Goal: Task Accomplishment & Management: Use online tool/utility

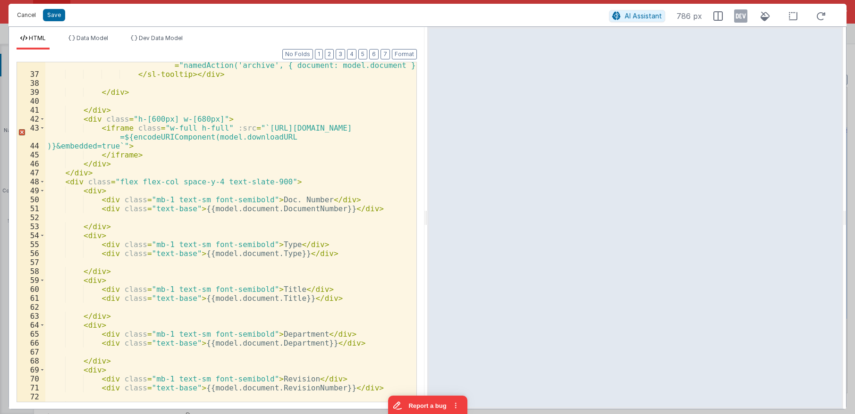
click at [27, 14] on button "Cancel" at bounding box center [26, 14] width 28 height 13
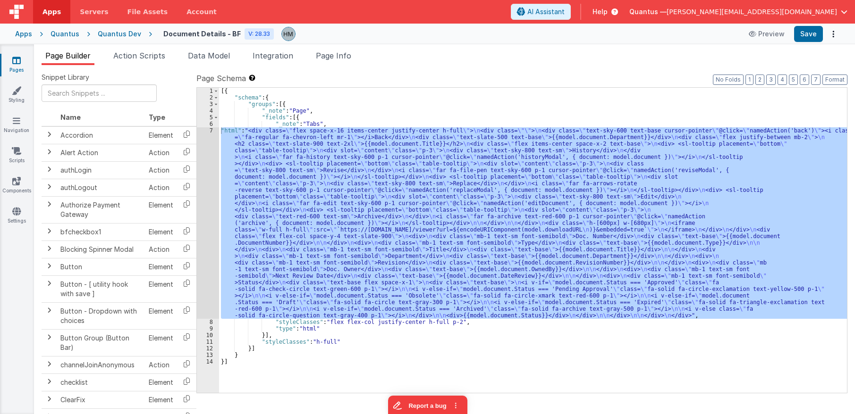
click at [377, 178] on div "[{ "schema" : { "groups" : [{ "_note" : "Page" , "fields" : [{ "_note" : "Tabs"…" at bounding box center [533, 240] width 628 height 305
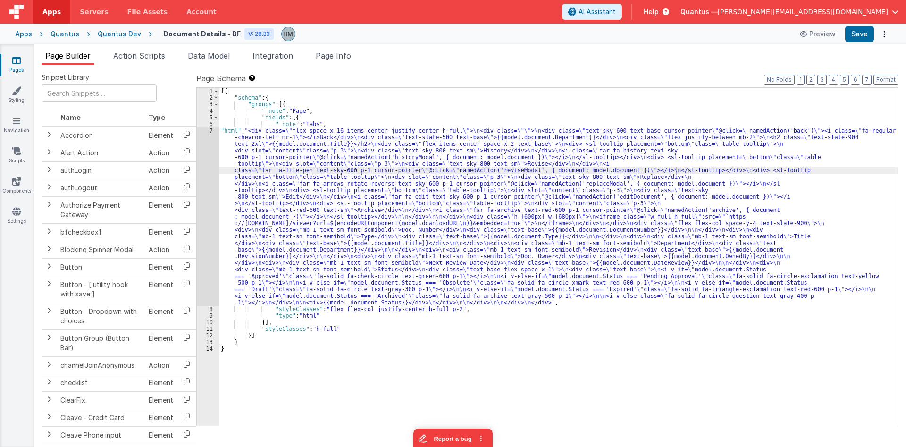
click at [115, 36] on div "Quantus Dev" at bounding box center [119, 33] width 43 height 9
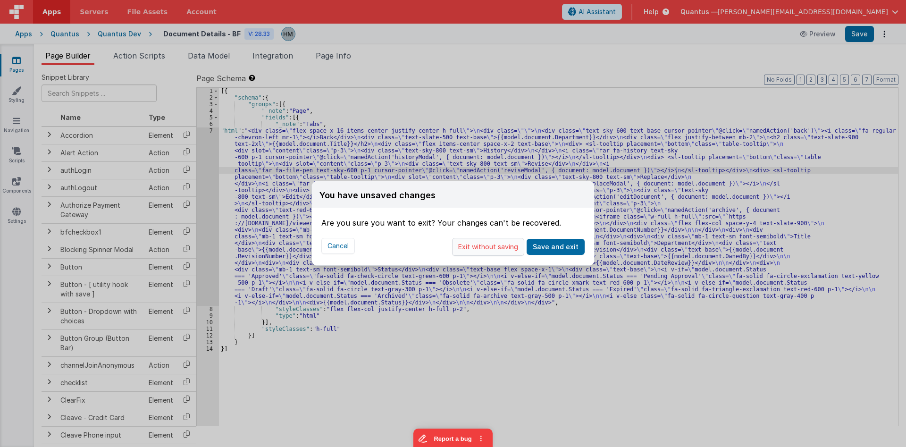
click at [517, 249] on button "Exit without saving" at bounding box center [488, 247] width 72 height 18
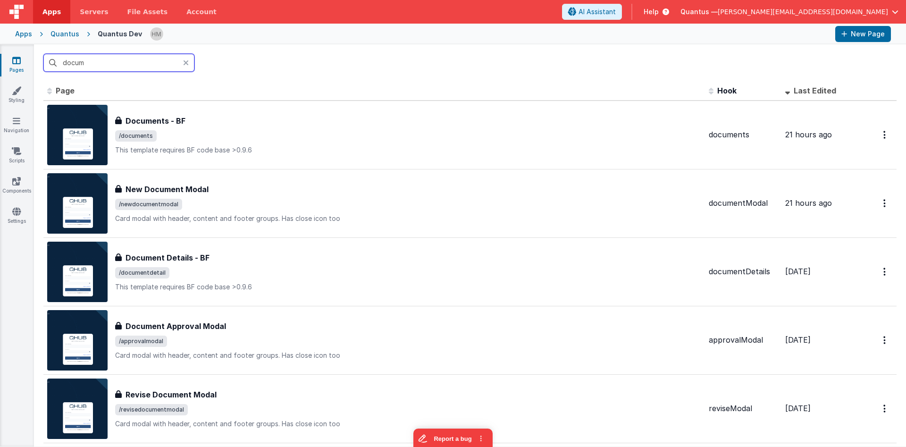
click at [139, 64] on input "docum" at bounding box center [118, 63] width 151 height 18
click at [138, 64] on input "docum" at bounding box center [118, 63] width 151 height 18
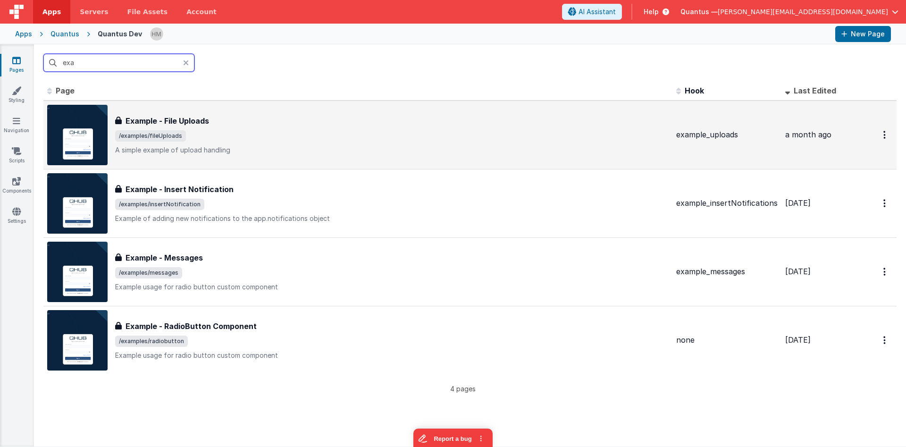
type input "exa"
click at [337, 141] on span "/examples/fileUploads" at bounding box center [392, 135] width 554 height 11
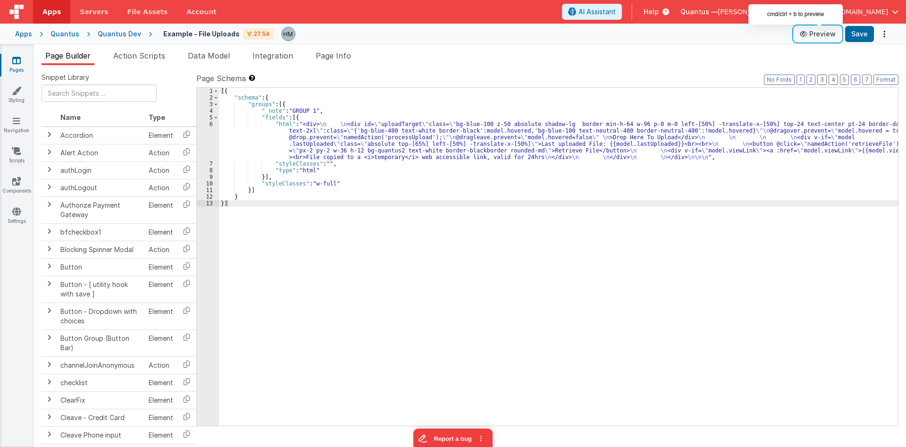
click at [819, 33] on button "Preview" at bounding box center [818, 33] width 47 height 15
click at [121, 36] on div "Quantus Dev" at bounding box center [119, 33] width 43 height 9
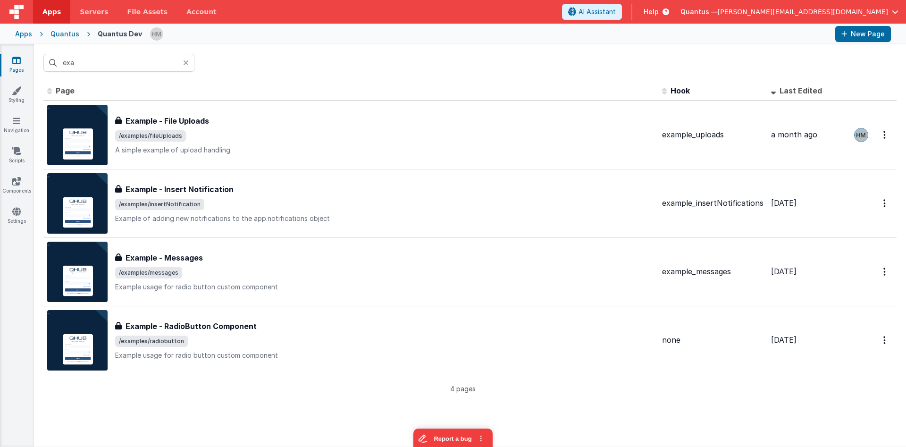
click at [187, 62] on icon at bounding box center [186, 63] width 6 height 8
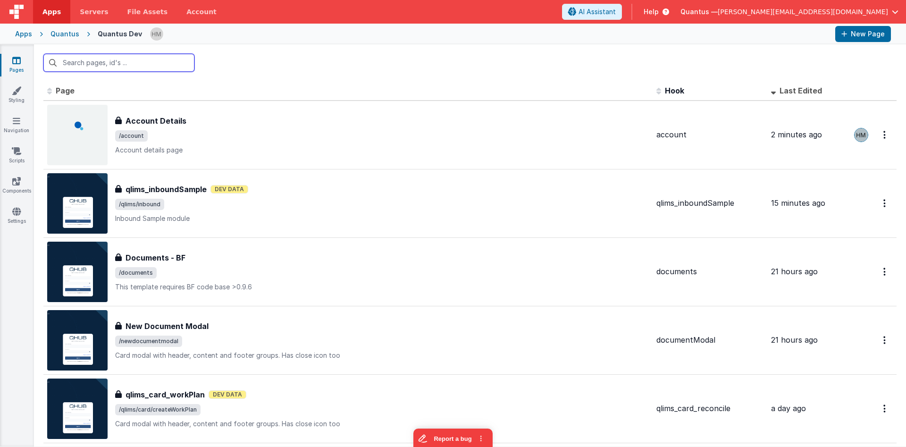
click at [175, 65] on input "text" at bounding box center [118, 63] width 151 height 18
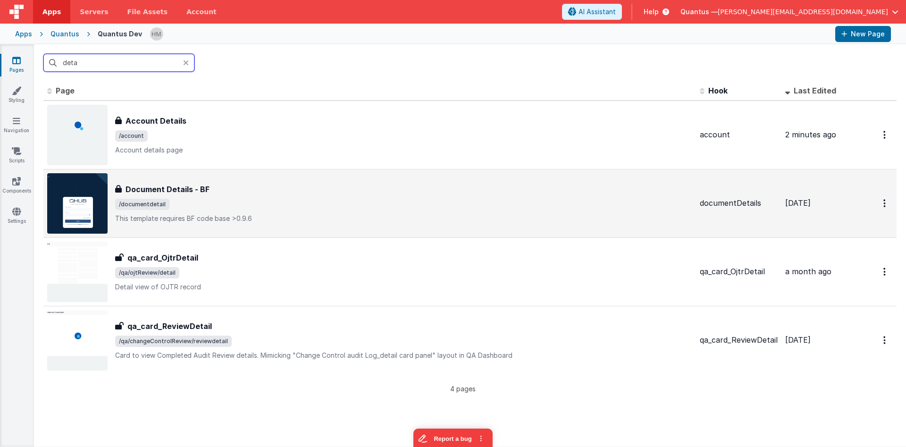
type input "deta"
click at [287, 198] on div "Document Details - BF Document Details - BF /documentdetail This template requi…" at bounding box center [403, 204] width 577 height 40
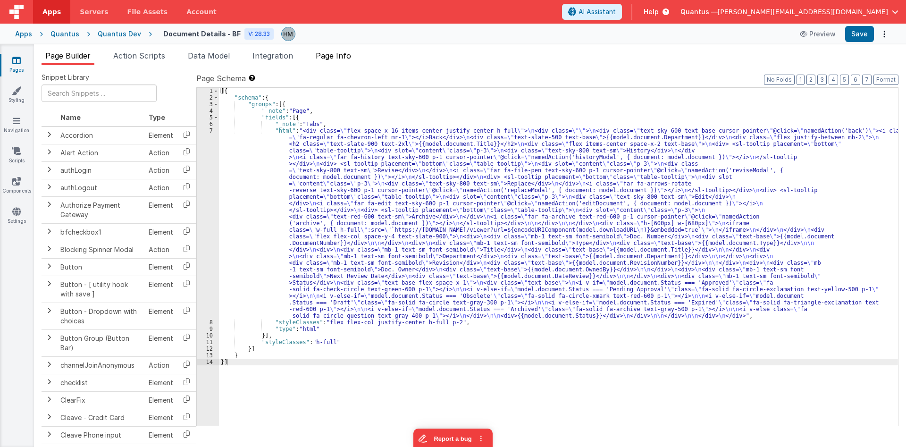
click at [355, 61] on li "Page Info" at bounding box center [333, 57] width 43 height 15
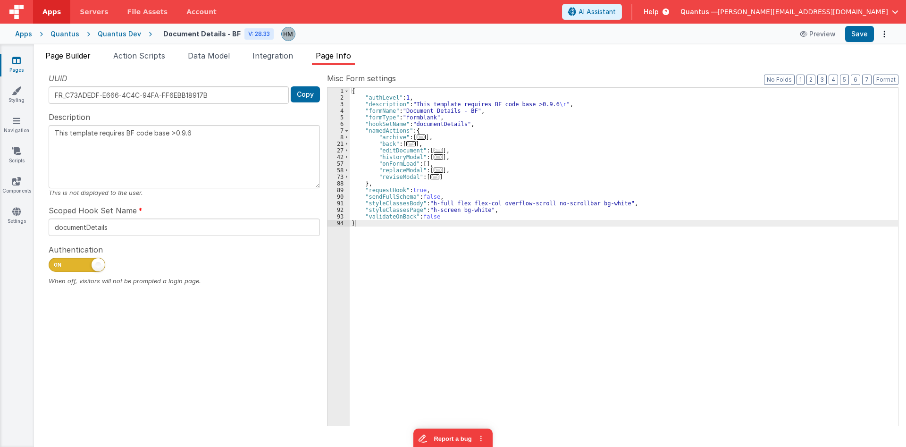
click at [66, 52] on span "Page Builder" at bounding box center [67, 55] width 45 height 9
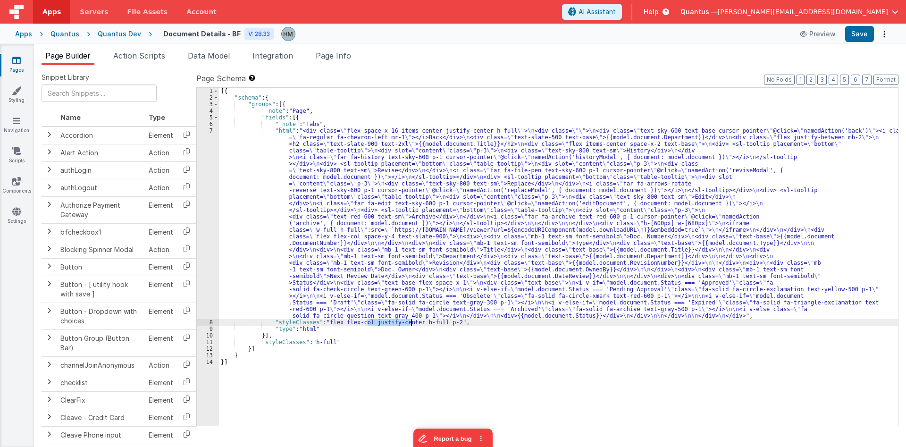
drag, startPoint x: 370, startPoint y: 322, endPoint x: 411, endPoint y: 321, distance: 41.1
click at [411, 321] on div "[{ "schema" : { "groups" : [{ "_note" : "Page" , "fields" : [{ "_note" : "Tabs"…" at bounding box center [558, 263] width 679 height 351
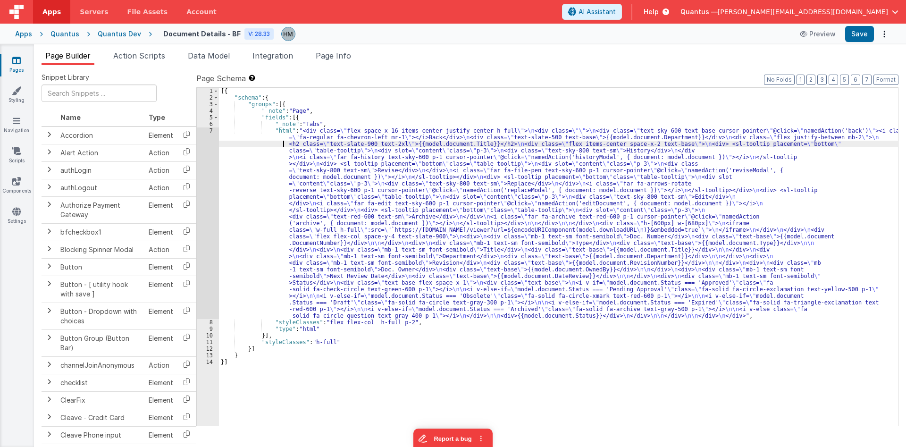
click at [282, 142] on div "[{ "schema" : { "groups" : [{ "_note" : "Page" , "fields" : [{ "_note" : "Tabs"…" at bounding box center [558, 263] width 679 height 351
click at [211, 131] on div "7" at bounding box center [208, 223] width 22 height 192
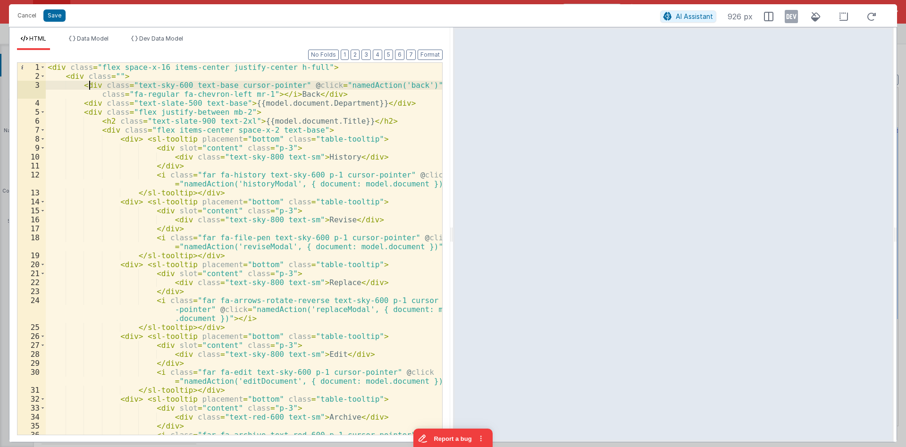
click at [90, 88] on div "< div class = "flex space-x-16 items-center justify-center h-full" > < div clas…" at bounding box center [244, 262] width 397 height 399
click at [285, 85] on div "< div class = "flex space-x-16 items-center justify-center h-full" > < div clas…" at bounding box center [244, 262] width 397 height 399
click at [297, 92] on div "< div class = "flex space-x-16 items-center justify-center h-full" > < div clas…" at bounding box center [244, 262] width 397 height 399
click at [271, 93] on div "< div class = "flex space-x-16 items-center justify-center h-full" > < div clas…" at bounding box center [244, 262] width 397 height 399
click at [305, 95] on div "< div class = "flex space-x-16 items-center justify-center h-full" > < div clas…" at bounding box center [244, 262] width 397 height 399
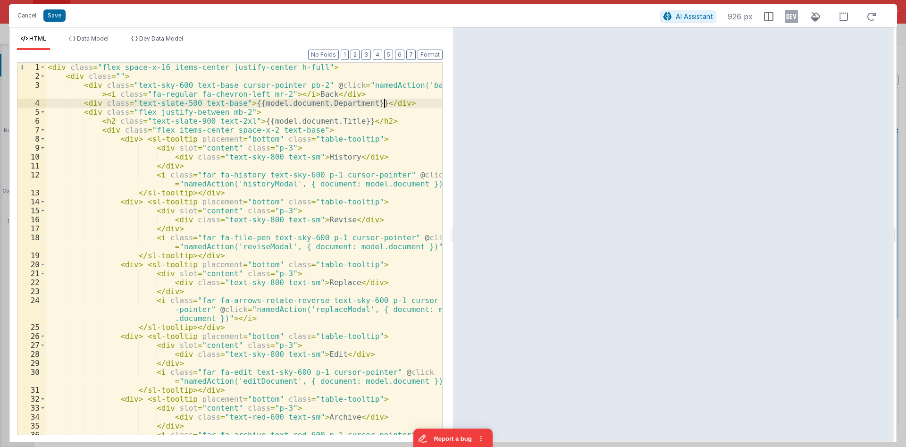
click at [382, 101] on div "< div class = "flex space-x-16 items-center justify-center h-full" > < div clas…" at bounding box center [244, 262] width 397 height 399
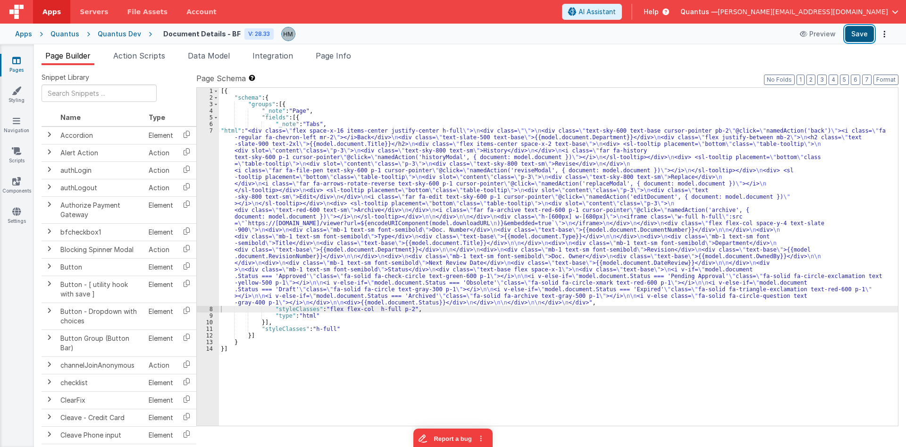
drag, startPoint x: 862, startPoint y: 40, endPoint x: 845, endPoint y: 38, distance: 16.6
click at [854, 40] on button "Save" at bounding box center [860, 34] width 29 height 16
click at [195, 60] on span "Data Model" at bounding box center [209, 55] width 42 height 9
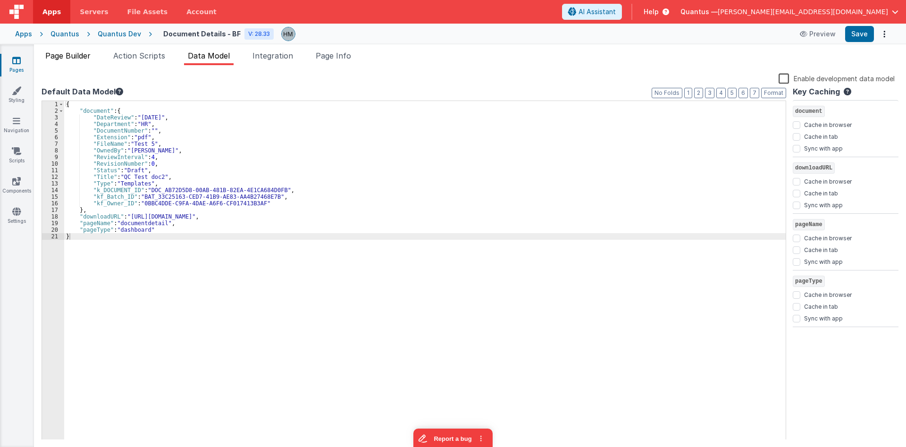
click at [68, 54] on span "Page Builder" at bounding box center [67, 55] width 45 height 9
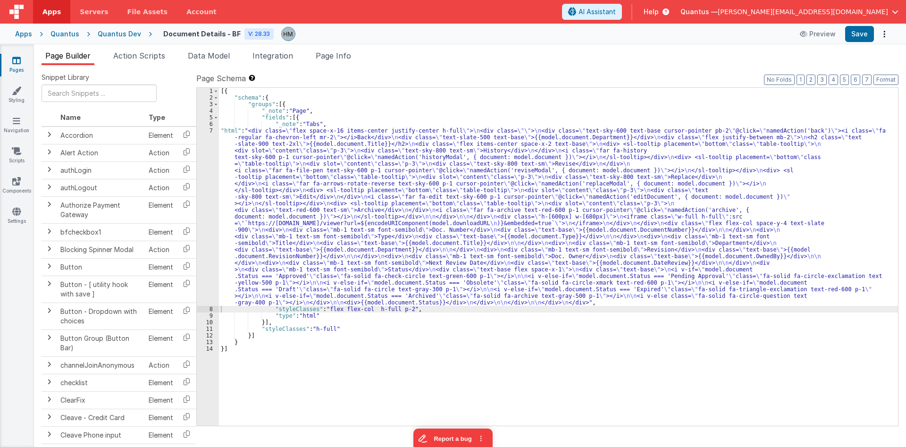
click at [279, 166] on div "[{ "schema" : { "groups" : [{ "_note" : "Page" , "fields" : [{ "_note" : "Tabs"…" at bounding box center [558, 263] width 679 height 351
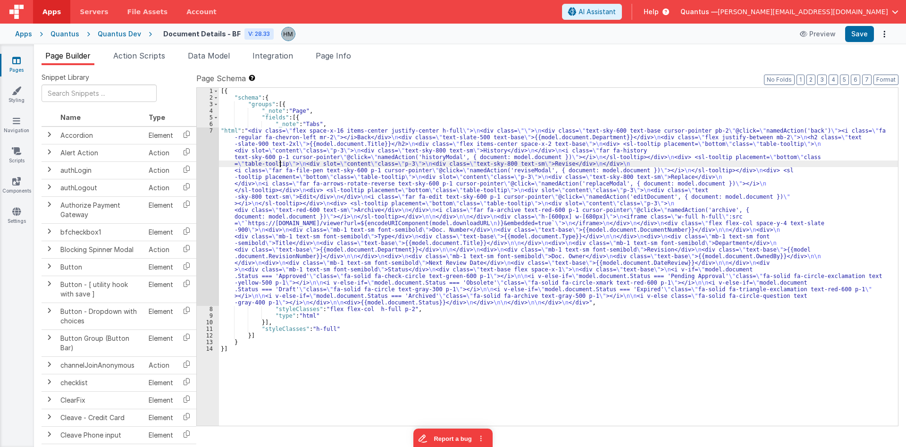
click at [212, 130] on div "7" at bounding box center [208, 216] width 22 height 178
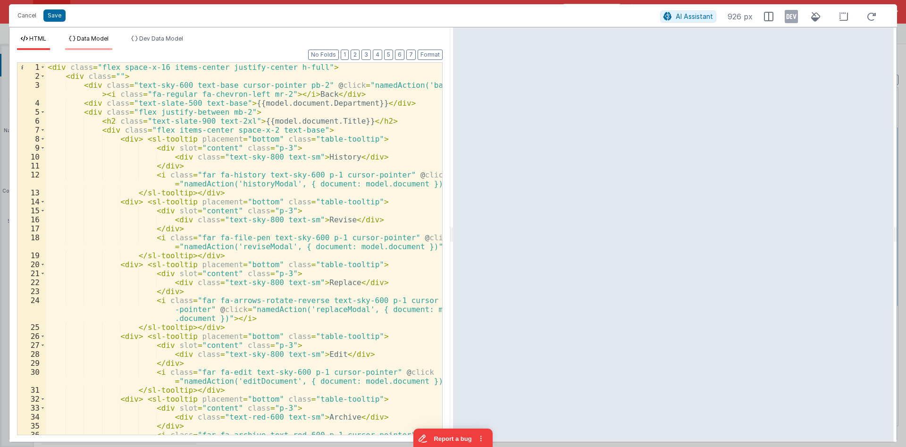
click at [105, 42] on span "Data Model" at bounding box center [93, 38] width 32 height 7
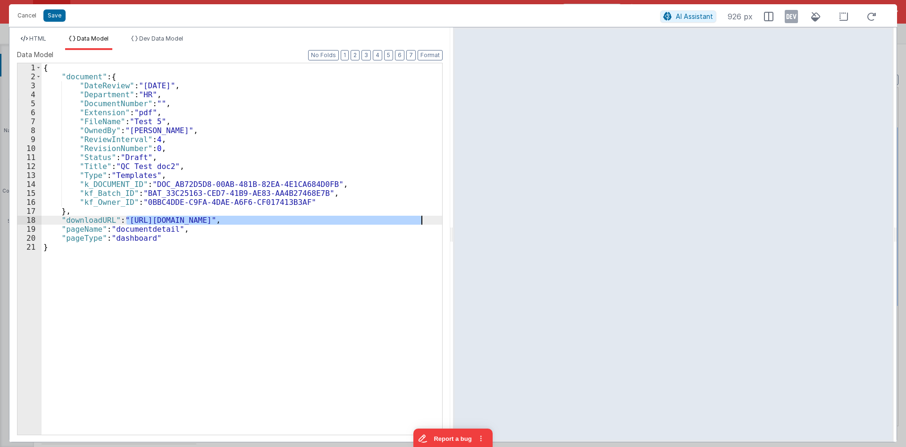
drag, startPoint x: 127, startPoint y: 220, endPoint x: 421, endPoint y: 220, distance: 294.6
click at [421, 220] on div "{ "document" : { "DateReview" : "9/16/2029" , "Department" : "HR" , "DocumentNu…" at bounding box center [242, 257] width 401 height 389
click at [42, 40] on span "HTML" at bounding box center [37, 38] width 17 height 7
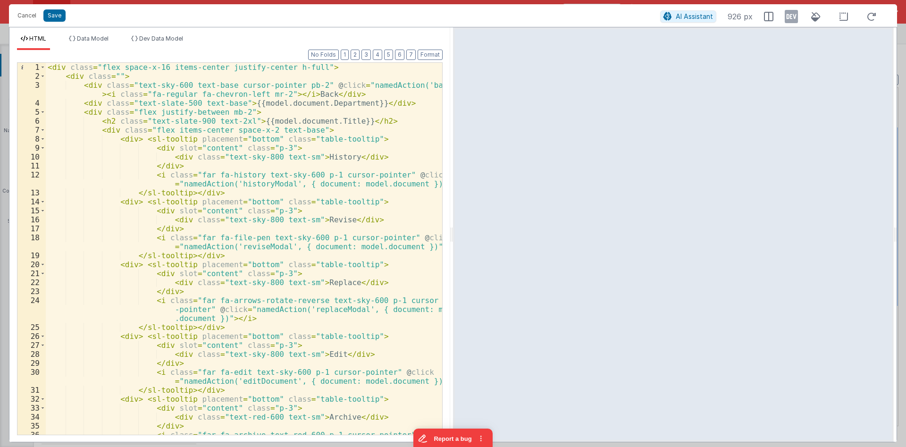
click at [237, 209] on div "< div class = "flex space-x-16 items-center justify-center h-full" > < div clas…" at bounding box center [244, 262] width 397 height 399
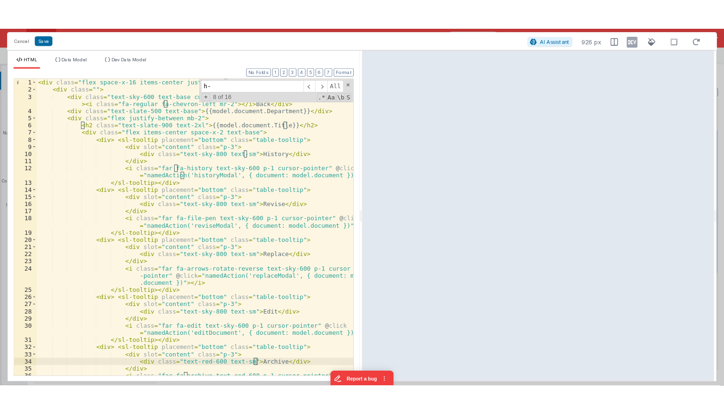
scroll to position [254, 0]
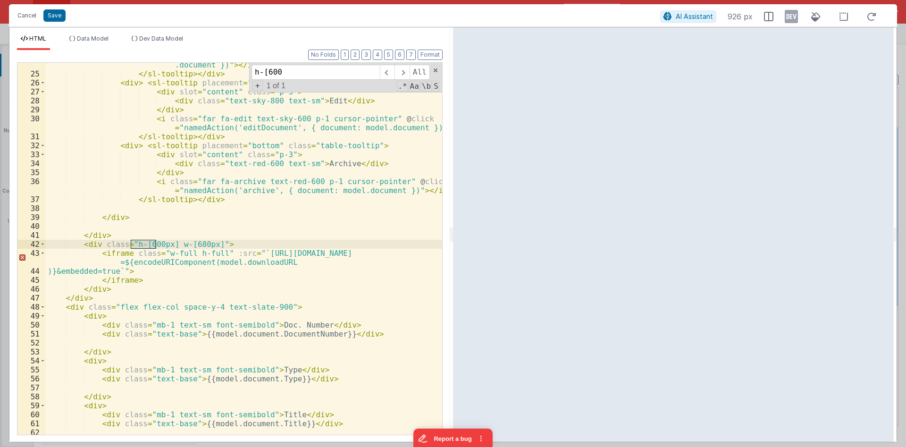
type input "h-[600"
drag, startPoint x: 140, startPoint y: 252, endPoint x: 153, endPoint y: 250, distance: 13.4
click at [140, 252] on div "< i class = "far fa-arrows-rotate-reverse text-sky-600 p-1 cursor -pointer" @ c…" at bounding box center [244, 246] width 397 height 408
drag, startPoint x: 168, startPoint y: 243, endPoint x: 132, endPoint y: 245, distance: 36.4
click at [132, 245] on div "< i class = "far fa-arrows-rotate-reverse text-sky-600 p-1 cursor -pointer" @ c…" at bounding box center [244, 246] width 397 height 408
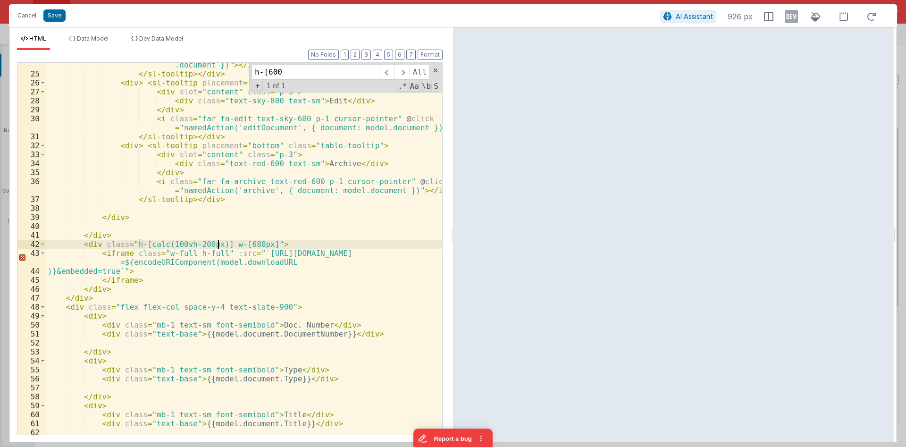
click at [215, 228] on div "< i class = "far fa-arrows-rotate-reverse text-sky-600 p-1 cursor -pointer" @ c…" at bounding box center [244, 246] width 397 height 408
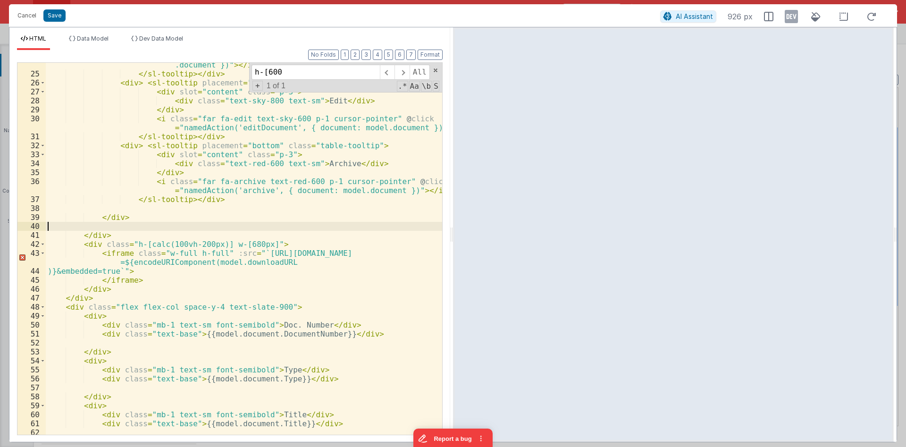
click at [254, 220] on div "< i class = "far fa-arrows-rotate-reverse text-sky-600 p-1 cursor -pointer" @ c…" at bounding box center [244, 246] width 397 height 408
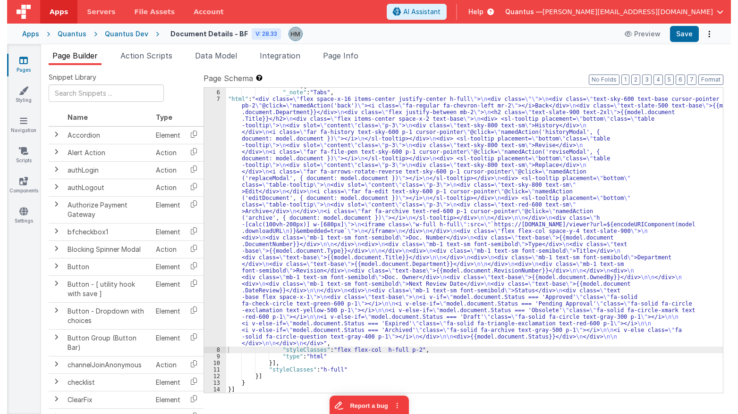
scroll to position [32, 0]
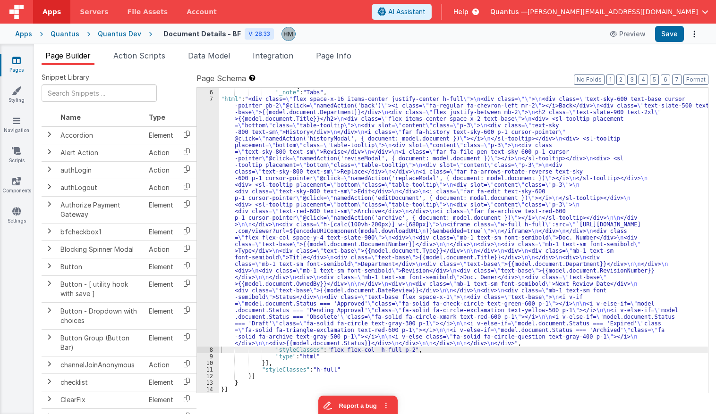
click at [265, 127] on div ""fields" : [{ "_note" : "Tabs" , "html" : "<div class= \" flex space-x-16 items…" at bounding box center [463, 242] width 489 height 319
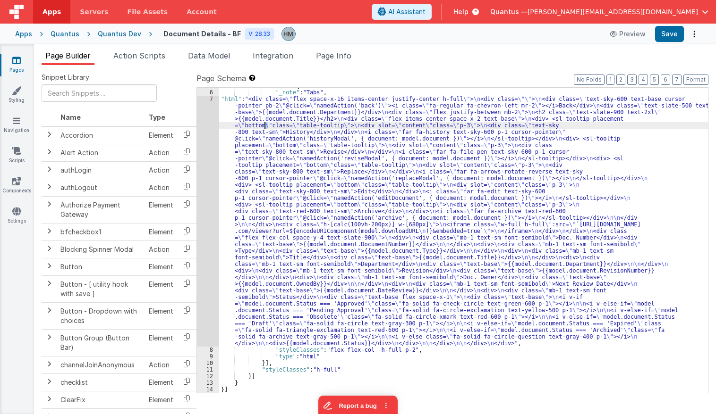
click at [210, 98] on div "7" at bounding box center [208, 221] width 22 height 251
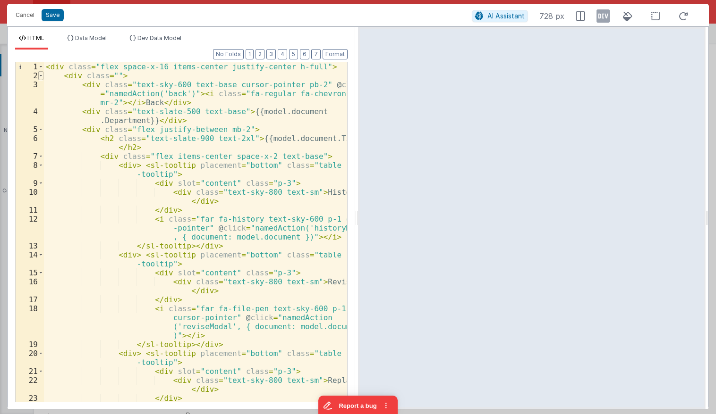
click at [42, 76] on span at bounding box center [40, 75] width 5 height 9
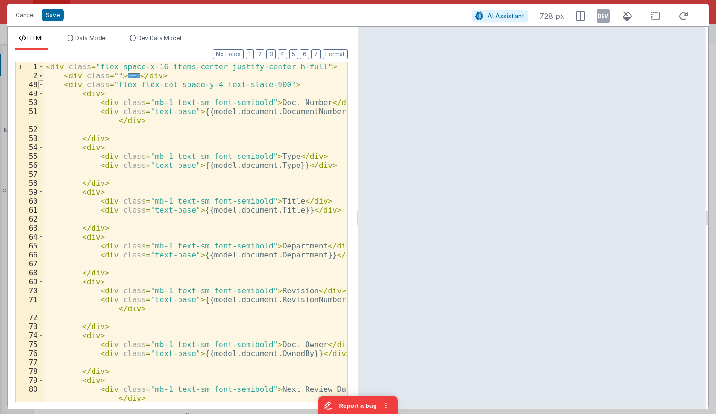
click at [41, 85] on span at bounding box center [40, 84] width 5 height 9
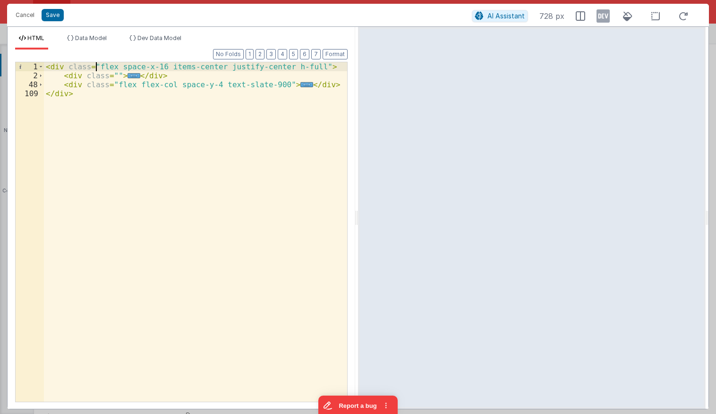
click at [96, 64] on div "< div class = "flex space-x-16 items-center justify-center h-full" > < div clas…" at bounding box center [195, 241] width 303 height 358
click at [129, 69] on div "< div class = "md:flex space-x-16 items-center justify-center h-full" > < div c…" at bounding box center [195, 241] width 303 height 358
click at [327, 67] on div "< div class = "md:flex md:space-x-16 items-center justify-center h-full" > < di…" at bounding box center [195, 241] width 303 height 358
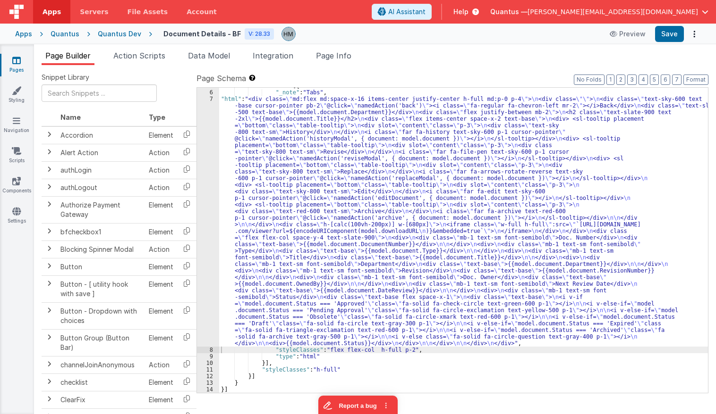
click at [244, 107] on div ""fields" : [{ "_note" : "Tabs" , "html" : "<div class= \" md:flex md:space-x-16…" at bounding box center [463, 242] width 489 height 319
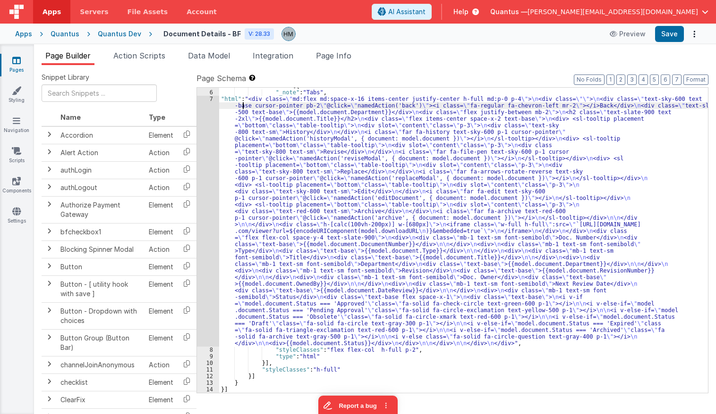
click at [212, 101] on div "7" at bounding box center [208, 221] width 22 height 251
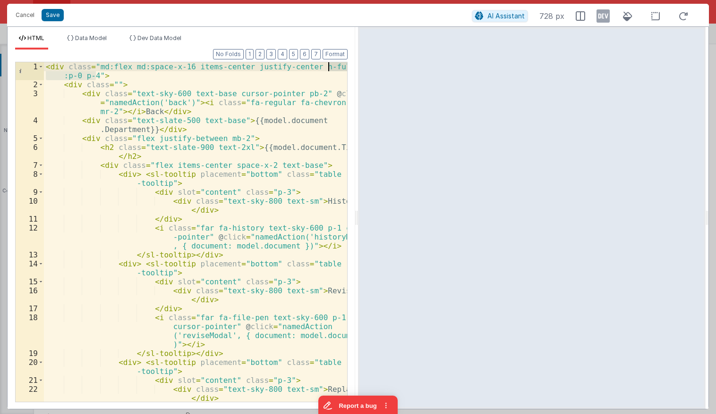
drag, startPoint x: 95, startPoint y: 77, endPoint x: 330, endPoint y: 65, distance: 234.9
click at [330, 65] on div "< div class = "md:flex md:space-x-16 items-center justify-center h-full md :p-0…" at bounding box center [195, 245] width 303 height 367
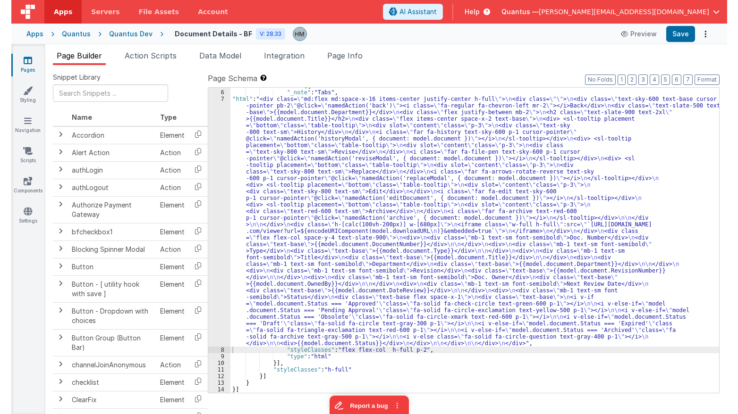
scroll to position [25, 0]
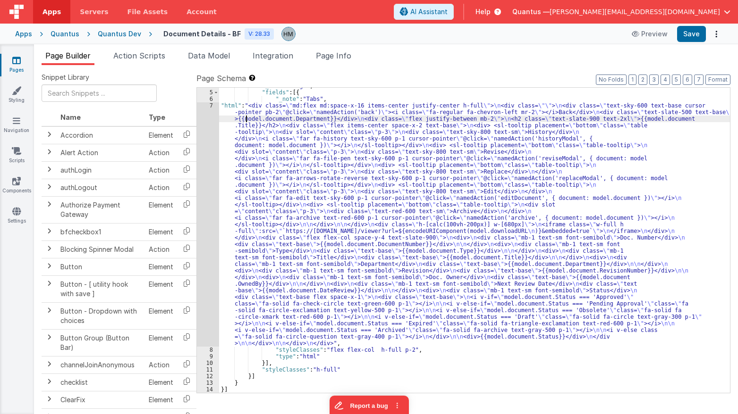
click at [245, 121] on div ""_note" : "Page" , "fields" : [{ "_note" : "Tabs" , "html" : "<div class= \" md…" at bounding box center [474, 242] width 511 height 319
click at [211, 107] on div "7" at bounding box center [208, 224] width 22 height 245
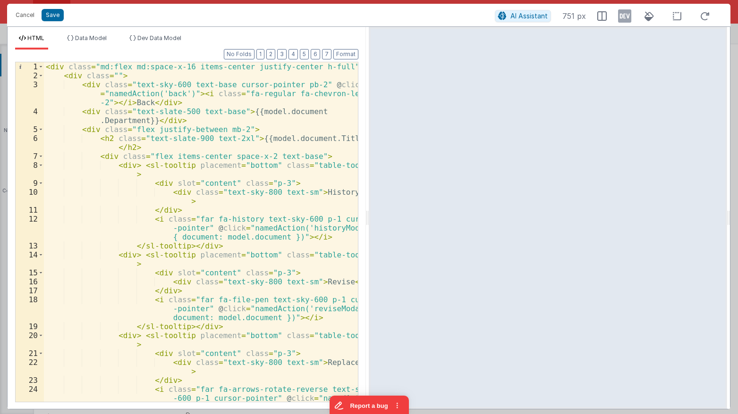
click at [262, 119] on div "< div class = "md:flex md:space-x-16 items-center justify-center h-full" > < di…" at bounding box center [201, 254] width 314 height 385
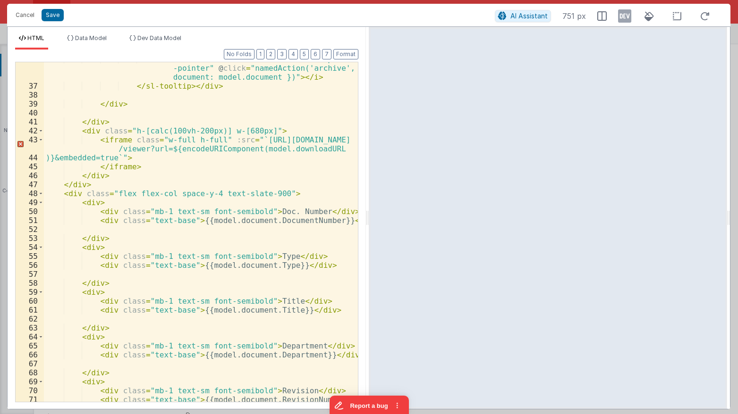
scroll to position [453, 0]
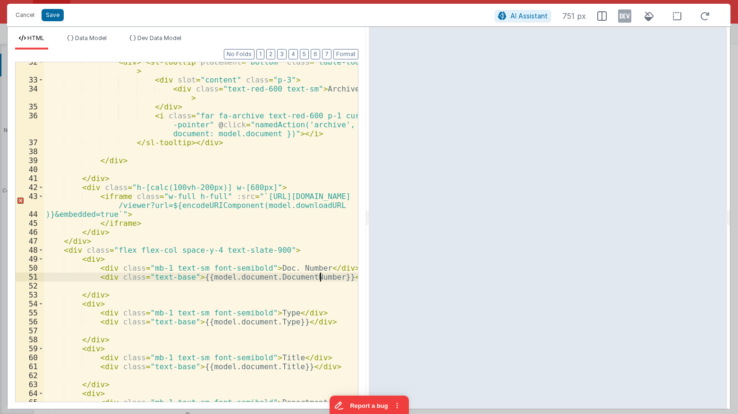
click at [321, 279] on div "< div > < sl-tooltip placement = "bottom" class = "table-tooltip" > < div slot …" at bounding box center [201, 241] width 314 height 367
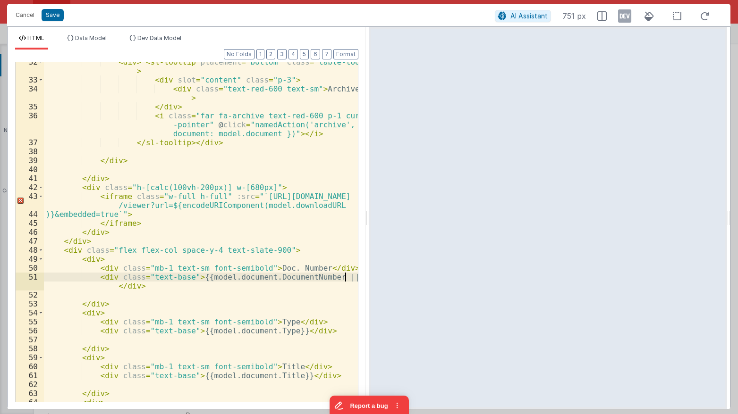
click at [339, 275] on div "< div > < sl-tooltip placement = "bottom" class = "table-tooltip" > < div slot …" at bounding box center [201, 241] width 314 height 367
drag, startPoint x: 124, startPoint y: 285, endPoint x: 326, endPoint y: 277, distance: 201.8
click at [326, 277] on div "< div > < sl-tooltip placement = "bottom" class = "table-tooltip" > < div slot …" at bounding box center [201, 241] width 314 height 367
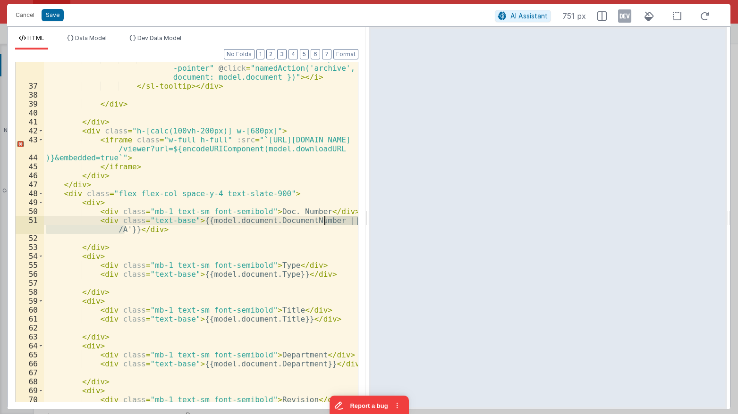
scroll to position [510, 0]
click at [145, 228] on div "< i class = "far fa-archive text-red-600 p-1 cursor -pointer" @ click = "namedA…" at bounding box center [201, 243] width 314 height 376
click at [123, 230] on div "< i class = "far fa-archive text-red-600 p-1 cursor -pointer" @ click = "namedA…" at bounding box center [201, 243] width 314 height 376
drag, startPoint x: 124, startPoint y: 229, endPoint x: 321, endPoint y: 220, distance: 197.1
click at [321, 220] on div "< i class = "far fa-archive text-red-600 p-1 cursor -pointer" @ click = "namedA…" at bounding box center [201, 243] width 314 height 376
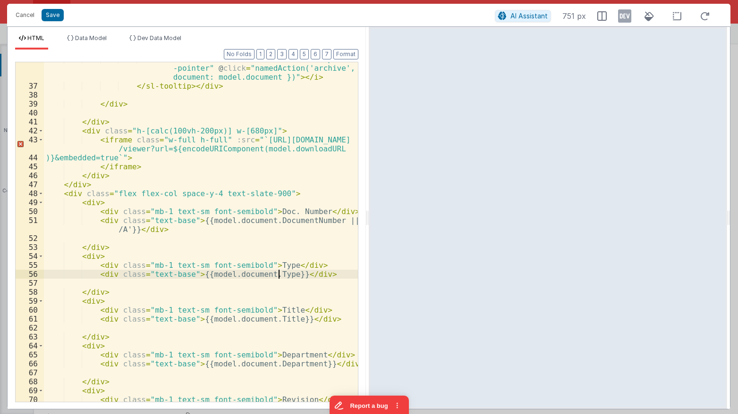
click at [279, 274] on div "< i class = "far fa-archive text-red-600 p-1 cursor -pointer" @ click = "namedA…" at bounding box center [201, 243] width 314 height 376
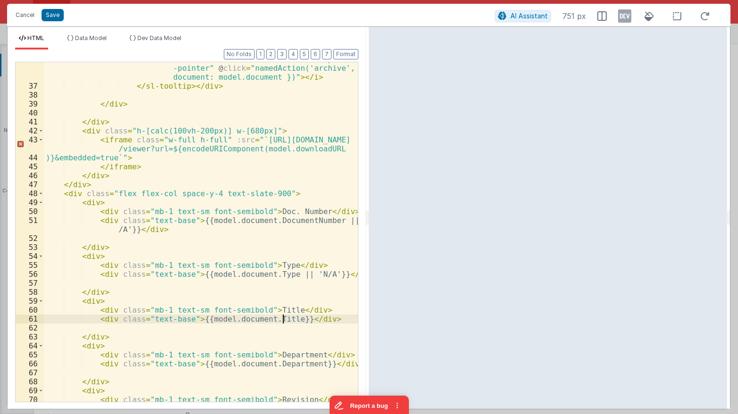
click at [284, 321] on div "< i class = "far fa-archive text-red-600 p-1 cursor -pointer" @ click = "namedA…" at bounding box center [201, 243] width 314 height 376
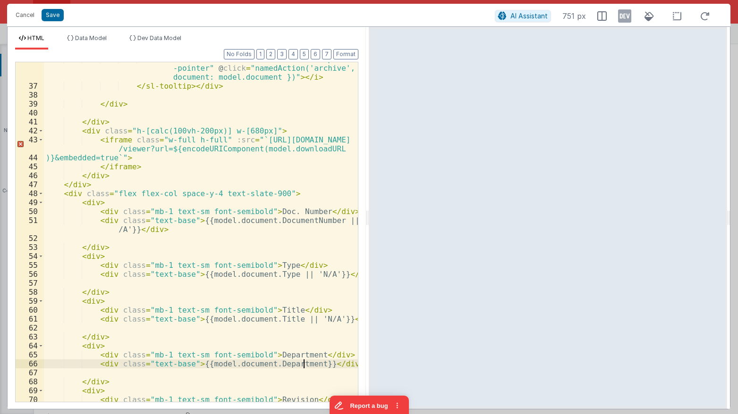
click at [304, 364] on div "< i class = "far fa-archive text-red-600 p-1 cursor -pointer" @ click = "namedA…" at bounding box center [201, 243] width 314 height 376
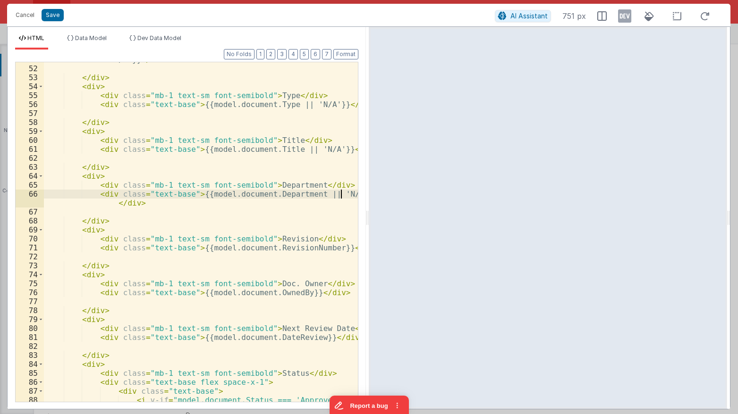
scroll to position [680, 0]
click at [320, 248] on div "< div class = "text-base" > {{model.document.DocumentNumber || 'N /A'}} </ div …" at bounding box center [201, 238] width 314 height 385
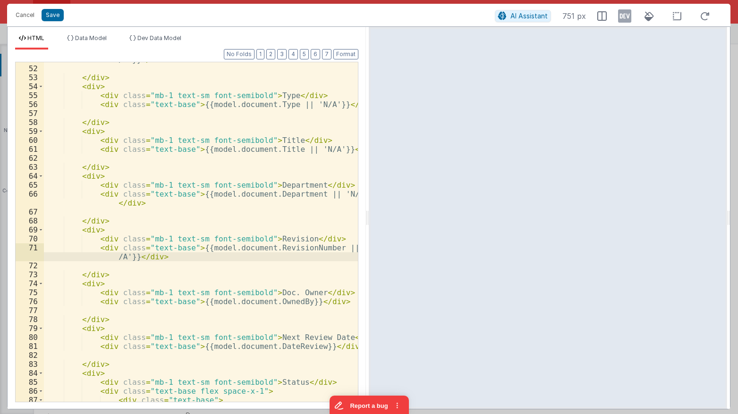
click at [291, 302] on div "< div class = "text-base" > {{model.document.DocumentNumber || 'N /A'}} </ div …" at bounding box center [201, 229] width 314 height 367
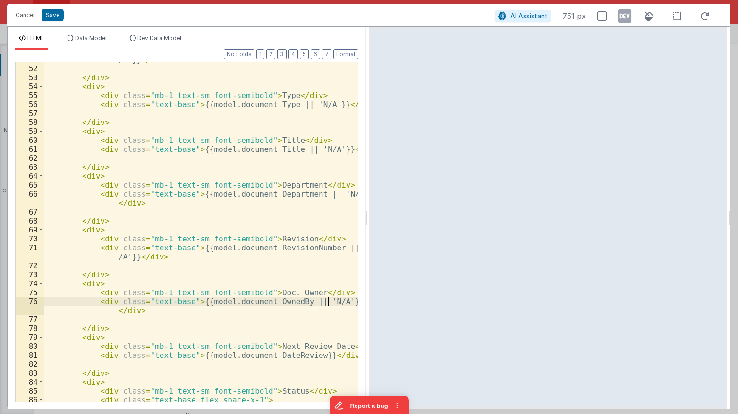
scroll to position [736, 0]
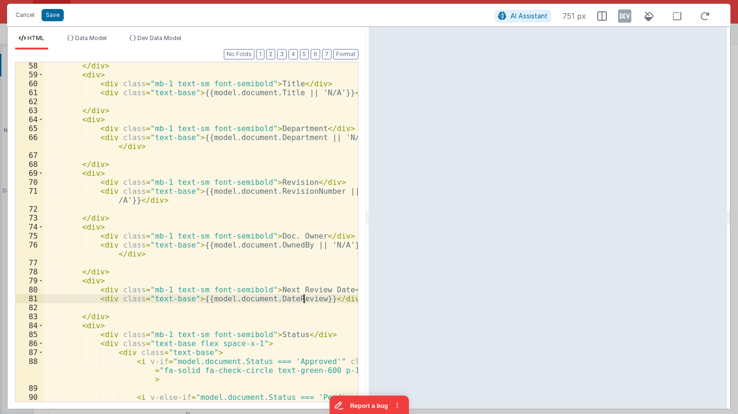
click at [304, 301] on div "</ div > < div > < div class = "mb-1 text-sm font-semibold" > Title </ div > < …" at bounding box center [201, 249] width 314 height 376
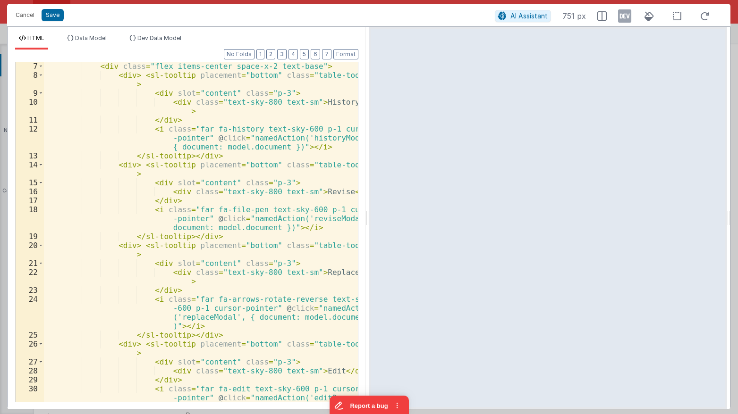
scroll to position [0, 0]
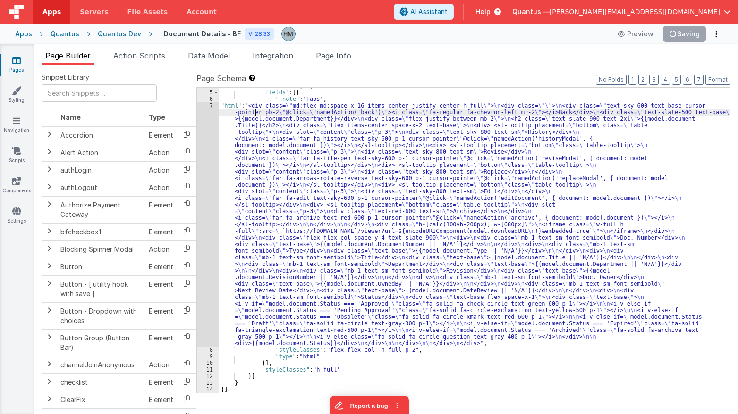
click at [254, 115] on div ""_note" : "Page" , "fields" : [{ "_note" : "Tabs" , "html" : "<div class= \" md…" at bounding box center [474, 242] width 511 height 319
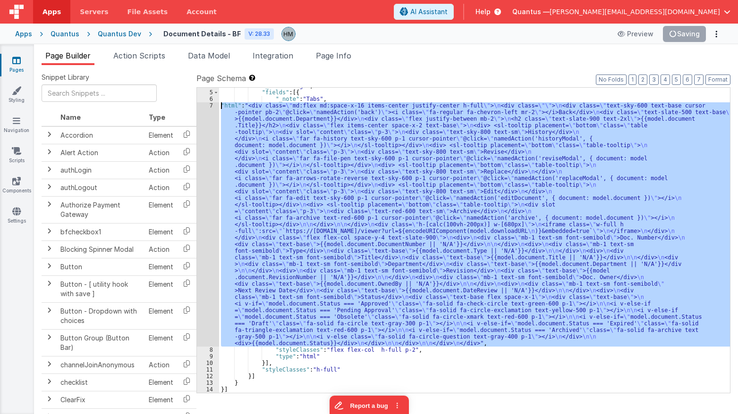
click at [210, 106] on div "7" at bounding box center [208, 224] width 22 height 245
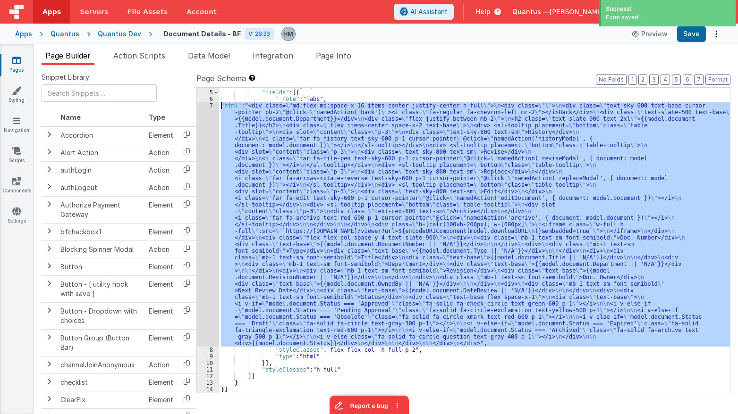
click at [210, 104] on div "7" at bounding box center [208, 224] width 22 height 245
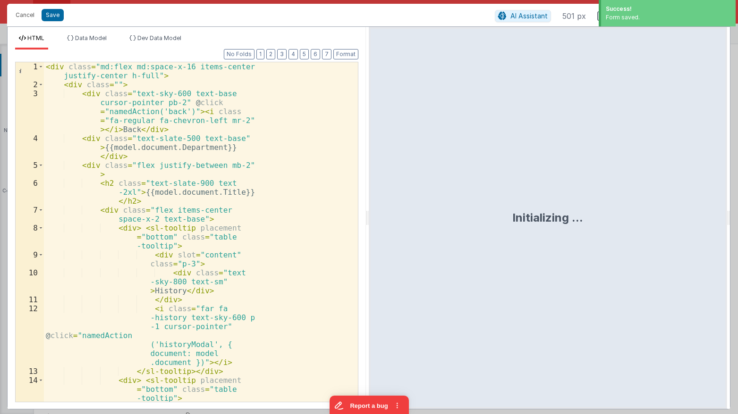
click at [192, 108] on div "< div class = "md:flex md:space-x-16 items-center justify-center h-full" > < di…" at bounding box center [201, 250] width 314 height 376
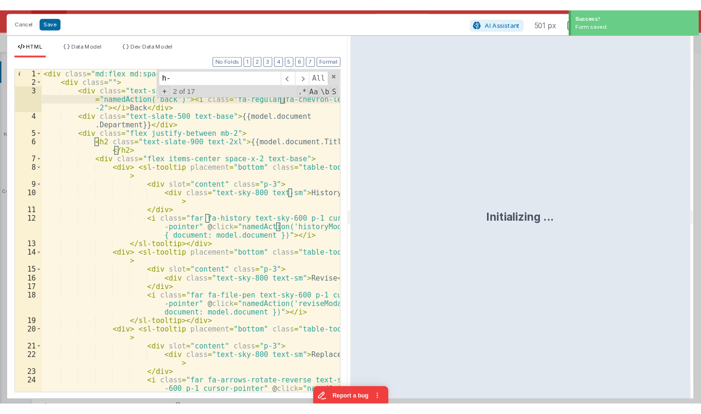
scroll to position [413, 0]
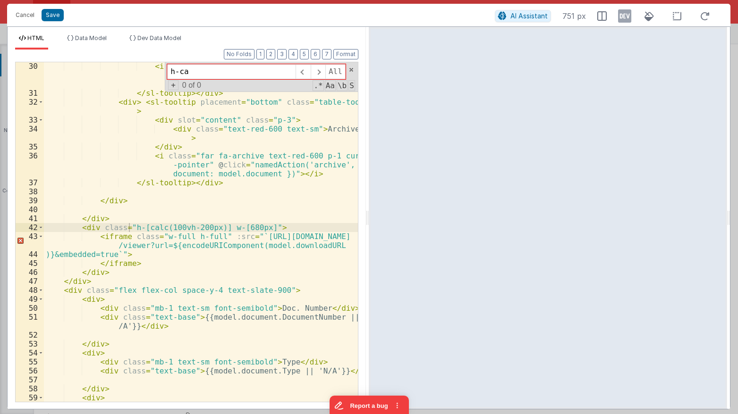
type input "h-ca"
click at [75, 211] on div "< i class = "far fa-edit text-sky-600 p-1 cursor -pointer" @ click = "namedActi…" at bounding box center [201, 250] width 314 height 376
drag, startPoint x: 79, startPoint y: 226, endPoint x: 271, endPoint y: 230, distance: 192.2
click at [271, 230] on div "< i class = "far fa-edit text-sky-600 p-1 cursor -pointer" @ click = "namedActi…" at bounding box center [201, 250] width 314 height 376
click at [215, 220] on div "< i class = "far fa-edit text-sky-600 p-1 cursor -pointer" @ click = "namedActi…" at bounding box center [201, 250] width 314 height 376
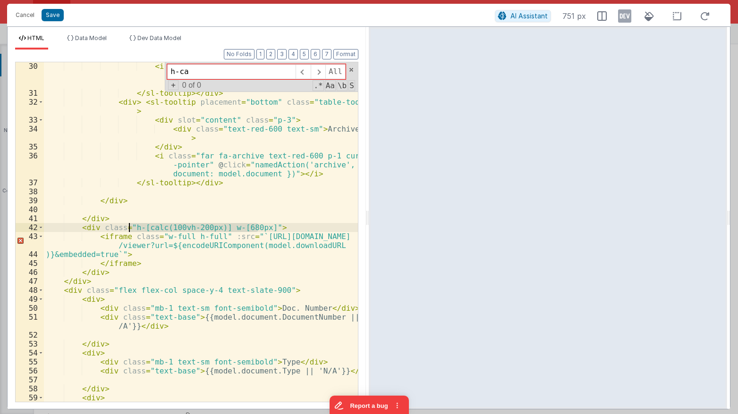
drag, startPoint x: 257, startPoint y: 226, endPoint x: 128, endPoint y: 228, distance: 128.9
click at [128, 228] on div "< i class = "far fa-edit text-sky-600 p-1 cursor -pointer" @ click = "namedActi…" at bounding box center [201, 250] width 314 height 376
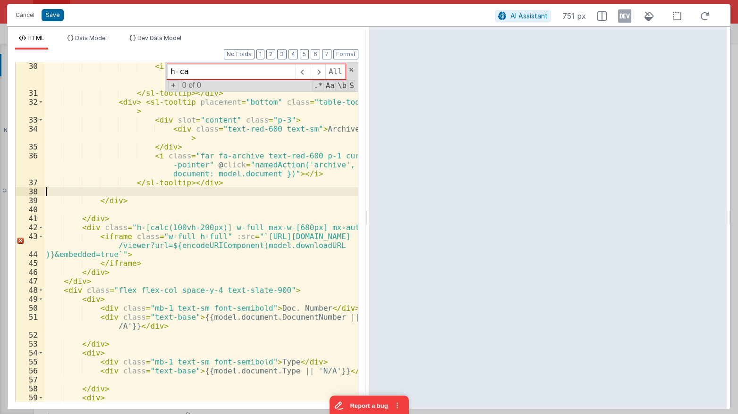
click at [201, 188] on div "< i class = "far fa-edit text-sky-600 p-1 cursor -pointer" @ click = "namedActi…" at bounding box center [201, 250] width 314 height 376
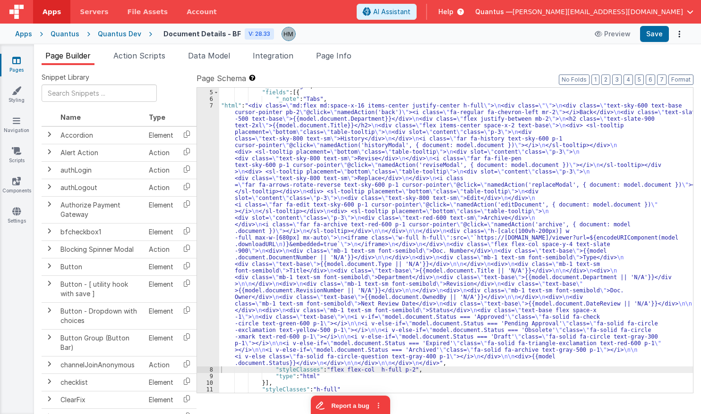
click at [250, 148] on div ""_note" : "Page" , "fields" : [{ "_note" : "Tabs" , "html" : "<div class= \" md…" at bounding box center [456, 242] width 474 height 319
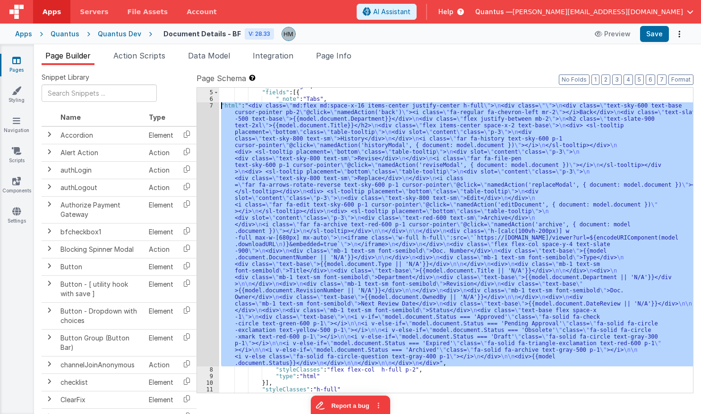
click at [205, 104] on div "7" at bounding box center [208, 234] width 22 height 264
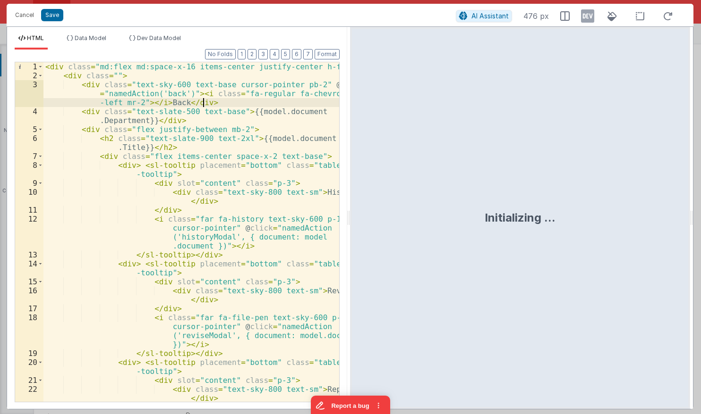
click at [205, 104] on div "< div class = "md:flex md:space-x-16 items-center justify-center h-full" > < di…" at bounding box center [191, 241] width 296 height 358
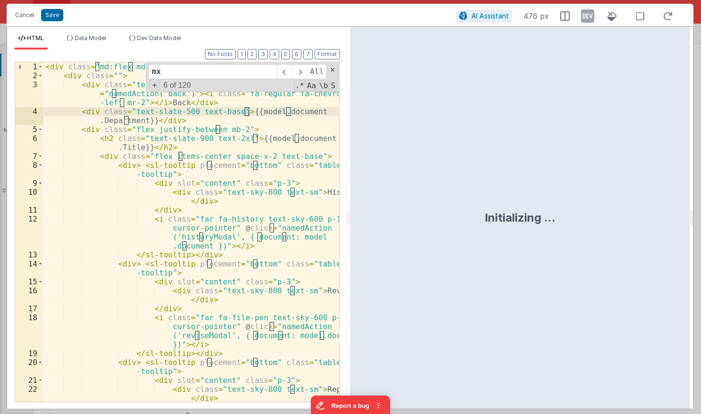
scroll to position [467, 0]
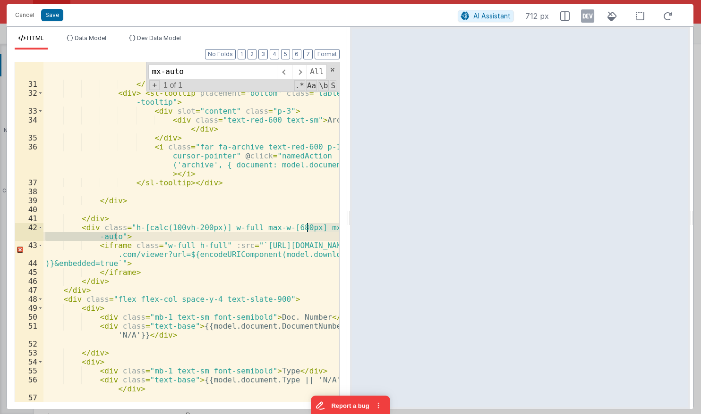
type input "mx-auto"
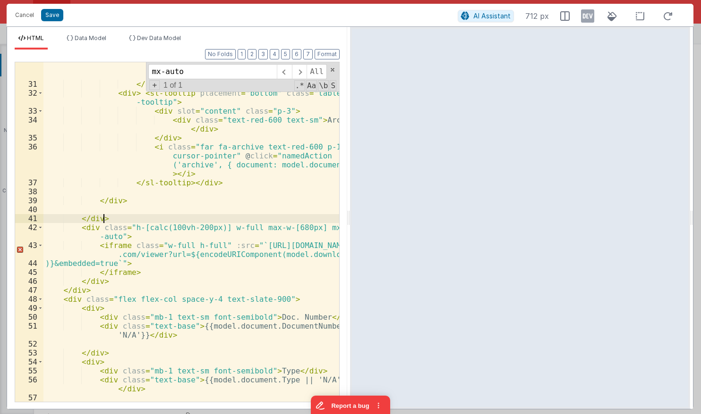
click at [309, 223] on div "< i class = "far fa-edit text-sky-600 p-1 cursor -pointer" @ click = "namedActi…" at bounding box center [191, 236] width 296 height 385
click at [307, 226] on div "< i class = "far fa-edit text-sky-600 p-1 cursor -pointer" @ click = "namedActi…" at bounding box center [191, 236] width 296 height 385
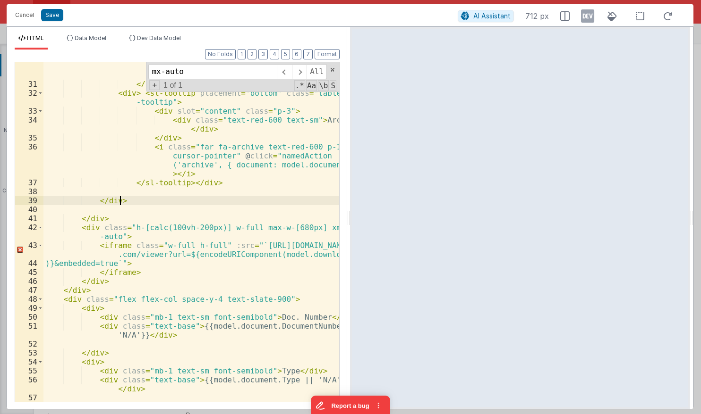
click at [313, 203] on div "< i class = "far fa-edit text-sky-600 p-1 cursor -pointer" @ click = "namedActi…" at bounding box center [191, 236] width 296 height 385
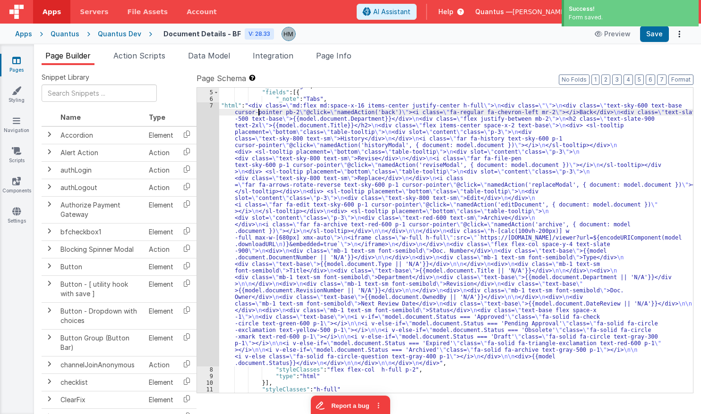
click at [258, 112] on div ""_note" : "Page" , "fields" : [{ "_note" : "Tabs" , "html" : "<div class= \" md…" at bounding box center [456, 242] width 474 height 319
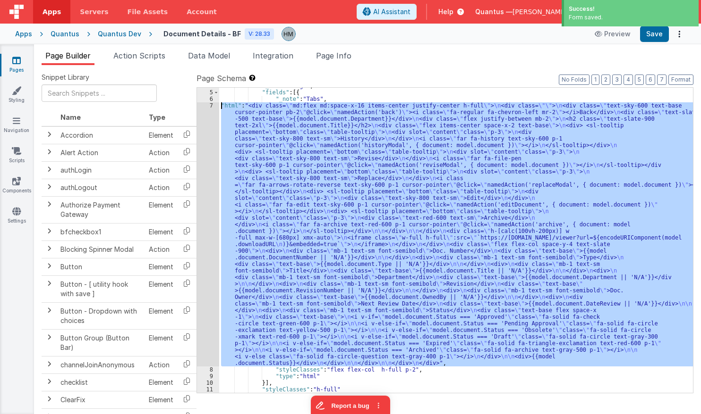
click at [211, 106] on div "7" at bounding box center [208, 234] width 22 height 264
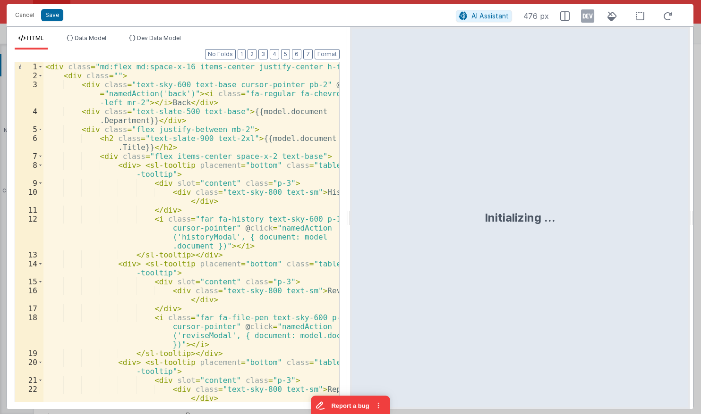
click at [211, 106] on div "< div class = "md:flex md:space-x-16 items-center justify-center h-full" > < di…" at bounding box center [191, 241] width 296 height 358
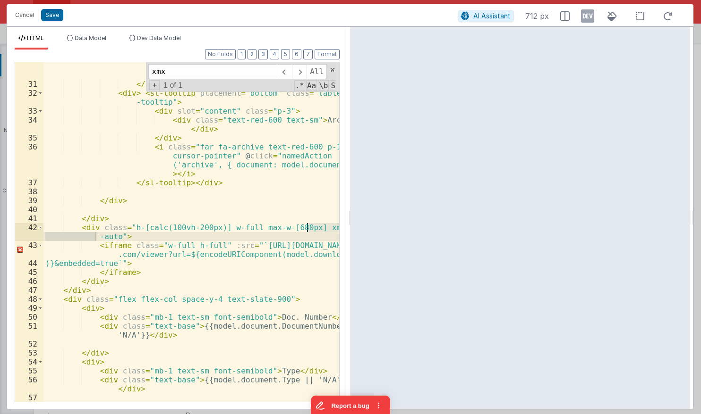
type input "xmx"
click at [306, 220] on div "< i class = "far fa-edit text-sky-600 p-1 cursor -pointer" @ click = "namedActi…" at bounding box center [191, 236] width 296 height 385
click at [309, 227] on div "< i class = "far fa-edit text-sky-600 p-1 cursor -pointer" @ click = "namedActi…" at bounding box center [191, 236] width 296 height 385
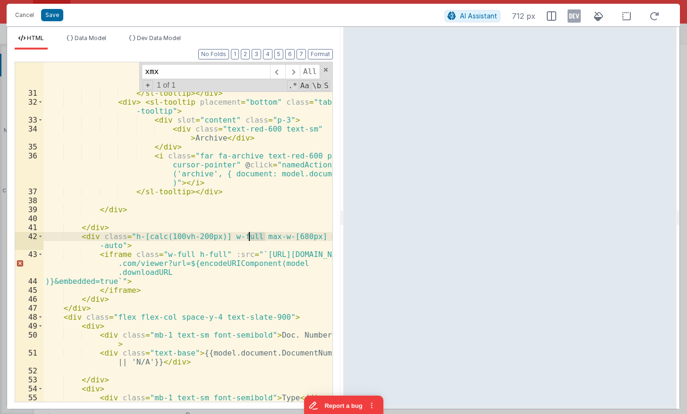
drag, startPoint x: 265, startPoint y: 237, endPoint x: 249, endPoint y: 237, distance: 16.1
click at [249, 237] on div "< i class = "far fa-edit text-sky-600 p-1 cursor-pointer" @ click = "namedActio…" at bounding box center [187, 250] width 289 height 394
click at [245, 237] on div "< i class = "far fa-edit text-sky-600 p-1 cursor-pointer" @ click = "namedActio…" at bounding box center [187, 250] width 289 height 394
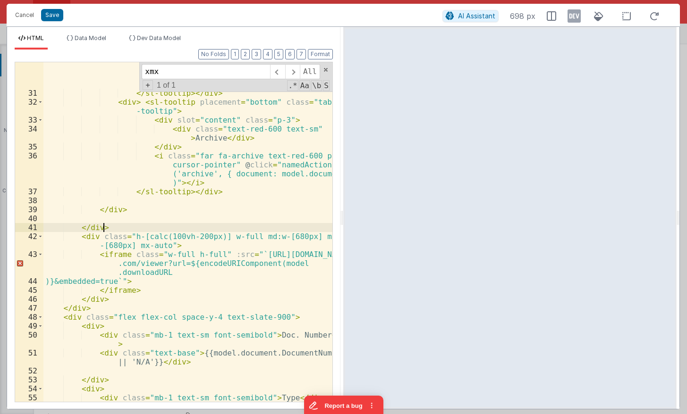
click at [279, 228] on div "< i class = "far fa-edit text-sky-600 p-1 cursor-pointer" @ click = "namedActio…" at bounding box center [187, 250] width 289 height 394
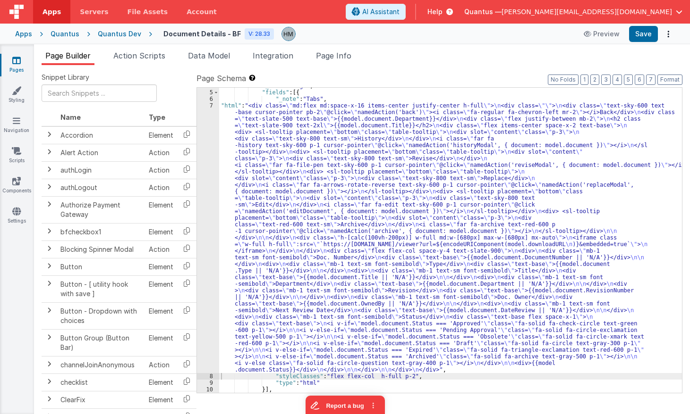
click at [246, 144] on div ""_note" : "Page" , "fields" : [{ "_note" : "Tabs" , "html" : "<div class= \" md…" at bounding box center [450, 242] width 463 height 319
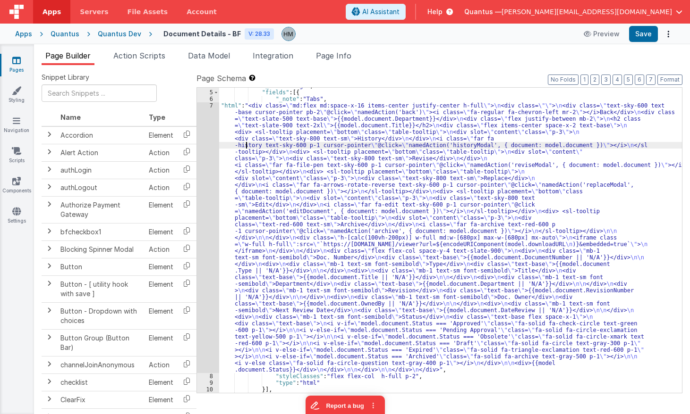
click at [207, 104] on div "7" at bounding box center [208, 237] width 22 height 271
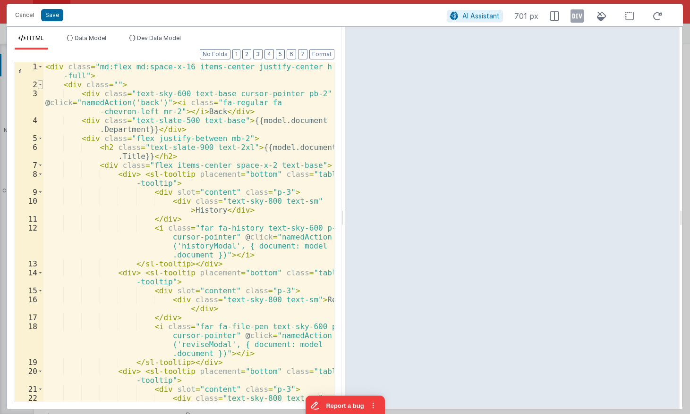
click at [41, 83] on span at bounding box center [40, 84] width 5 height 9
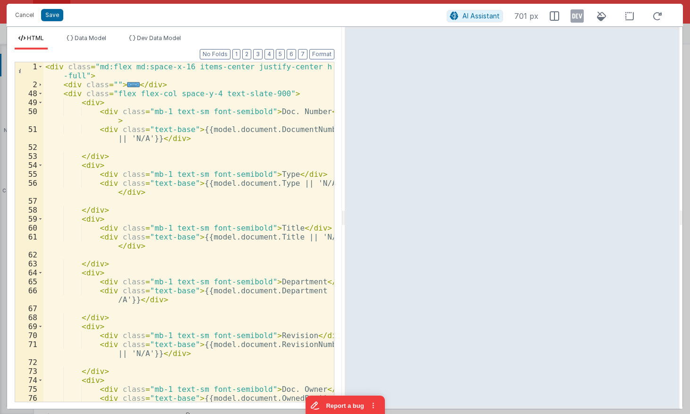
click at [270, 93] on div "< div class = "md:flex md:space-x-16 items-center justify-center h -full" > < d…" at bounding box center [188, 250] width 290 height 376
click at [296, 87] on div "< div class = "md:flex md:space-x-16 items-center justify-center h -full" > < d…" at bounding box center [188, 250] width 290 height 376
drag, startPoint x: 315, startPoint y: 96, endPoint x: 300, endPoint y: 95, distance: 14.6
click at [300, 95] on div "< div class = "md:flex md:space-x-16 items-center justify-center h -full" > < d…" at bounding box center [188, 250] width 290 height 376
click at [271, 94] on div "< div class = "md:flex md:space-x-16 items-center justify-center h -full" > < d…" at bounding box center [188, 250] width 290 height 376
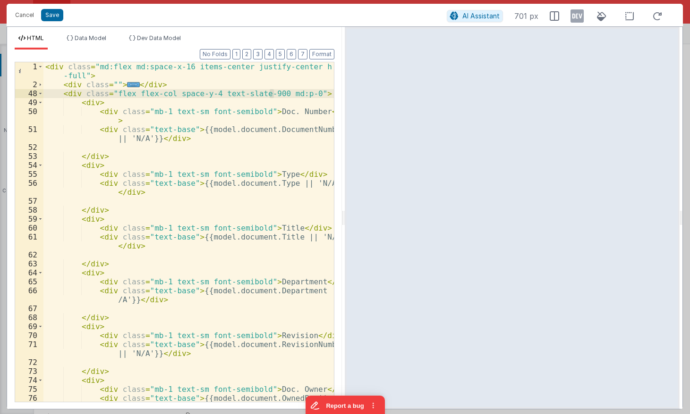
click at [271, 94] on div "< div class = "md:flex md:space-x-16 items-center justify-center h -full" > < d…" at bounding box center [188, 232] width 290 height 340
click at [279, 93] on div "< div class = "md:flex md:space-x-16 items-center justify-center h -full" > < d…" at bounding box center [188, 250] width 290 height 376
click at [293, 82] on div "< div class = "md:flex md:space-x-16 items-center justify-center h -full" > < d…" at bounding box center [188, 250] width 290 height 376
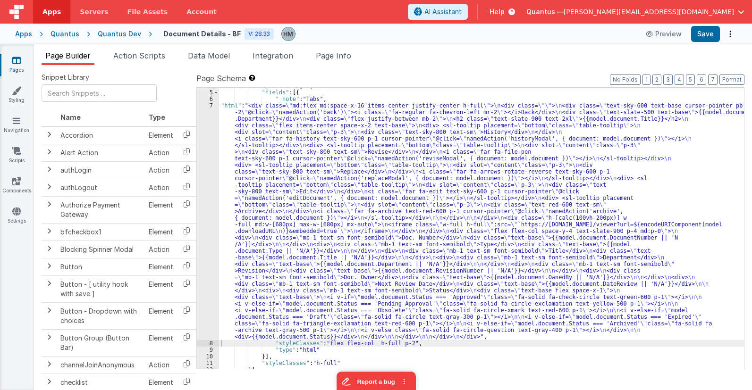
scroll to position [0, 0]
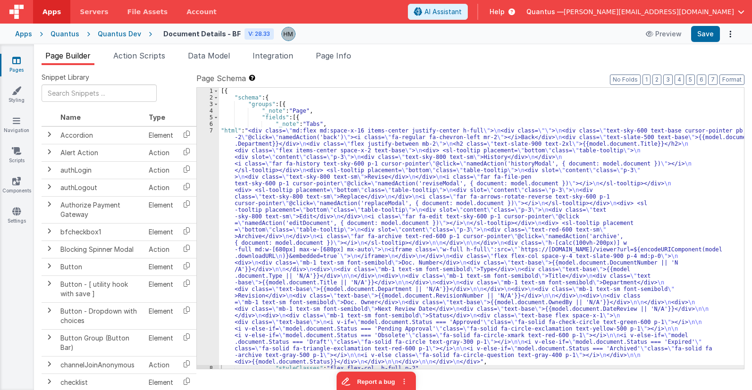
click at [116, 30] on div "Quantus Dev" at bounding box center [119, 33] width 43 height 9
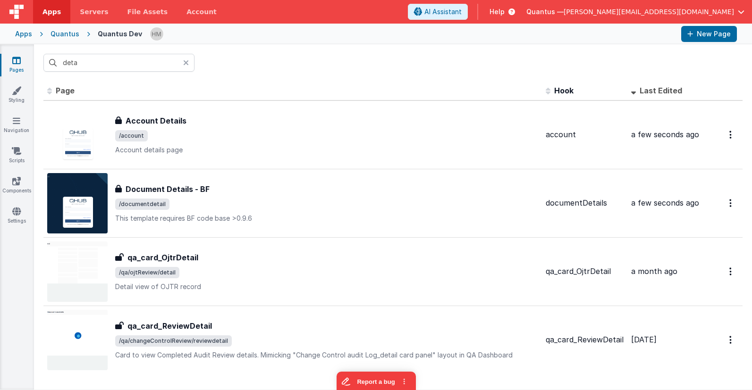
click at [187, 62] on icon at bounding box center [186, 63] width 6 height 8
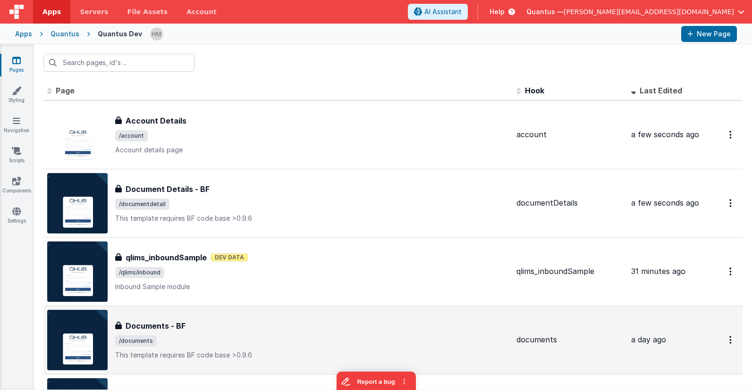
click at [308, 333] on div "Documents - BF Documents - BF /documents This template requires BF code base >0…" at bounding box center [312, 341] width 394 height 40
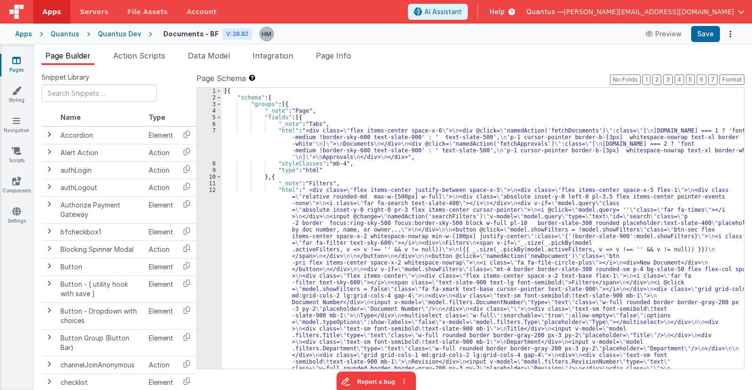
click at [259, 209] on div "[{ "schema" : { "groups" : [{ "_note" : "Page" , "fields" : [{ "_note" : "Tabs"…" at bounding box center [483, 371] width 522 height 566
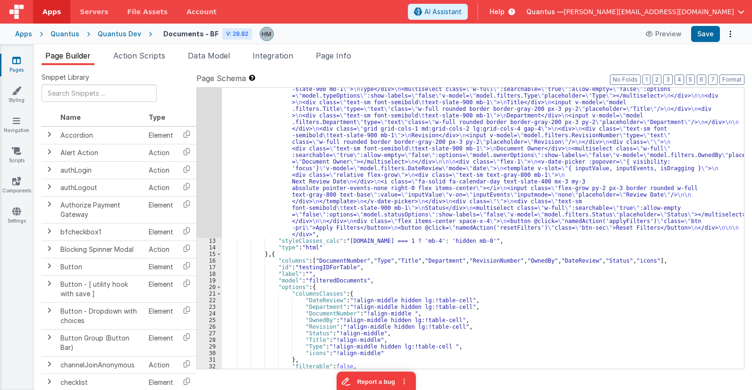
scroll to position [340, 0]
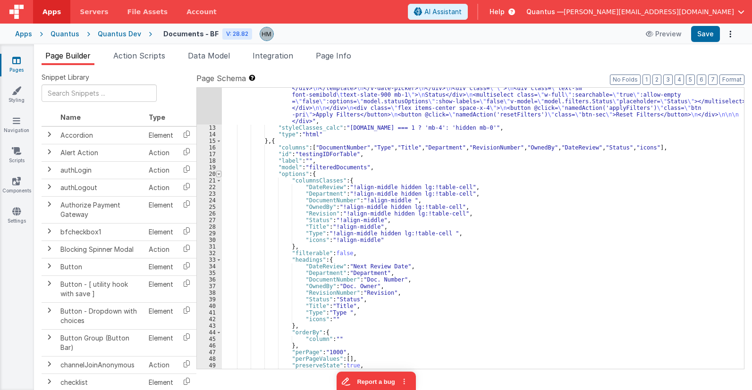
click at [219, 175] on span at bounding box center [218, 174] width 5 height 7
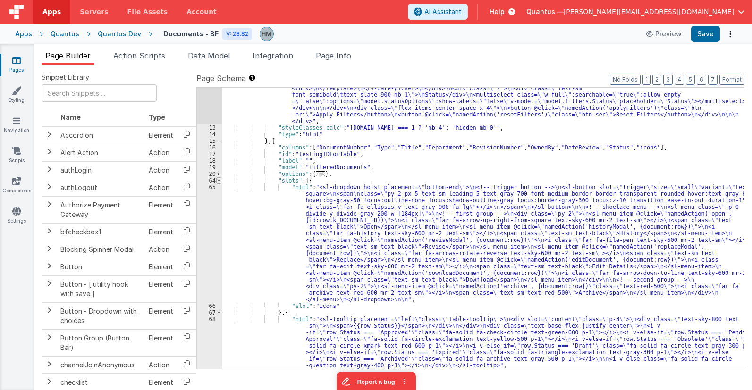
click at [219, 183] on span at bounding box center [218, 181] width 5 height 7
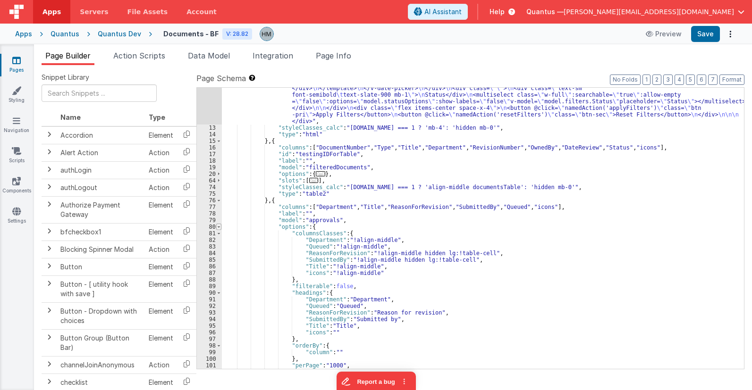
click at [220, 226] on span at bounding box center [218, 227] width 5 height 7
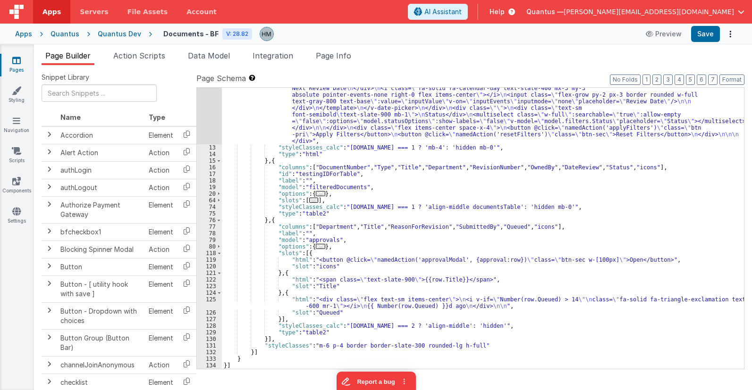
scroll to position [320, 0]
click at [217, 256] on span at bounding box center [219, 253] width 5 height 7
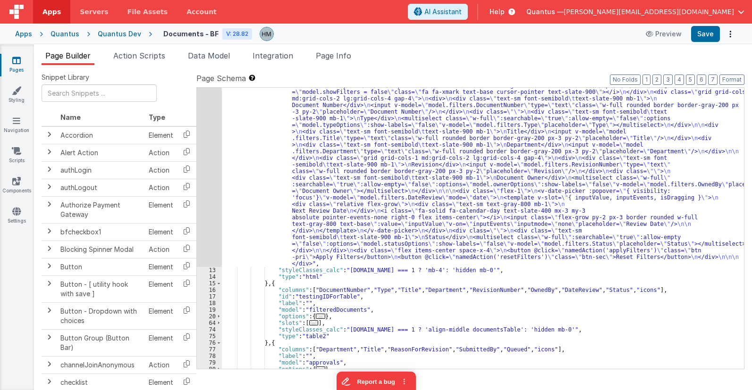
scroll to position [254, 0]
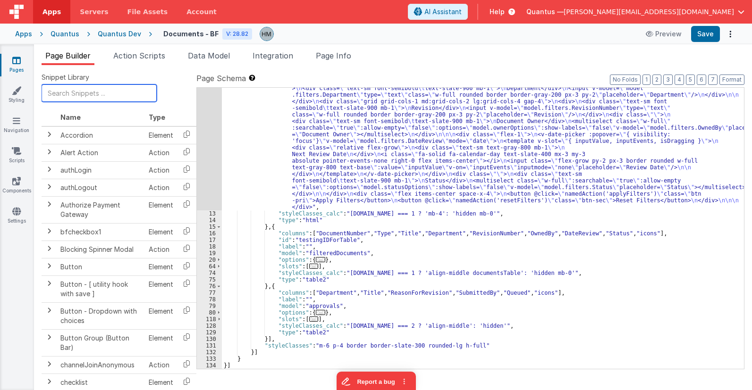
click at [101, 91] on input "text" at bounding box center [99, 93] width 115 height 17
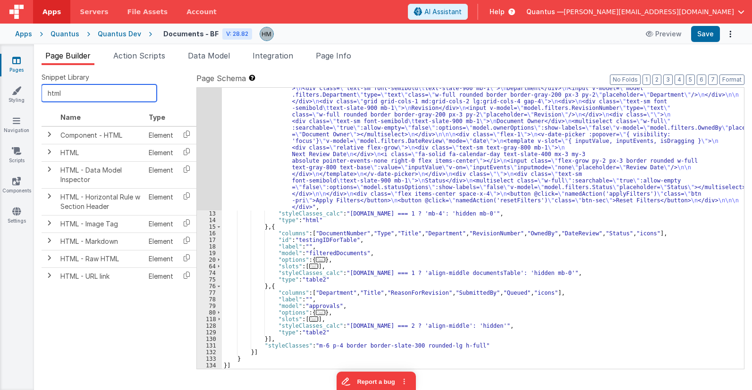
type input "html"
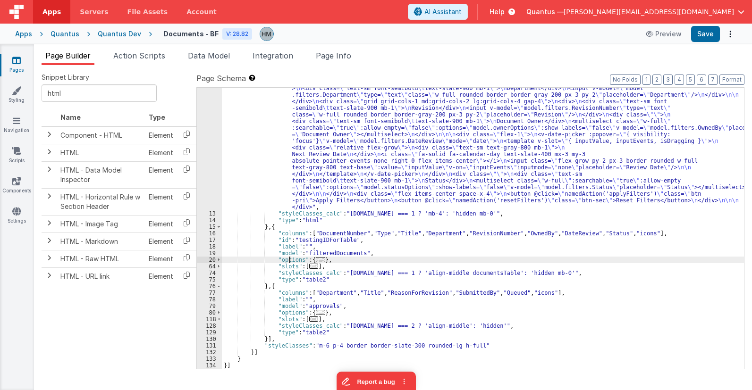
click at [289, 260] on div ""html" : " <div class= \" flex items-center justify-between space-x-5 \" > \n <…" at bounding box center [483, 216] width 522 height 566
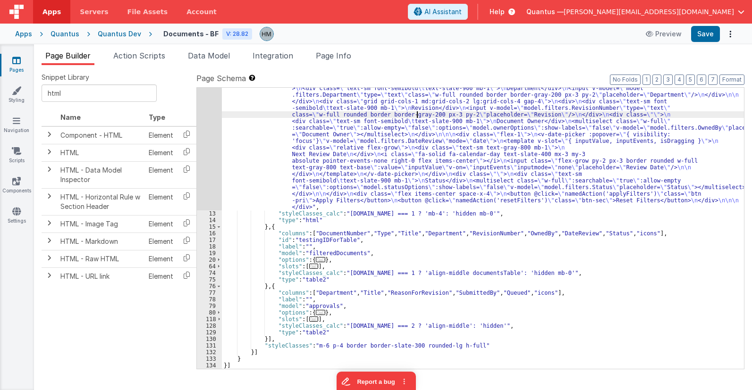
click at [416, 115] on div ""html" : " <div class= \" flex items-center justify-between space-x-5 \" > \n <…" at bounding box center [483, 216] width 522 height 566
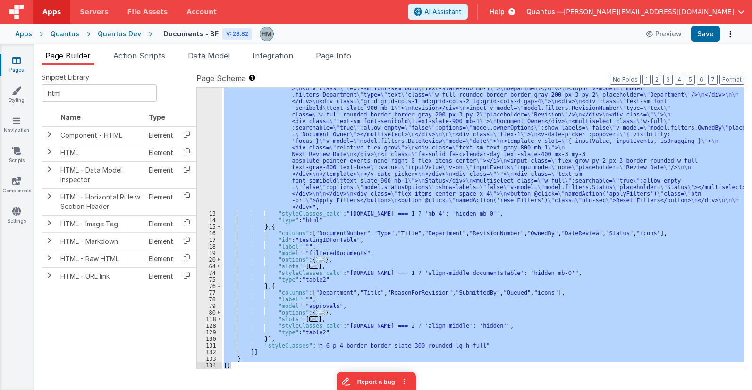
click at [355, 237] on div ""html" : " <div class= \" flex items-center justify-between space-x-5 \" > \n <…" at bounding box center [483, 228] width 522 height 281
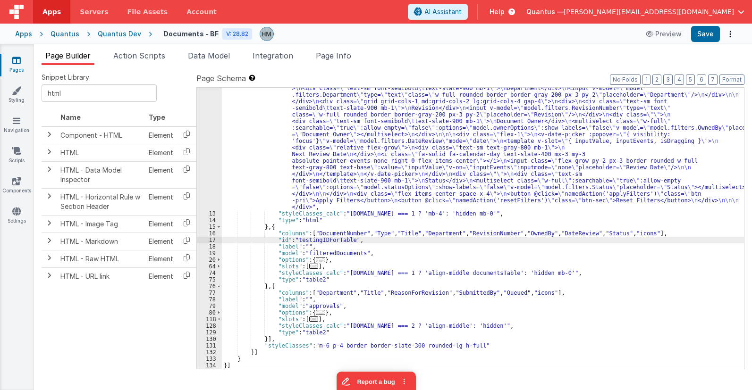
click at [263, 284] on div ""html" : " <div class= \" flex items-center justify-between space-x-5 \" > \n <…" at bounding box center [483, 216] width 522 height 566
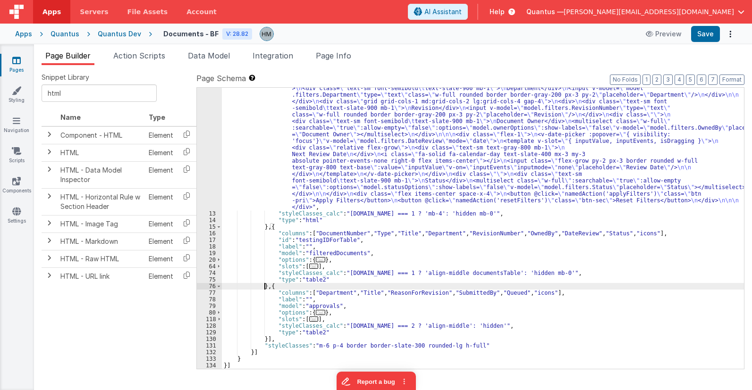
click at [263, 284] on div ""html" : " <div class= \" flex items-center justify-between space-x-5 \" > \n <…" at bounding box center [483, 216] width 522 height 566
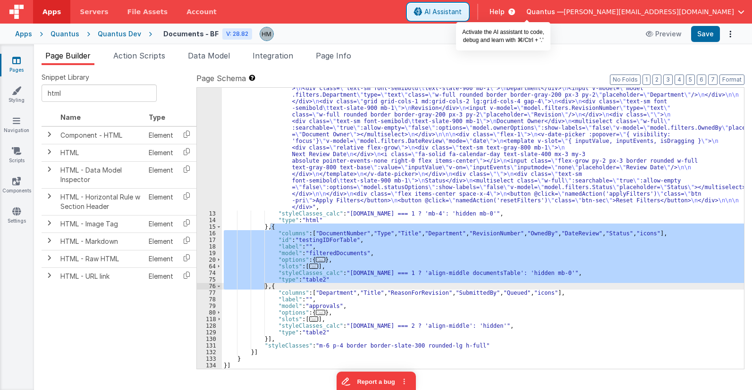
click at [462, 12] on span "AI Assistant" at bounding box center [442, 11] width 37 height 9
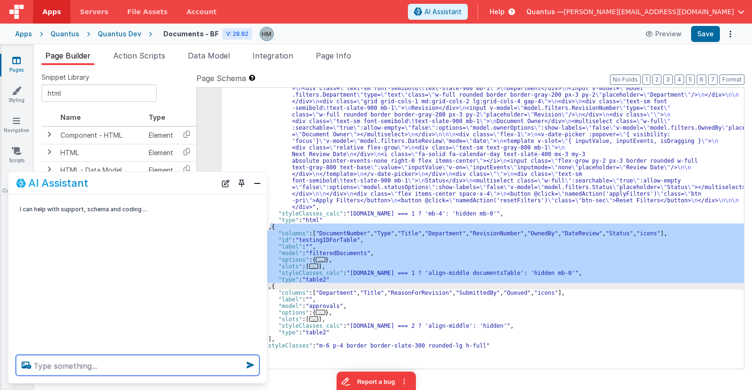
click at [94, 364] on textarea at bounding box center [138, 365] width 244 height 21
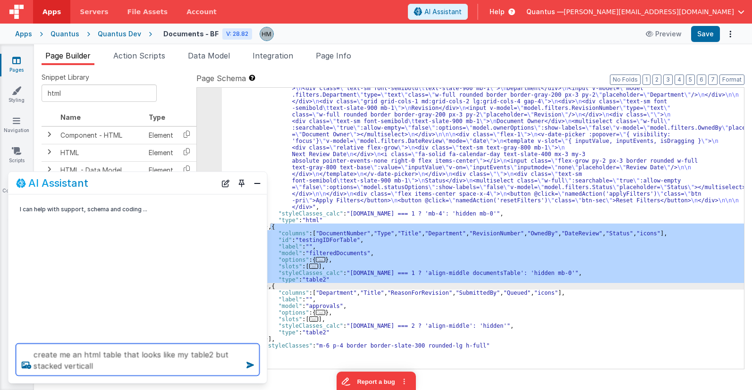
type textarea "create me an html table that looks like my table2 but stacked vertically"
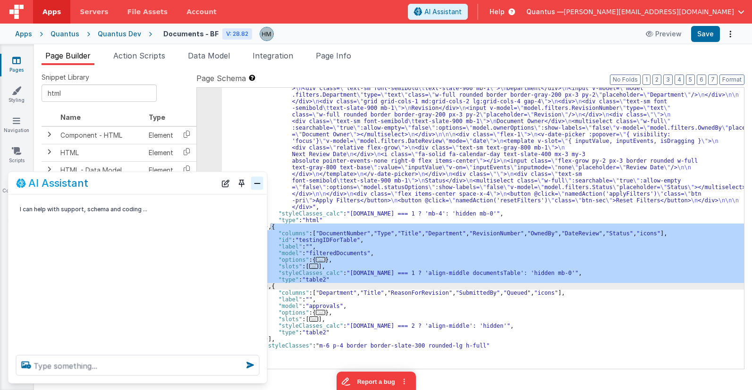
click at [262, 184] on button "Close" at bounding box center [257, 183] width 12 height 13
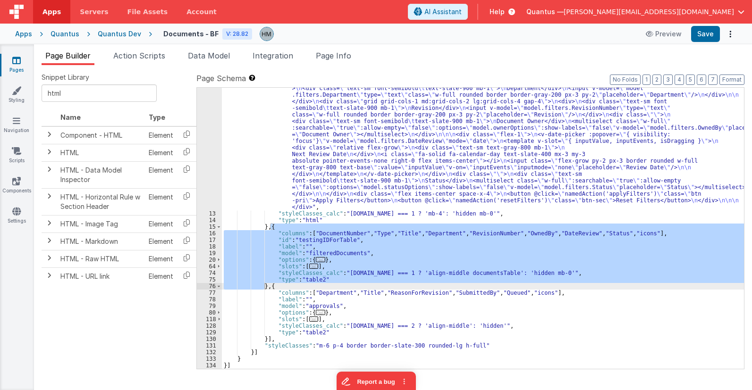
click at [566, 232] on div ""html" : " <div class= \" flex items-center justify-between space-x-5 \" > \n <…" at bounding box center [483, 228] width 522 height 281
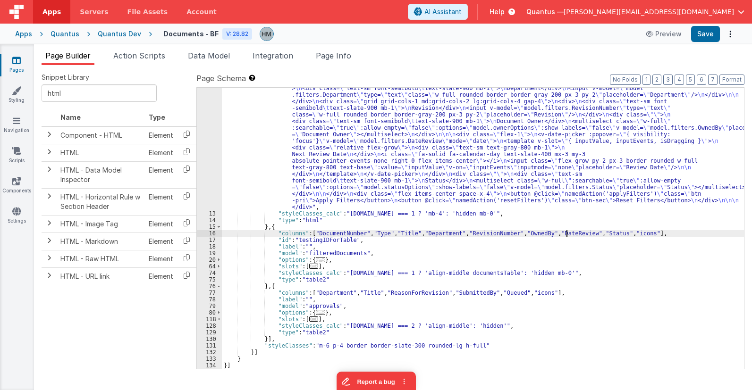
click at [596, 239] on div ""html" : " <div class= \" flex items-center justify-between space-x-5 \" > \n <…" at bounding box center [483, 216] width 522 height 566
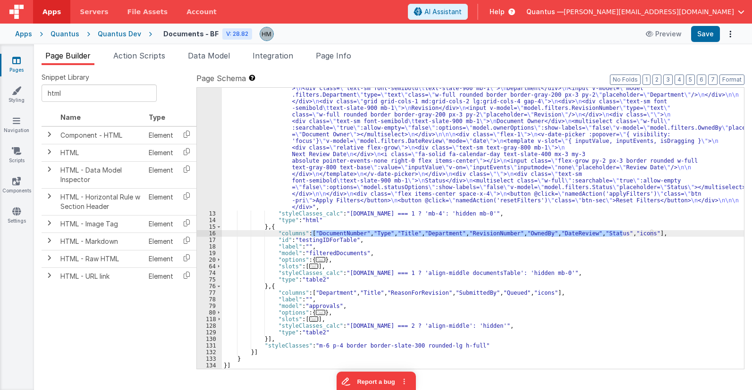
drag, startPoint x: 622, startPoint y: 232, endPoint x: 311, endPoint y: 235, distance: 311.1
click at [311, 235] on div ""html" : " <div class= \" flex items-center justify-between space-x-5 \" > \n <…" at bounding box center [483, 216] width 522 height 566
click at [308, 253] on div ""html" : " <div class= \" flex items-center justify-between space-x-5 \" > \n <…" at bounding box center [483, 216] width 522 height 566
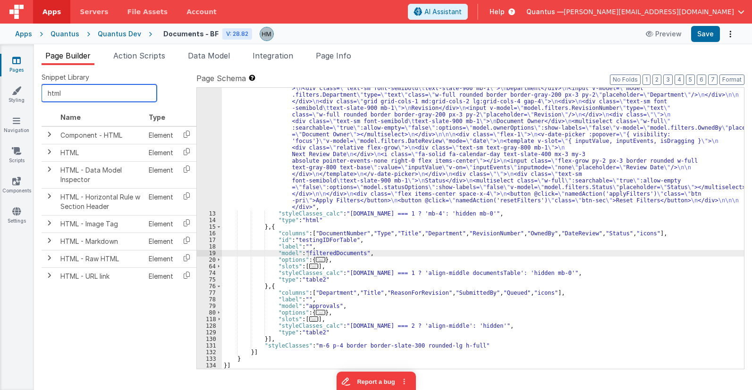
click at [75, 88] on input "html" at bounding box center [99, 93] width 115 height 17
click at [185, 150] on icon at bounding box center [186, 151] width 19 height 15
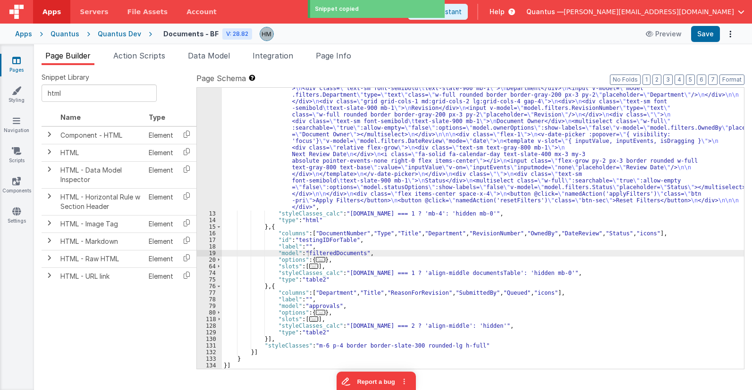
click at [271, 287] on div ""html" : " <div class= \" flex items-center justify-between space-x-5 \" > \n <…" at bounding box center [483, 216] width 522 height 566
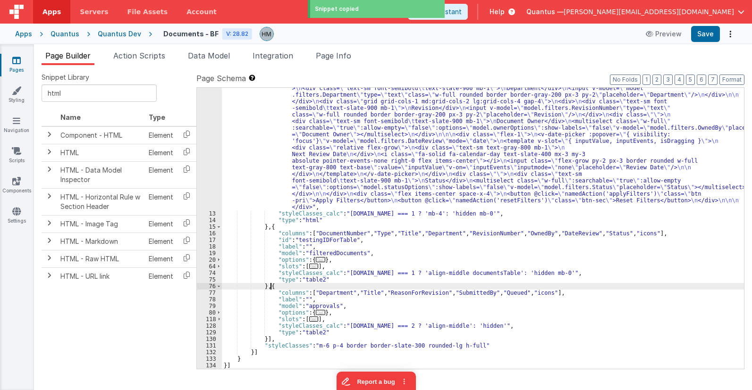
paste textarea
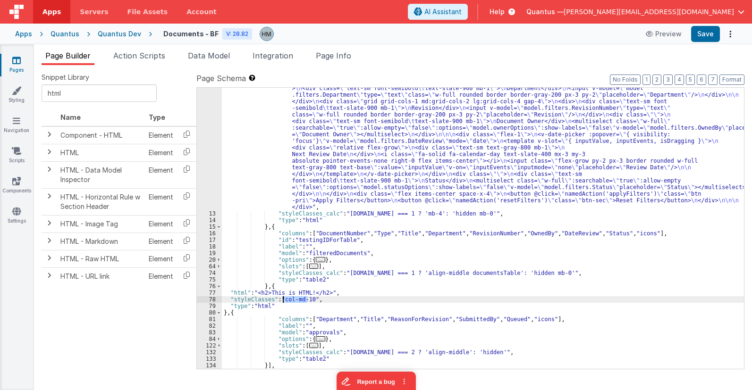
drag, startPoint x: 305, startPoint y: 299, endPoint x: 282, endPoint y: 300, distance: 23.2
click at [282, 300] on div ""html" : " <div class= \" flex items-center justify-between space-x-5 \" > \n <…" at bounding box center [483, 216] width 522 height 566
click at [311, 300] on div ""html" : " <div class= \" flex items-center justify-between space-x-5 \" > \n <…" at bounding box center [483, 216] width 522 height 566
drag, startPoint x: 311, startPoint y: 300, endPoint x: 284, endPoint y: 302, distance: 27.0
click at [284, 302] on div ""html" : " <div class= \" flex items-center justify-between space-x-5 \" > \n <…" at bounding box center [483, 216] width 522 height 566
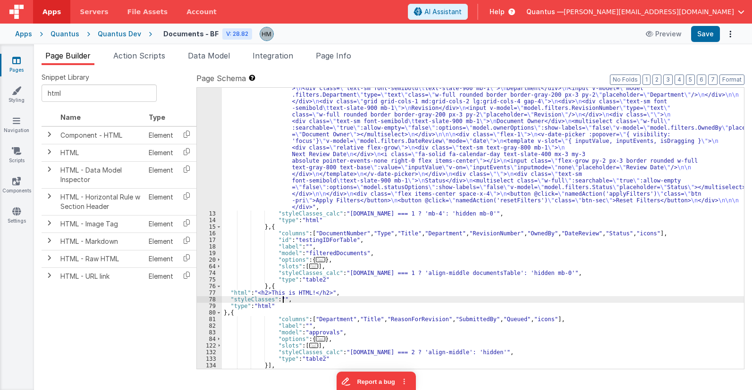
click at [299, 278] on div ""html" : " <div class= \" flex items-center justify-between space-x-5 \" > \n <…" at bounding box center [483, 216] width 522 height 566
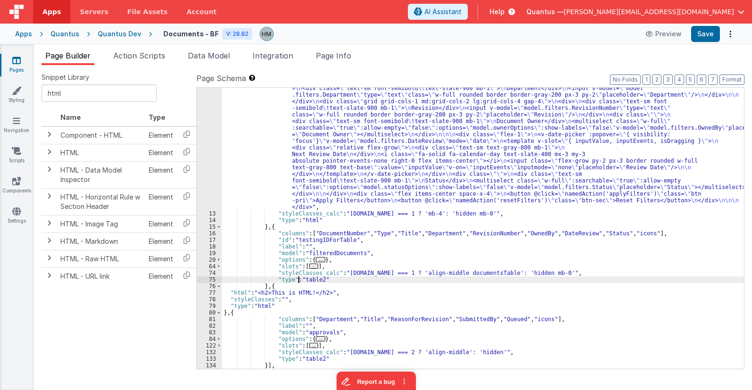
click at [299, 278] on div ""html" : " <div class= \" flex items-center justify-between space-x-5 \" > \n <…" at bounding box center [483, 216] width 522 height 566
click at [299, 273] on div ""html" : " <div class= \" flex items-center justify-between space-x-5 \" > \n <…" at bounding box center [483, 216] width 522 height 566
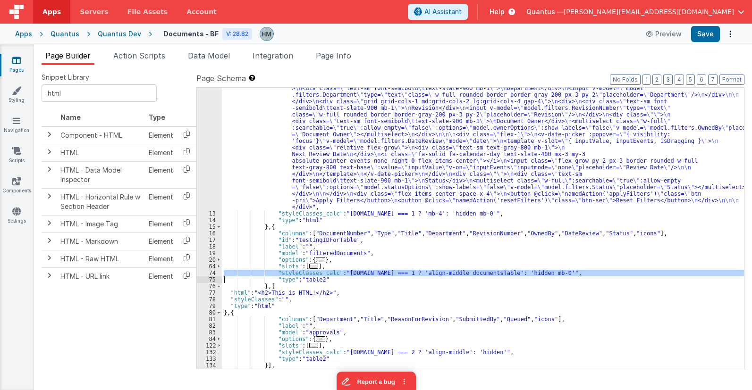
click at [299, 273] on div ""html" : " <div class= \" flex items-center justify-between space-x-5 \" > \n <…" at bounding box center [483, 216] width 522 height 566
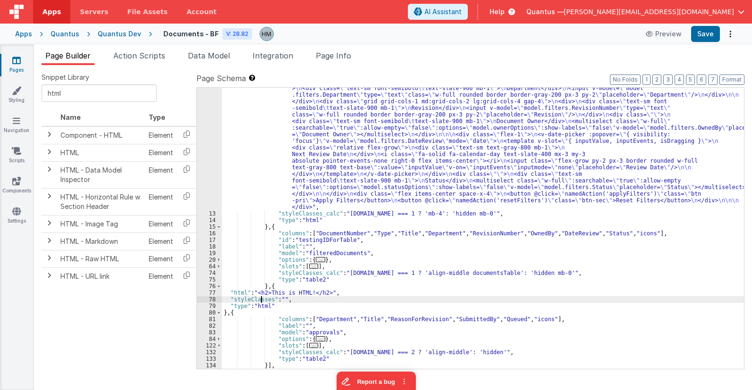
click at [261, 300] on div ""html" : " <div class= \" flex items-center justify-between space-x-5 \" > \n <…" at bounding box center [483, 216] width 522 height 566
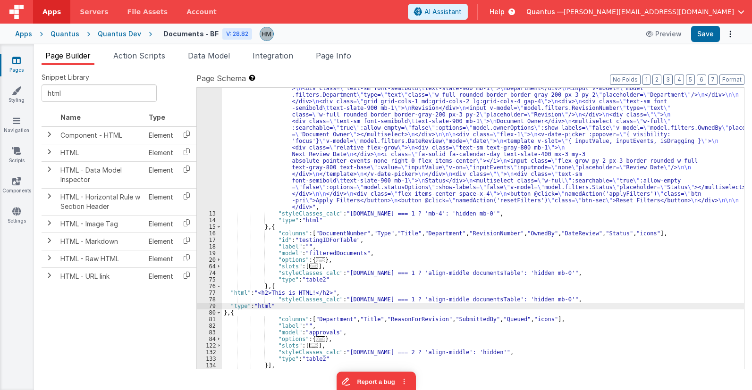
click at [414, 254] on div ""html" : " <div class= \" flex items-center justify-between space-x-5 \" > \n <…" at bounding box center [483, 216] width 522 height 566
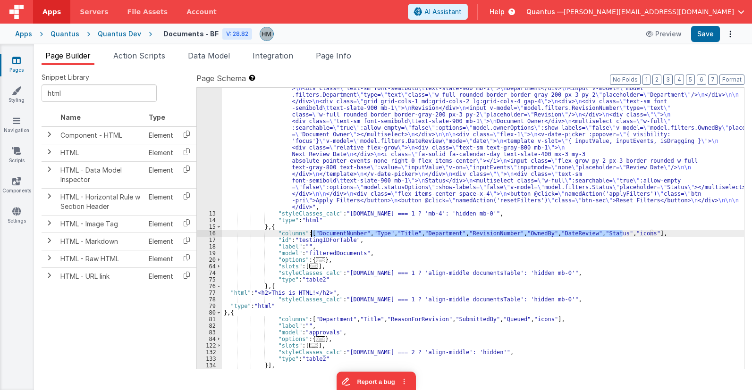
drag, startPoint x: 622, startPoint y: 231, endPoint x: 312, endPoint y: 233, distance: 309.7
click at [312, 233] on div ""html" : " <div class= \" flex items-center justify-between space-x-5 \" > \n <…" at bounding box center [483, 216] width 522 height 566
click at [245, 291] on div ""html" : " <div class= \" flex items-center justify-between space-x-5 \" > \n <…" at bounding box center [483, 216] width 522 height 566
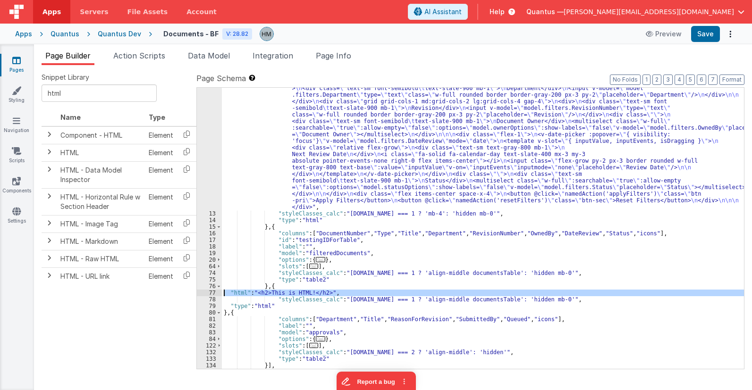
click at [211, 291] on div "77" at bounding box center [209, 293] width 25 height 7
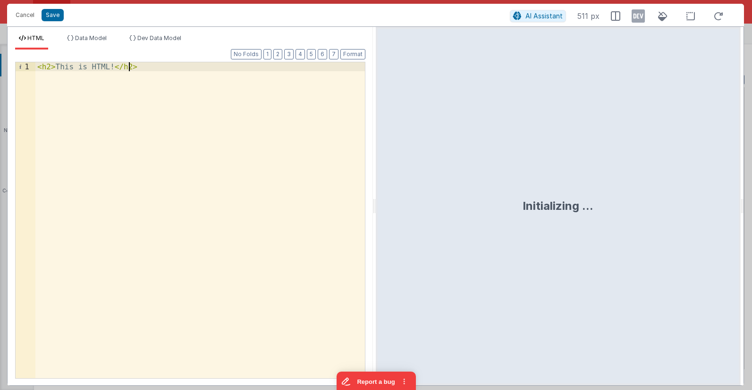
click at [222, 245] on div "< h2 > This is HTML! </ h2 >" at bounding box center [200, 229] width 330 height 334
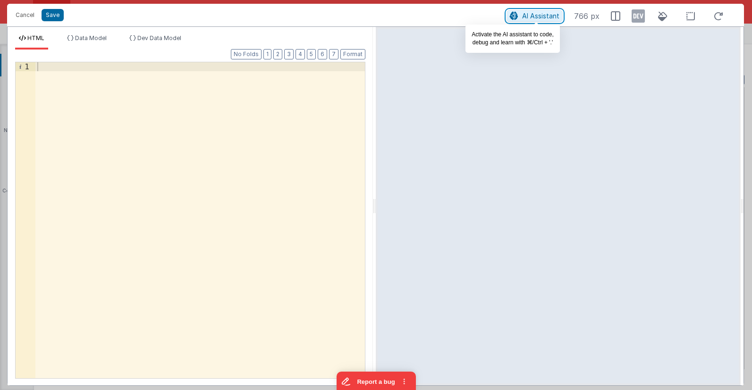
click at [541, 15] on span "AI Assistant" at bounding box center [540, 16] width 37 height 8
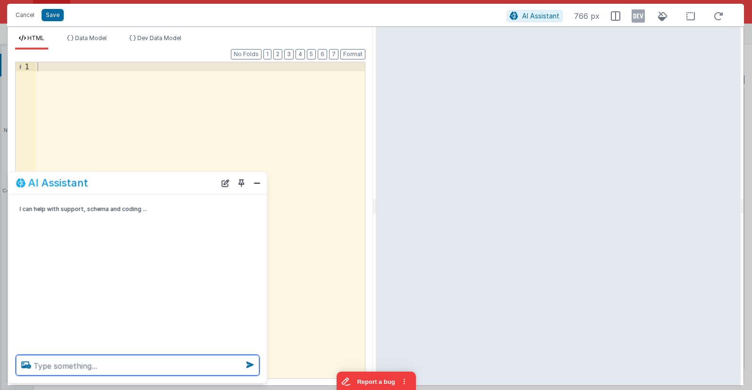
click at [110, 356] on textarea at bounding box center [138, 365] width 244 height 21
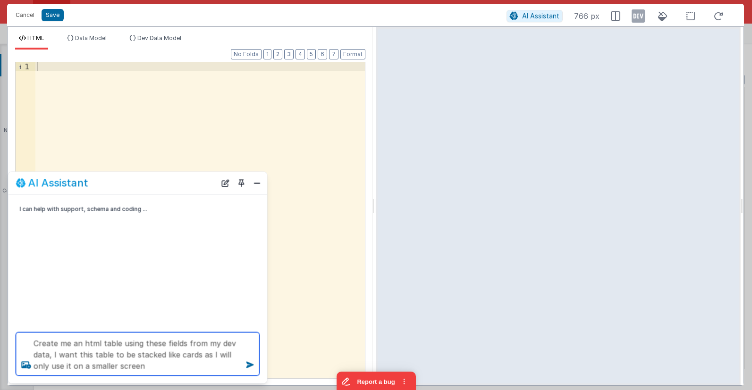
paste textarea ""DocumentNumber", "Type", "Title", "Department", "RevisionNumber", "OwnedBy", "…"
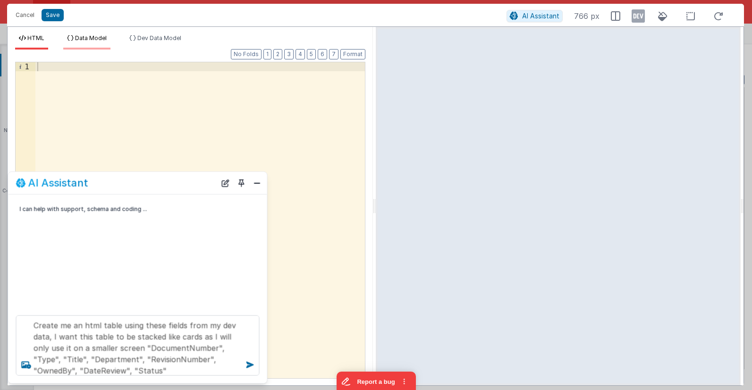
click at [100, 39] on span "Data Model" at bounding box center [91, 37] width 32 height 7
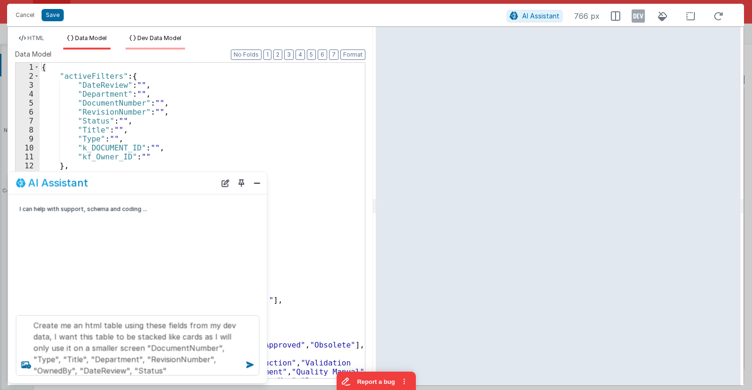
click at [150, 36] on span "Dev Data Model" at bounding box center [159, 37] width 44 height 7
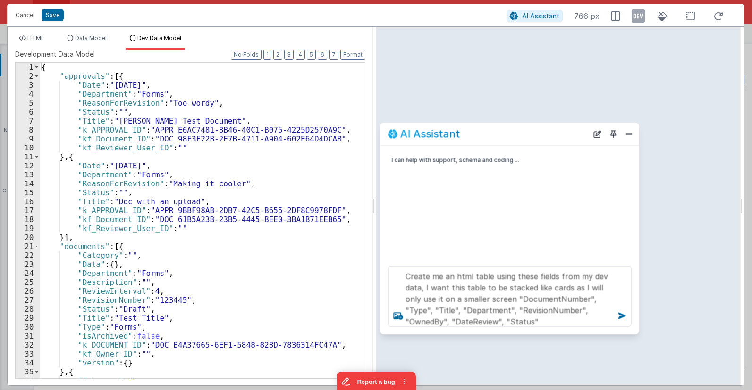
drag, startPoint x: 111, startPoint y: 178, endPoint x: 515, endPoint y: 124, distance: 407.2
click at [515, 128] on div "AI Assistant" at bounding box center [488, 133] width 200 height 11
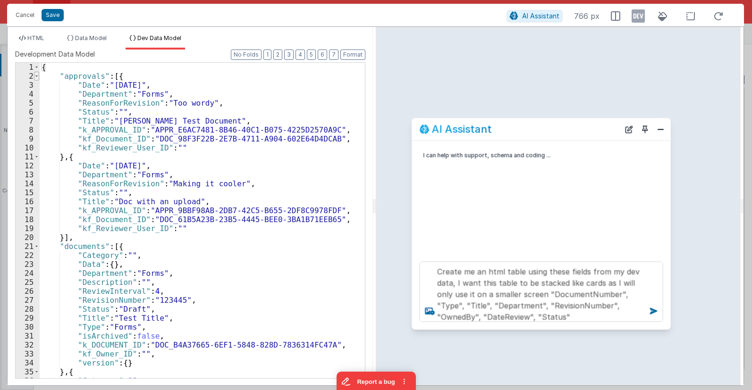
click at [37, 78] on span at bounding box center [36, 76] width 5 height 9
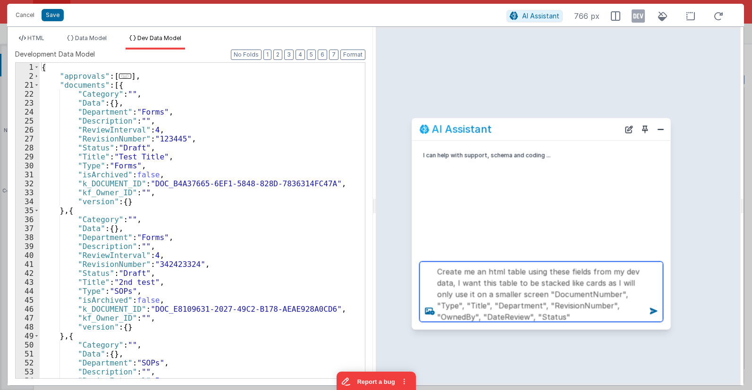
click at [535, 318] on textarea "Create me an html table using these fields from my dev data, I want this table …" at bounding box center [542, 292] width 244 height 60
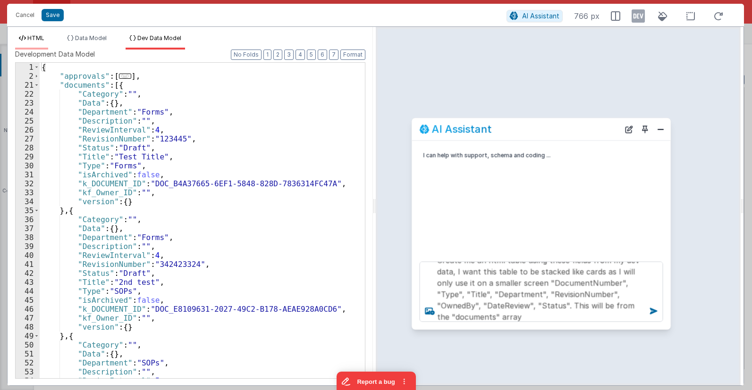
click at [20, 38] on icon at bounding box center [22, 38] width 7 height 6
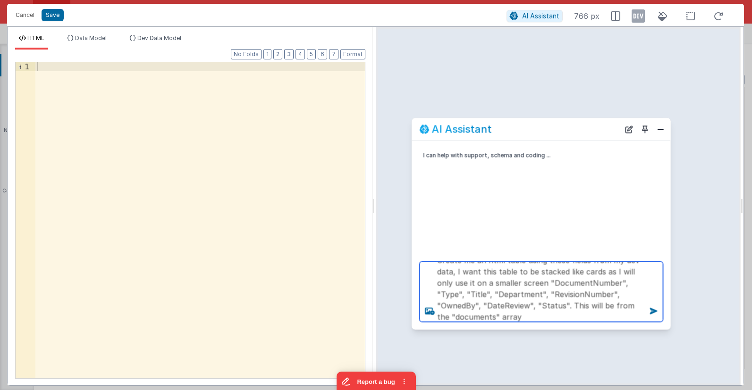
click at [484, 320] on textarea "Create me an html table using these fields from my dev data, I want this table …" at bounding box center [542, 292] width 244 height 60
type textarea "Create me an html table using these fields from my dev data, I want this table …"
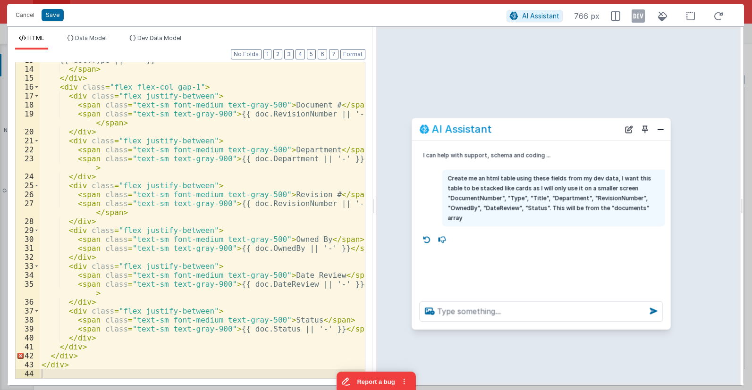
scroll to position [132, 0]
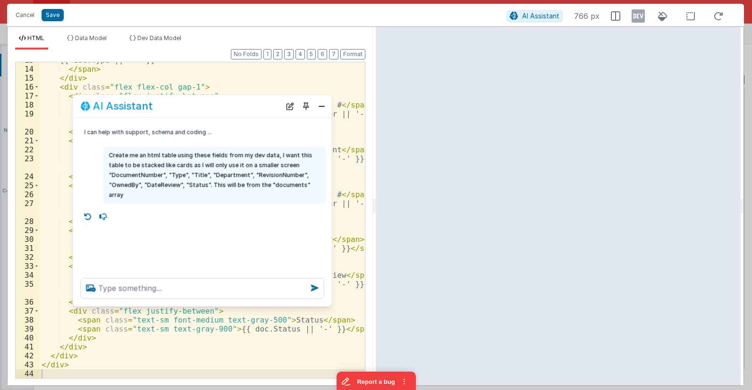
drag, startPoint x: 567, startPoint y: 123, endPoint x: 247, endPoint y: 90, distance: 321.3
click at [222, 100] on div "AI Assistant" at bounding box center [202, 106] width 259 height 22
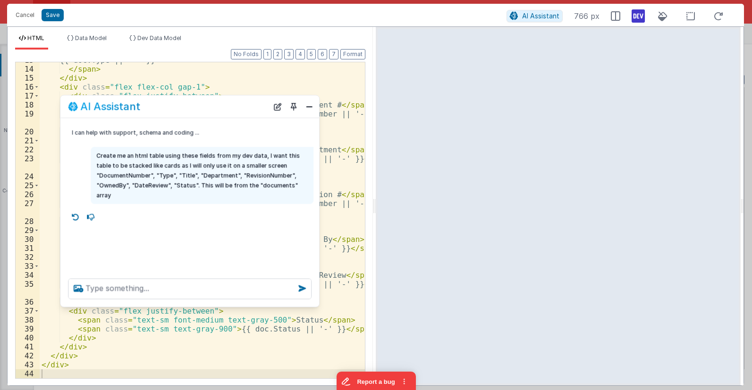
click at [638, 17] on icon at bounding box center [638, 15] width 13 height 15
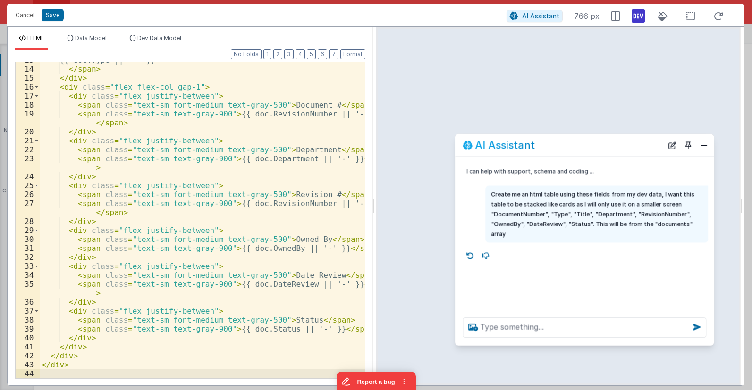
drag, startPoint x: 201, startPoint y: 109, endPoint x: 619, endPoint y: 137, distance: 418.8
click at [620, 140] on div "AI Assistant" at bounding box center [563, 145] width 200 height 11
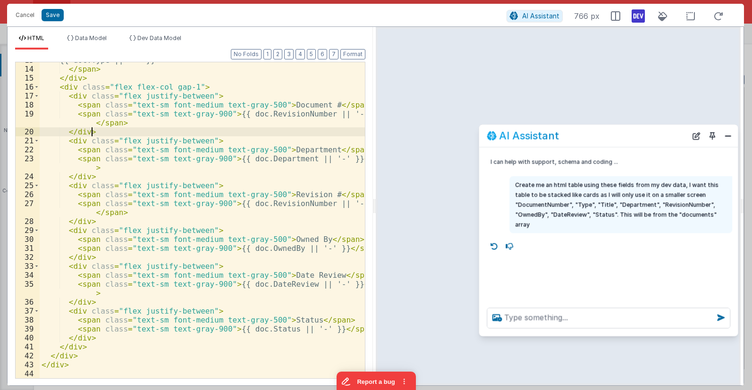
click at [234, 129] on div "{{ doc.Type || '-' }} </ span > </ div > < div class = "flex flex-col gap-1" > …" at bounding box center [202, 223] width 325 height 334
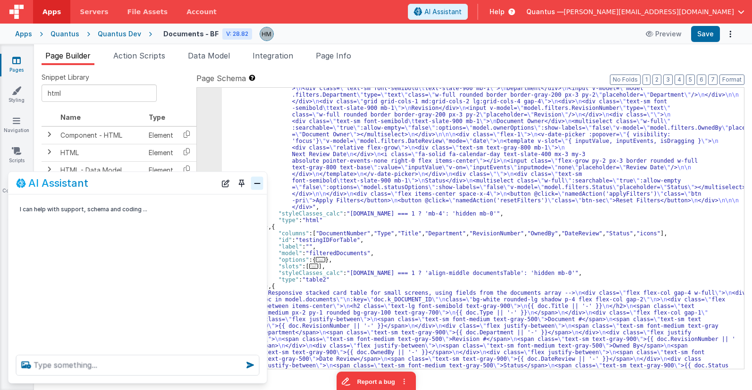
click at [259, 187] on button "Close" at bounding box center [257, 183] width 12 height 13
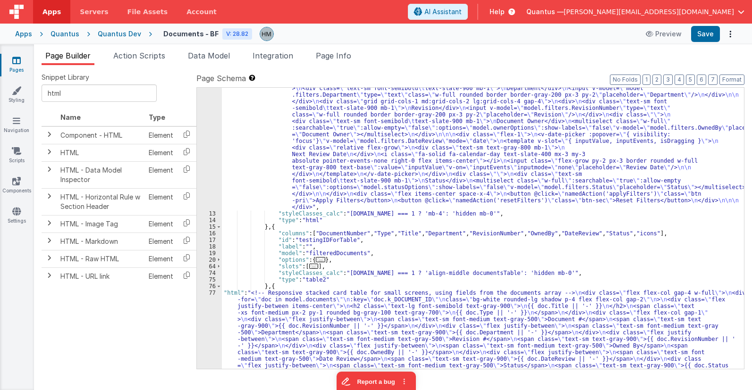
click at [309, 266] on span "..." at bounding box center [313, 266] width 9 height 5
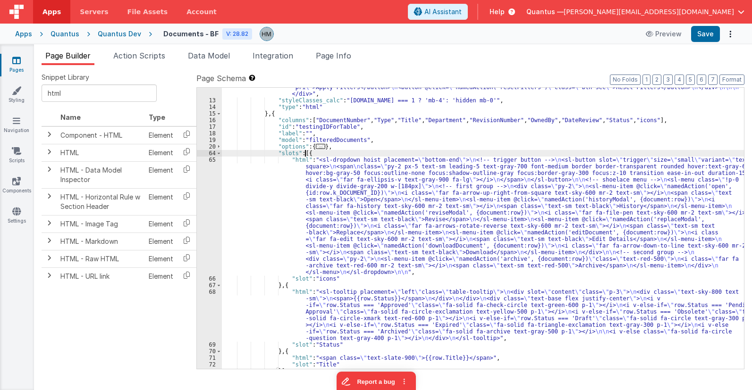
scroll to position [424, 0]
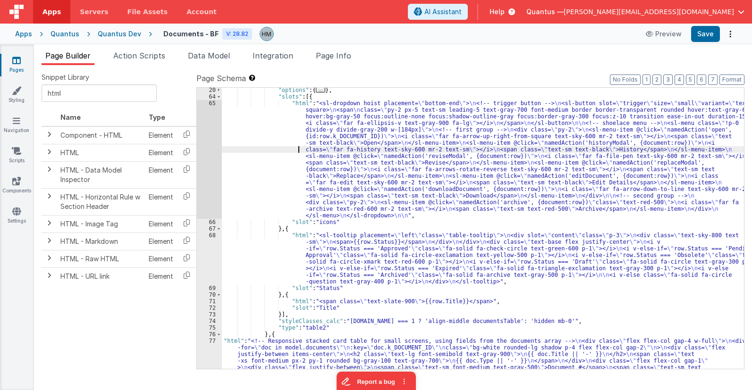
click at [284, 148] on div ""options" : { ... } , "slots" : [{ "html" : "<sl-dropdown hoist placement= \" b…" at bounding box center [483, 274] width 522 height 374
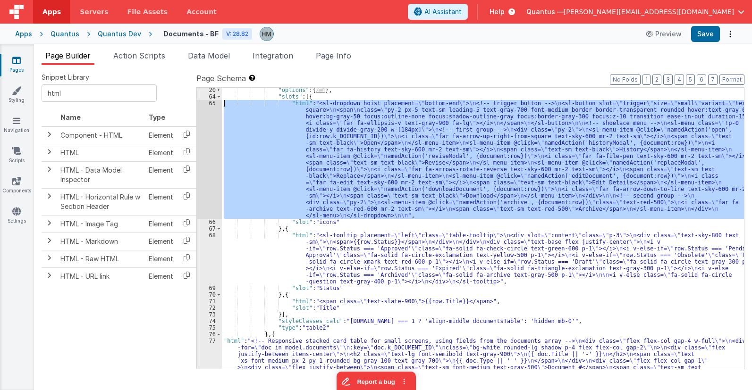
click at [212, 105] on div "65" at bounding box center [209, 159] width 25 height 119
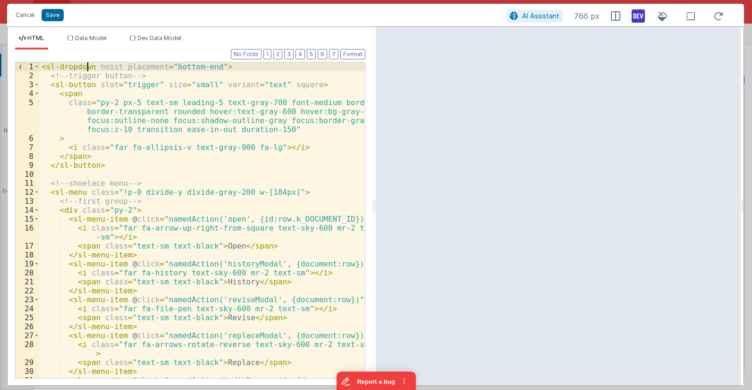
click at [88, 68] on div "< sl-dropdown hoist placement = "bottom-end" > <!-- trigger button --> < sl-but…" at bounding box center [202, 229] width 325 height 334
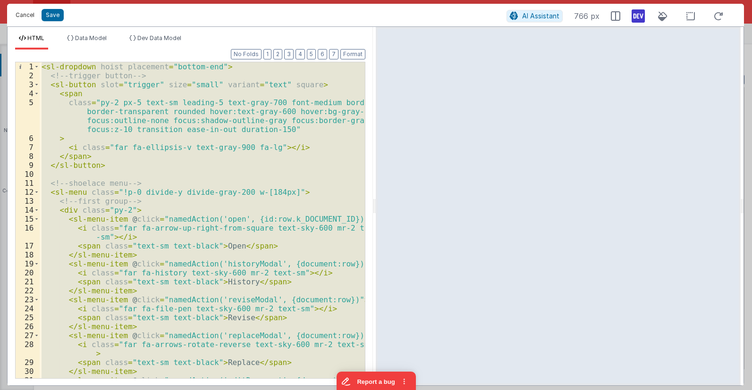
click at [28, 16] on button "Cancel" at bounding box center [25, 14] width 28 height 13
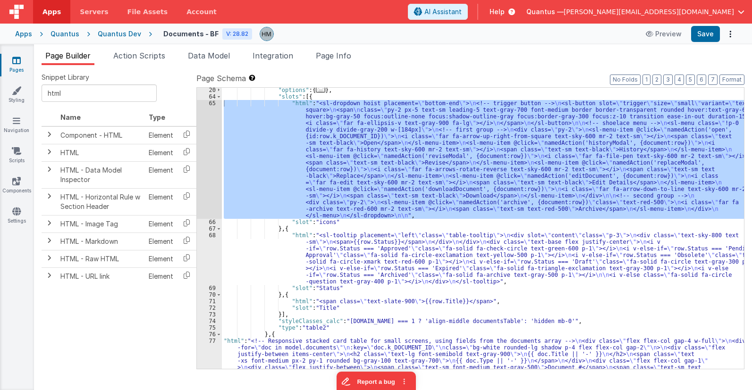
click at [247, 252] on div ""options" : { ... } , "slots" : [{ "html" : "<sl-dropdown hoist placement= \" b…" at bounding box center [483, 274] width 522 height 374
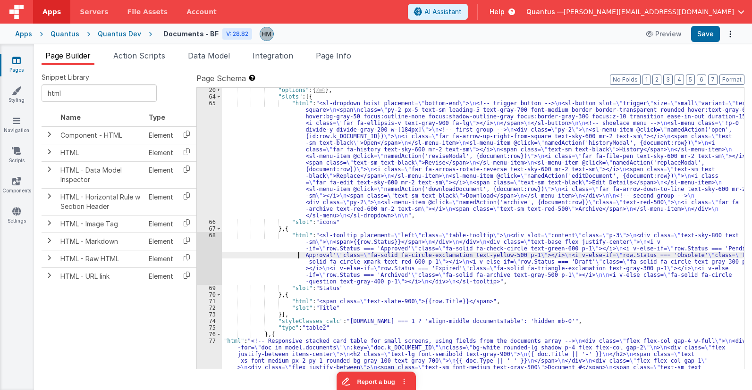
click at [210, 234] on div "68" at bounding box center [209, 258] width 25 height 53
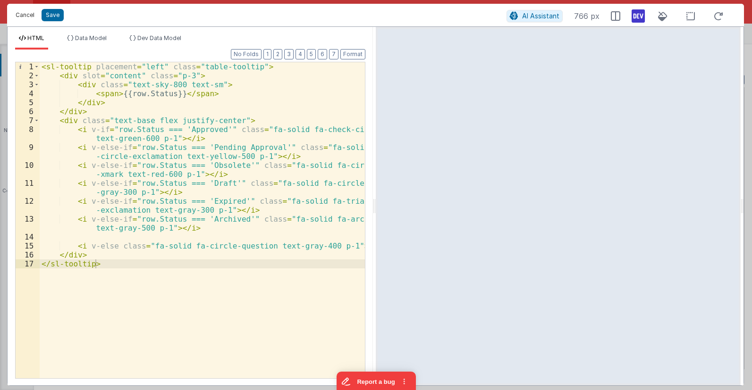
click at [26, 18] on button "Cancel" at bounding box center [25, 14] width 28 height 13
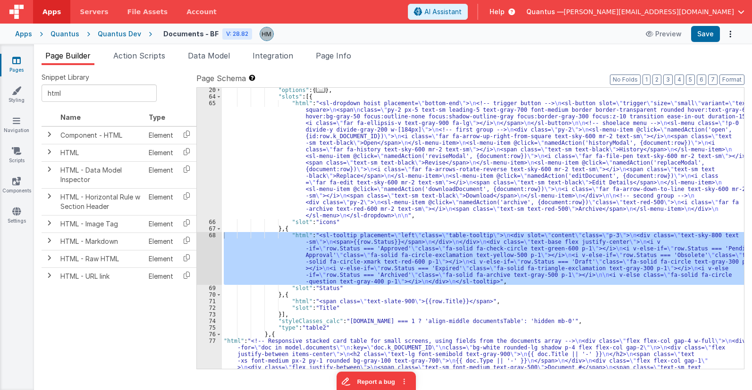
click at [349, 219] on div ""options" : { ... } , "slots" : [{ "html" : "<sl-dropdown hoist placement= \" b…" at bounding box center [483, 274] width 522 height 374
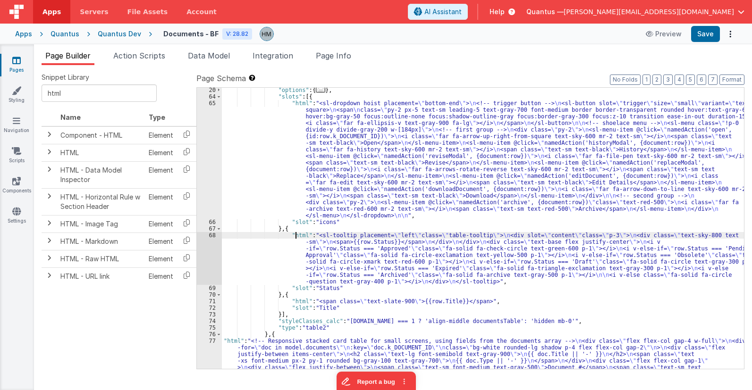
click at [296, 237] on div ""options" : { ... } , "slots" : [{ "html" : "<sl-dropdown hoist placement= \" b…" at bounding box center [483, 274] width 522 height 374
click at [297, 140] on div ""options" : { ... } , "slots" : [{ "html" : "<sl-dropdown hoist placement= \" b…" at bounding box center [483, 274] width 522 height 374
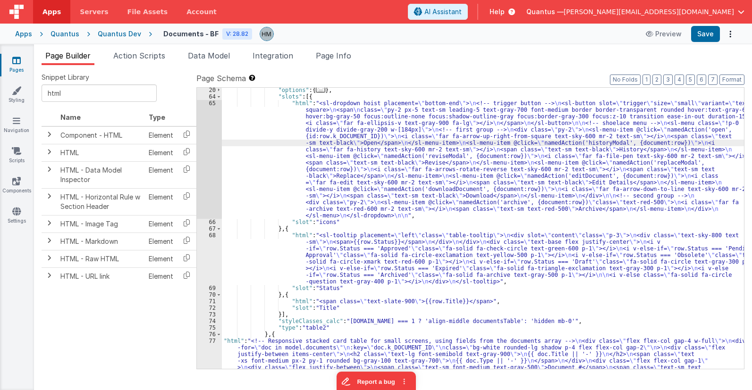
click at [211, 102] on div "65" at bounding box center [209, 159] width 25 height 119
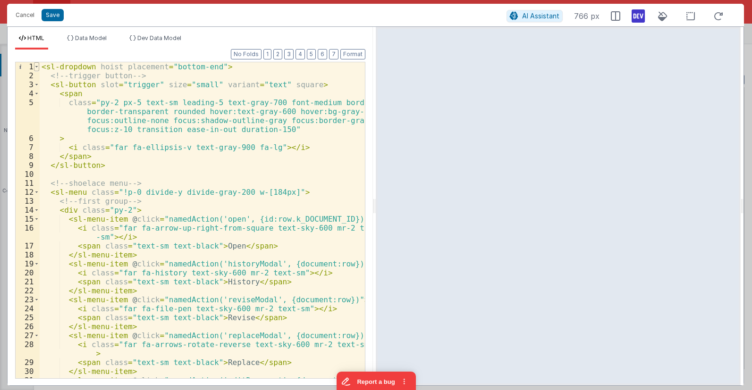
click at [37, 68] on span at bounding box center [36, 66] width 5 height 9
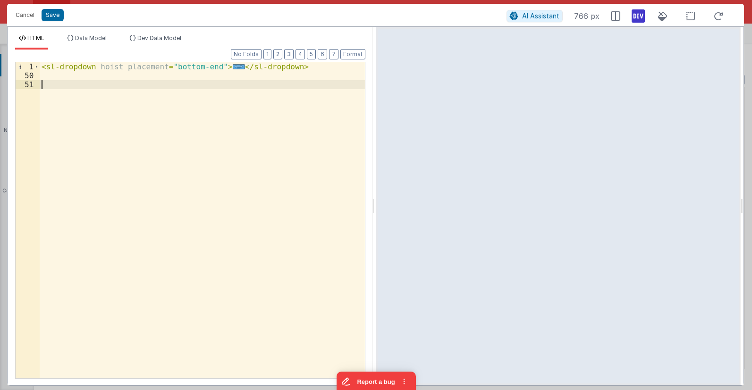
click at [94, 85] on div "< sl-dropdown hoist placement = "bottom-end" > ... </ sl-dropdown >" at bounding box center [202, 229] width 325 height 334
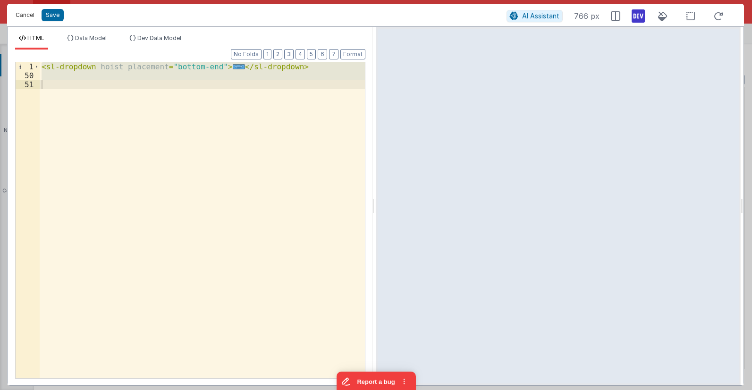
click at [31, 14] on button "Cancel" at bounding box center [25, 14] width 28 height 13
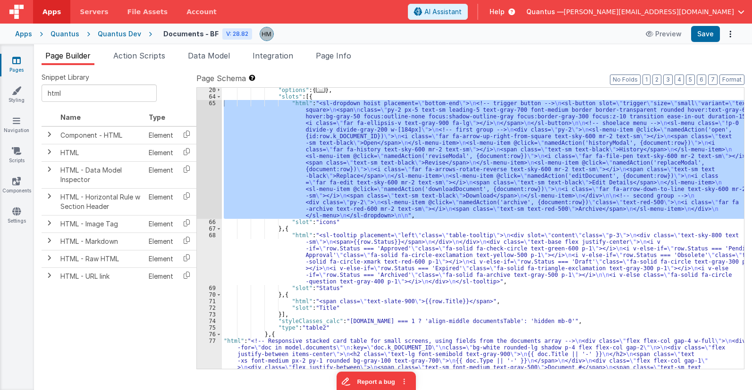
click at [292, 257] on div ""options" : { ... } , "slots" : [{ "html" : "<sl-dropdown hoist placement= \" b…" at bounding box center [483, 274] width 522 height 374
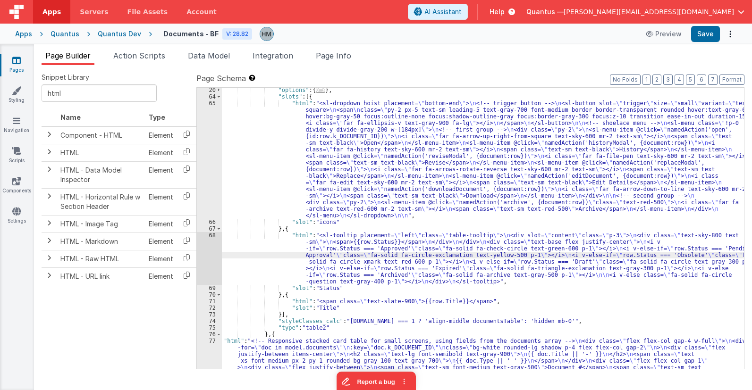
click at [209, 237] on div "68" at bounding box center [209, 258] width 25 height 53
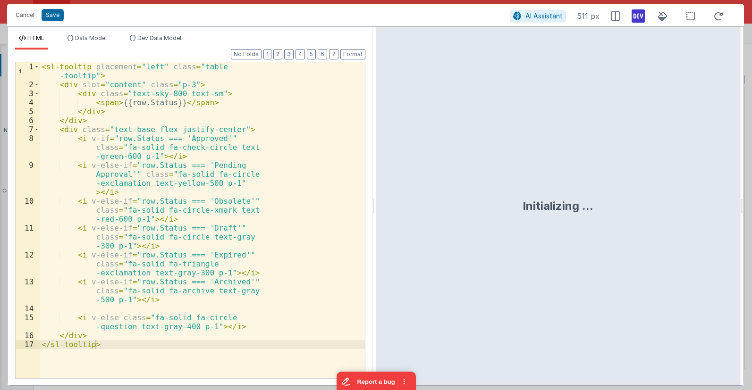
click at [210, 230] on div "< sl-tooltip placement = "left" class = "table -tooltip" > < div slot = "conten…" at bounding box center [202, 233] width 325 height 343
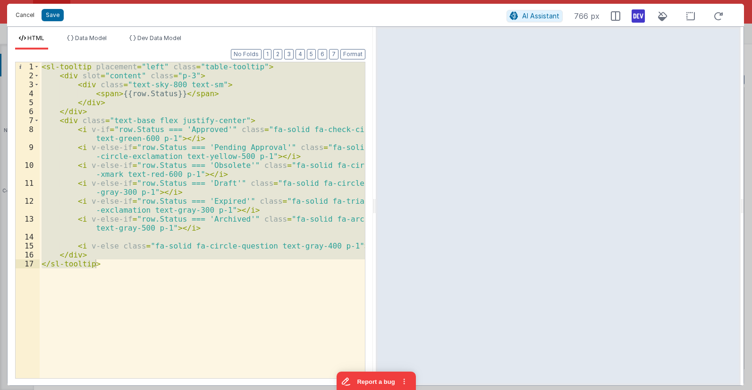
click at [30, 13] on button "Cancel" at bounding box center [25, 14] width 28 height 13
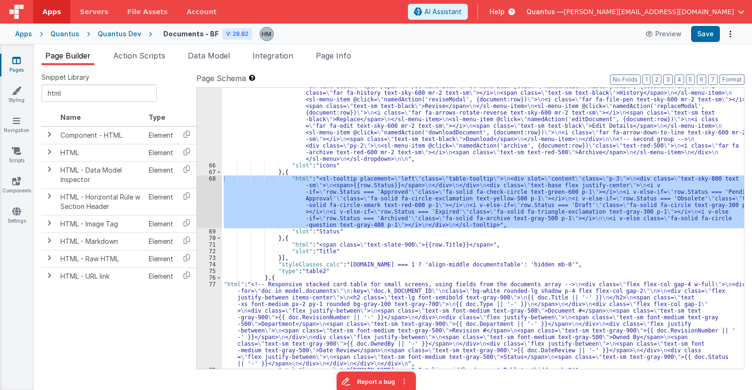
scroll to position [578, 0]
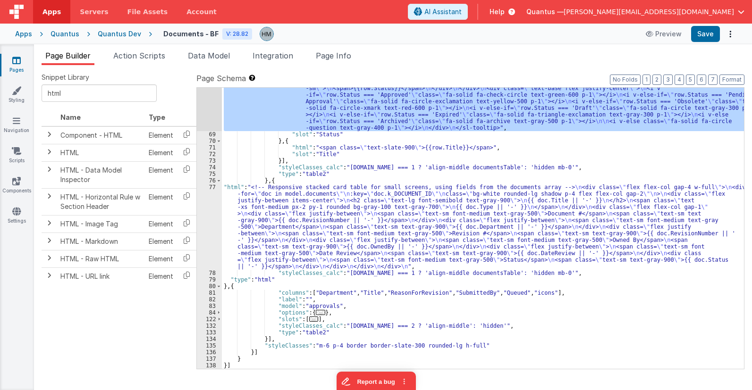
click at [261, 197] on div ""html" : "<sl-tooltip placement= \" left \" class= \" table-tooltip \" > \n <di…" at bounding box center [483, 248] width 522 height 341
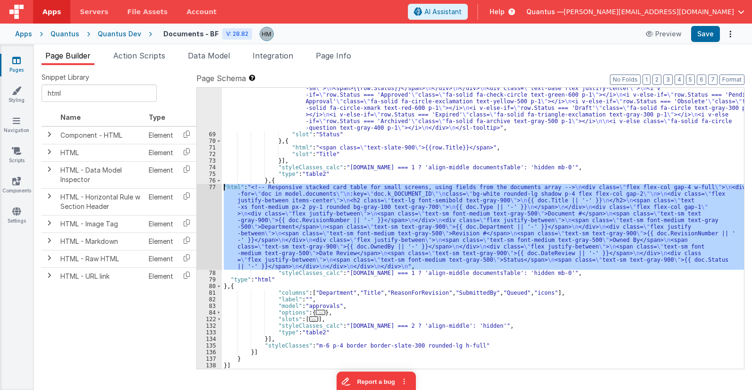
click at [211, 185] on div "77" at bounding box center [209, 227] width 25 height 86
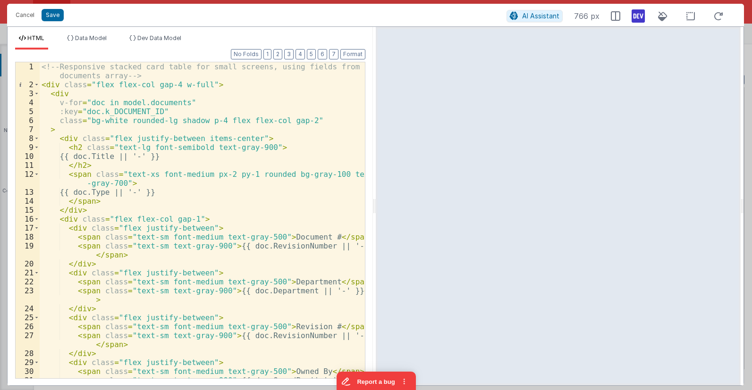
click at [228, 97] on div "<!-- Responsive stacked card table for small screens, using fields from the doc…" at bounding box center [202, 233] width 325 height 343
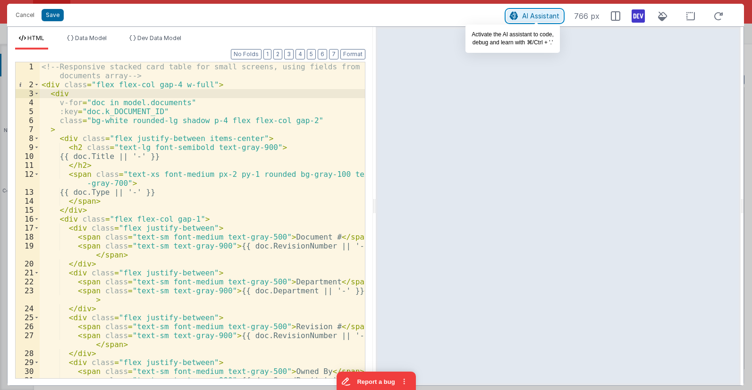
click at [541, 17] on span "AI Assistant" at bounding box center [540, 16] width 37 height 8
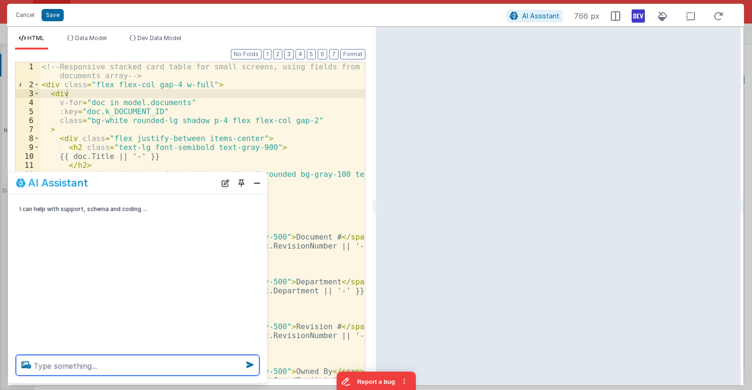
click at [191, 368] on textarea at bounding box center [138, 365] width 244 height 21
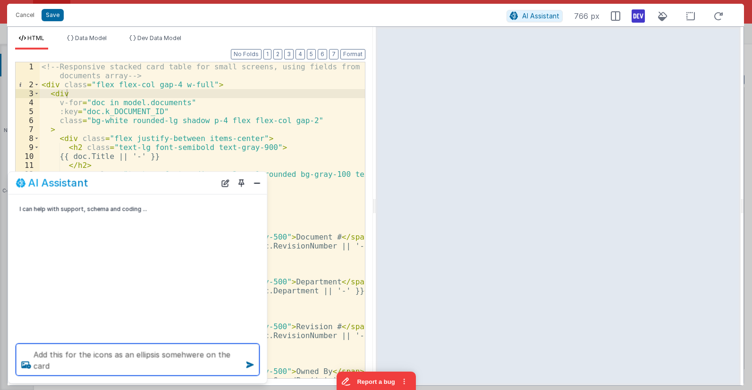
paste textarea "<sl-dropdown hoist placement="bottom-end"> <!-- trigger button --> <sl-button s…"
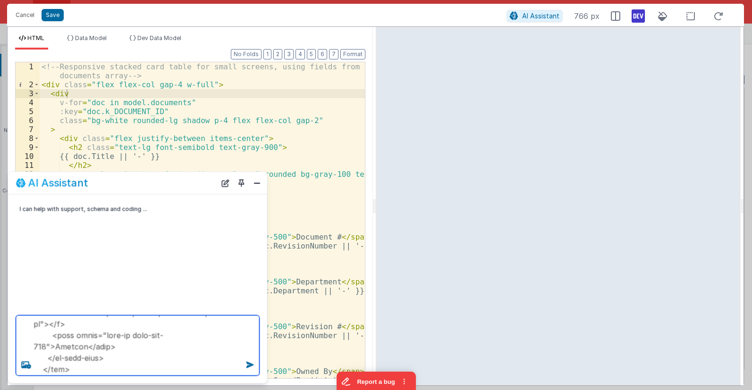
click at [155, 355] on textarea at bounding box center [138, 346] width 244 height 60
paste textarea "<sl-tooltip placement="left" class="table-tooltip"> <div slot="content" class="…"
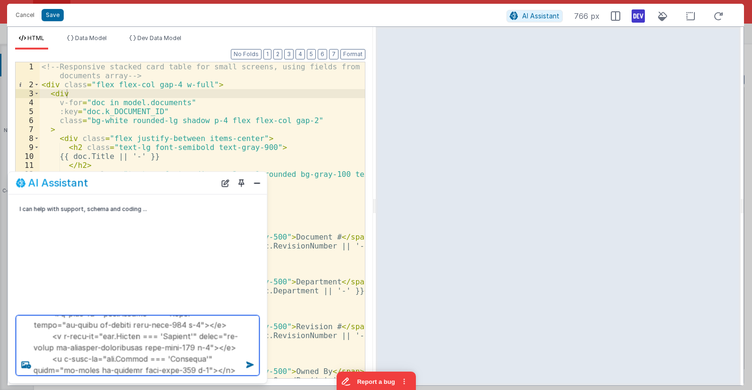
type textarea "Add this for the icons as an ellipsis somehwere on the card <sl-dropdown hoist …"
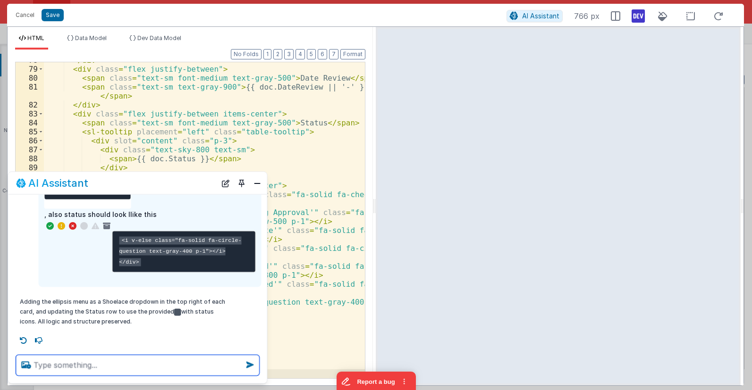
scroll to position [311, 0]
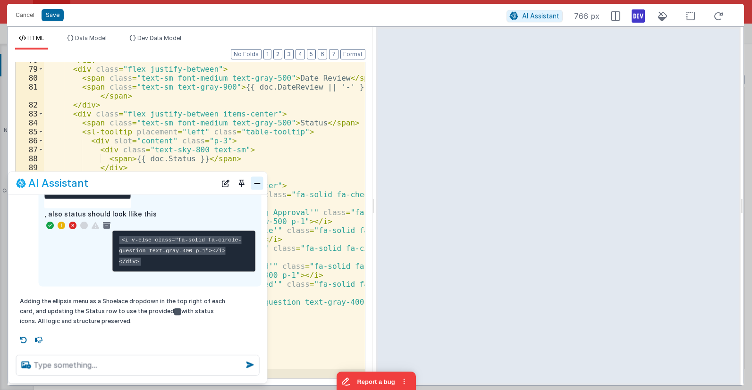
click at [256, 182] on button "Close" at bounding box center [257, 183] width 12 height 13
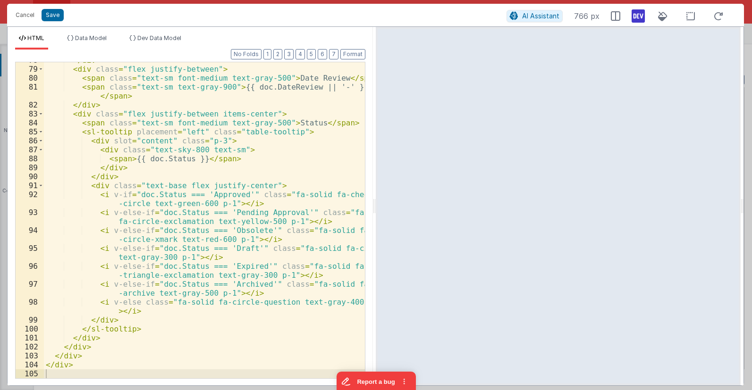
click at [172, 33] on div "HTML Data Model Dev Data Model Format 7 6 5 4 3 2 1 No Folds 78 79 80 81 82 83 …" at bounding box center [190, 206] width 365 height 359
click at [169, 39] on span "Dev Data Model" at bounding box center [159, 37] width 44 height 7
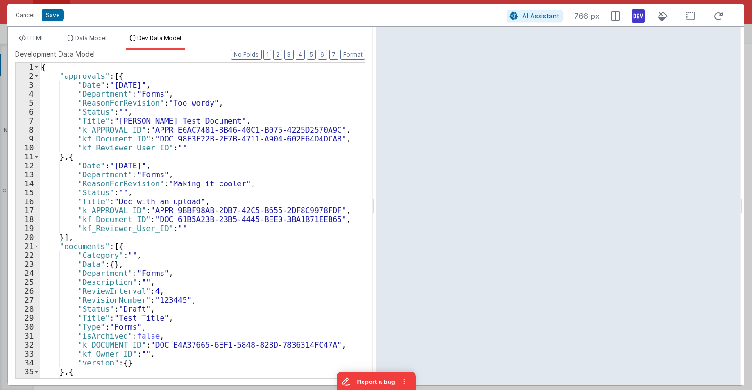
click at [235, 128] on div "{ "approvals" : [{ "Date" : "9/10/2025" , "Department" : "Forms" , "ReasonForRe…" at bounding box center [202, 230] width 325 height 334
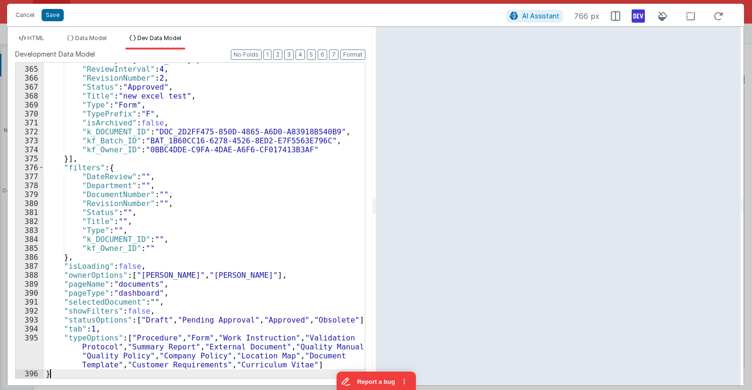
scroll to position [3263, 0]
click at [23, 39] on icon at bounding box center [22, 38] width 7 height 6
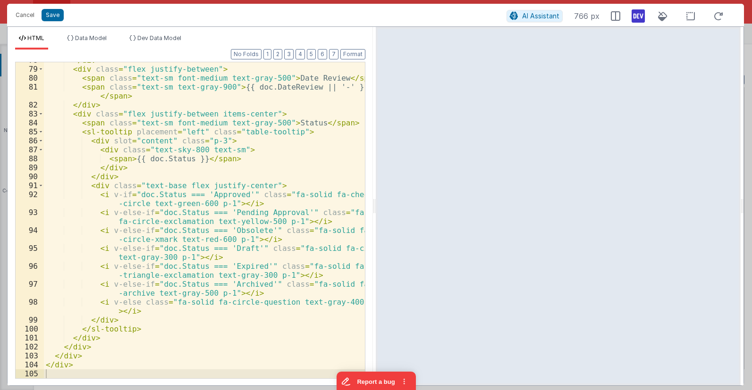
click at [239, 150] on div "</ div > < div class = "flex justify-between" > < span class = "text-sm font-me…" at bounding box center [204, 223] width 321 height 334
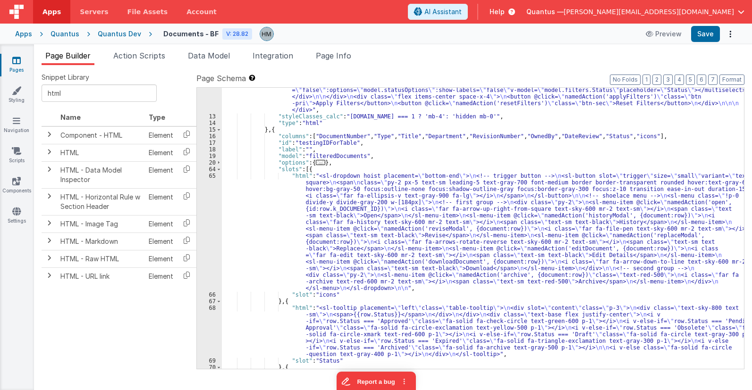
scroll to position [351, 0]
click at [309, 226] on div ""html" : " <div class= \" flex items-center justify-between space-x-5 \" > \n <…" at bounding box center [483, 119] width 522 height 566
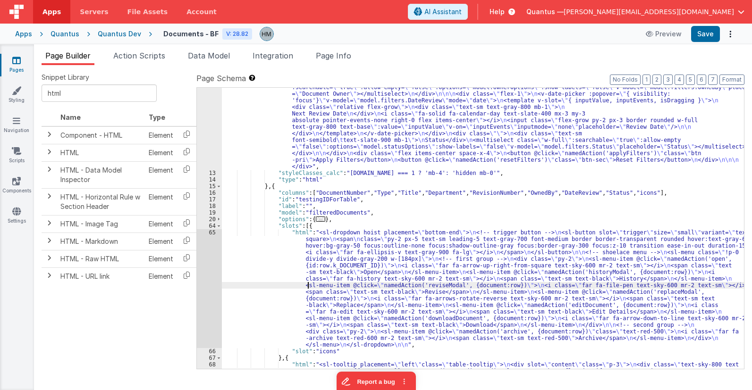
scroll to position [238, 0]
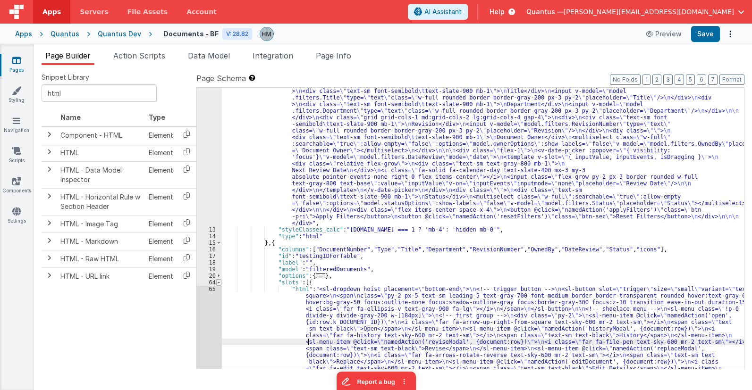
click at [217, 285] on span at bounding box center [218, 282] width 5 height 7
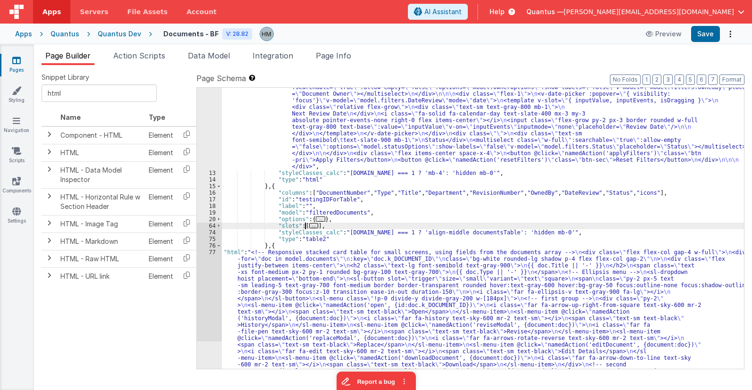
scroll to position [295, 0]
click at [253, 262] on div ""html" : " <div class= \" flex items-center justify-between space-x-5 \" > \n <…" at bounding box center [483, 290] width 522 height 797
click at [211, 253] on div "77" at bounding box center [209, 368] width 25 height 238
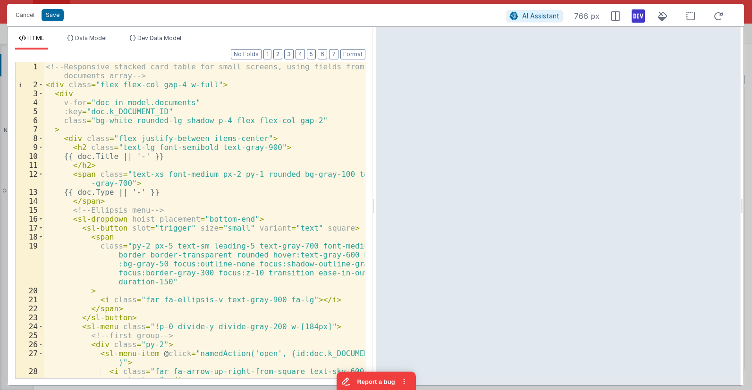
click at [210, 172] on div "<!-- Responsive stacked card table for small screens, using fields from the doc…" at bounding box center [204, 233] width 321 height 343
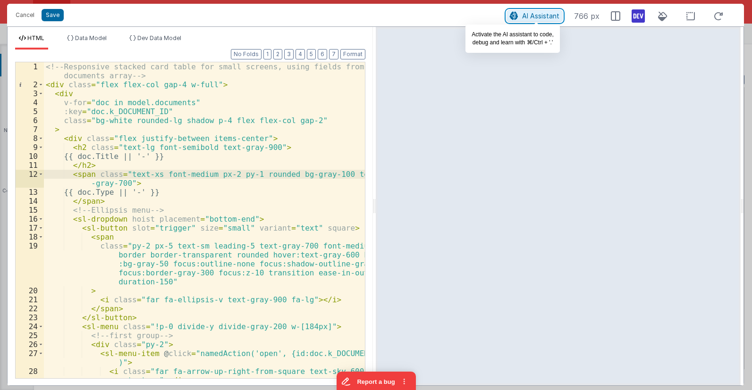
click at [527, 13] on span "AI Assistant" at bounding box center [540, 16] width 37 height 8
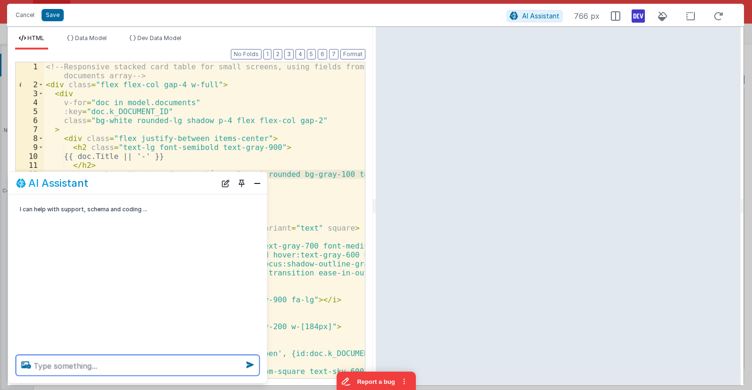
click at [105, 365] on textarea at bounding box center [138, 365] width 244 height 21
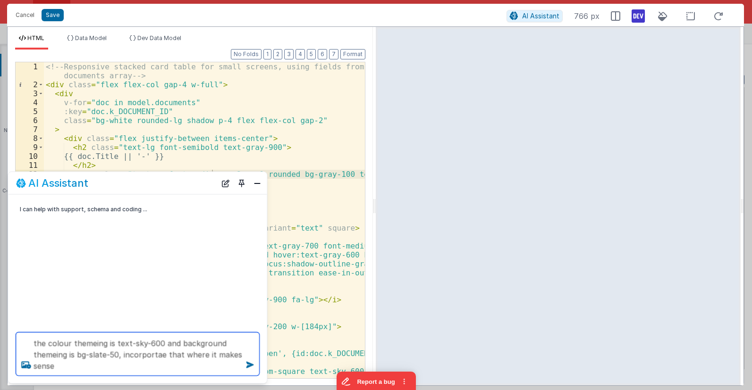
type textarea "the colour themeing is text-sky-600 and background themeing is bg-slate-50, inc…"
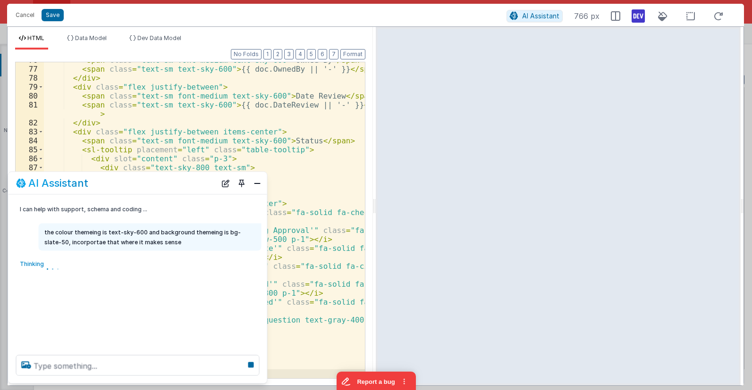
scroll to position [877, 0]
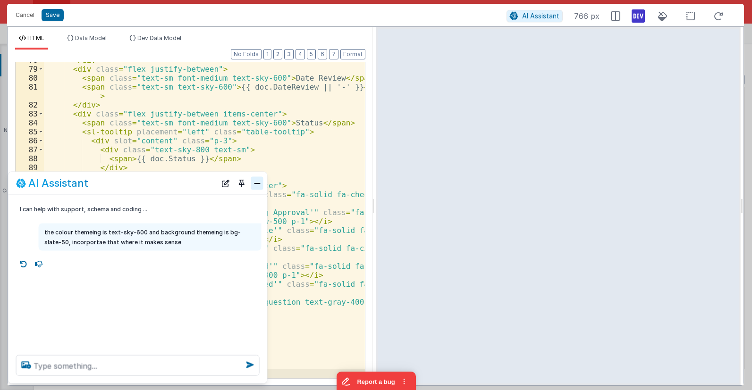
click at [258, 182] on button "Close" at bounding box center [257, 183] width 12 height 13
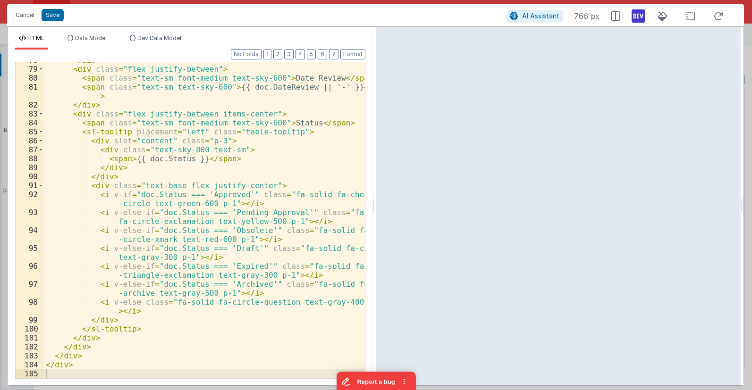
click at [257, 181] on div "</ div > < div class = "flex justify-between" > < span class = "text-sm font-me…" at bounding box center [204, 223] width 321 height 334
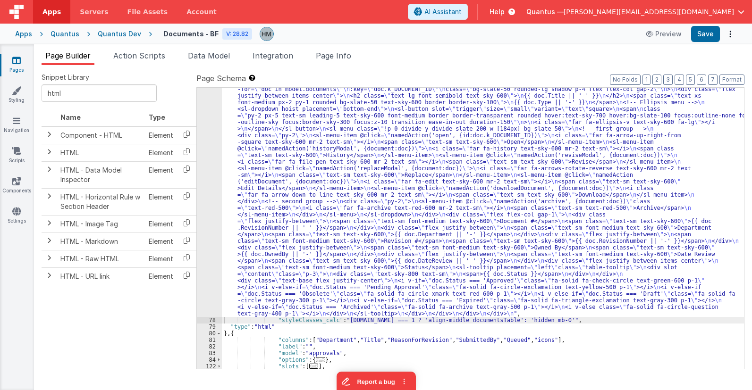
scroll to position [512, 0]
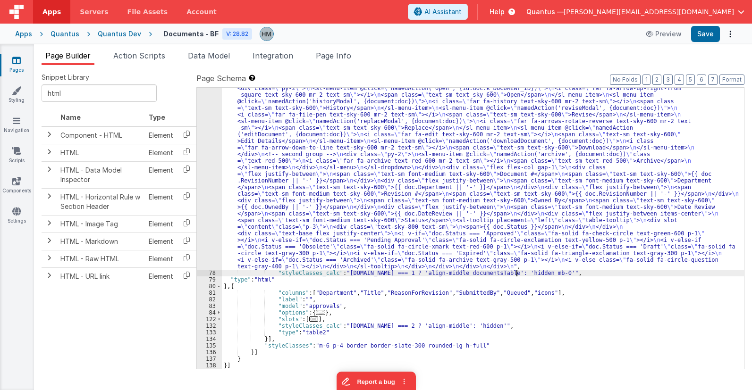
click at [517, 272] on div ""html" : "<!-- Responsive stacked card table for small screens, using fields fr…" at bounding box center [483, 295] width 522 height 526
click at [496, 272] on div ""html" : "<!-- Responsive stacked card table for small screens, using fields fr…" at bounding box center [483, 295] width 522 height 526
click at [499, 272] on div ""html" : "<!-- Responsive stacked card table for small screens, using fields fr…" at bounding box center [483, 295] width 522 height 526
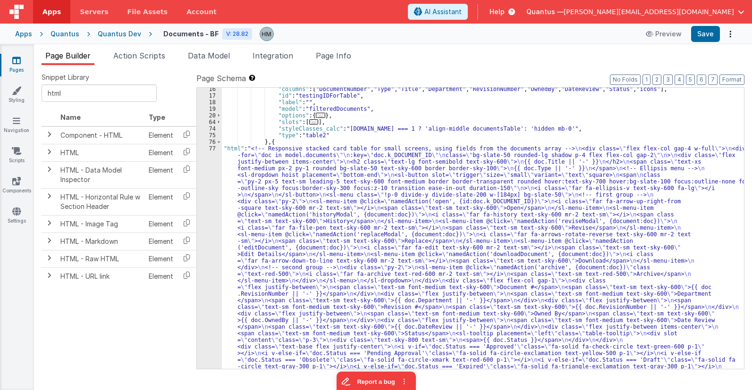
scroll to position [285, 0]
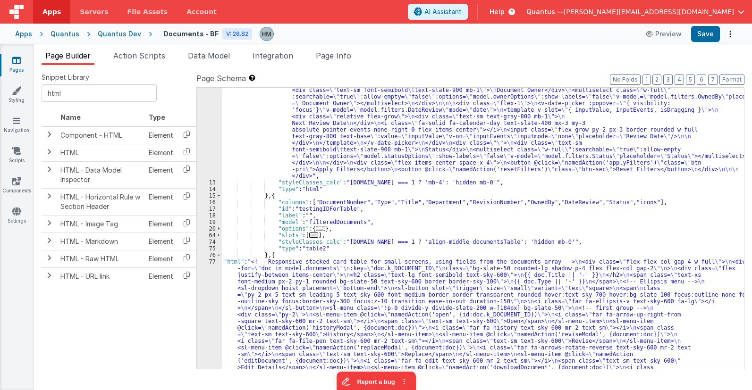
click at [516, 241] on div ""html" : " <div class= \" flex items-center justify-between space-x-5 \" > \n <…" at bounding box center [483, 300] width 522 height 797
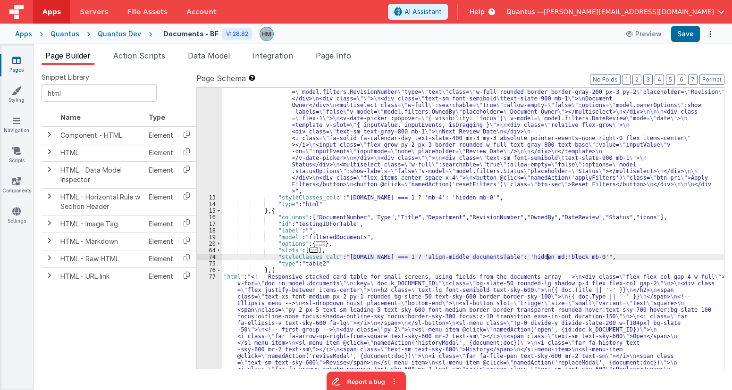
scroll to position [340, 0]
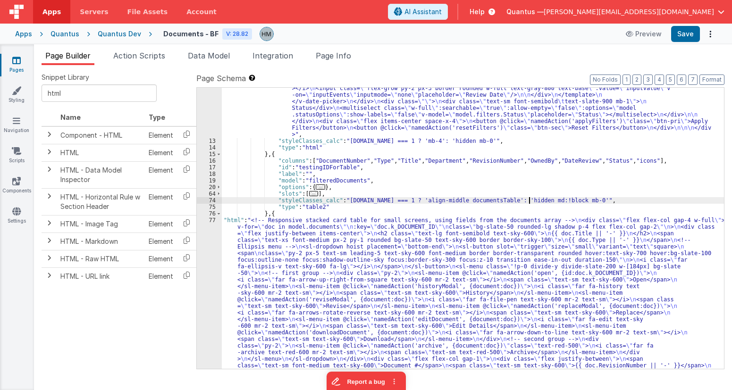
click at [528, 198] on div ""html" : " <div class= \" flex items-center justify-between space-x-5 \" > \n <…" at bounding box center [473, 258] width 502 height 823
click at [486, 201] on div ""html" : " <div class= \" flex items-center justify-between space-x-5 \" > \n <…" at bounding box center [473, 258] width 502 height 823
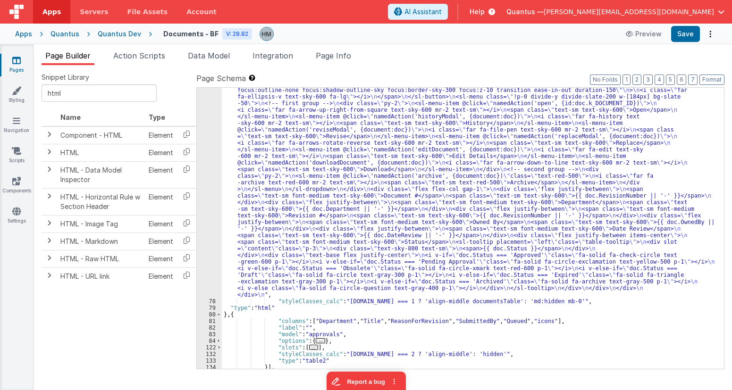
scroll to position [538, 0]
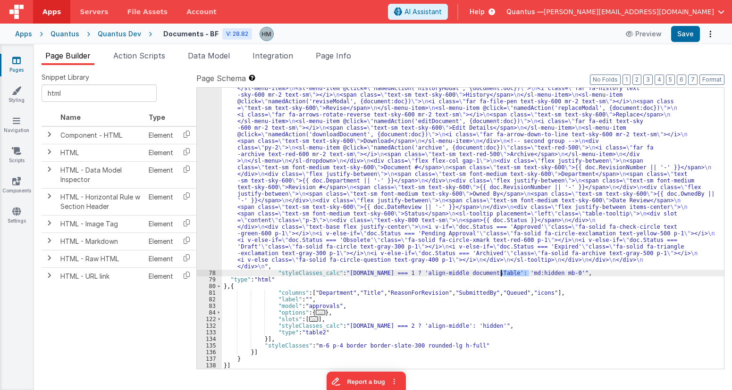
drag, startPoint x: 528, startPoint y: 271, endPoint x: 500, endPoint y: 274, distance: 28.0
click at [500, 274] on div ""html" : "<!-- Responsive stacked card table for small screens, using fields fr…" at bounding box center [473, 288] width 502 height 539
click at [490, 257] on div ""html" : "<!-- Responsive stacked card table for small screens, using fields fr…" at bounding box center [473, 288] width 502 height 539
drag, startPoint x: 527, startPoint y: 273, endPoint x: 499, endPoint y: 275, distance: 28.4
click at [499, 275] on div ""html" : "<!-- Responsive stacked card table for small screens, using fields fr…" at bounding box center [473, 288] width 502 height 539
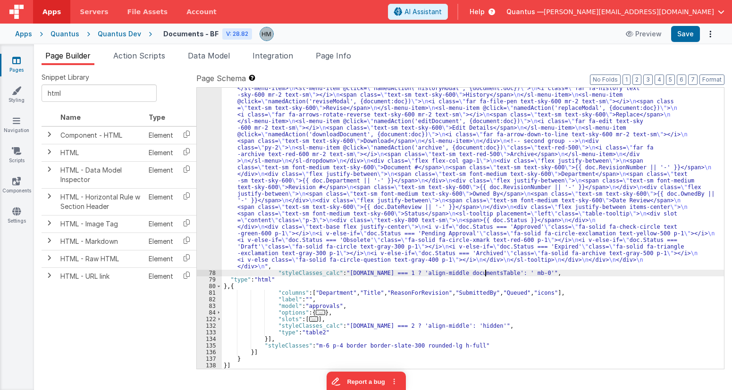
click at [485, 273] on div ""html" : "<!-- Responsive stacked card table for small screens, using fields fr…" at bounding box center [473, 288] width 502 height 539
click at [464, 228] on div ""html" : "<!-- Responsive stacked card table for small screens, using fields fr…" at bounding box center [473, 288] width 502 height 539
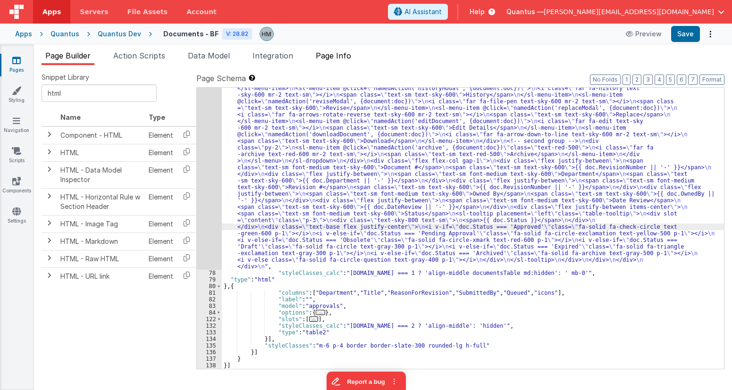
click at [337, 54] on span "Page Info" at bounding box center [333, 55] width 35 height 9
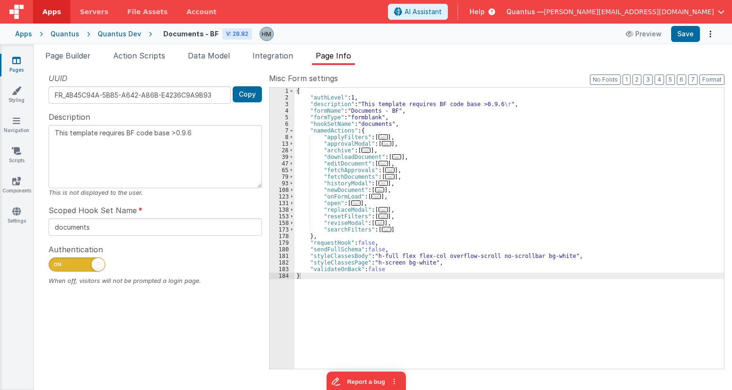
click at [382, 143] on span "..." at bounding box center [386, 143] width 9 height 5
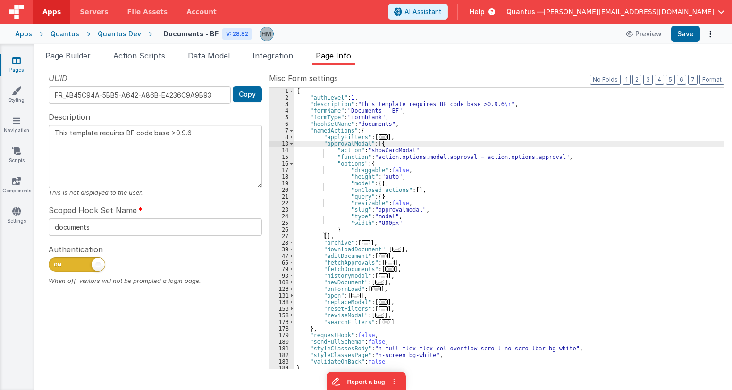
click at [385, 263] on span "..." at bounding box center [389, 262] width 9 height 5
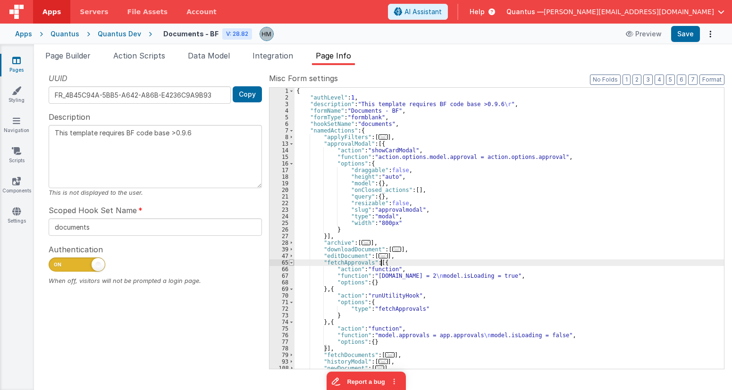
click at [292, 266] on span at bounding box center [291, 263] width 5 height 7
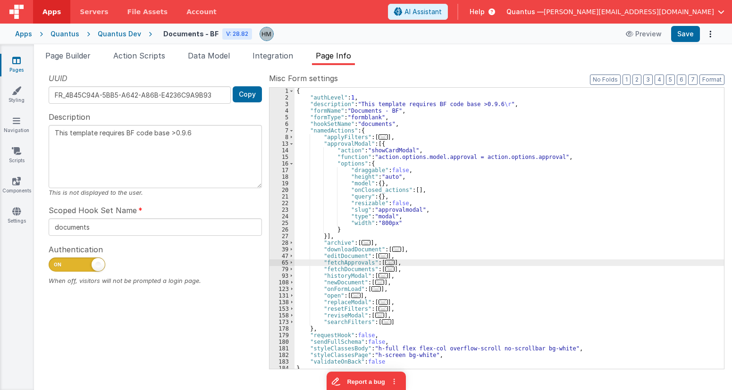
click at [385, 271] on span "..." at bounding box center [389, 269] width 9 height 5
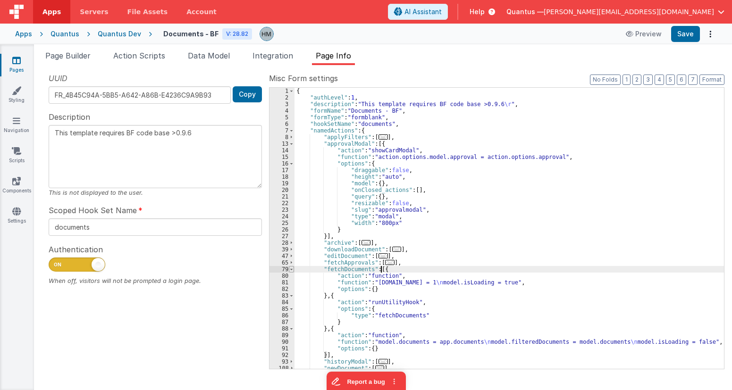
click at [291, 270] on span at bounding box center [291, 269] width 5 height 7
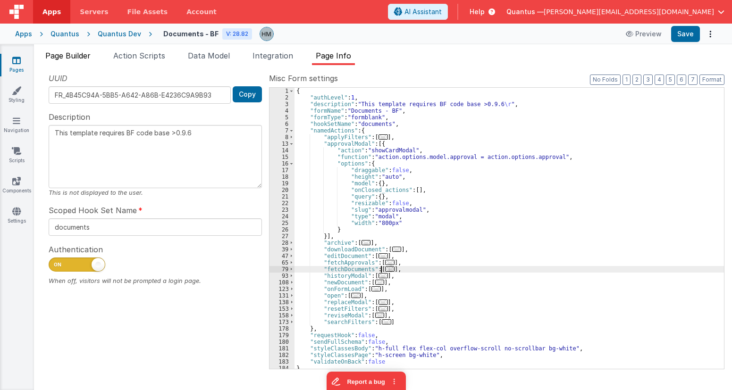
click at [83, 58] on span "Page Builder" at bounding box center [67, 55] width 45 height 9
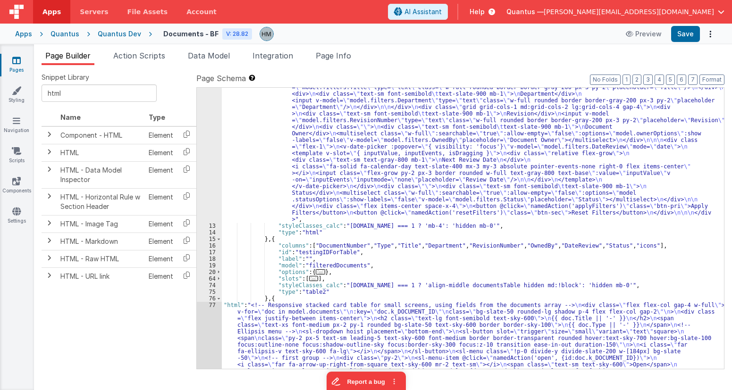
scroll to position [255, 0]
click at [316, 272] on span "..." at bounding box center [320, 272] width 9 height 5
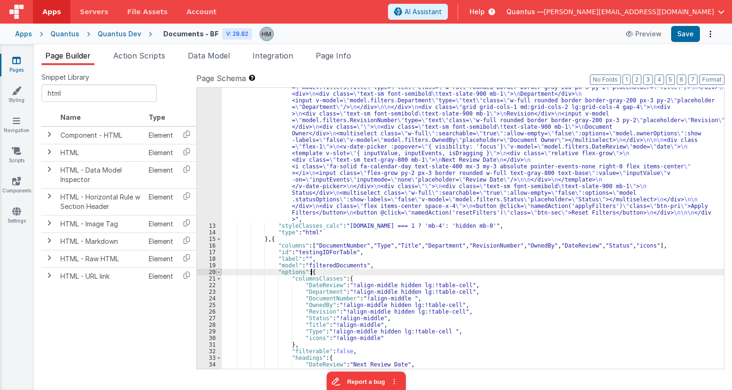
click at [218, 272] on span at bounding box center [218, 272] width 5 height 7
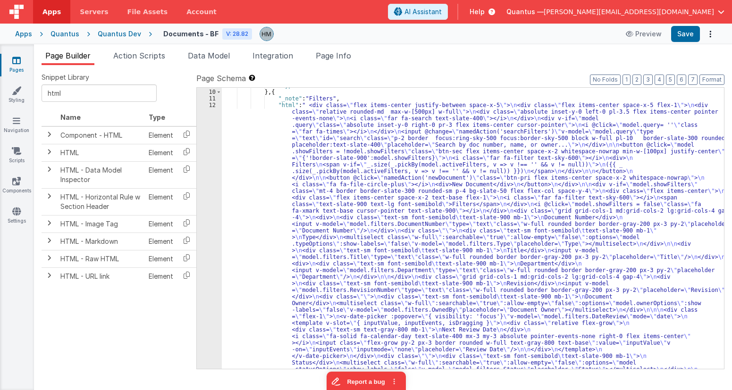
scroll to position [28, 0]
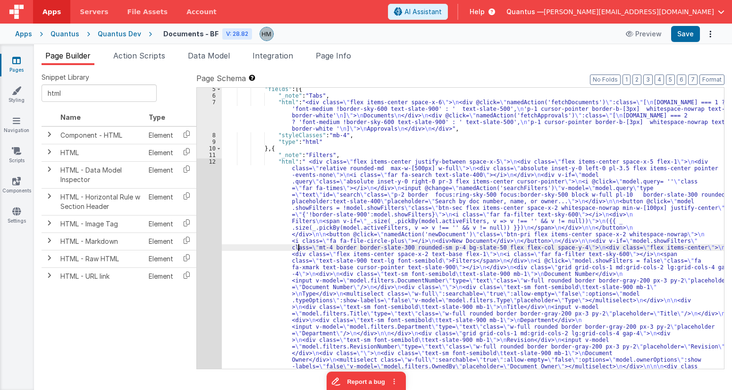
click at [297, 249] on div ""fields" : [{ "_note" : "Tabs" , "html" : "<div class= \" flex items-center spa…" at bounding box center [473, 375] width 502 height 579
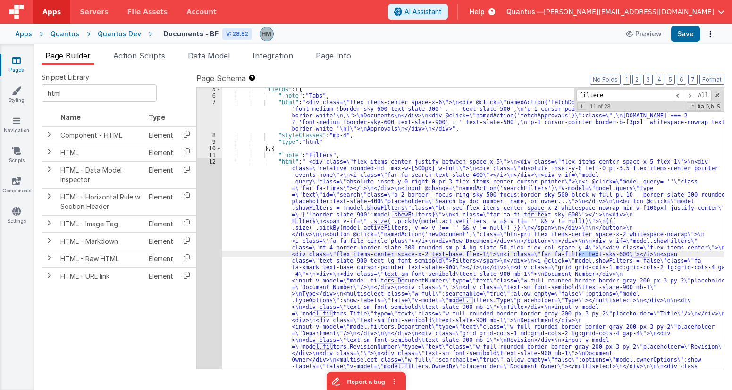
scroll to position [296, 0]
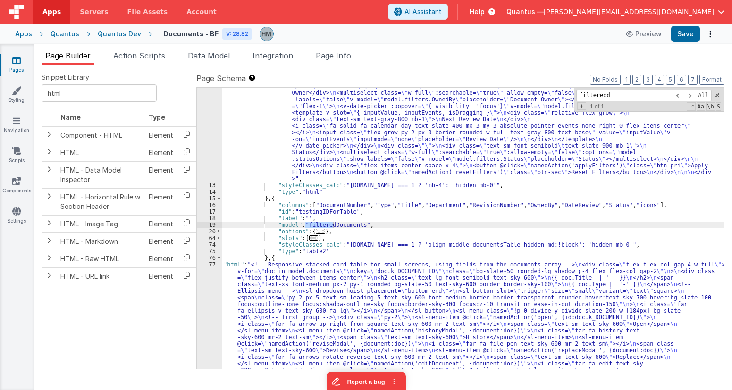
type input "filteredd"
click at [323, 228] on div ""html" : " <div class= \" flex items-center justify-between space-x-5 \" > \n <…" at bounding box center [473, 228] width 502 height 281
click at [323, 228] on div ""html" : " <div class= \" flex items-center justify-between space-x-5 \" > \n <…" at bounding box center [473, 302] width 502 height 823
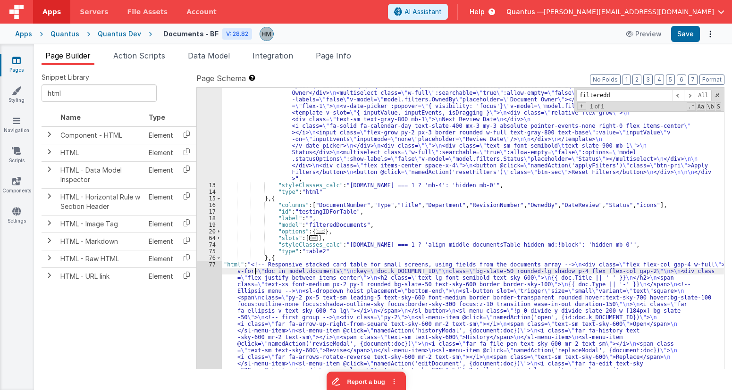
click at [255, 270] on div ""html" : " <div class= \" flex items-center justify-between space-x-5 \" > \n <…" at bounding box center [473, 302] width 502 height 823
click at [214, 263] on div "77" at bounding box center [209, 387] width 25 height 251
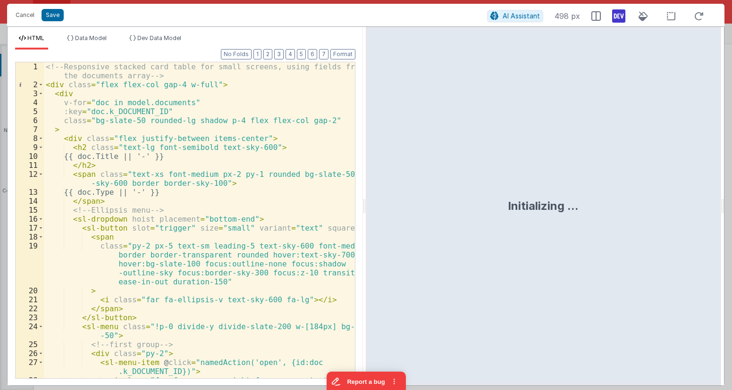
click at [156, 105] on div "<!-- Responsive stacked card table for small screens, using fields from the doc…" at bounding box center [199, 238] width 311 height 352
click at [214, 105] on div "<!-- Responsive stacked card table for small screens, using fields from the doc…" at bounding box center [199, 238] width 311 height 352
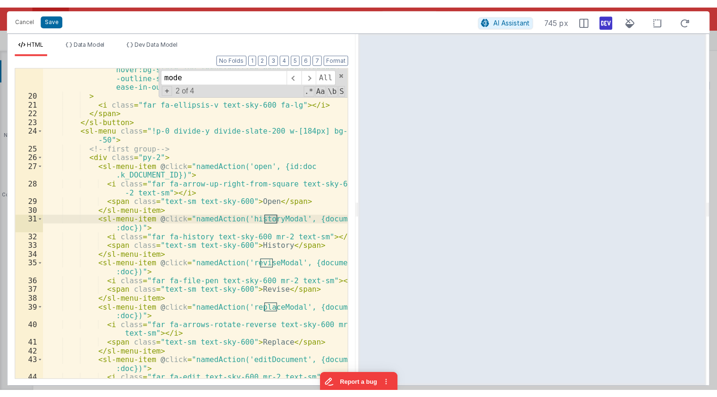
scroll to position [0, 0]
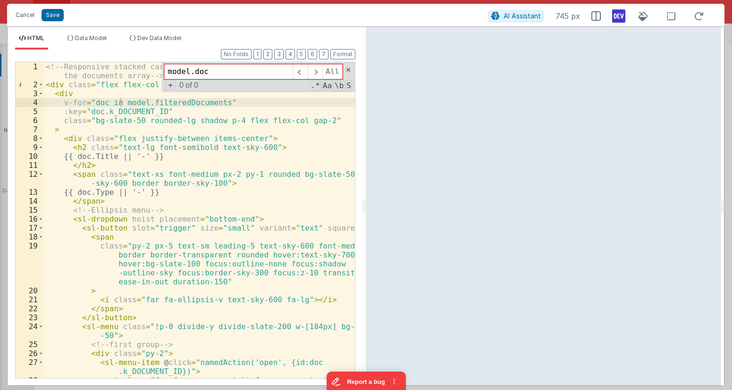
type input "model.docu"
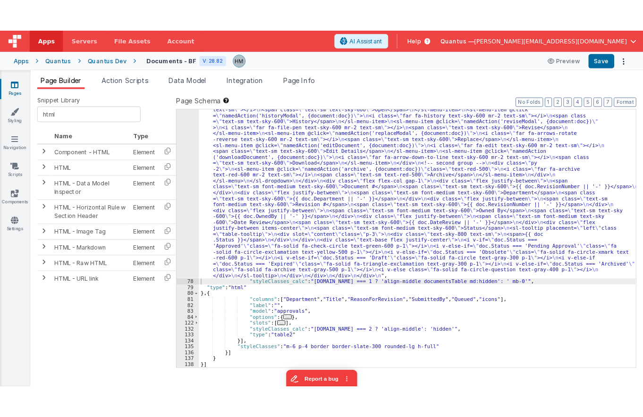
scroll to position [545, 0]
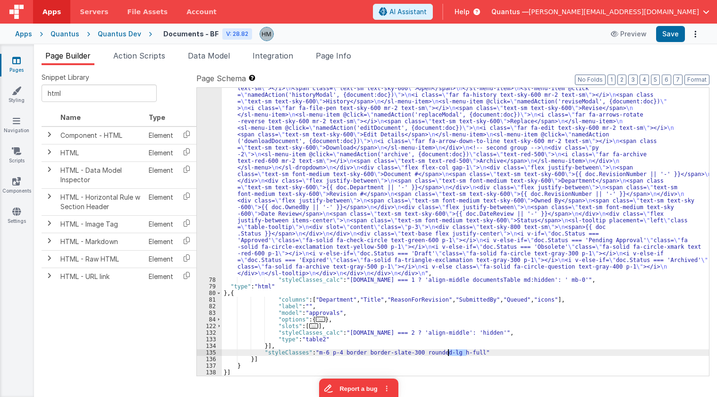
drag, startPoint x: 467, startPoint y: 351, endPoint x: 451, endPoint y: 351, distance: 16.5
click at [448, 352] on div ""html" : "<!-- Responsive stacked card table for small screens, using fields fr…" at bounding box center [465, 295] width 487 height 552
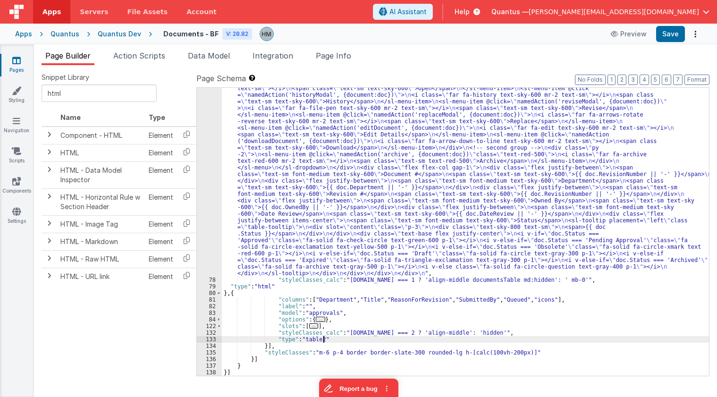
click at [463, 339] on div ""html" : "<!-- Responsive stacked card table for small screens, using fields fr…" at bounding box center [465, 295] width 487 height 552
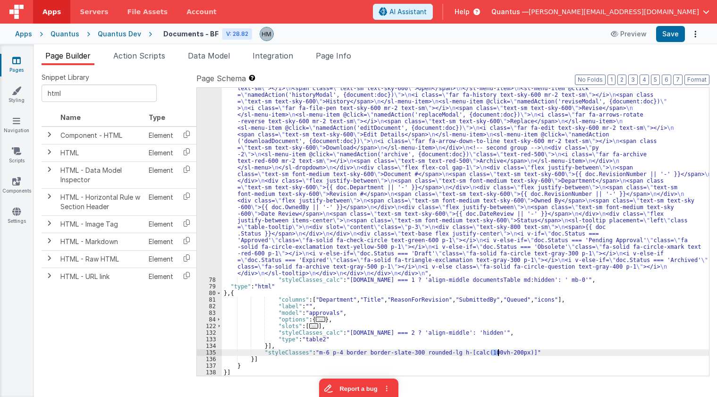
drag, startPoint x: 492, startPoint y: 353, endPoint x: 504, endPoint y: 355, distance: 12.4
click at [499, 355] on div ""html" : "<!-- Responsive stacked card table for small screens, using fields fr…" at bounding box center [465, 295] width 487 height 552
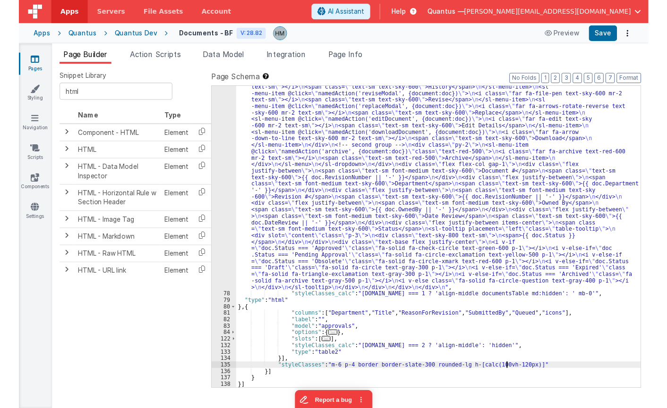
scroll to position [650, 0]
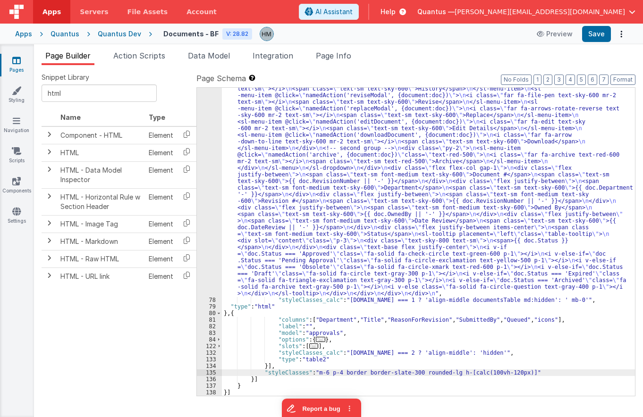
click at [482, 378] on div ""html" : "<!-- Responsive stacked card table for small screens, using fields fr…" at bounding box center [428, 302] width 413 height 619
click at [361, 371] on div ""html" : "<!-- Responsive stacked card table for small screens, using fields fr…" at bounding box center [428, 302] width 413 height 619
click at [339, 372] on div ""html" : "<!-- Responsive stacked card table for small screens, using fields fr…" at bounding box center [428, 302] width 413 height 619
click at [334, 369] on div ""html" : "<!-- Responsive stacked card table for small screens, using fields fr…" at bounding box center [428, 302] width 413 height 619
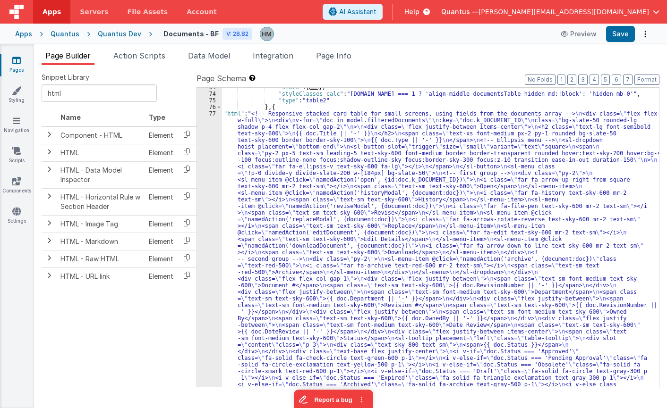
scroll to position [456, 0]
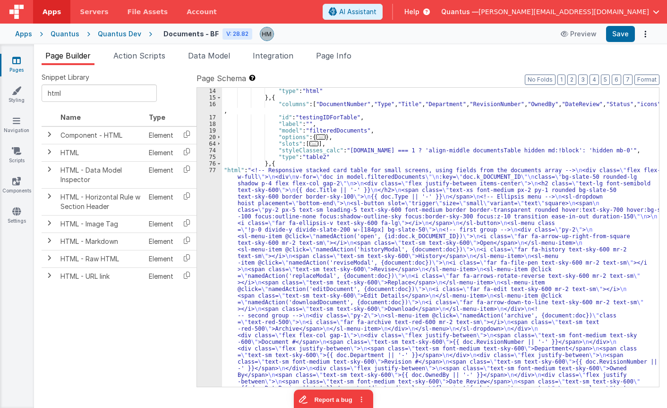
click at [260, 178] on div ""type" : "html" } , { "columns" : [ "DocumentNumber" , "Type" , "Title" , "Depa…" at bounding box center [440, 386] width 437 height 597
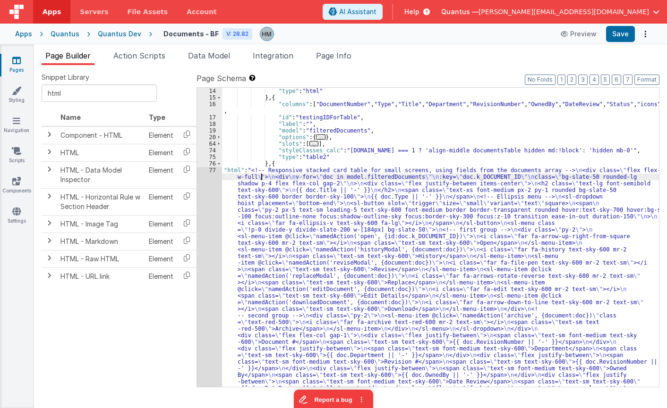
click at [212, 172] on div "77" at bounding box center [209, 312] width 25 height 291
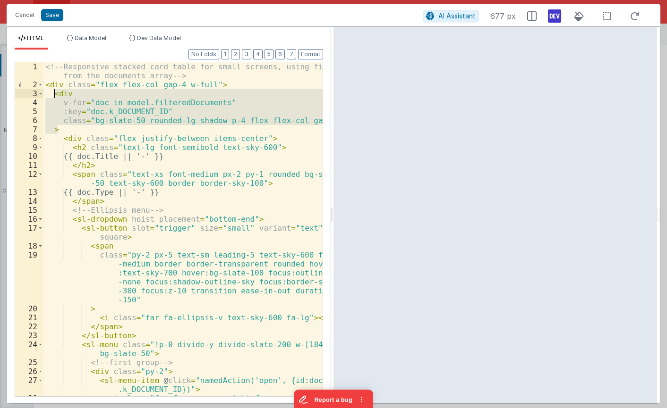
drag, startPoint x: 62, startPoint y: 128, endPoint x: 54, endPoint y: 93, distance: 36.2
click at [54, 93] on div "<!-- Responsive stacked card table for small screens, using fields from the doc…" at bounding box center [182, 247] width 279 height 370
click at [82, 115] on div "<!-- Responsive stacked card table for small screens, using fields from the doc…" at bounding box center [182, 229] width 279 height 334
drag, startPoint x: 59, startPoint y: 125, endPoint x: 52, endPoint y: 97, distance: 29.3
click at [52, 97] on div "<!-- Responsive stacked card table for small screens, using fields from the doc…" at bounding box center [182, 247] width 279 height 370
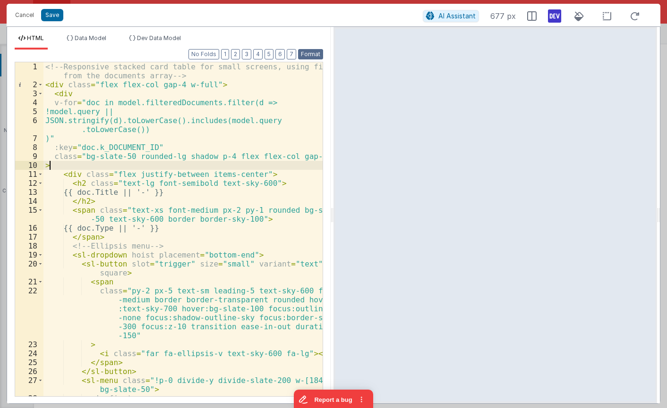
click at [308, 57] on button "Format" at bounding box center [310, 54] width 25 height 10
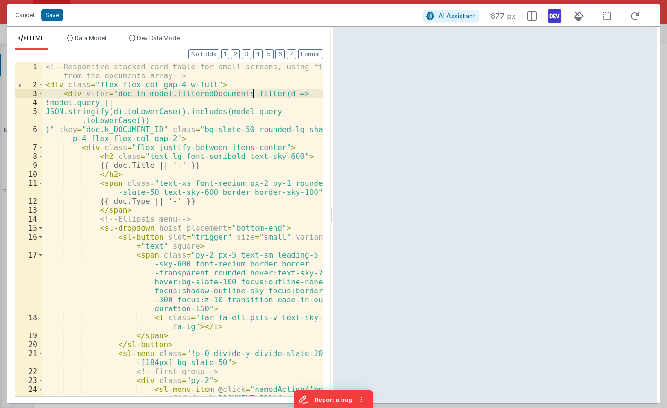
click at [252, 96] on div "<!-- Responsive stacked card table for small screens, using fields from the doc…" at bounding box center [182, 251] width 279 height 379
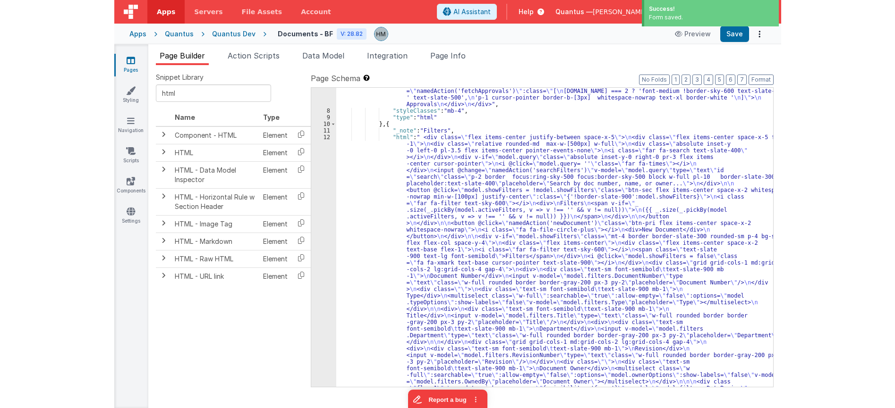
scroll to position [59, 0]
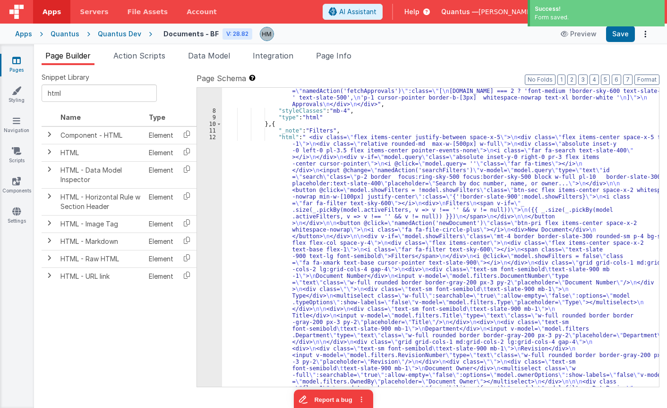
click at [281, 158] on div ""html" : "<div class= \" flex items-center space-x-6 \" > \n <div @click= \" na…" at bounding box center [440, 409] width 437 height 683
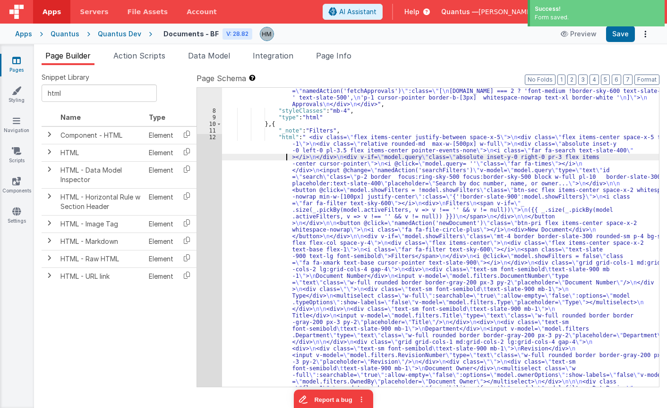
click at [215, 135] on div "12" at bounding box center [209, 306] width 25 height 344
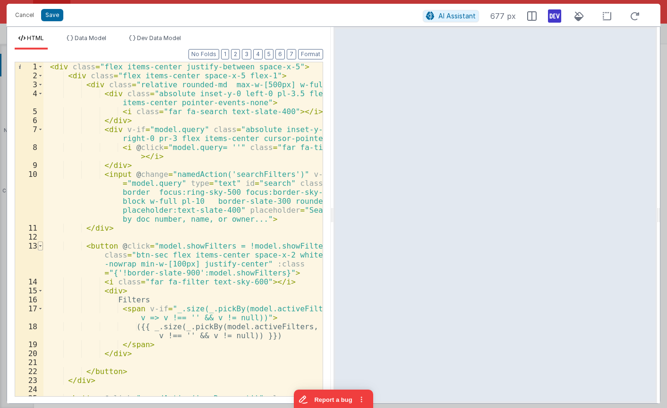
click at [40, 245] on span at bounding box center [40, 246] width 5 height 9
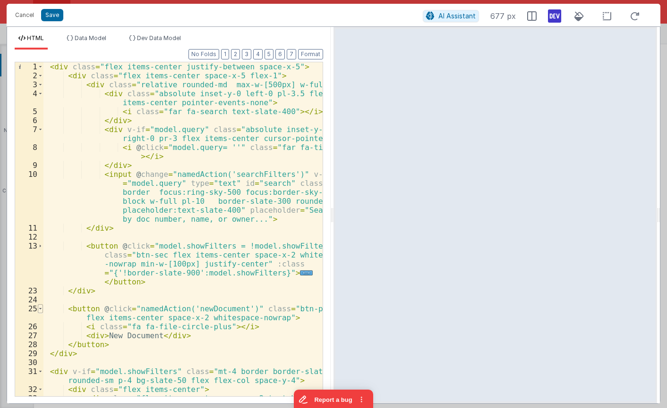
click at [42, 310] on span at bounding box center [40, 308] width 5 height 9
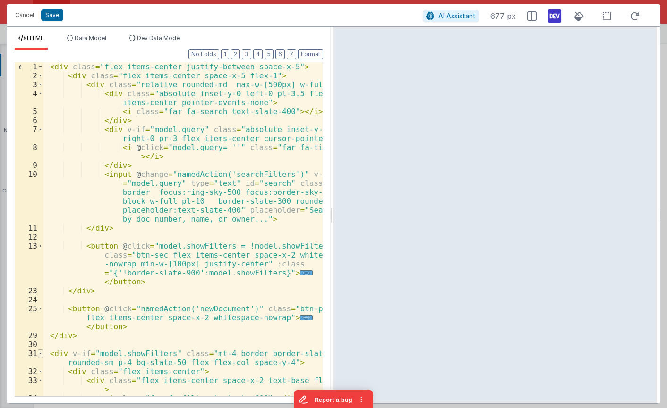
click at [38, 354] on span at bounding box center [40, 353] width 5 height 9
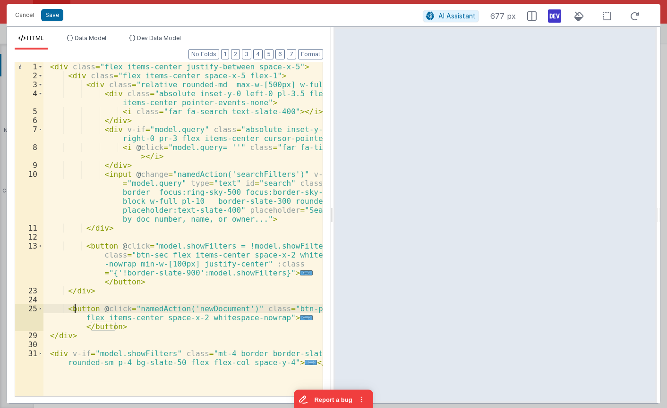
click at [75, 311] on div "< div class = "flex items-center justify-between space-x-5" > < div class = "fl…" at bounding box center [182, 238] width 279 height 352
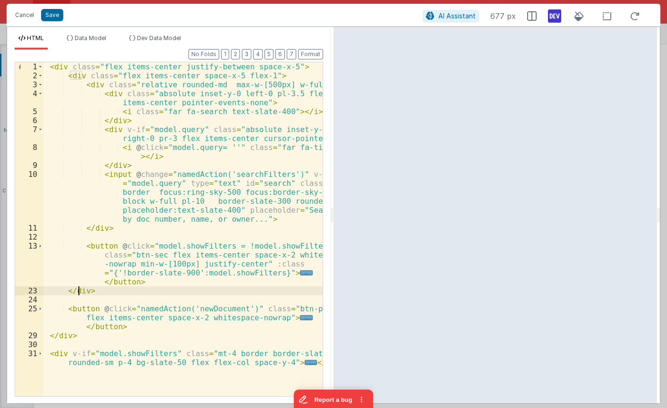
click at [79, 289] on div "< div class = "flex items-center justify-between space-x-5" > < div class = "fl…" at bounding box center [182, 238] width 279 height 352
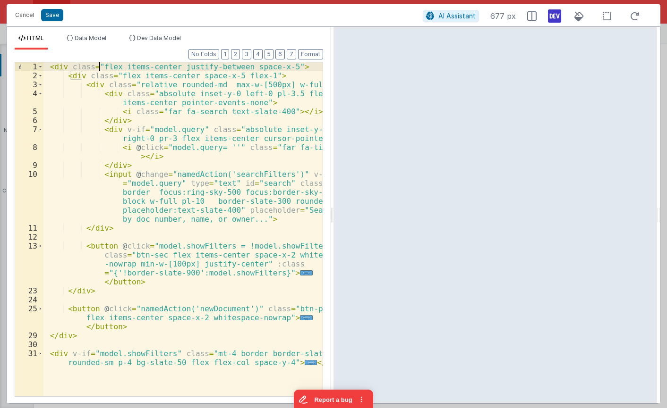
click at [100, 67] on div "< div class = "flex items-center justify-between space-x-5" > < div class = "fl…" at bounding box center [182, 238] width 279 height 352
click at [254, 64] on div "< div class = "md:flex items-center justify-between space-x-5" > < div class = …" at bounding box center [182, 238] width 279 height 352
click at [304, 65] on div "< div class = "md:flex items-center justify-between md:space-x-5" > < div class…" at bounding box center [182, 238] width 279 height 352
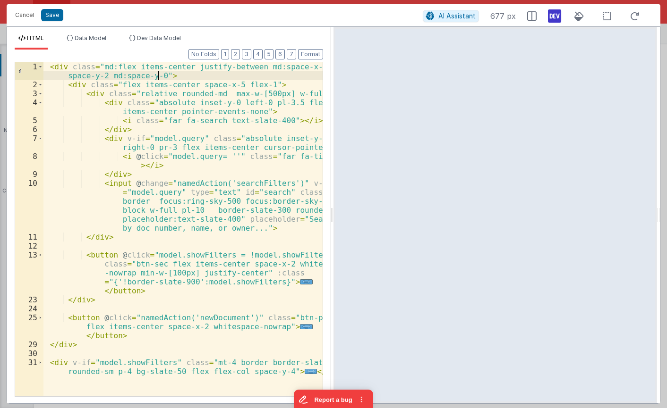
click at [76, 85] on div "< div class = "md:flex items-center justify-between md:space-x-5 space-y-2 md:s…" at bounding box center [182, 242] width 279 height 361
click at [117, 84] on div "< div class = "md:flex items-center justify-between md:space-x-5 space-y-2 md:s…" at bounding box center [182, 242] width 279 height 361
click at [203, 85] on div "< div class = "md:flex items-center justify-between md:space-x-5 space-y-2 md:s…" at bounding box center [182, 242] width 279 height 361
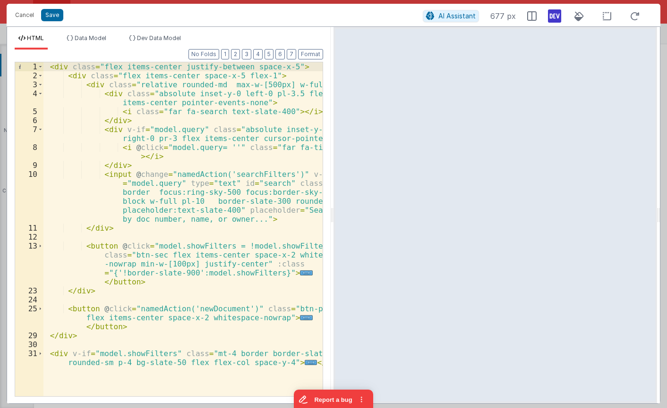
click at [98, 228] on div "< div class = "flex items-center justify-between space-x-5" > < div class = "fl…" at bounding box center [182, 238] width 279 height 352
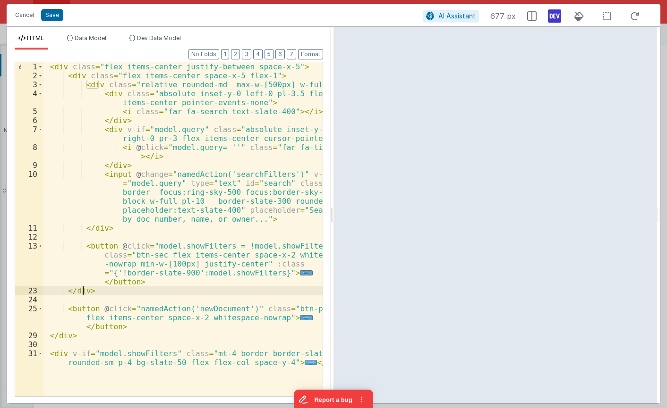
click at [82, 290] on div "< div class = "flex items-center justify-between space-x-5" > < div class = "fl…" at bounding box center [182, 238] width 279 height 352
click at [113, 288] on div "< div class = "flex items-center justify-between space-x-5" > < div class = "fl…" at bounding box center [182, 238] width 279 height 352
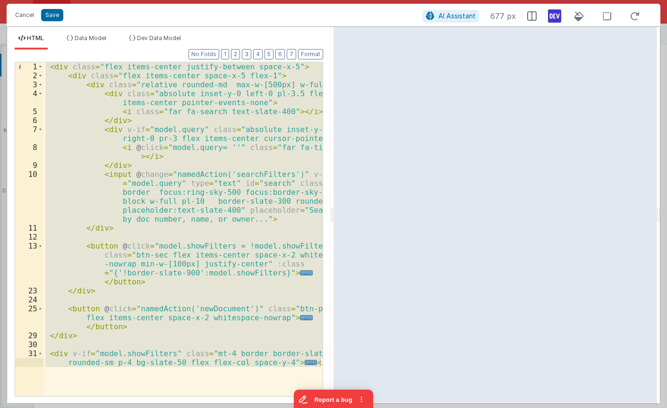
click at [176, 228] on div "< div class = "flex items-center justify-between space-x-5" > < div class = "fl…" at bounding box center [182, 229] width 279 height 334
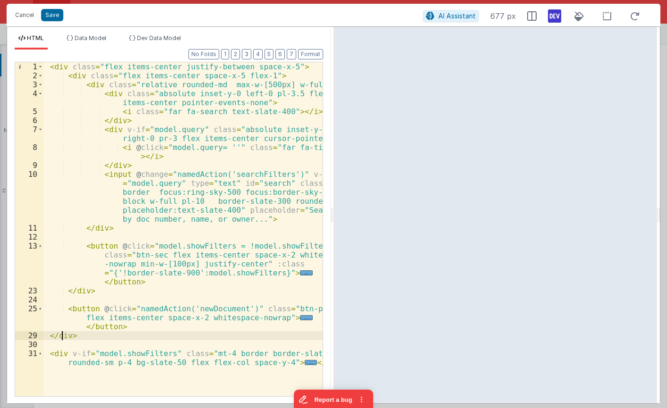
click at [62, 334] on div "< div class = "flex items-center justify-between space-x-5" > < div class = "fl…" at bounding box center [182, 238] width 279 height 352
click at [81, 78] on div "< div class = "flex items-center justify-between space-x-5" > < div class = "fl…" at bounding box center [182, 238] width 279 height 352
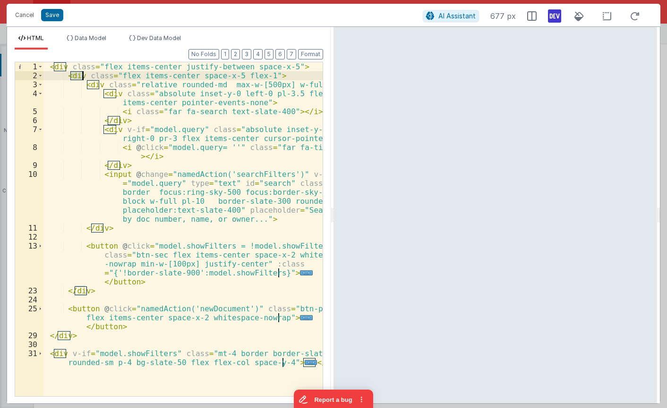
click at [81, 78] on div "< div class = "flex items-center justify-between space-x-5" > < div class = "fl…" at bounding box center [182, 238] width 279 height 352
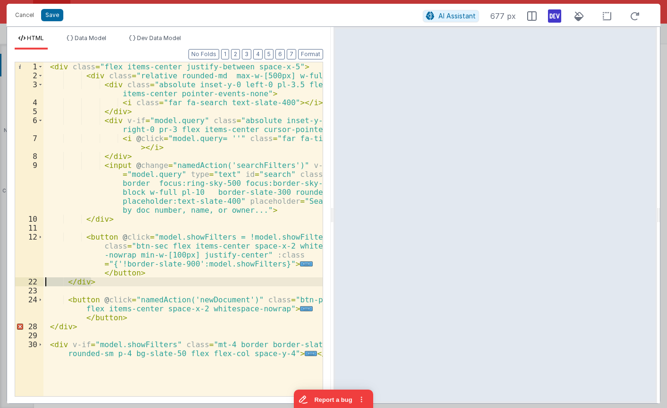
drag, startPoint x: 93, startPoint y: 282, endPoint x: 30, endPoint y: 285, distance: 63.3
click at [43, 285] on div "< div class = "flex items-center justify-between space-x-5" > < div class = "re…" at bounding box center [182, 229] width 279 height 334
click at [310, 54] on button "Format" at bounding box center [310, 54] width 25 height 10
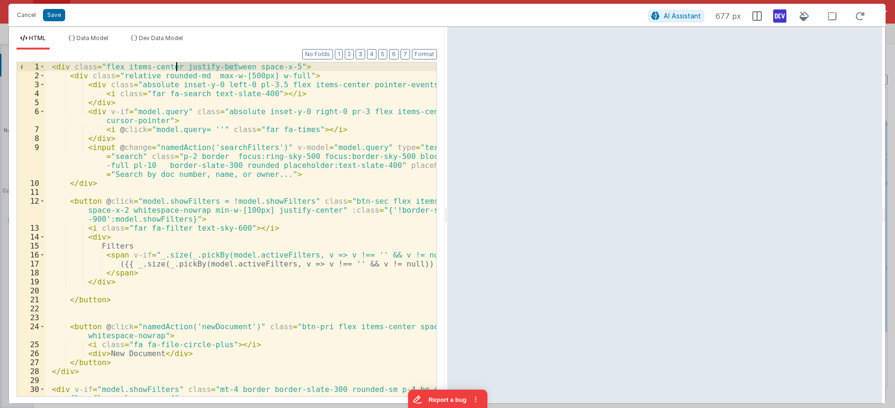
drag, startPoint x: 239, startPoint y: 66, endPoint x: 178, endPoint y: 67, distance: 61.9
click at [178, 67] on div "< div class = "flex items-center justify-between space-x-5" > < div class = "re…" at bounding box center [240, 238] width 391 height 352
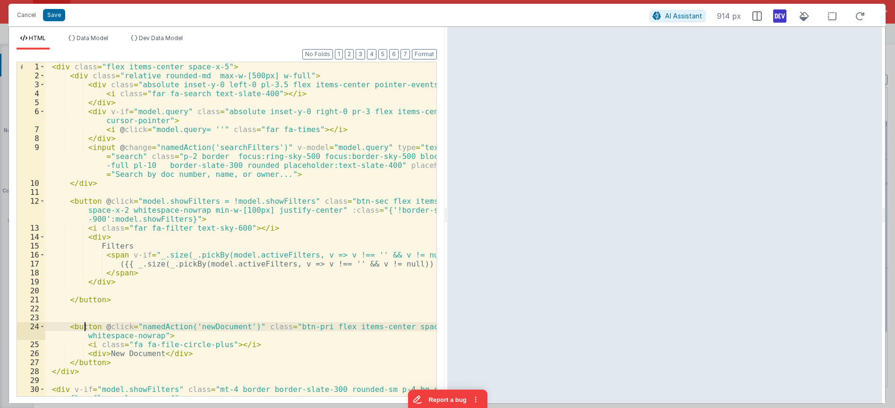
click at [83, 326] on div "< div class = "flex items-center space-x-5" > < div class = "relative rounded-m…" at bounding box center [240, 238] width 391 height 352
click at [153, 336] on div "< div class = "flex items-center space-x-5" > < div class = "relative rounded-m…" at bounding box center [240, 238] width 391 height 352
drag, startPoint x: 205, startPoint y: 333, endPoint x: 158, endPoint y: 335, distance: 47.3
click at [158, 335] on div "< div class = "flex items-center space-x-5" > < div class = "relative rounded-m…" at bounding box center [240, 238] width 391 height 352
click at [83, 329] on div "< div class = "flex items-center space-x-5" > < div class = "relative rounded-m…" at bounding box center [240, 238] width 391 height 352
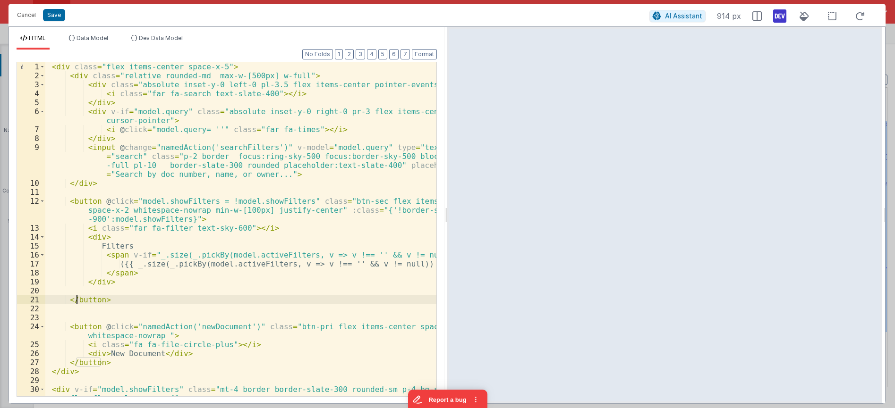
click at [77, 296] on div "< div class = "flex items-center space-x-5" > < div class = "relative rounded-m…" at bounding box center [240, 238] width 391 height 352
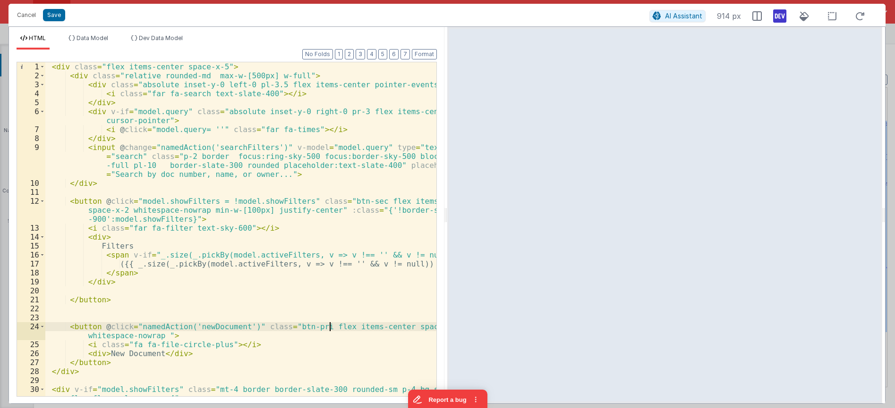
click at [329, 326] on div "< div class = "flex items-center space-x-5" > < div class = "relative rounded-m…" at bounding box center [240, 238] width 391 height 352
click at [96, 364] on div "< div class = "flex items-center space-x-5" > < div class = "relative rounded-m…" at bounding box center [240, 238] width 391 height 352
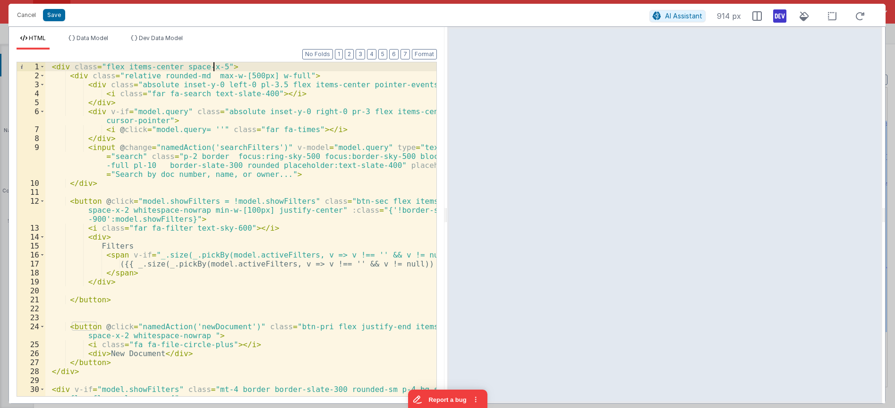
click at [215, 65] on div "< div class = "flex items-center space-x-5" > < div class = "relative rounded-m…" at bounding box center [240, 238] width 391 height 352
click at [259, 186] on div "< div class = "flex items-center space-x-5 w-full" > < div class = "relative ro…" at bounding box center [240, 238] width 391 height 352
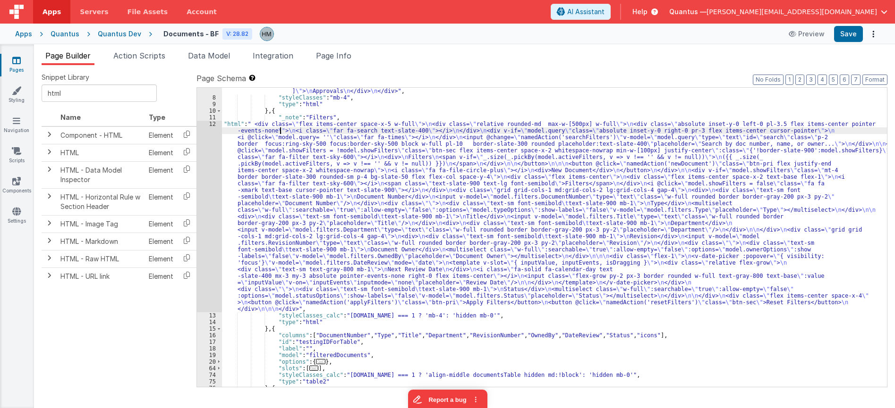
click at [280, 131] on div ""html" : "<div class= \" flex items-center space-x-6 \" > \n <div @click= \" na…" at bounding box center [554, 340] width 665 height 544
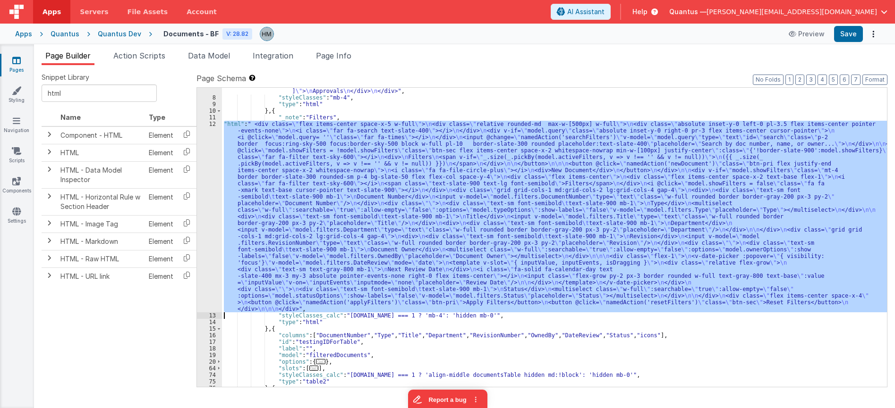
click at [211, 129] on div "12" at bounding box center [209, 217] width 25 height 192
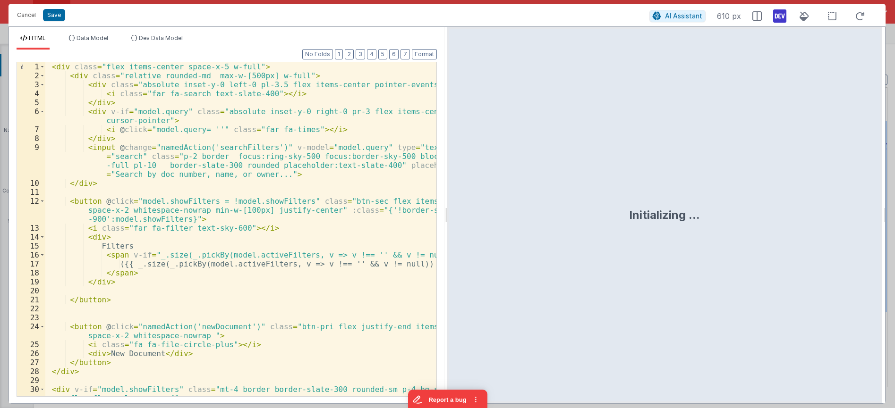
click at [100, 318] on div "< div class = "flex items-center space-x-5 w-full" > < div class = "relative ro…" at bounding box center [240, 238] width 391 height 352
drag, startPoint x: 96, startPoint y: 319, endPoint x: 68, endPoint y: 313, distance: 28.3
click at [68, 313] on div "< div class = "flex items-center space-x-5 w-full" > < div class = "relative ro…" at bounding box center [240, 238] width 391 height 352
click at [135, 362] on div "< div class = "flex items-center space-x-5 w-full" > < div class = "relative ro…" at bounding box center [240, 238] width 391 height 352
paste textarea
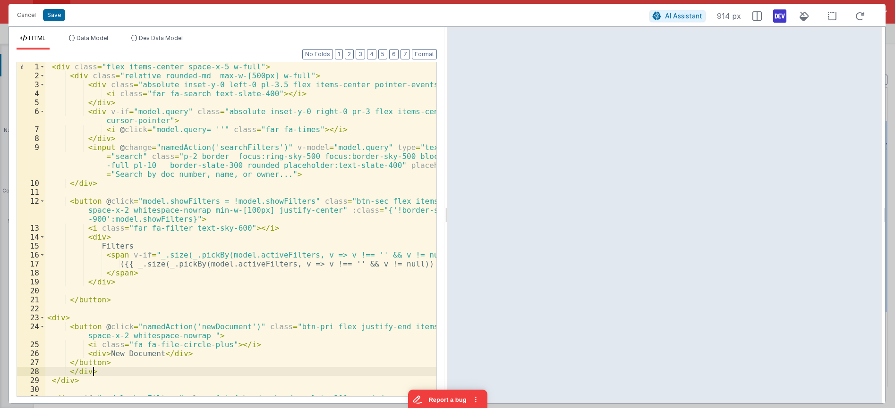
click at [64, 317] on div "< div class = "flex items-center space-x-5 w-full" > < div class = "relative ro…" at bounding box center [240, 242] width 391 height 361
click at [118, 317] on div "< div class = "flex items-center space-x-5 w-full" > < div class = "relative ro…" at bounding box center [240, 242] width 391 height 361
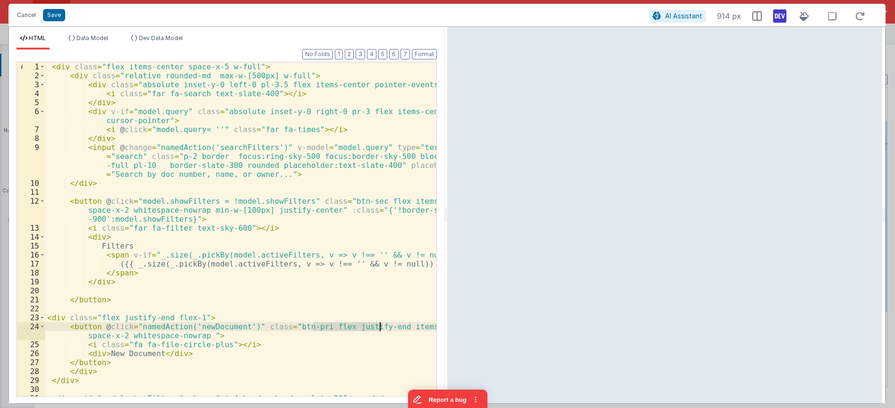
drag, startPoint x: 313, startPoint y: 326, endPoint x: 381, endPoint y: 327, distance: 67.5
click at [381, 327] on div "< div class = "flex items-center space-x-5 w-full" > < div class = "relative ro…" at bounding box center [240, 242] width 391 height 361
click at [429, 57] on button "Format" at bounding box center [424, 54] width 25 height 10
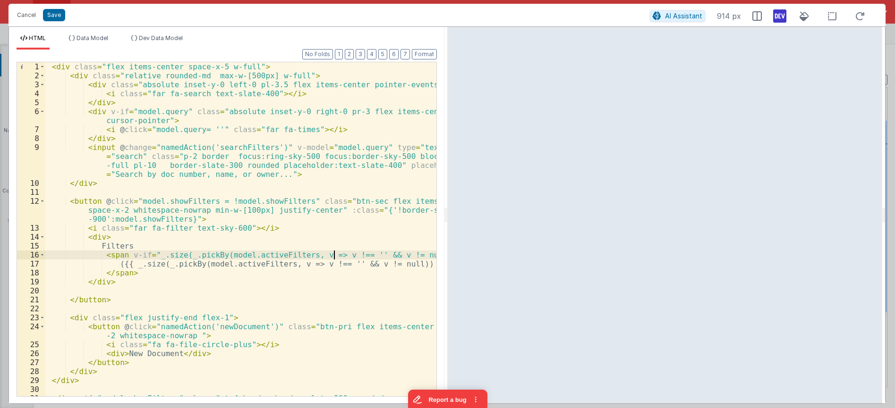
click at [332, 257] on div "< div class = "flex items-center space-x-5 w-full" > < div class = "relative ro…" at bounding box center [240, 242] width 391 height 361
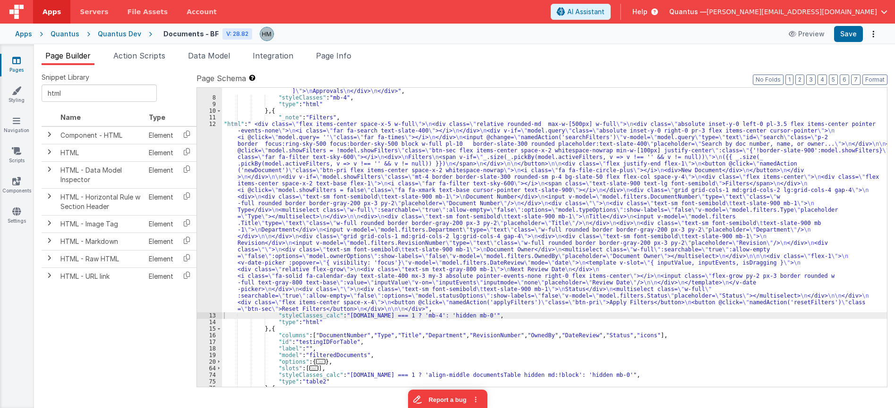
click at [236, 143] on div ""html" : "<div class= \" flex items-center space-x-6 \" > \n <div @click= \" na…" at bounding box center [554, 340] width 665 height 544
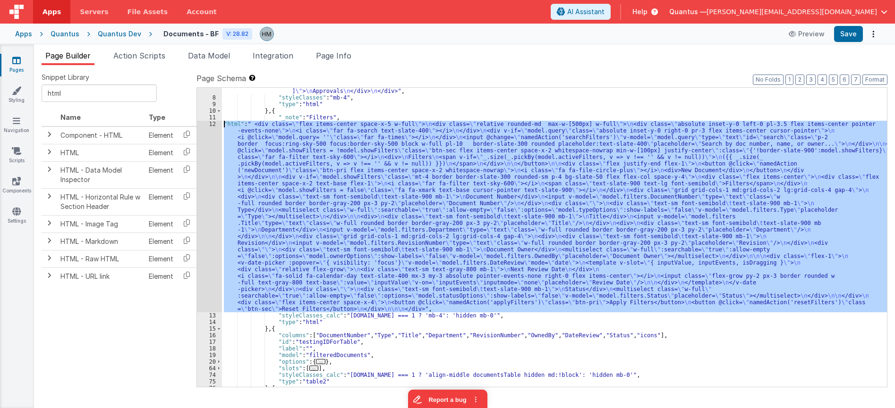
click at [206, 126] on div "12" at bounding box center [209, 217] width 25 height 192
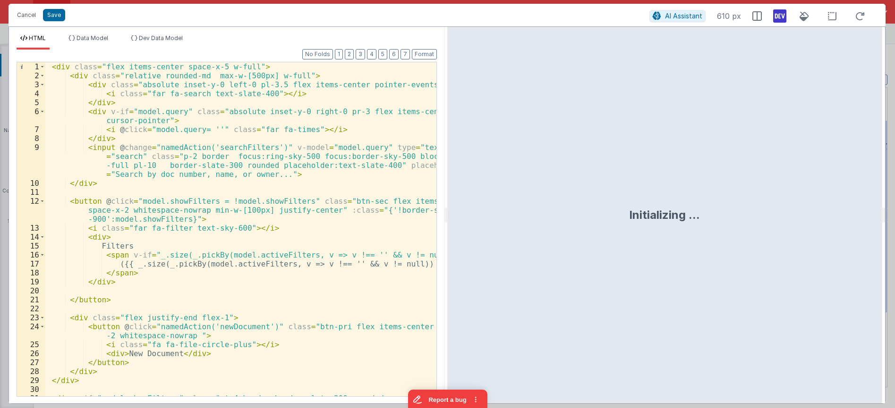
click at [221, 166] on div "< div class = "flex items-center space-x-5 w-full" > < div class = "relative ro…" at bounding box center [240, 242] width 391 height 361
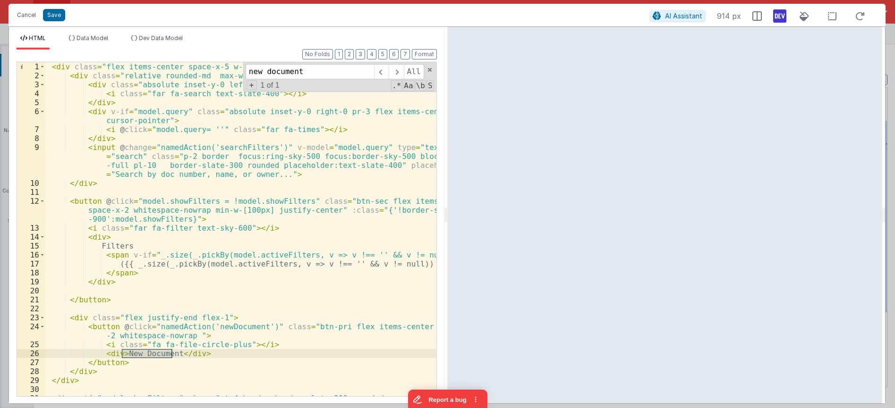
type input "new document"
click at [69, 318] on div "< div class = "flex items-center space-x-5 w-full" > < div class = "relative ro…" at bounding box center [240, 242] width 391 height 361
click at [72, 317] on div "< div class = "flex items-center space-x-5 w-full" > < div class = "relative ro…" at bounding box center [240, 242] width 391 height 361
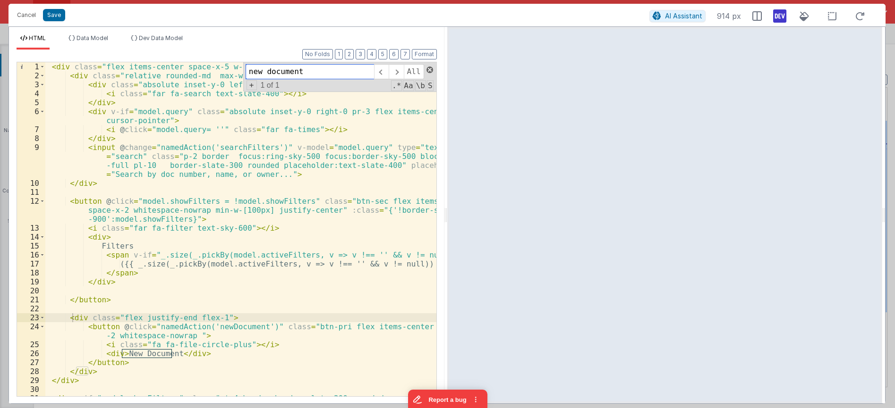
click at [432, 68] on span at bounding box center [429, 70] width 7 height 7
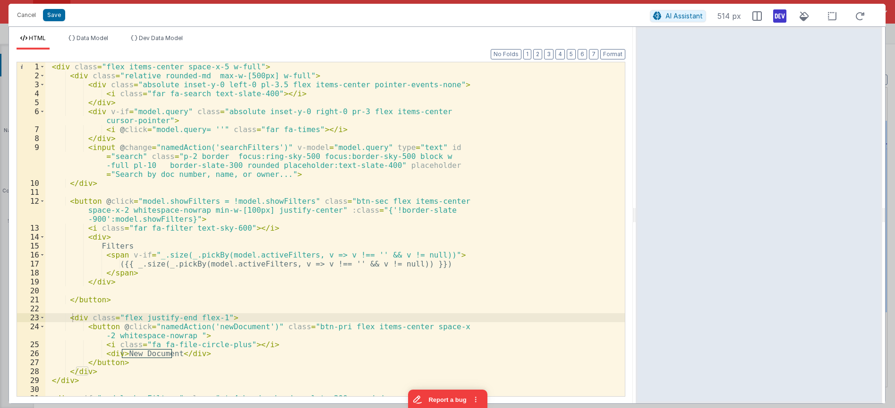
drag, startPoint x: 444, startPoint y: 215, endPoint x: 636, endPoint y: 234, distance: 193.1
click at [636, 234] on div "Cancel Save AI Assistant 514 px HTML Data Model Dev Data Model Format 7 6 5 4 3…" at bounding box center [446, 204] width 877 height 400
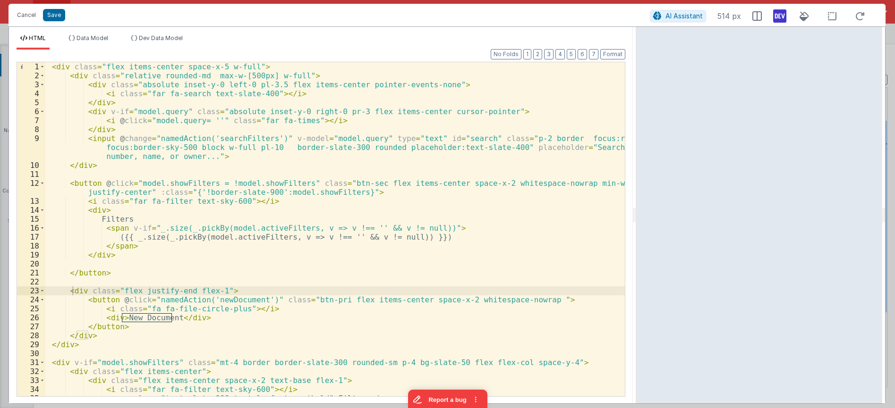
click at [192, 77] on div "< div class = "flex items-center space-x-5 w-full" > < div class = "relative ro…" at bounding box center [334, 238] width 579 height 352
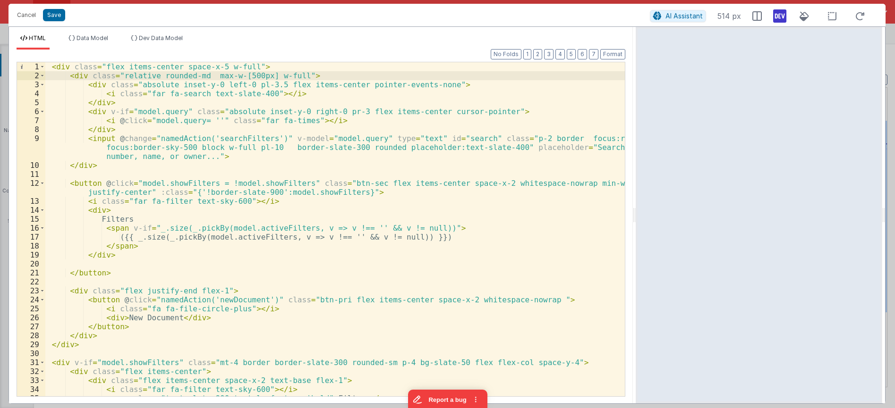
click at [103, 67] on div "< div class = "flex items-center space-x-5 w-full" > < div class = "relative ro…" at bounding box center [334, 238] width 579 height 352
click at [102, 66] on div "< div class = "flex items-center space-x-5 w-full" > < div class = "relative ro…" at bounding box center [334, 238] width 579 height 352
click at [190, 66] on div "< div class = "md:flex items-center space-x-5 w-full" > < div class = "relative…" at bounding box center [334, 238] width 579 height 352
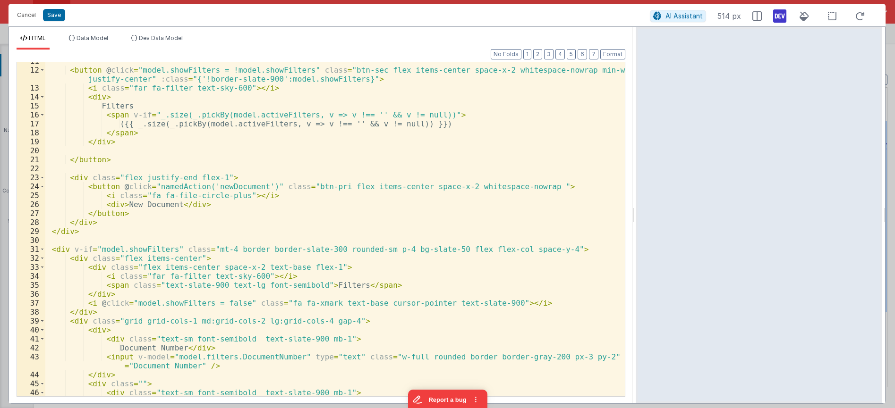
scroll to position [170, 0]
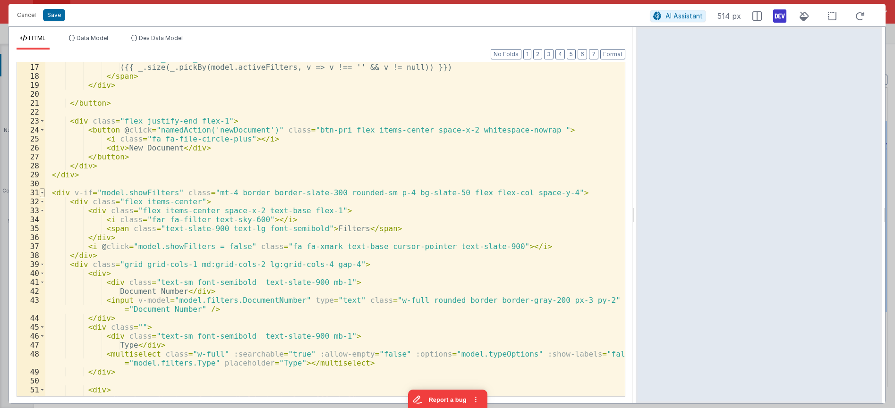
click at [41, 195] on span at bounding box center [42, 192] width 5 height 9
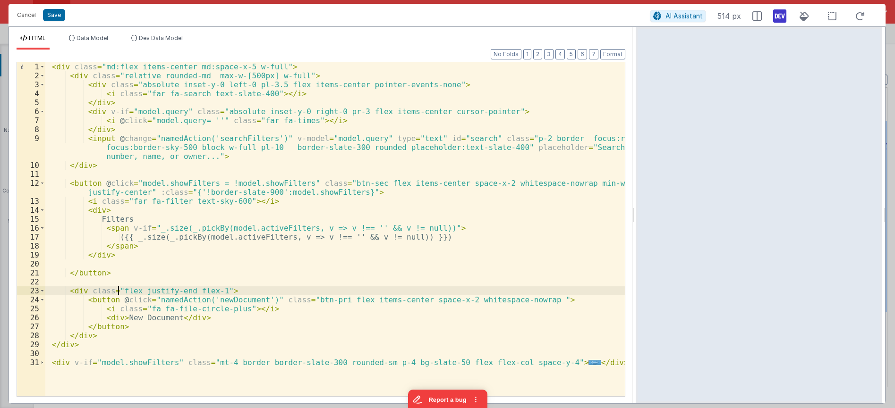
click at [118, 290] on div "< div class = "md:flex items-center md:space-x-5 w-full" > < div class = "relat…" at bounding box center [334, 238] width 579 height 352
click at [81, 187] on div "< div class = "md:flex items-center md:space-x-5 w-full" > < div class = "relat…" at bounding box center [334, 238] width 579 height 352
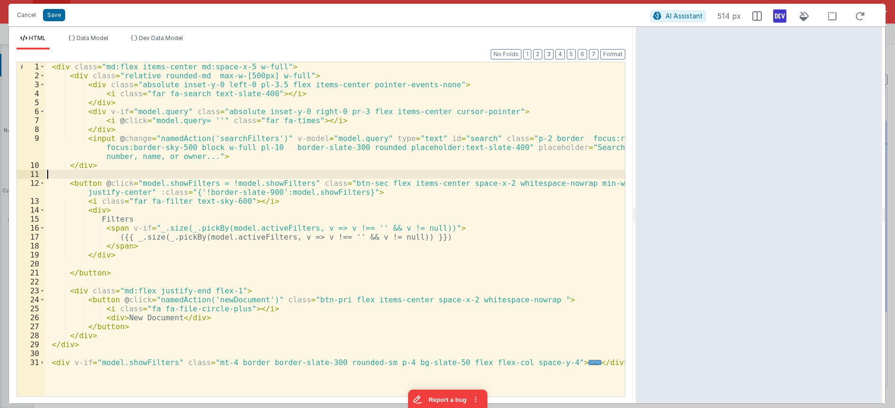
click at [80, 178] on div "< div class = "md:flex items-center md:space-x-5 w-full" > < div class = "relat…" at bounding box center [334, 238] width 579 height 352
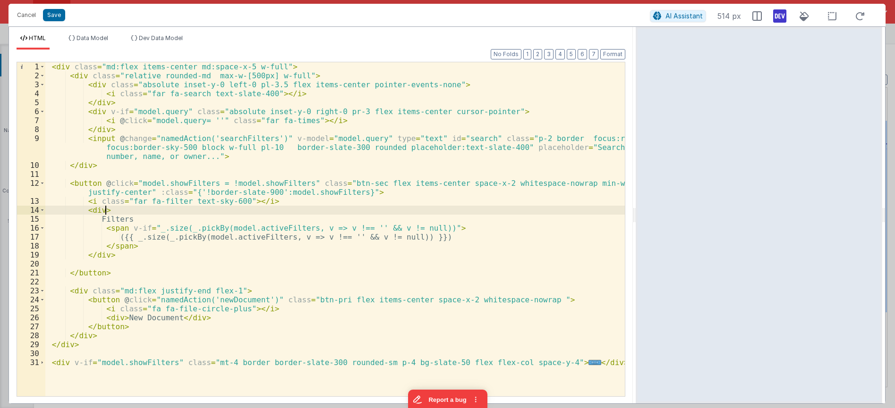
click at [145, 206] on div "< div class = "md:flex items-center md:space-x-5 w-full" > < div class = "relat…" at bounding box center [334, 238] width 579 height 352
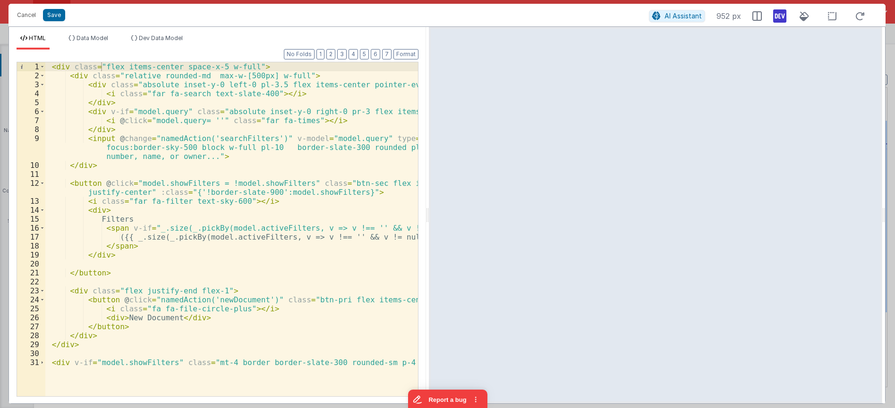
drag, startPoint x: 635, startPoint y: 215, endPoint x: 418, endPoint y: 210, distance: 217.2
click at [428, 209] on div "Cancel Save AI Assistant 952 px HTML Data Model Dev Data Model Format 7 6 5 4 3…" at bounding box center [446, 204] width 877 height 400
click at [330, 207] on div "< div class = "flex items-center space-x-5 w-full" > < div class = "relative ro…" at bounding box center [334, 238] width 579 height 352
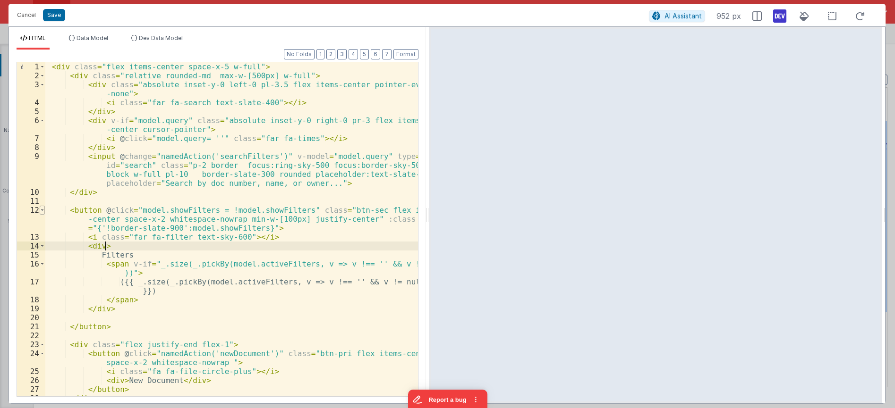
click at [43, 210] on span at bounding box center [42, 210] width 5 height 9
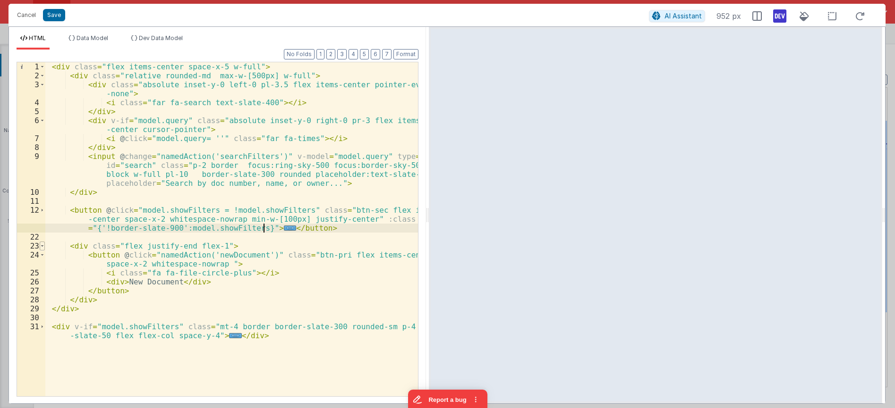
click at [40, 243] on span at bounding box center [42, 246] width 5 height 9
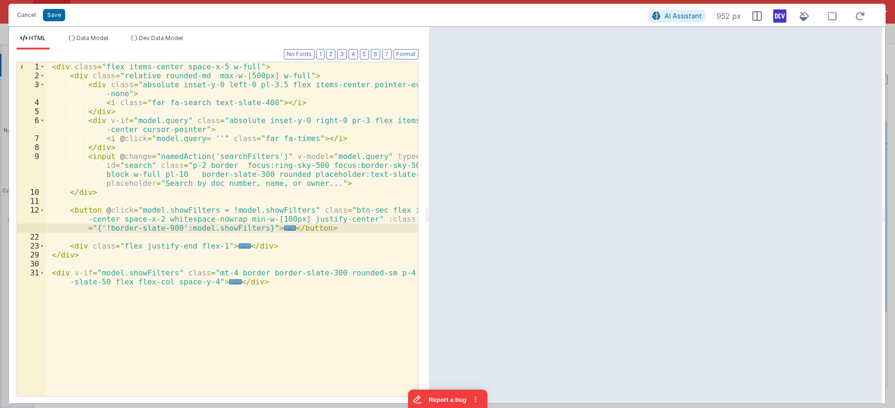
click at [102, 203] on div "< div class = "flex items-center space-x-5 w-full" > < div class = "relative ro…" at bounding box center [231, 238] width 372 height 352
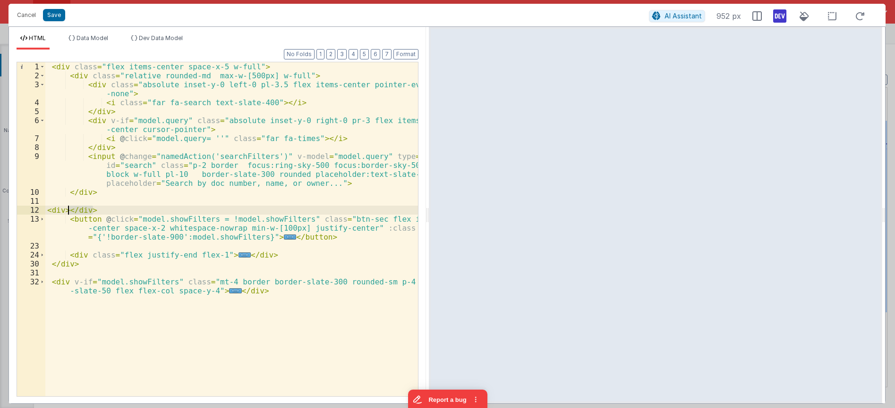
drag, startPoint x: 99, startPoint y: 210, endPoint x: 68, endPoint y: 211, distance: 31.7
click at [68, 211] on div "< div class = "flex items-center space-x-5 w-full" > < div class = "relative ro…" at bounding box center [231, 238] width 372 height 352
click at [264, 255] on div "< div class = "flex items-center space-x-5 w-full" > < div class = "relative ro…" at bounding box center [231, 238] width 372 height 352
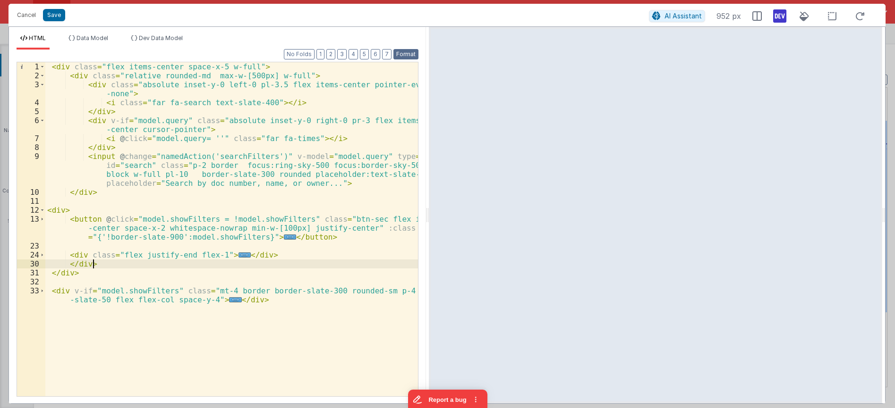
click at [409, 58] on button "Format" at bounding box center [405, 54] width 25 height 10
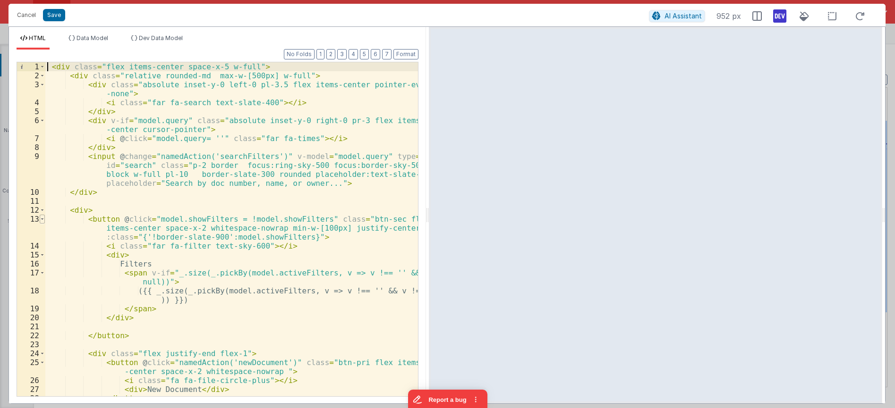
click at [41, 218] on span at bounding box center [42, 219] width 5 height 9
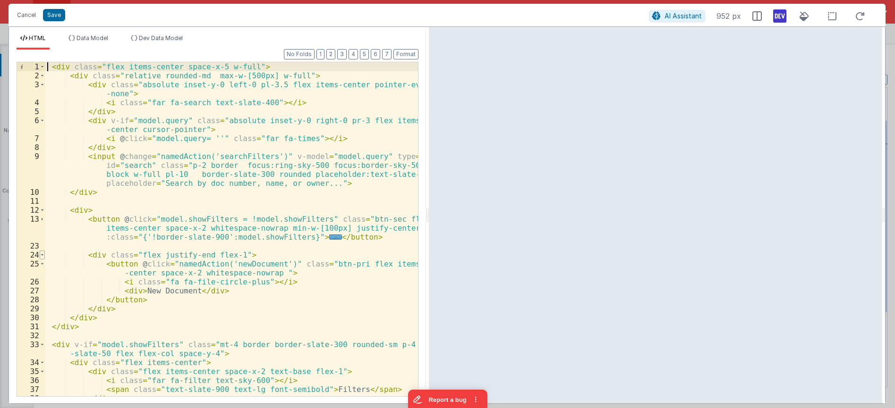
click at [43, 255] on span at bounding box center [42, 255] width 5 height 9
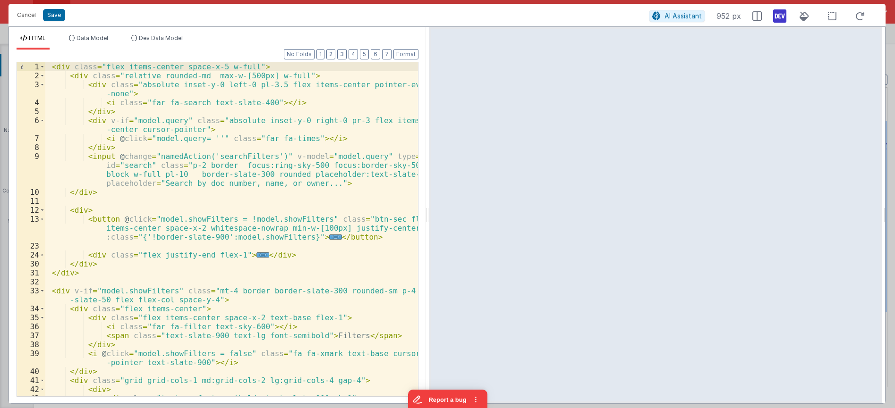
click at [86, 209] on div "< div class = "flex items-center space-x-5 w-full" > < div class = "relative ro…" at bounding box center [231, 238] width 372 height 352
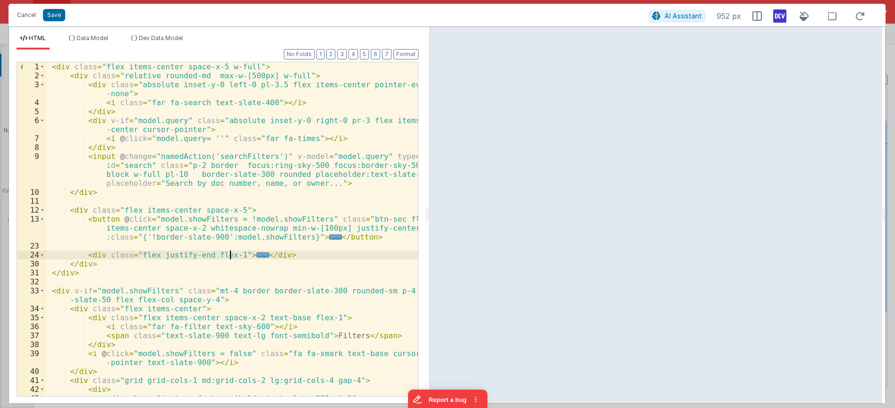
click at [229, 254] on div "< div class = "flex items-center space-x-5 w-full" > < div class = "relative ro…" at bounding box center [231, 238] width 372 height 352
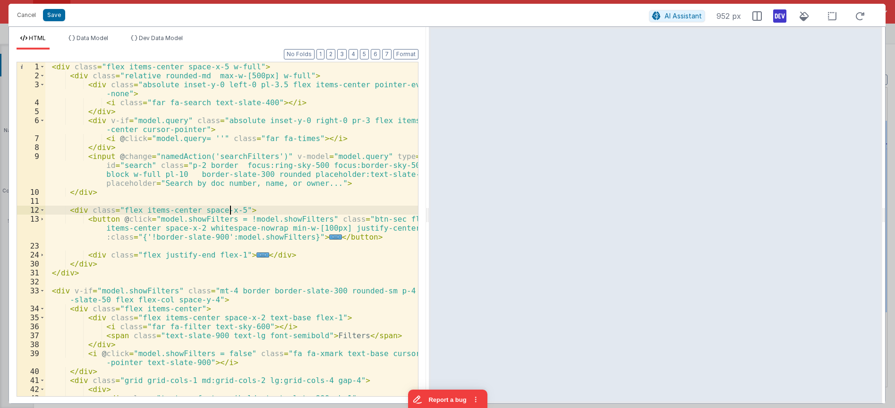
click at [229, 211] on div "< div class = "flex items-center space-x-5 w-full" > < div class = "relative ro…" at bounding box center [231, 238] width 372 height 352
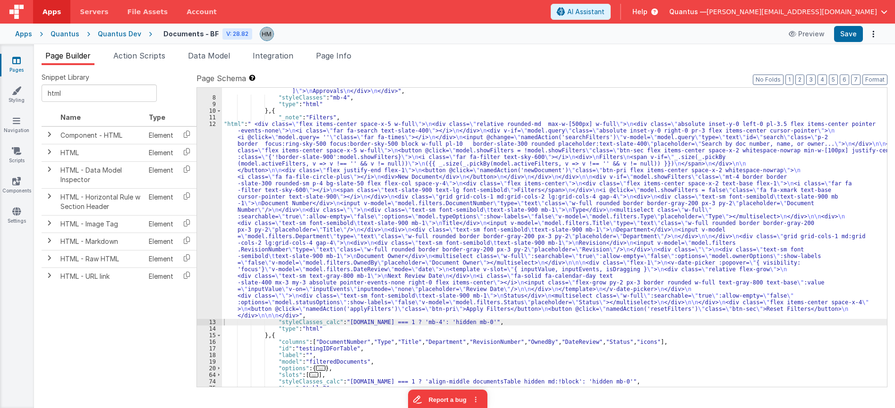
click at [286, 182] on div ""html" : "<div class= \" flex items-center space-x-6 \" > \n <div @click= \" na…" at bounding box center [554, 234] width 665 height 332
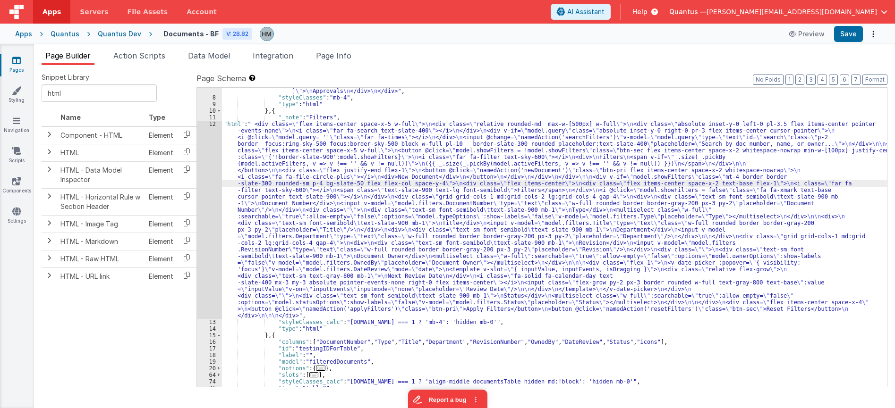
click at [215, 122] on div "12" at bounding box center [209, 220] width 25 height 198
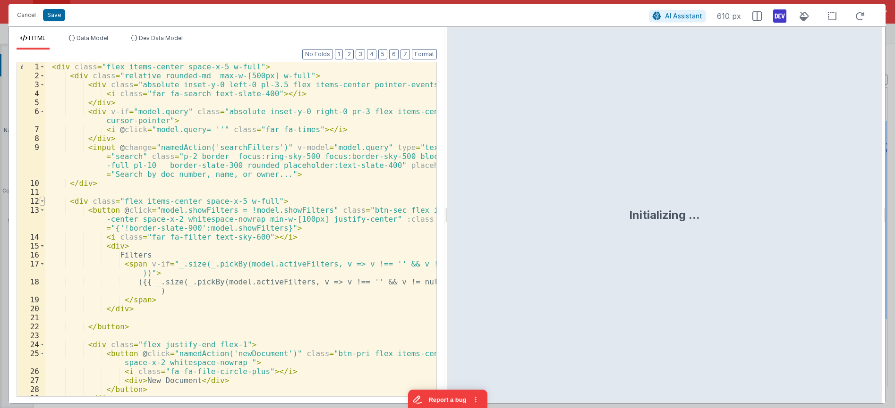
click at [42, 199] on span at bounding box center [42, 201] width 5 height 9
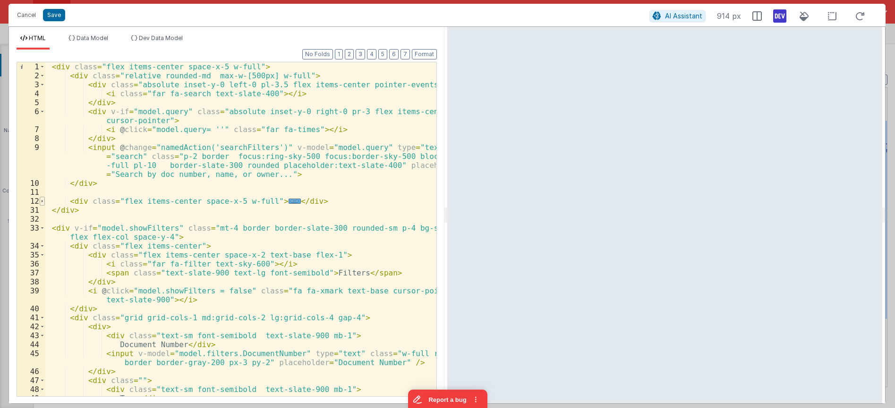
click at [42, 200] on span at bounding box center [42, 201] width 5 height 9
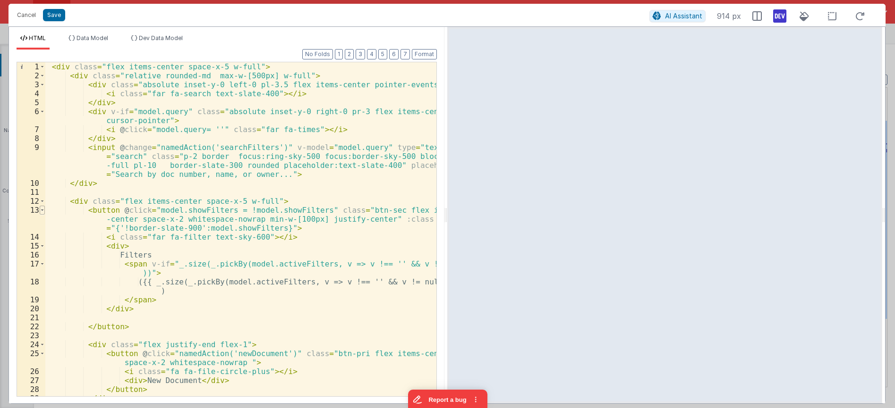
click at [42, 209] on span at bounding box center [42, 210] width 5 height 9
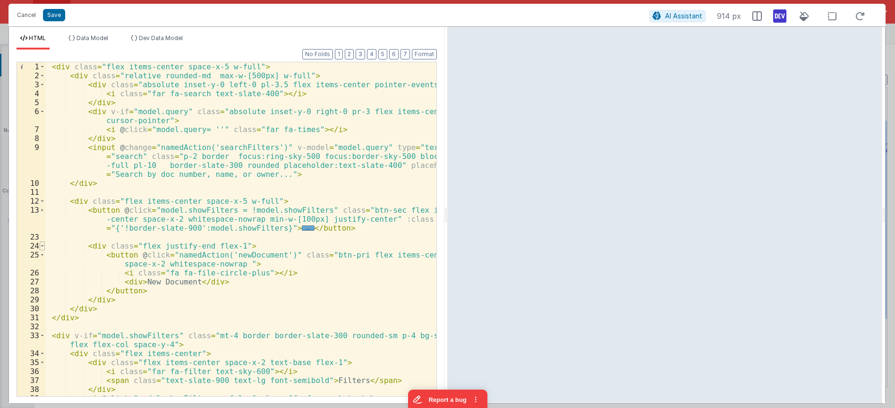
click at [40, 245] on span at bounding box center [42, 246] width 5 height 9
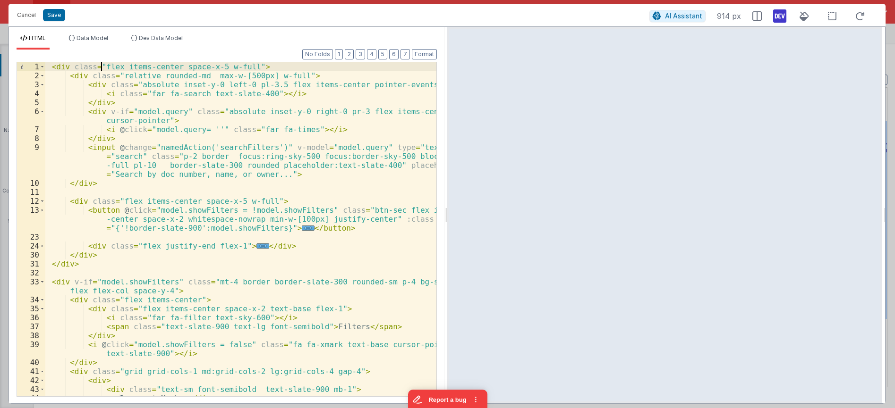
click at [102, 65] on div "< div class = "flex items-center space-x-5 w-full" > < div class = "relative ro…" at bounding box center [240, 242] width 391 height 361
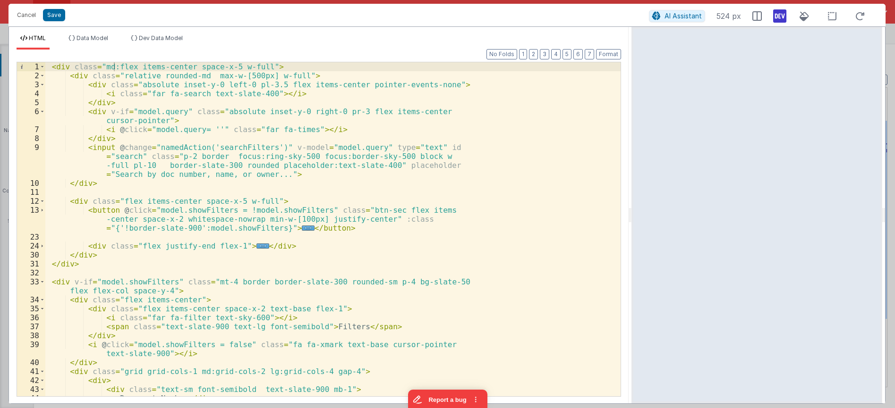
drag, startPoint x: 445, startPoint y: 211, endPoint x: 632, endPoint y: 215, distance: 187.0
click at [632, 215] on html "Cancel Save AI Assistant 524 px HTML Data Model Dev Data Model Format 7 6 5 4 3…" at bounding box center [447, 204] width 895 height 408
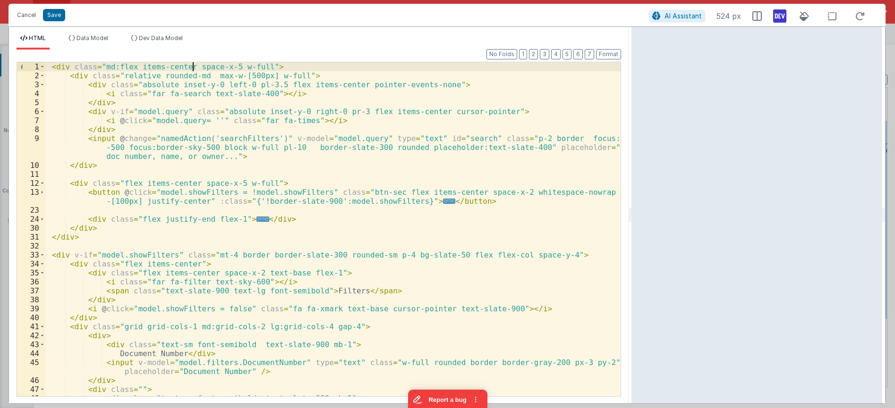
click at [191, 66] on div "< div class = "md:flex items-center space-x-5 w-full" > < div class = "relative…" at bounding box center [332, 238] width 575 height 352
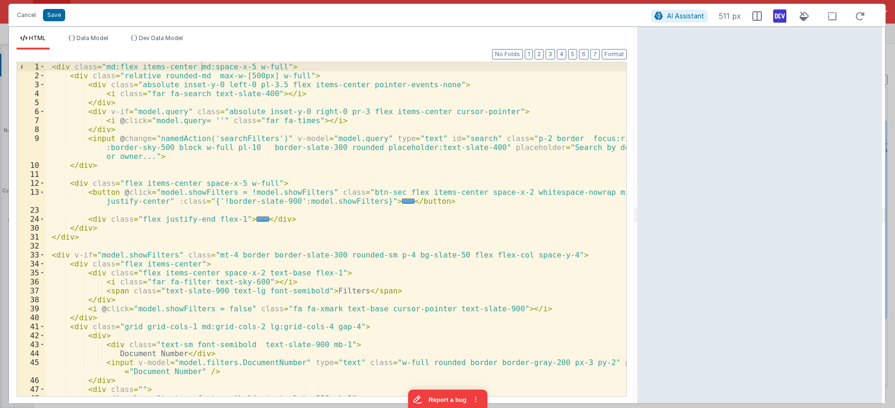
drag, startPoint x: 630, startPoint y: 182, endPoint x: 638, endPoint y: 176, distance: 10.0
click at [638, 176] on div "Cancel Save AI Assistant 511 px HTML Data Model Dev Data Model Format 7 6 5 4 3…" at bounding box center [446, 204] width 877 height 400
click at [207, 75] on div "< div class = "md:flex items-center md:space-x-5 w-full" > < div class = "relat…" at bounding box center [335, 238] width 581 height 352
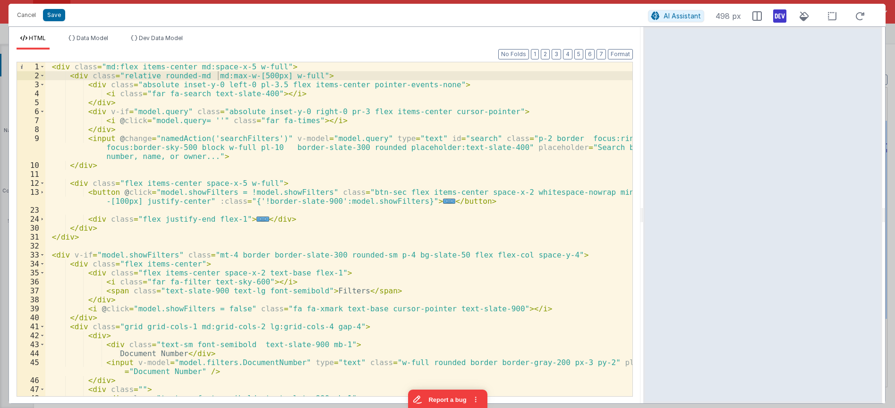
drag, startPoint x: 634, startPoint y: 205, endPoint x: 644, endPoint y: 189, distance: 18.2
click at [644, 189] on div "Cancel Save AI Assistant 498 px HTML Data Model Dev Data Model Format 7 6 5 4 3…" at bounding box center [446, 204] width 877 height 400
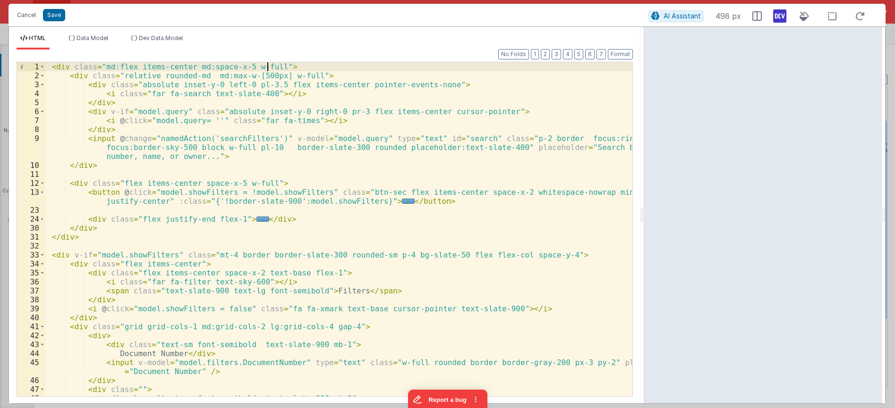
click at [268, 66] on div "< div class = "md:flex items-center md:space-x-5 w-full" > < div class = "relat…" at bounding box center [338, 238] width 587 height 352
click at [334, 97] on div "< div class = "md:flex items-center md:space-x-5 w-full space-y-2 md:space-y-0"…" at bounding box center [338, 238] width 587 height 352
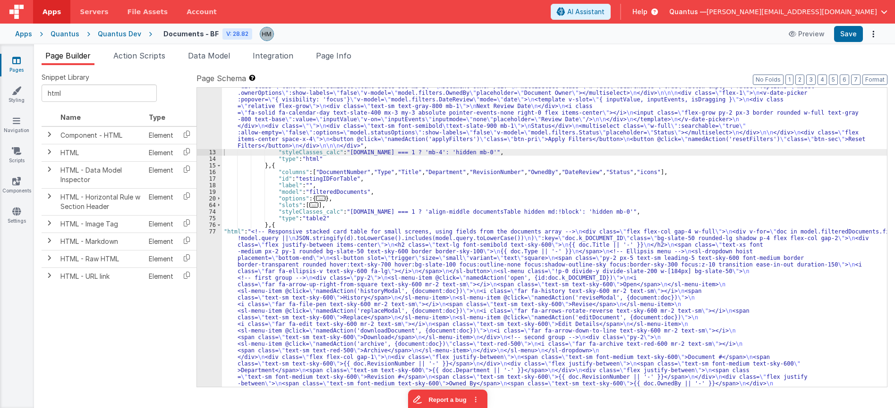
scroll to position [286, 0]
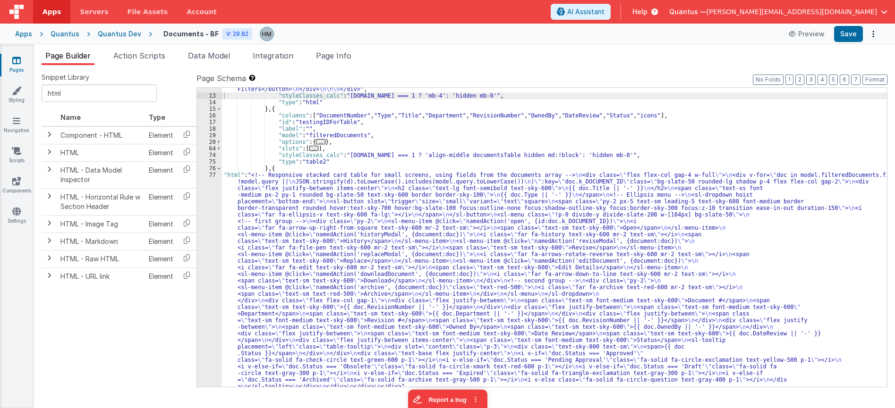
click at [279, 180] on div ""html" : " <div class= \" md:flex items-center md:space-x-5 w-full space-y-2 md…" at bounding box center [554, 146] width 665 height 504
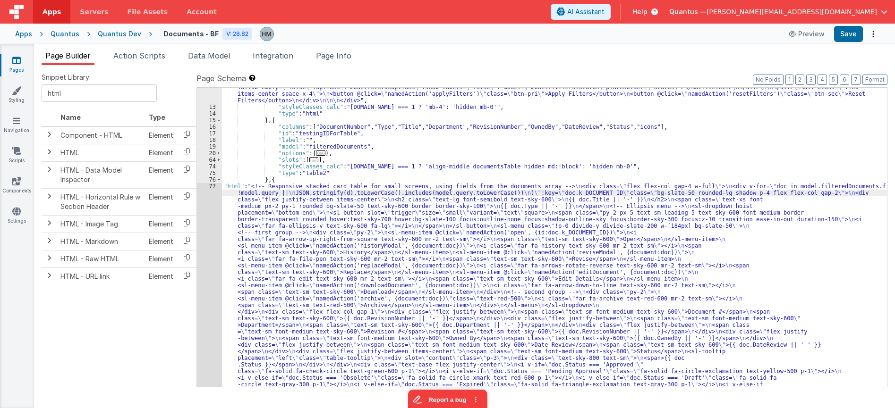
scroll to position [388, 0]
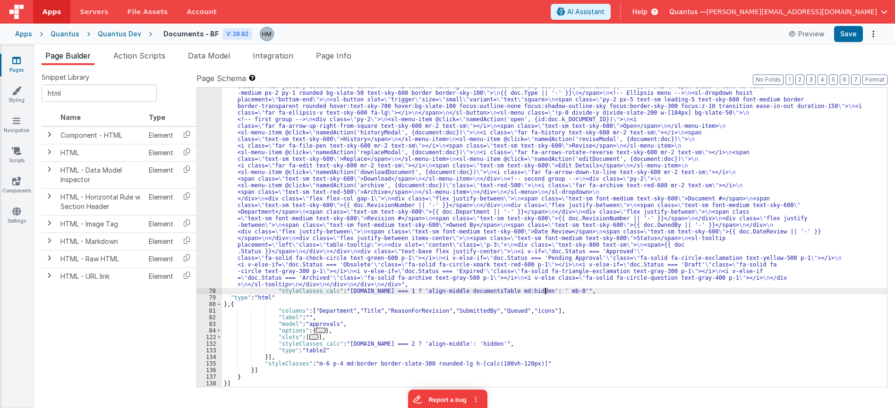
click at [544, 288] on div ""html" : "<!-- Responsive stacked card table for small screens, using fields fr…" at bounding box center [554, 332] width 665 height 524
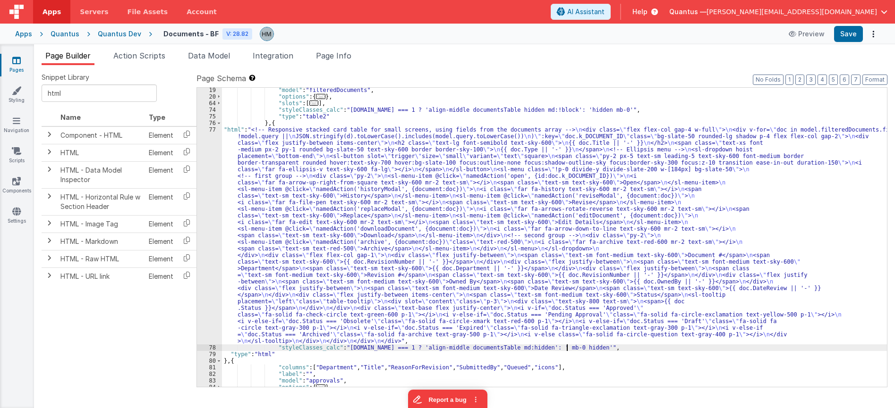
scroll to position [218, 0]
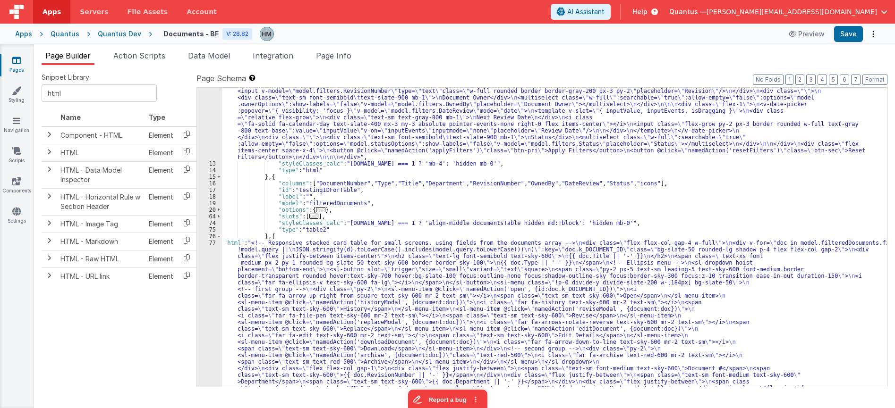
drag, startPoint x: 268, startPoint y: 249, endPoint x: 218, endPoint y: 241, distance: 50.6
click at [267, 249] on div ""html" : " <div class= \" md:flex items-center md:space-x-5 w-full space-y-2 md…" at bounding box center [554, 320] width 665 height 716
click at [211, 243] on div "77" at bounding box center [209, 349] width 25 height 218
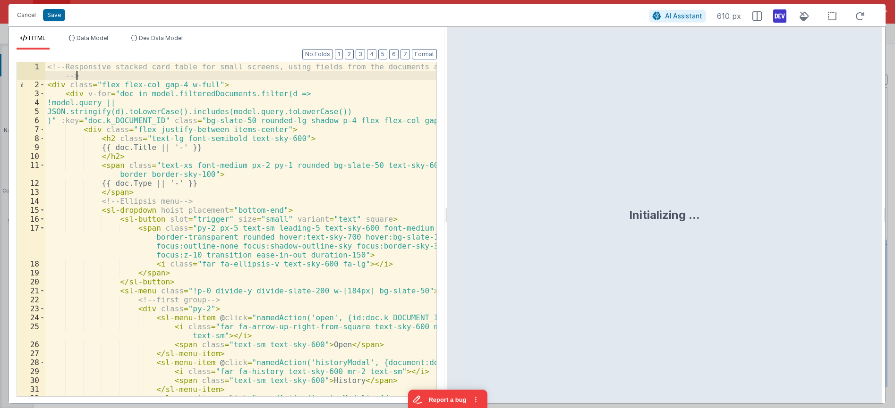
drag, startPoint x: 74, startPoint y: 68, endPoint x: -1, endPoint y: 47, distance: 78.5
click at [45, 62] on div "<!-- Responsive stacked card table for small screens, using fields from the doc…" at bounding box center [240, 229] width 391 height 334
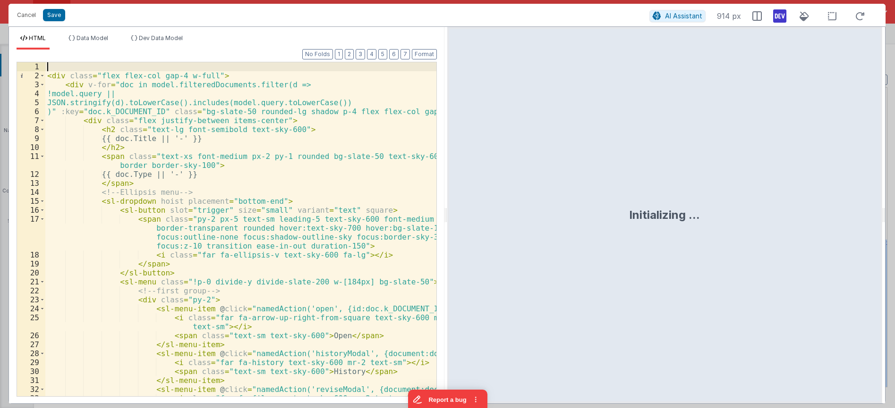
click at [46, 73] on div "< div class = "flex flex-col gap-4 w-full" > < div v-for = "doc in model.filter…" at bounding box center [240, 238] width 391 height 352
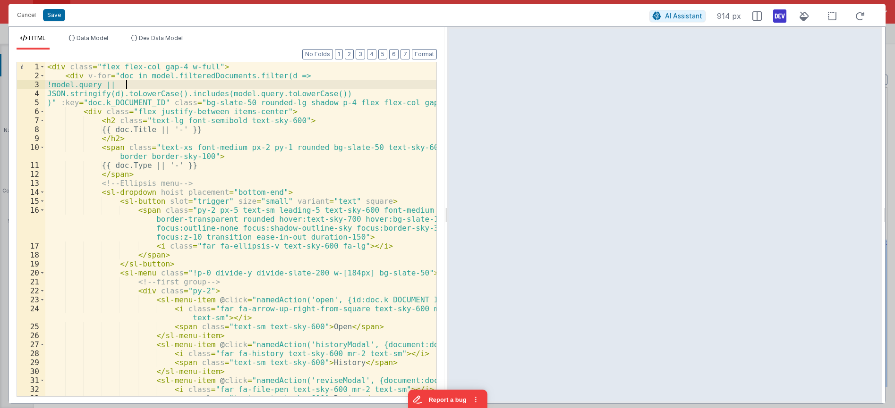
click at [216, 85] on div "< div class = "flex flex-col gap-4 w-full" > < div v-for = "doc in model.filter…" at bounding box center [240, 238] width 391 height 352
click at [332, 127] on div "< div class = "flex flex-col gap-4 w-full" > < div v-for = "doc in model.filter…" at bounding box center [240, 238] width 391 height 352
click at [275, 119] on div "< div class = "flex flex-col gap-4 w-full" > < div v-for = "doc in model.filter…" at bounding box center [240, 238] width 391 height 352
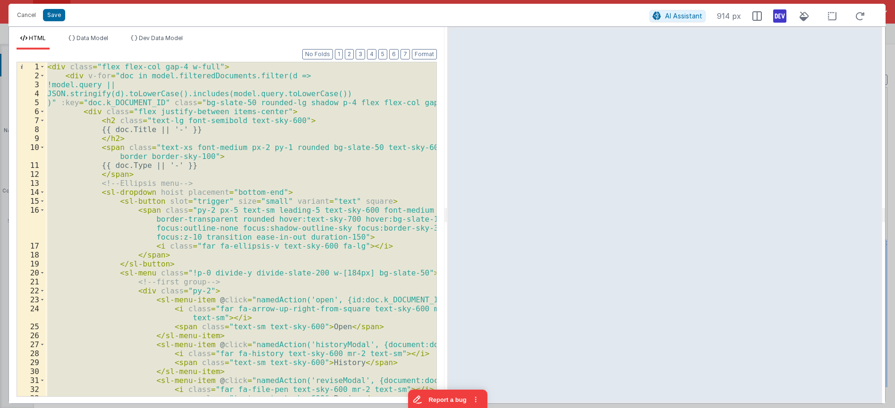
click at [200, 100] on div "< div class = "flex flex-col gap-4 w-full" > < div v-for = "doc in model.filter…" at bounding box center [240, 229] width 391 height 334
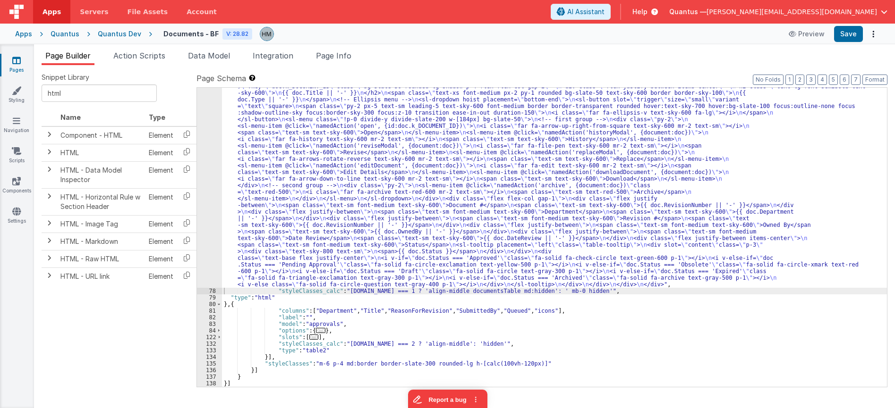
scroll to position [381, 0]
click at [227, 304] on div ""html" : "<div class= \" flex flex-col gap-4 w-full \" > \n <div v-for= \" doc …" at bounding box center [554, 334] width 665 height 517
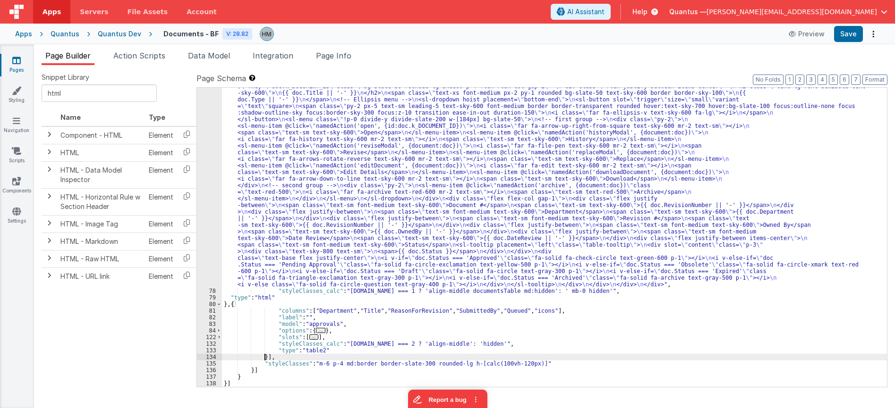
click at [264, 356] on div ""html" : "<div class= \" flex flex-col gap-4 w-full \" > \n <div v-for= \" doc …" at bounding box center [554, 334] width 665 height 517
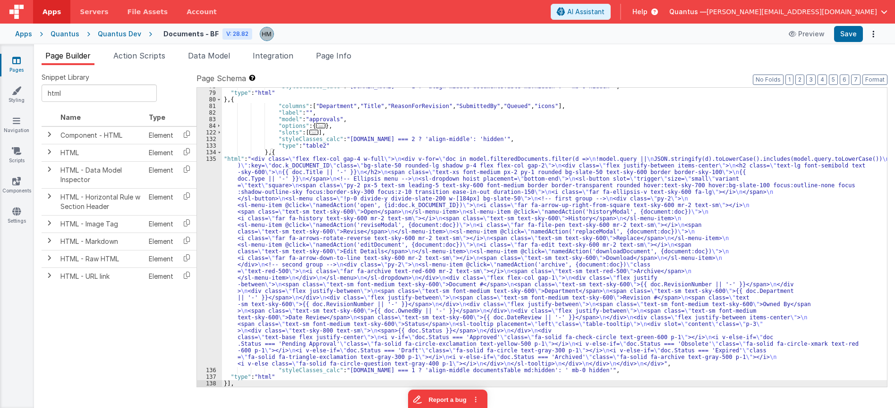
scroll to position [613, 0]
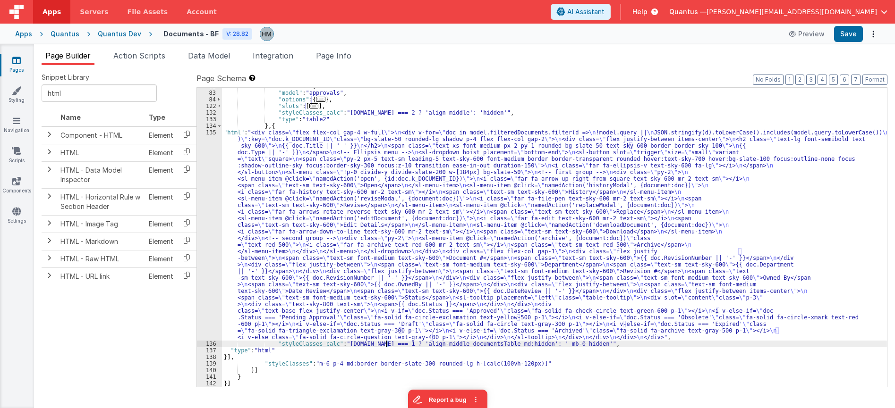
click at [387, 341] on div ""label" : "" , "model" : "approvals" , "options" : { ... } , "slots" : [ ... ] …" at bounding box center [554, 239] width 665 height 313
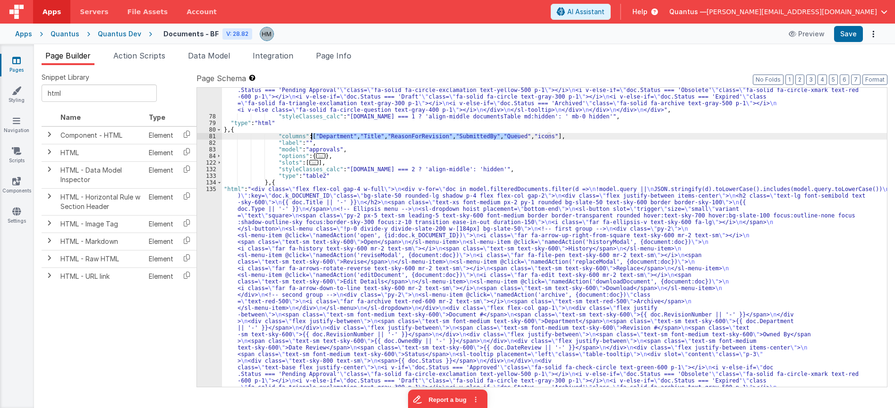
drag, startPoint x: 519, startPoint y: 135, endPoint x: 313, endPoint y: 137, distance: 206.8
click at [313, 137] on div ""html" : "<div class= \" flex flex-col gap-4 w-full \" > \n <div v-for= \" doc …" at bounding box center [554, 263] width 665 height 722
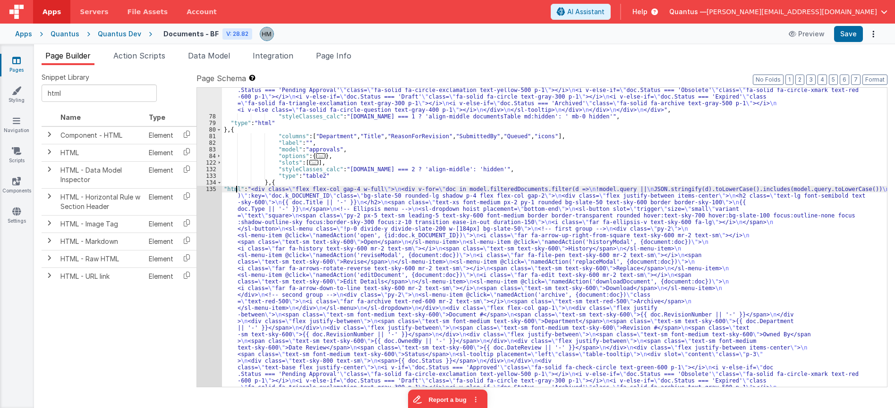
drag, startPoint x: 237, startPoint y: 191, endPoint x: 220, endPoint y: 193, distance: 17.6
click at [237, 192] on div ""html" : "<div class= \" flex flex-col gap-4 w-full \" > \n <div v-for= \" doc …" at bounding box center [554, 263] width 665 height 722
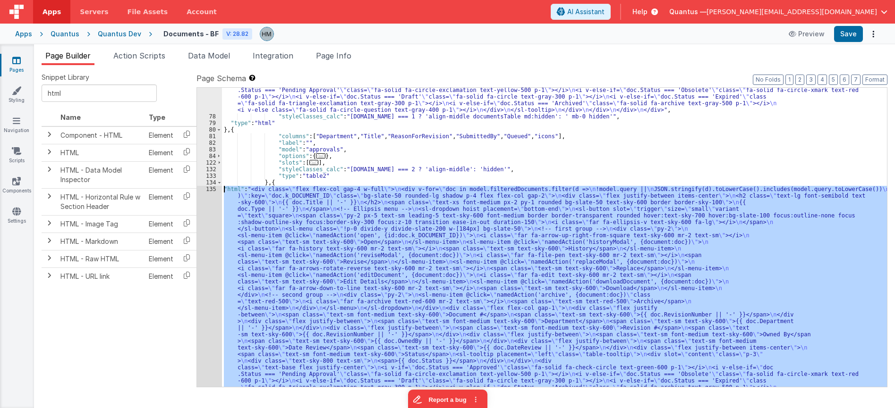
click at [213, 190] on div "135" at bounding box center [209, 291] width 25 height 211
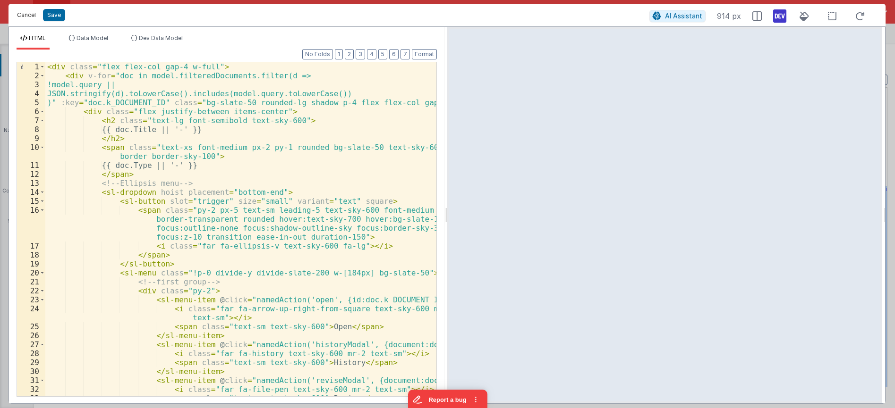
click at [28, 16] on button "Cancel" at bounding box center [26, 14] width 28 height 13
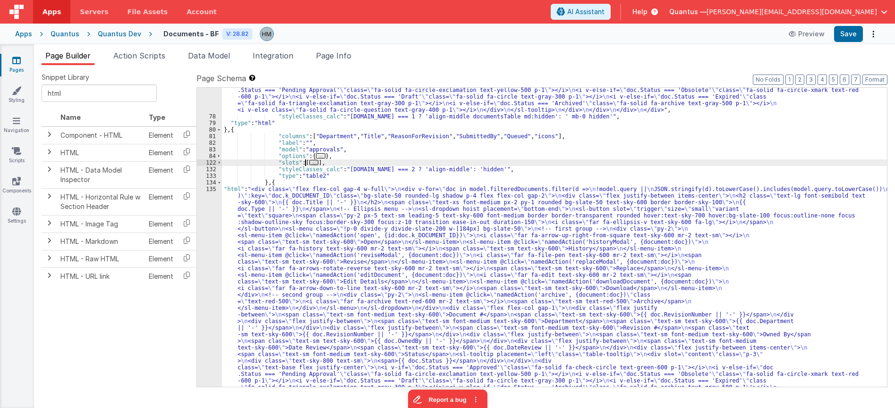
click at [309, 163] on span "..." at bounding box center [313, 162] width 9 height 5
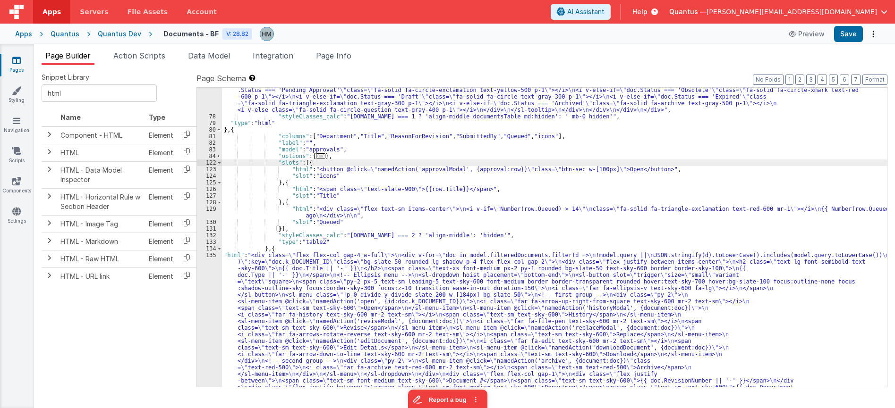
click at [271, 170] on div ""html" : "<div class= \" flex flex-col gap-4 w-full \" > \n <div v-for= \" doc …" at bounding box center [554, 263] width 665 height 722
click at [210, 169] on div "123" at bounding box center [209, 169] width 25 height 7
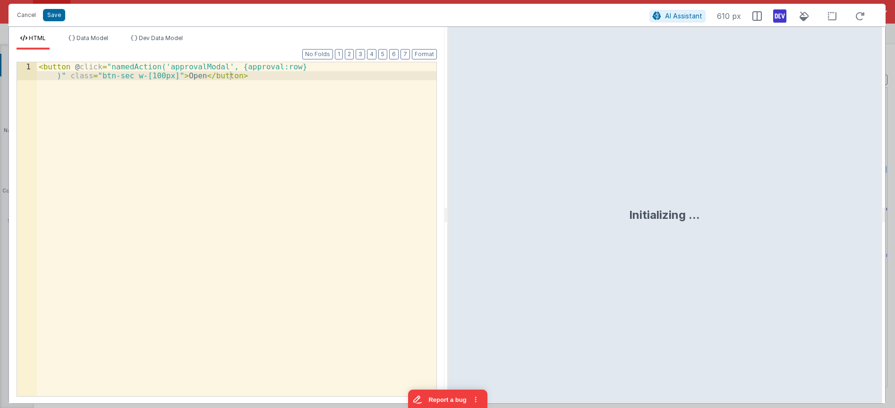
click at [210, 169] on div "< button @ click = "namedAction('approvalModal', {approval:row} )" class = "btn…" at bounding box center [236, 247] width 399 height 370
click at [30, 17] on button "Cancel" at bounding box center [26, 14] width 28 height 13
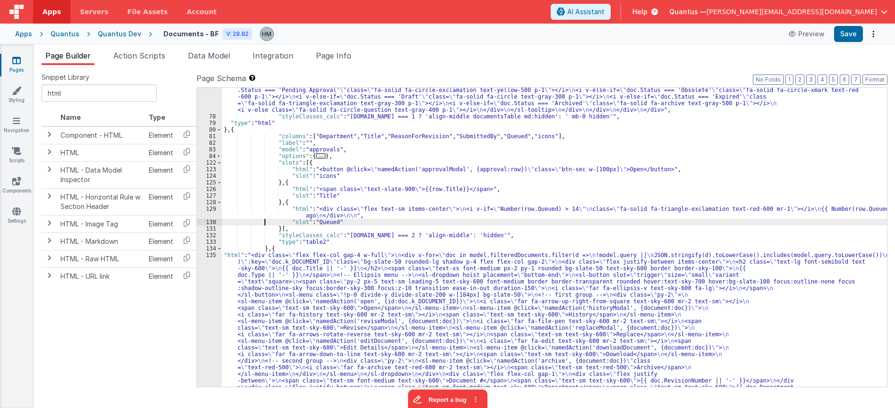
click at [265, 220] on div ""html" : "<div class= \" flex flex-col gap-4 w-full \" > \n <div v-for= \" doc …" at bounding box center [554, 263] width 665 height 722
click at [212, 209] on div "129" at bounding box center [209, 212] width 25 height 13
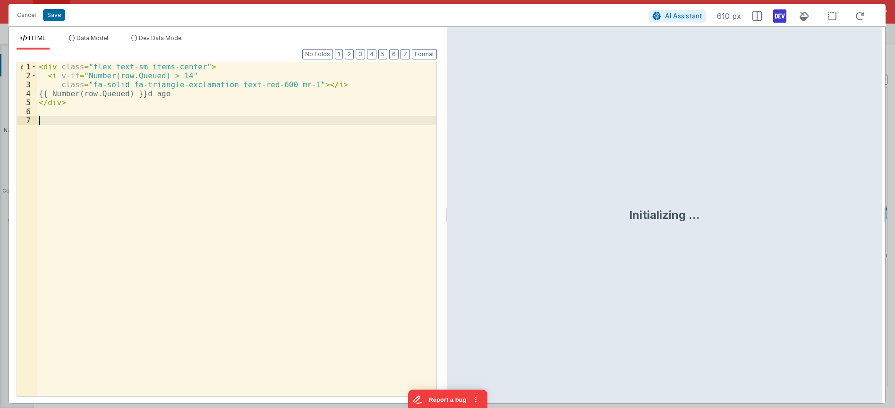
click at [228, 200] on div "< div class = "flex text-sm items-center" > < i v-if = "Number(row.Queued) > 14…" at bounding box center [236, 238] width 399 height 352
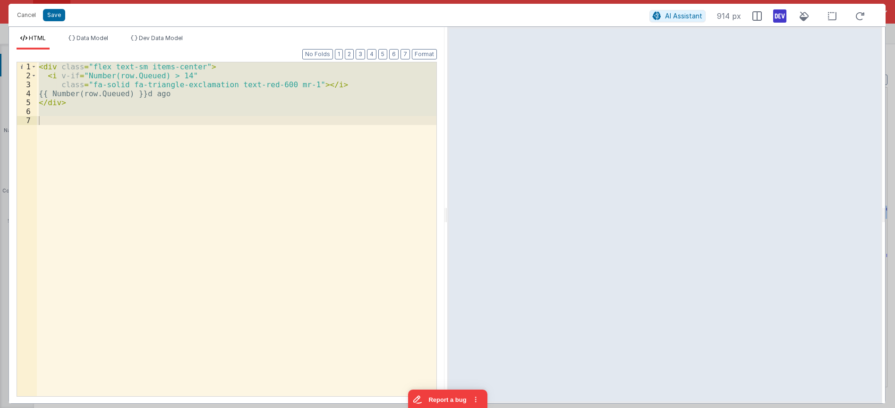
click at [228, 200] on div "< div class = "flex text-sm items-center" > < i v-if = "Number(row.Queued) > 14…" at bounding box center [236, 229] width 399 height 334
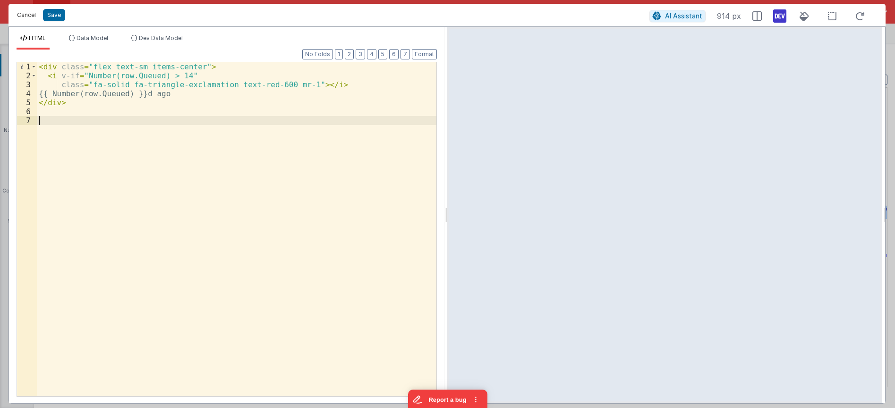
click at [26, 15] on button "Cancel" at bounding box center [26, 14] width 28 height 13
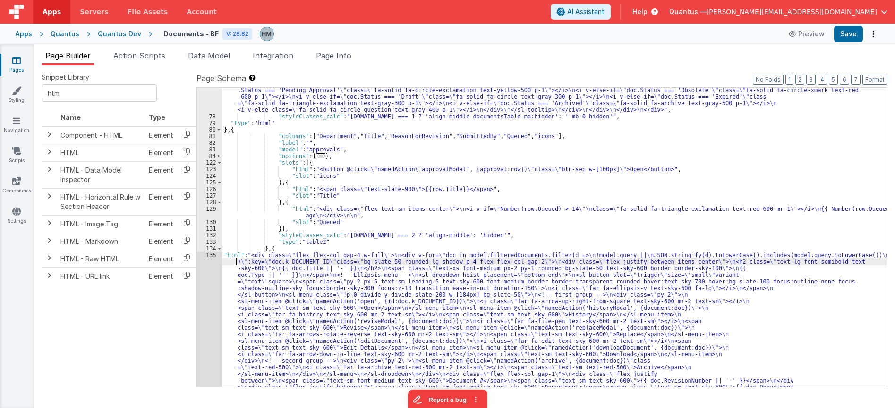
click at [228, 261] on div ""html" : "<div class= \" flex flex-col gap-4 w-full \" > \n <div v-for= \" doc …" at bounding box center [554, 263] width 665 height 722
click at [212, 257] on div "135" at bounding box center [209, 357] width 25 height 211
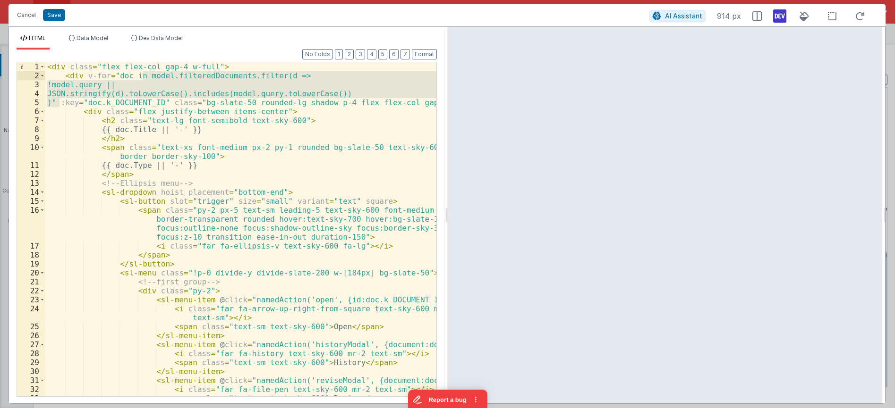
drag, startPoint x: 59, startPoint y: 101, endPoint x: 143, endPoint y: 77, distance: 87.4
click at [143, 77] on div "< div class = "flex flex-col gap-4 w-full" > < div v-for = "doc in model.filter…" at bounding box center [240, 238] width 391 height 352
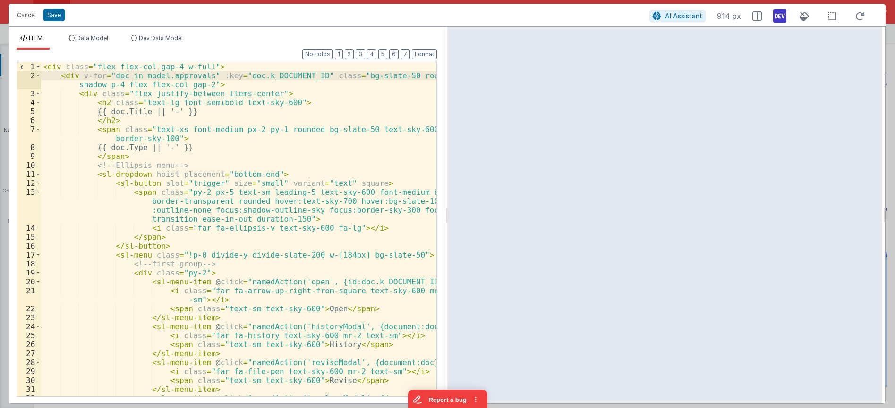
click at [334, 108] on div "< div class = "flex flex-col gap-4 w-full" > < div v-for = "doc in model.approv…" at bounding box center [238, 242] width 395 height 361
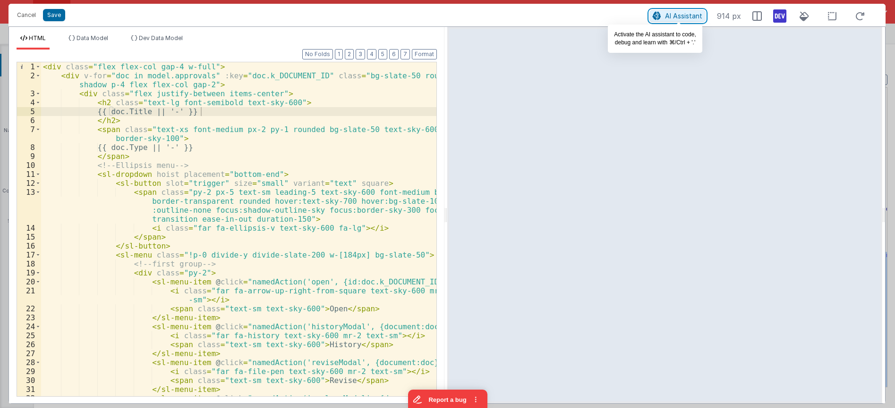
click at [679, 13] on span "AI Assistant" at bounding box center [683, 16] width 37 height 8
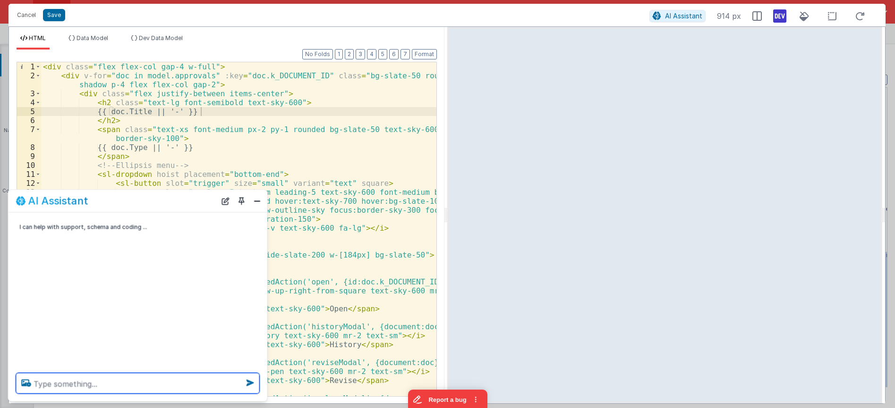
click at [154, 381] on textarea at bounding box center [138, 383] width 244 height 21
click at [241, 386] on textarea "rework this table to use the following fields from approvals" at bounding box center [138, 383] width 244 height 21
paste textarea ""Department", "Title", "ReasonForRevision", "SubmittedBy", "Queued""
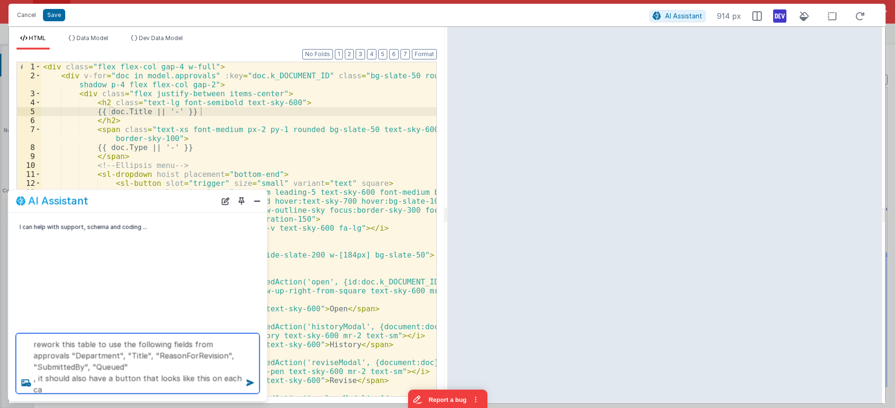
scroll to position [1, 0]
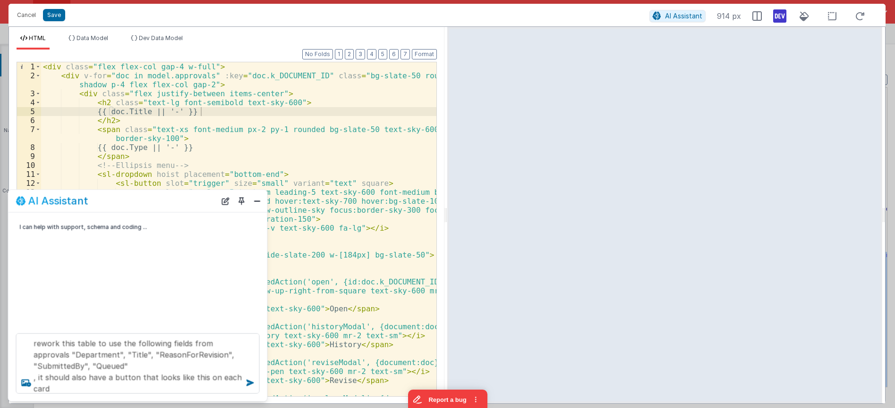
click at [142, 395] on div "rework this table to use the following fields from approvals "Department", "Tit…" at bounding box center [137, 364] width 259 height 76
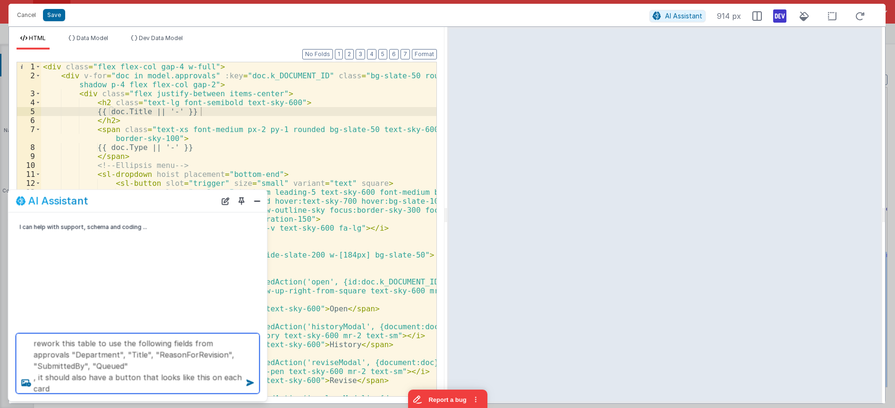
click at [141, 389] on textarea "rework this table to use the following fields from approvals "Department", "Tit…" at bounding box center [138, 364] width 244 height 60
paste textarea "<button @click="namedAction('approvalModal', {approval:row})" class="btn-sec w-…"
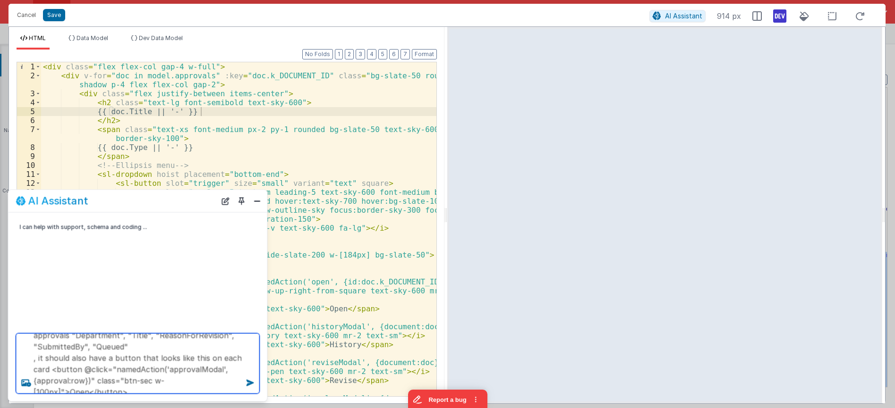
scroll to position [0, 0]
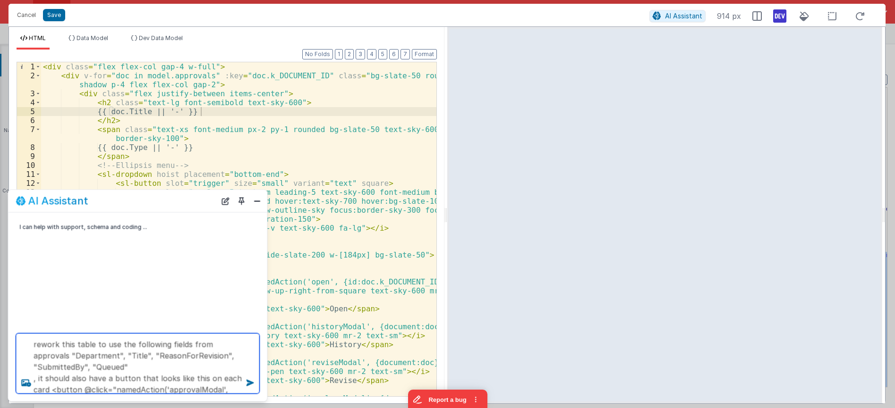
click at [68, 346] on textarea "rework this table to use the following fields from approvals "Department", "Tit…" at bounding box center [138, 364] width 244 height 60
click at [93, 347] on textarea "rework these table to use the following fields from approvals "Department", "Ti…" at bounding box center [138, 364] width 244 height 60
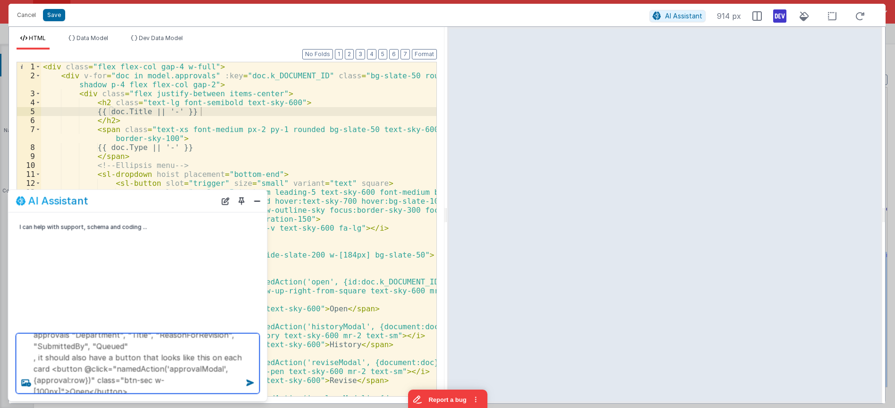
scroll to position [41, 0]
click at [128, 374] on textarea "rework these cardsto use the following fields from approvals "Department", "Tit…" at bounding box center [138, 364] width 244 height 60
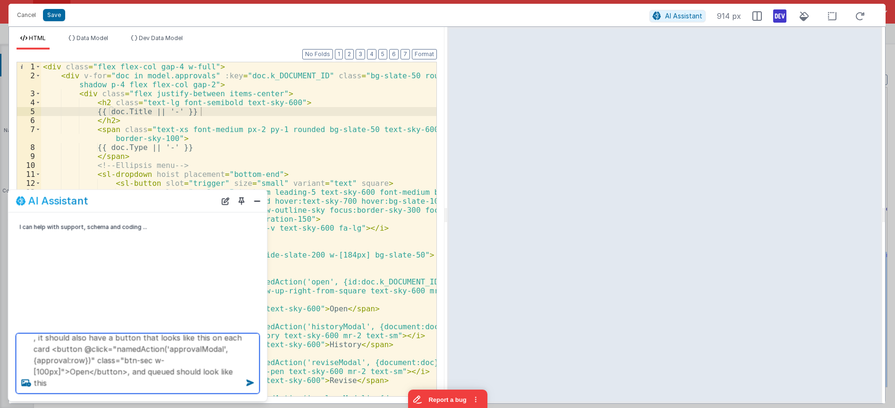
click at [232, 373] on textarea "rework these cardsto use the following fields from approvals "Department", "Tit…" at bounding box center [138, 364] width 244 height 60
paste textarea "<div class="flex text-sm items-center"> <i v-if="Number(row.Queued) > 14" class…"
type textarea "rework these cardsto use the following fields from approvals "Department", "Tit…"
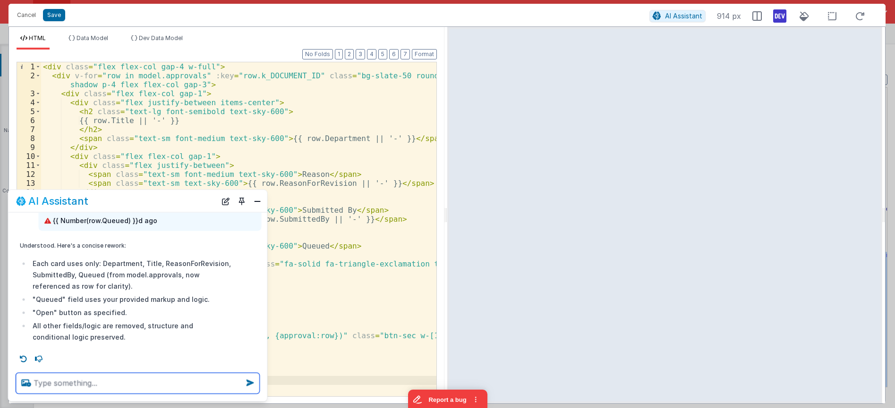
scroll to position [89, 0]
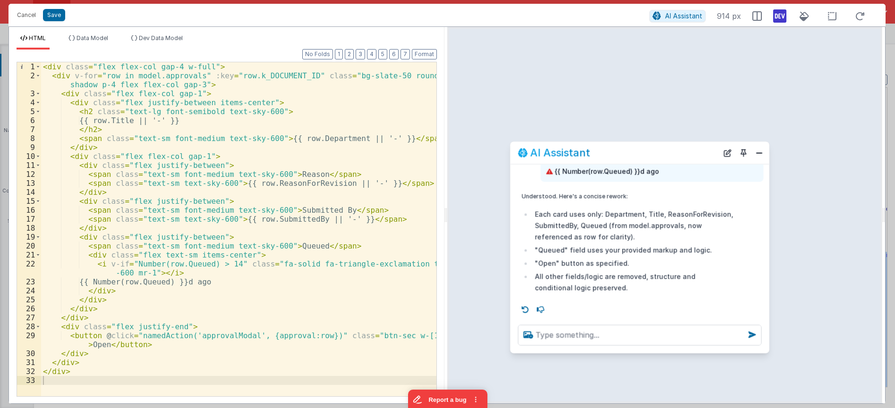
drag, startPoint x: 150, startPoint y: 203, endPoint x: 642, endPoint y: 155, distance: 494.7
click at [642, 155] on div "AI Assistant" at bounding box center [618, 152] width 200 height 11
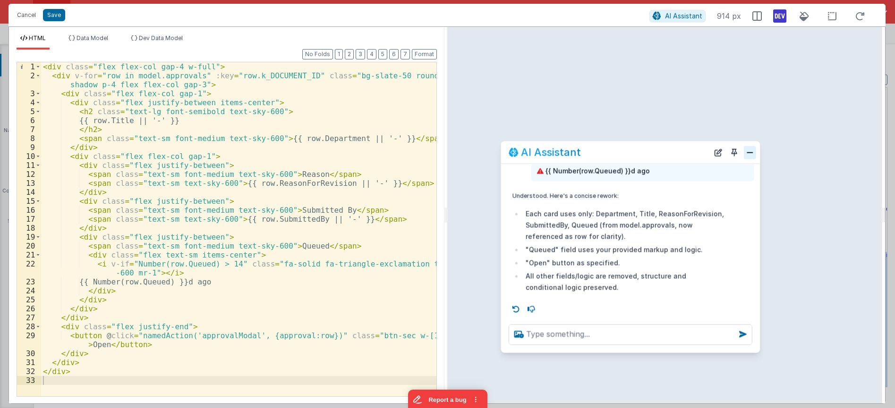
click at [744, 154] on button "Close" at bounding box center [750, 152] width 12 height 13
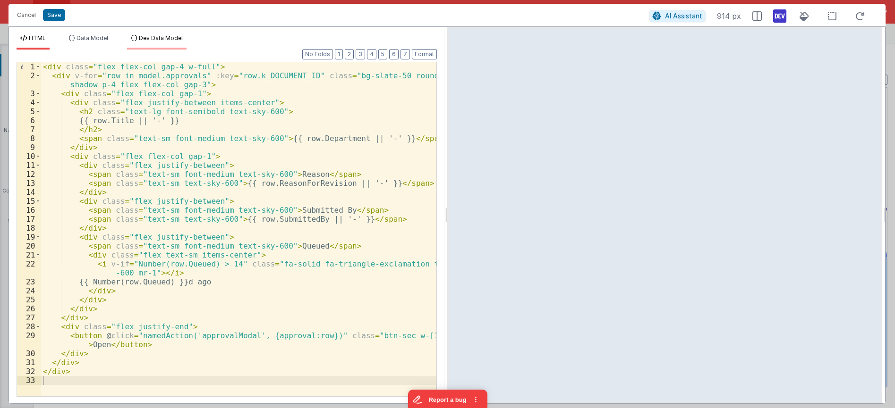
click at [170, 36] on span "Dev Data Model" at bounding box center [161, 37] width 44 height 7
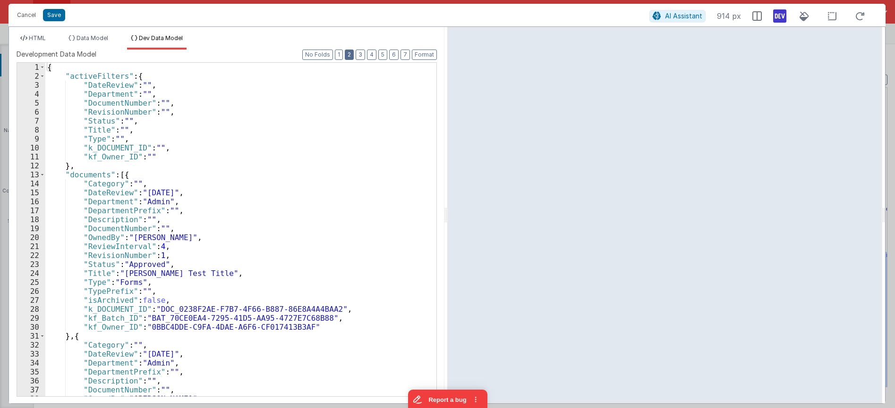
click at [351, 56] on button "2" at bounding box center [349, 55] width 9 height 10
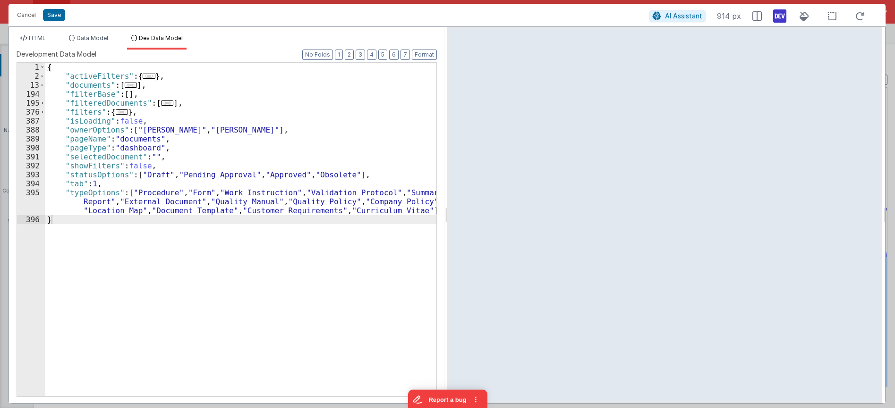
click at [103, 106] on div "{ "activeFilters" : { ... } , "documents" : [ ... ] , "filterBase" : [ ] , "fil…" at bounding box center [240, 239] width 391 height 352
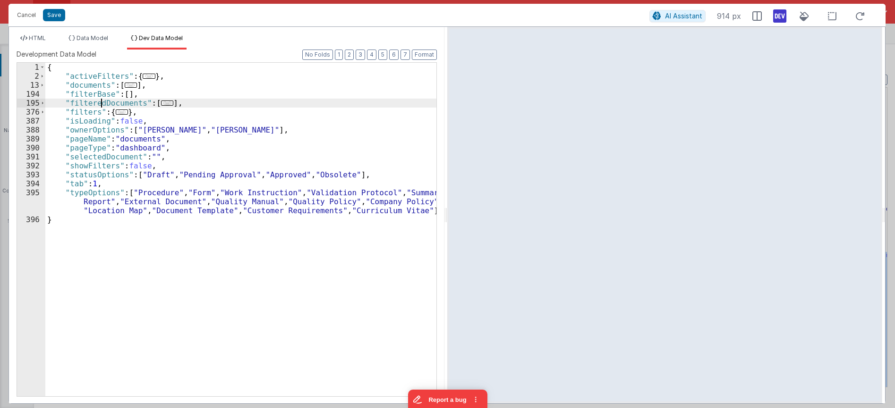
click at [103, 106] on div "{ "activeFilters" : { ... } , "documents" : [ ... ] , "filterBase" : [ ] , "fil…" at bounding box center [240, 239] width 391 height 352
click at [241, 110] on div "{ "activeFilters" : { ... } , "documents" : [ ... ] , "filterBase" : [ ] , "fil…" at bounding box center [240, 239] width 391 height 352
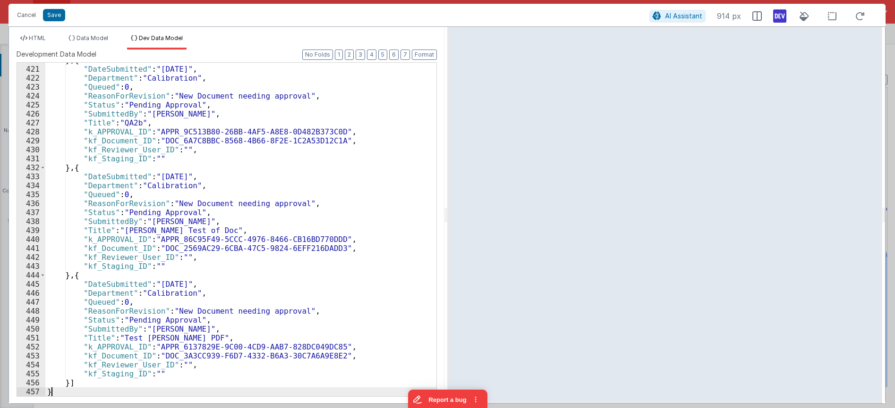
scroll to position [3783, 0]
click at [353, 55] on button "2" at bounding box center [349, 55] width 9 height 10
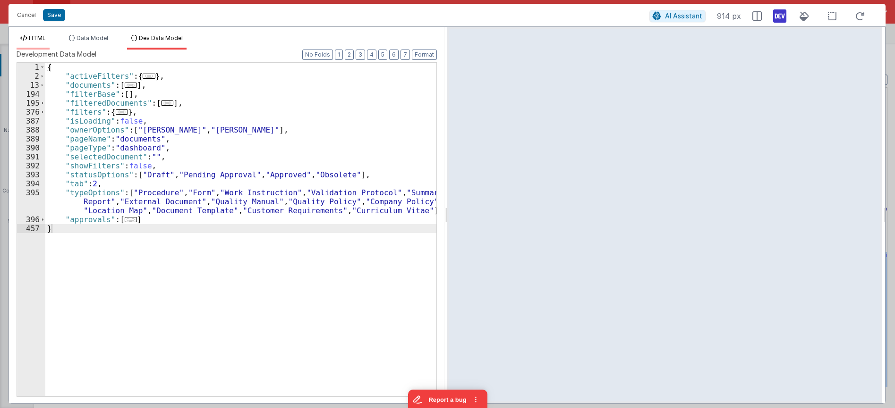
click at [39, 42] on li "HTML" at bounding box center [33, 41] width 33 height 15
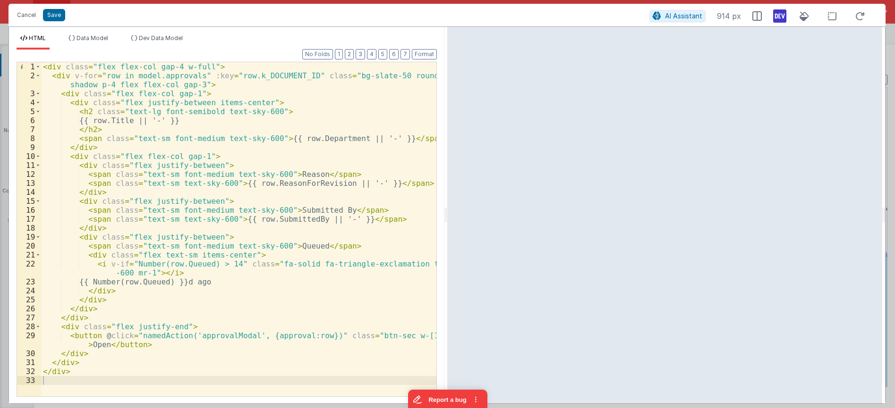
click at [173, 78] on div "< div class = "flex flex-col gap-4 w-full" > < div v-for = "row in model.approv…" at bounding box center [238, 238] width 395 height 352
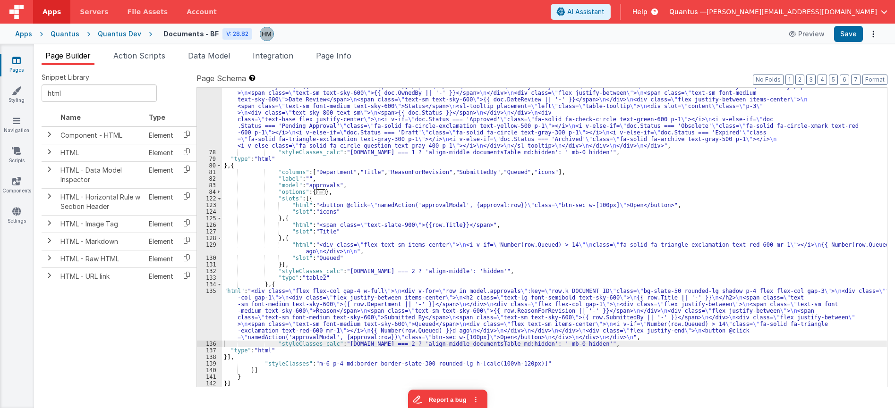
scroll to position [520, 0]
click at [211, 295] on div "135" at bounding box center [209, 314] width 25 height 53
click at [211, 291] on div "135" at bounding box center [209, 314] width 25 height 53
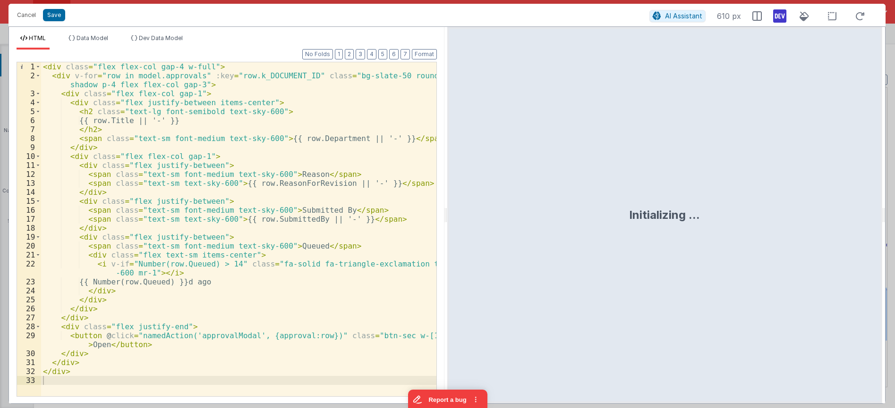
click at [213, 223] on div "< div class = "flex flex-col gap-4 w-full" > < div v-for = "row in model.approv…" at bounding box center [238, 238] width 395 height 352
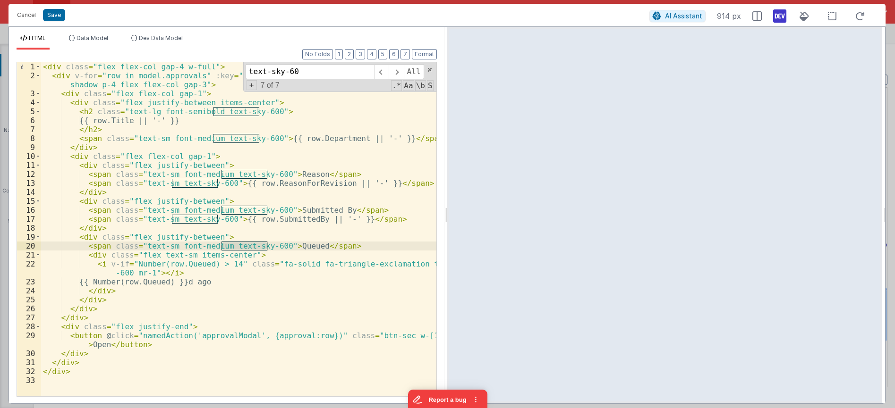
type input "text-sky-600"
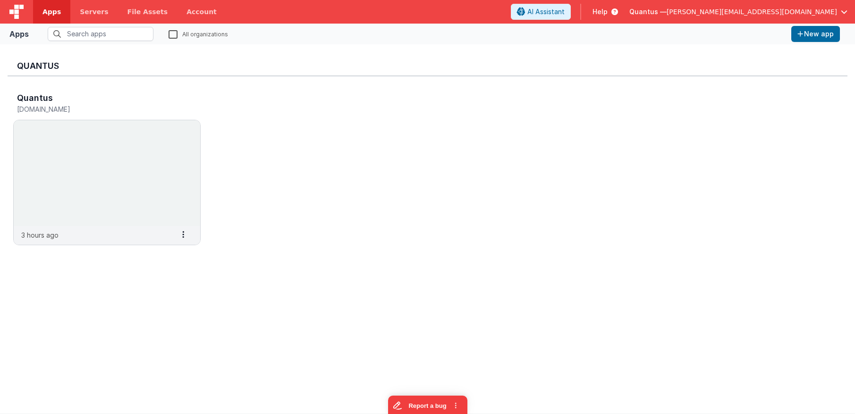
click at [178, 34] on label "All organizations" at bounding box center [198, 33] width 59 height 9
click at [0, 0] on input "All organizations" at bounding box center [0, 0] width 0 height 0
click at [127, 33] on input "text" at bounding box center [101, 34] width 106 height 14
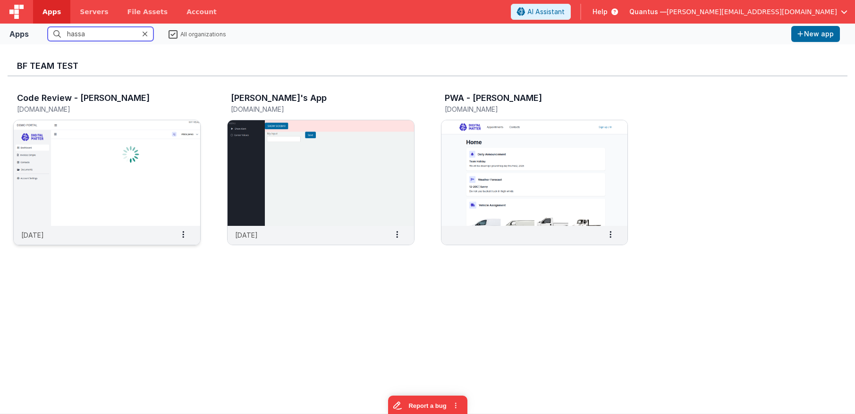
type input "hassa"
click at [126, 147] on img at bounding box center [107, 173] width 186 height 106
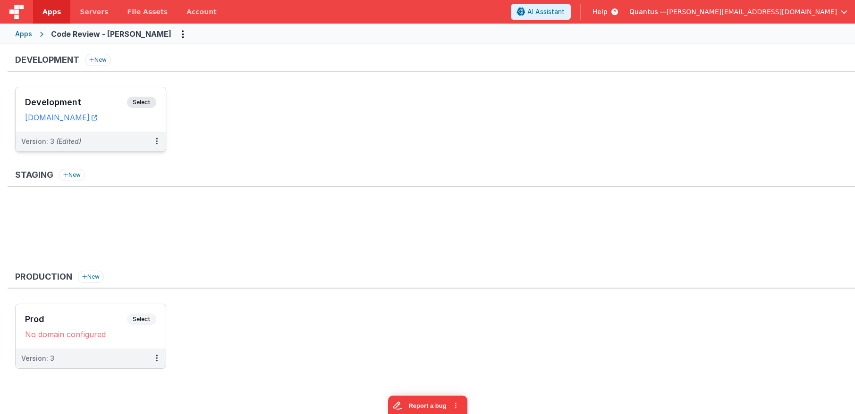
click at [84, 99] on h3 "Development" at bounding box center [76, 102] width 102 height 9
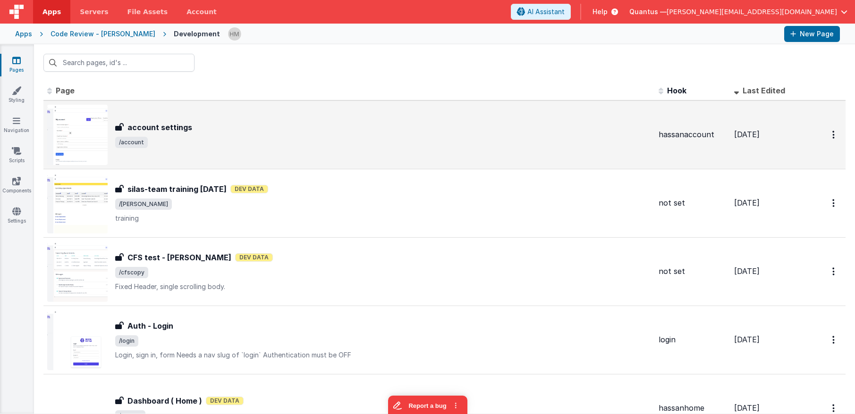
click at [278, 145] on span "/account" at bounding box center [383, 142] width 536 height 11
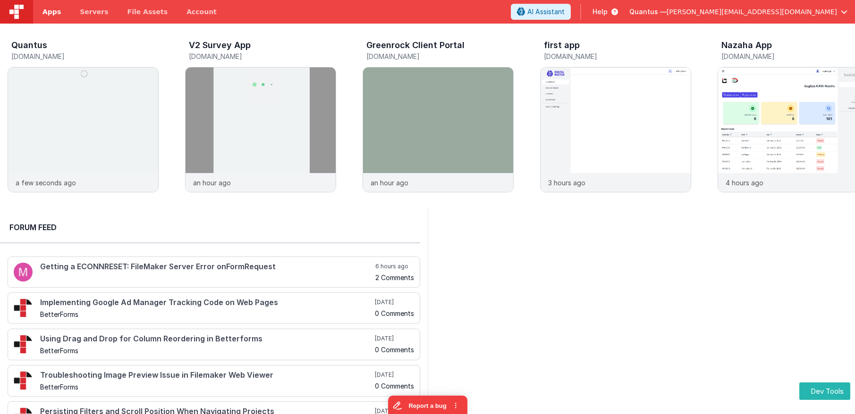
click at [45, 11] on span "Apps" at bounding box center [51, 11] width 18 height 9
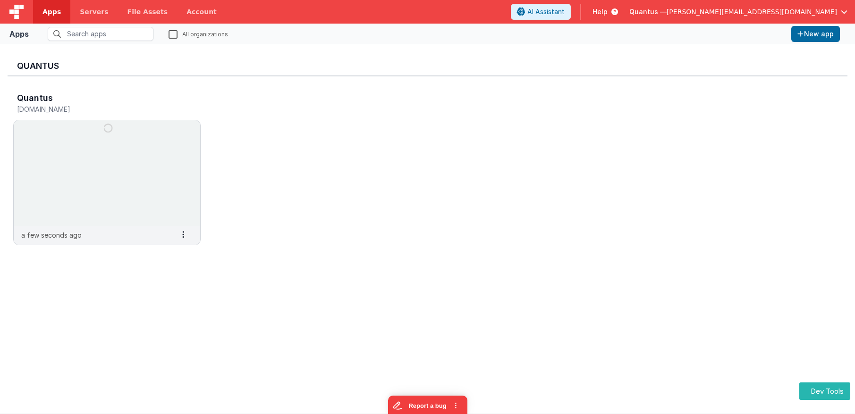
click at [178, 38] on label "All organizations" at bounding box center [198, 33] width 59 height 9
click at [0, 0] on input "All organizations" at bounding box center [0, 0] width 0 height 0
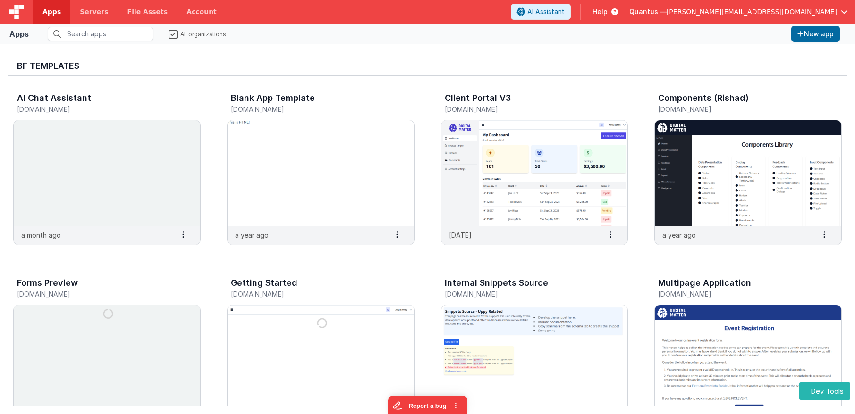
click at [127, 25] on div "Apps All organizations New app" at bounding box center [427, 34] width 855 height 21
click at [114, 32] on input "text" at bounding box center [101, 34] width 106 height 14
click at [463, 129] on img at bounding box center [534, 173] width 186 height 106
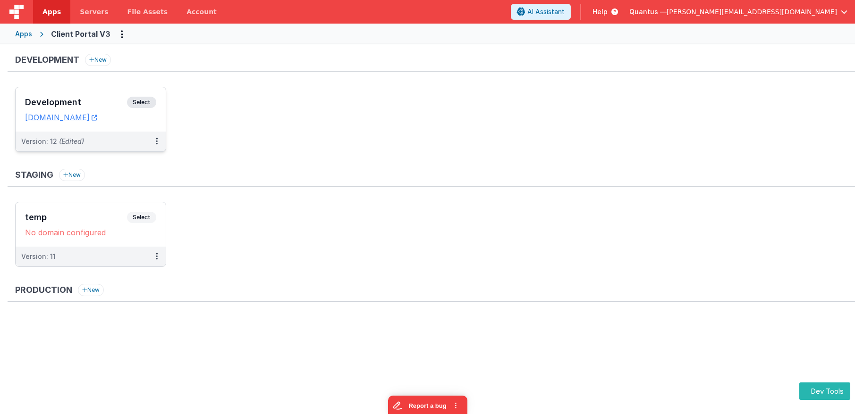
click at [102, 99] on h3 "Development" at bounding box center [76, 102] width 102 height 9
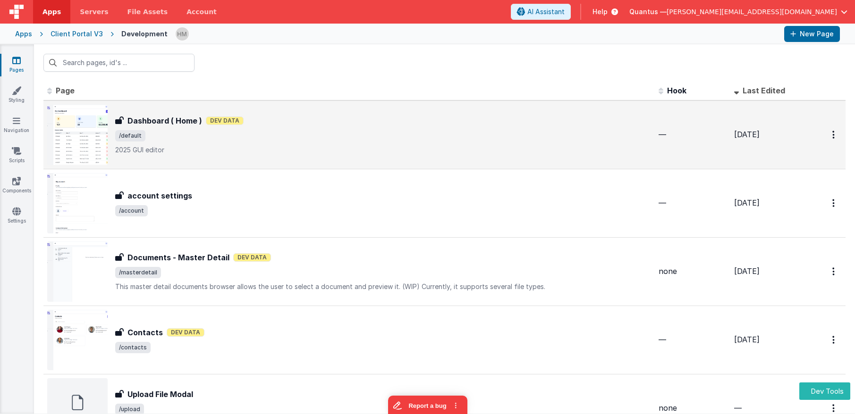
click at [340, 132] on span "/default" at bounding box center [383, 135] width 536 height 11
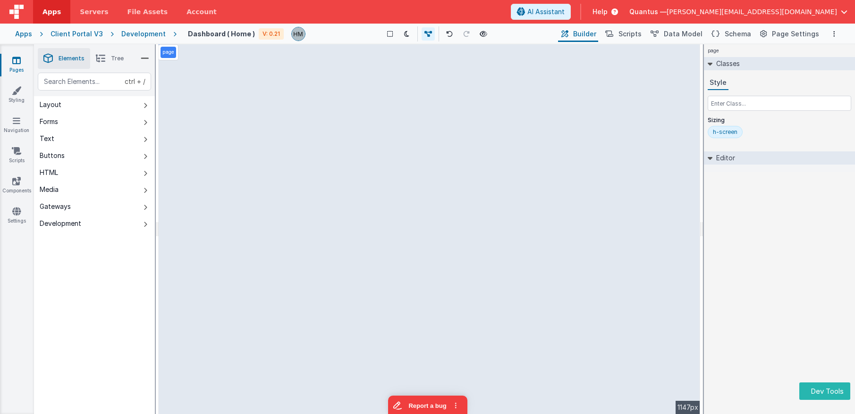
click at [145, 33] on div "Development" at bounding box center [143, 33] width 44 height 9
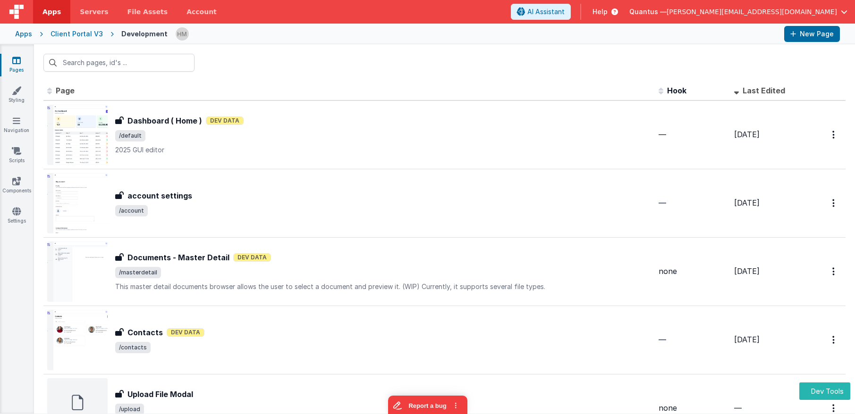
click at [14, 34] on div "Apps Client Portal V3 Development New Page" at bounding box center [427, 34] width 855 height 21
click at [17, 34] on div "Apps" at bounding box center [23, 33] width 17 height 9
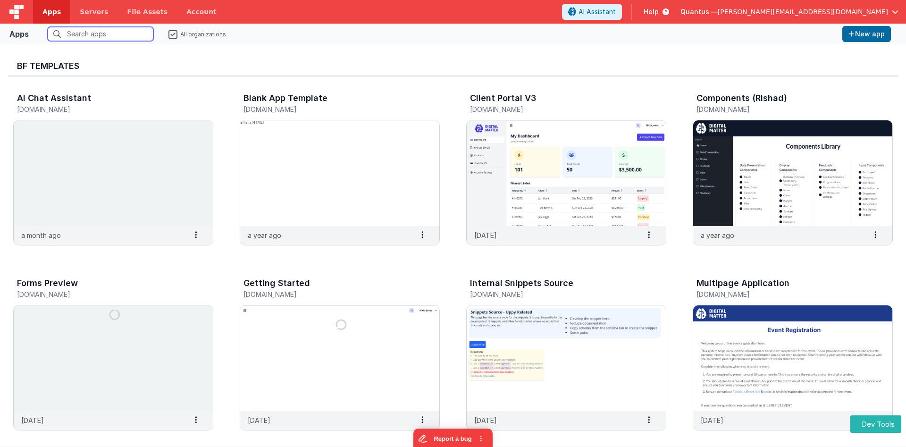
click at [94, 33] on input "text" at bounding box center [101, 34] width 106 height 14
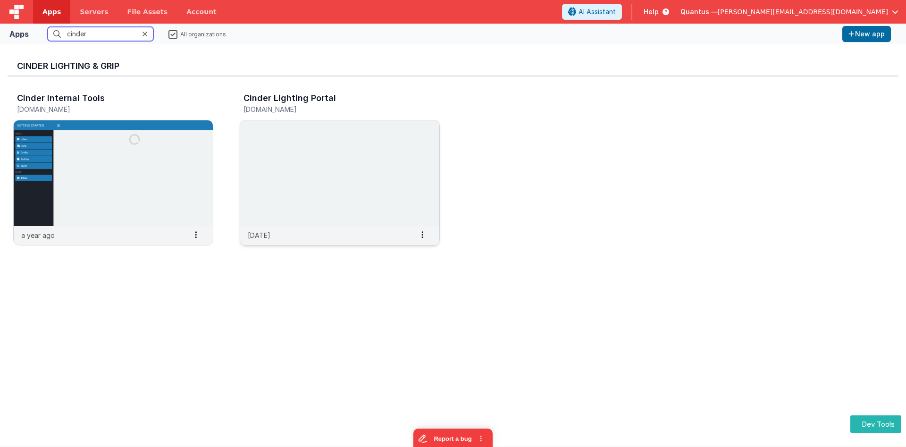
type input "cinder"
click at [304, 142] on img at bounding box center [339, 173] width 199 height 106
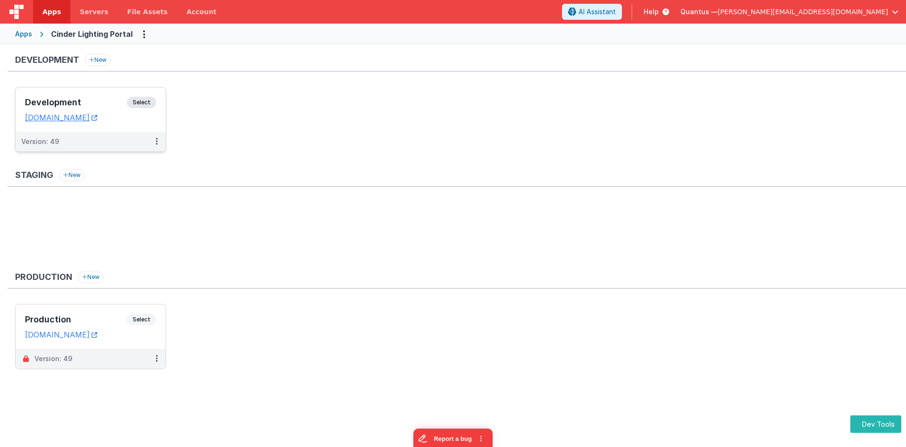
click at [71, 105] on h3 "Development" at bounding box center [76, 102] width 102 height 9
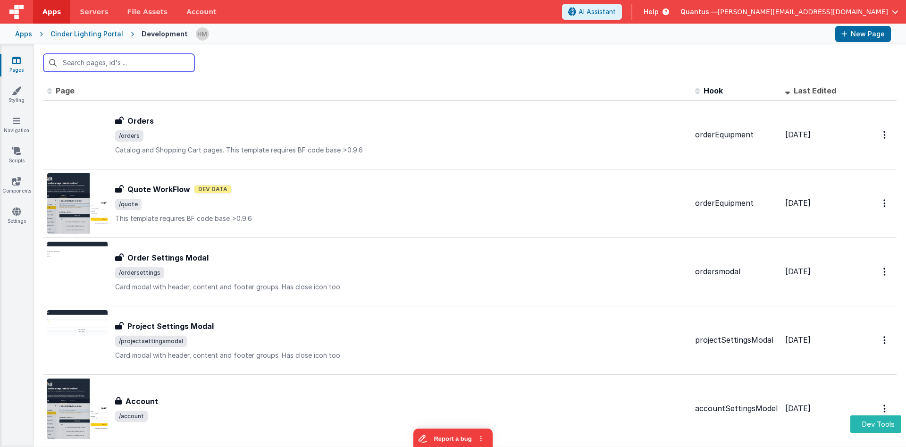
click at [158, 61] on input "text" at bounding box center [118, 63] width 151 height 18
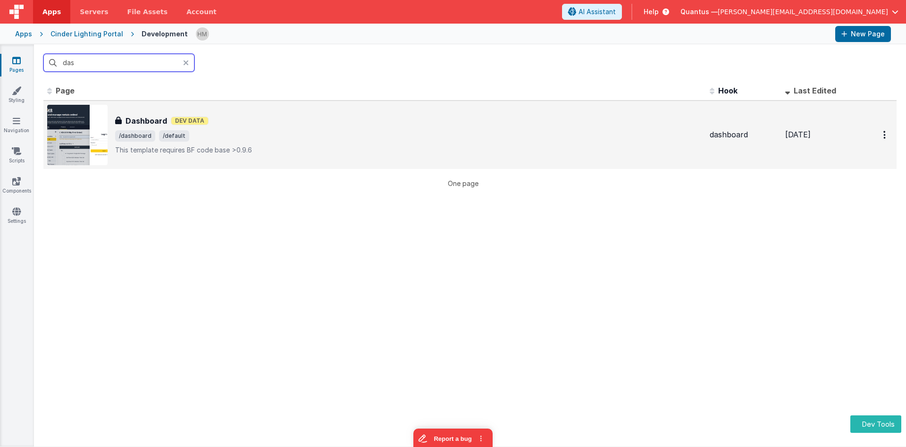
type input "das"
click at [302, 125] on div "Dashboard Dev Data" at bounding box center [408, 120] width 587 height 11
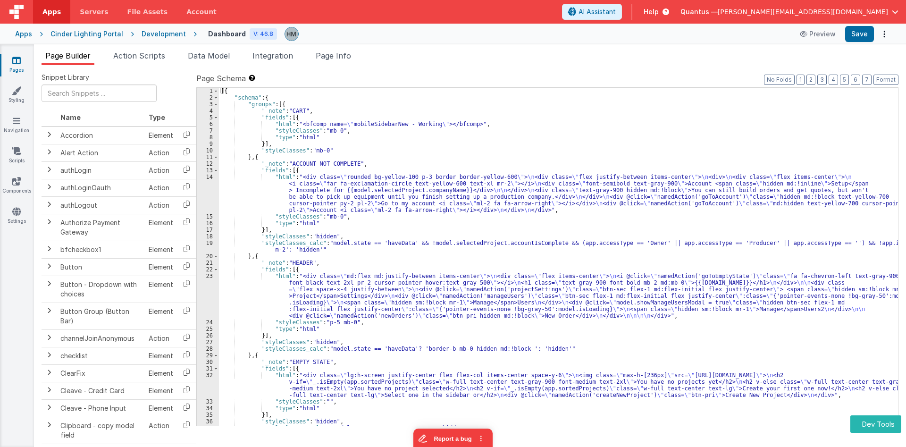
click at [400, 188] on div "[{ "schema" : { "groups" : [{ "_note" : "CART" , "fields" : [{ "html" : "<bfcom…" at bounding box center [558, 263] width 679 height 351
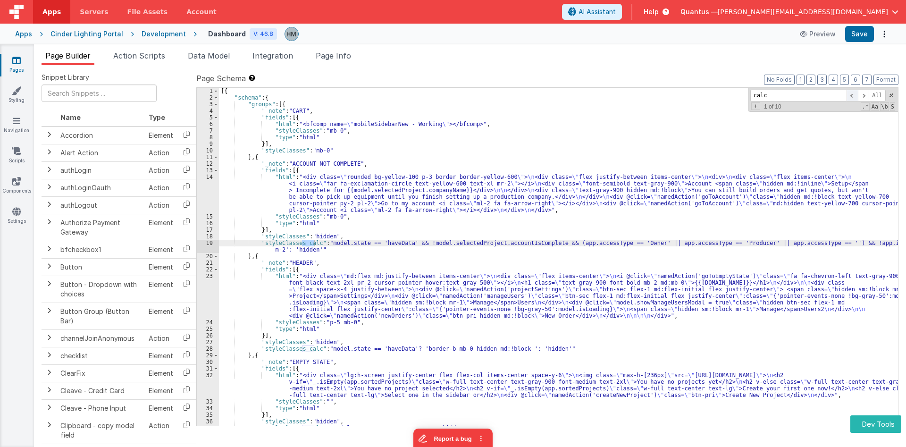
type input "calc"
click at [853, 95] on span at bounding box center [852, 96] width 11 height 12
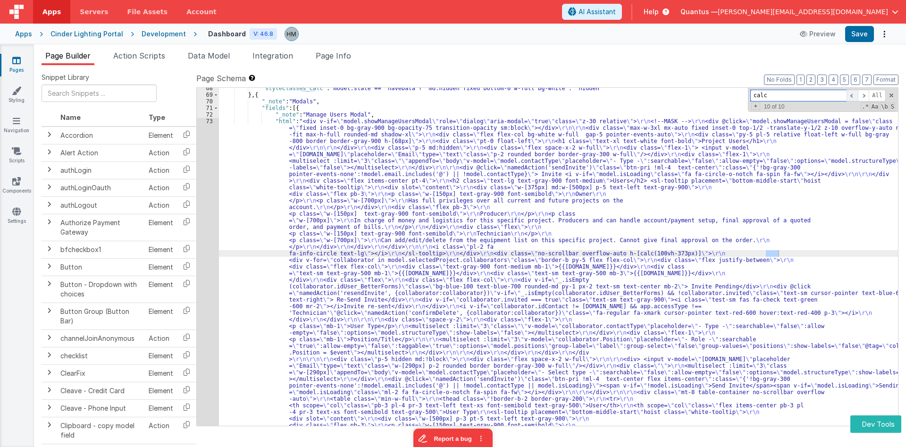
scroll to position [1615, 0]
drag, startPoint x: 754, startPoint y: 263, endPoint x: 758, endPoint y: 259, distance: 5.8
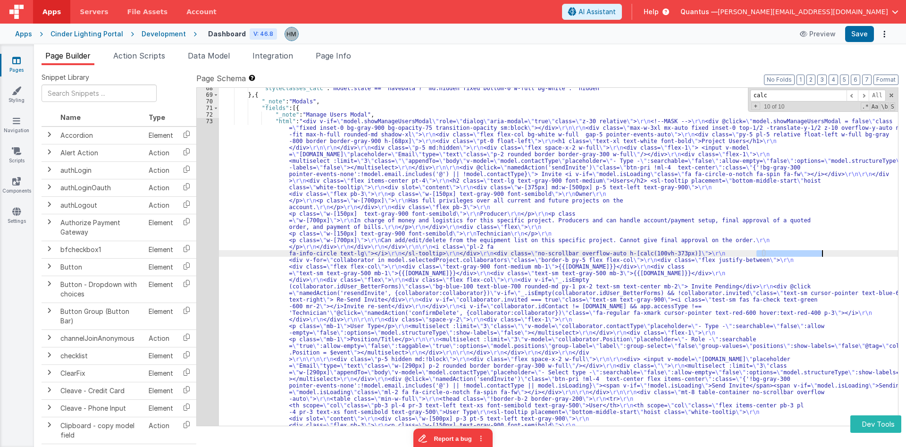
drag, startPoint x: 757, startPoint y: 253, endPoint x: 822, endPoint y: 253, distance: 65.6
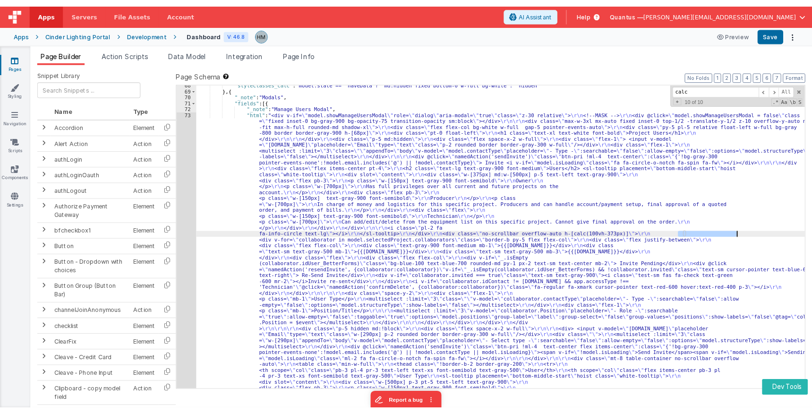
scroll to position [1613, 0]
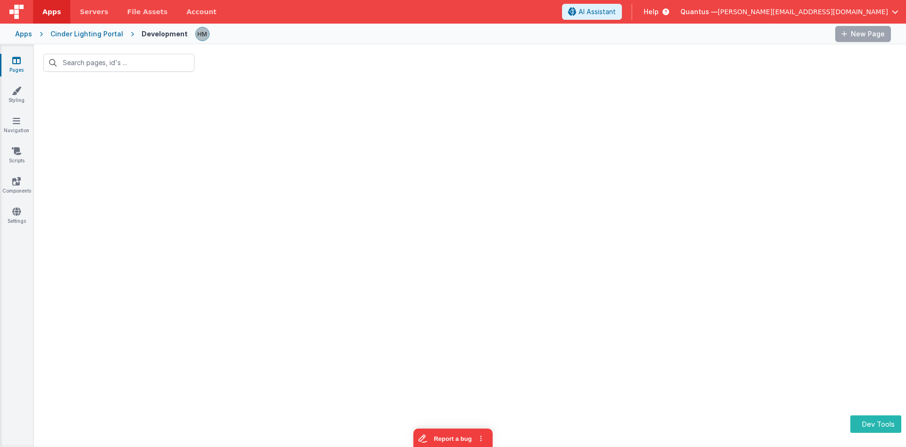
type input "das"
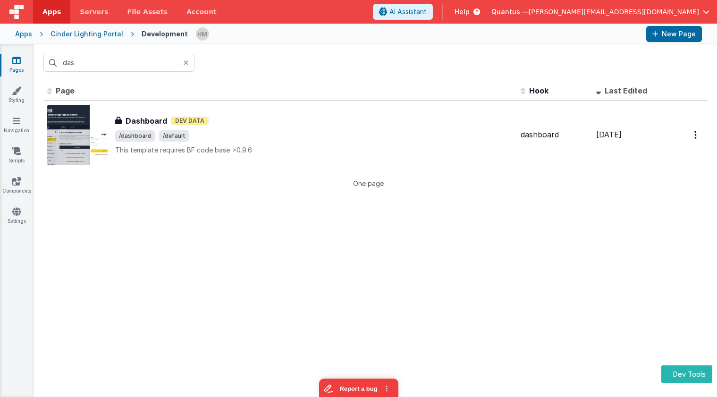
click at [22, 60] on link "Pages" at bounding box center [17, 65] width 34 height 19
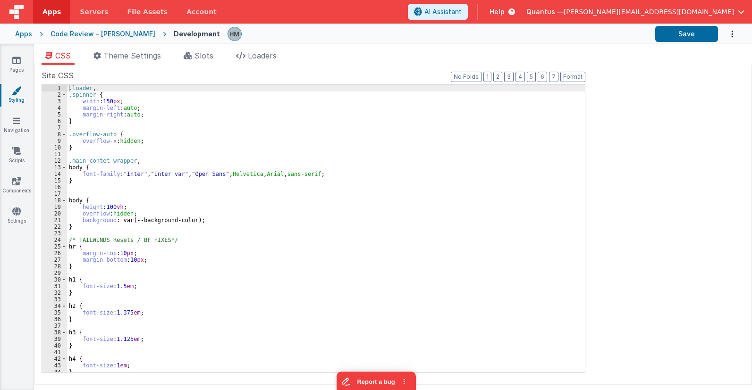
click at [205, 191] on div ".loader , .spinner { width : 150 px ; margin-left : auto ; margin-right : auto …" at bounding box center [326, 235] width 518 height 301
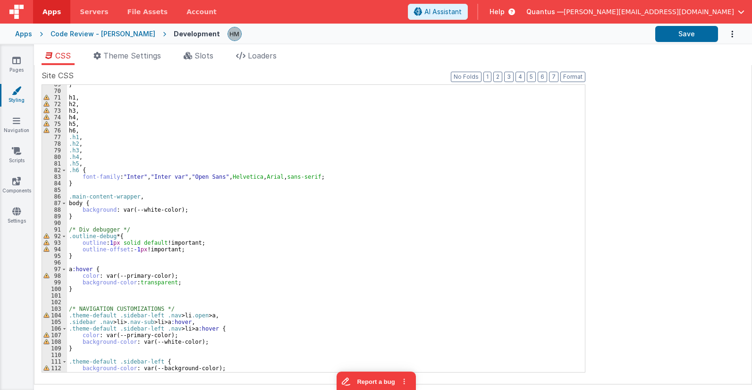
scroll to position [510, 0]
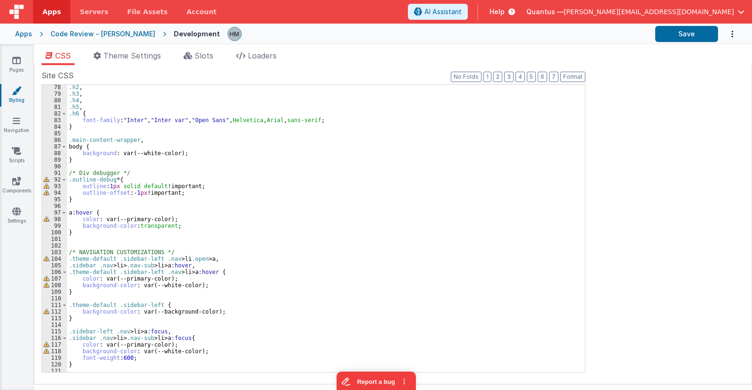
click at [23, 35] on div "Apps" at bounding box center [23, 33] width 17 height 9
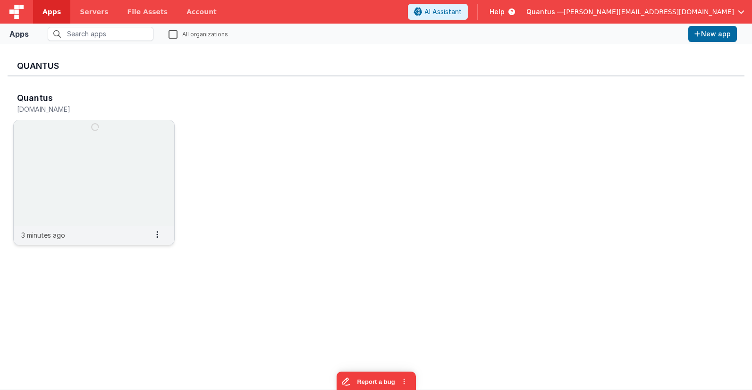
click at [118, 132] on img at bounding box center [94, 173] width 161 height 106
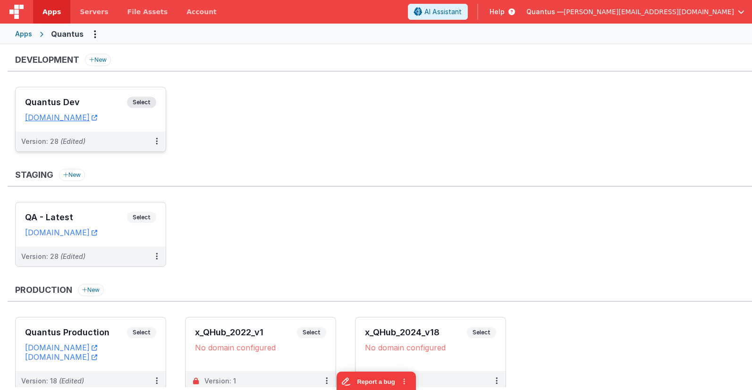
click at [69, 98] on h3 "Quantus Dev" at bounding box center [76, 102] width 102 height 9
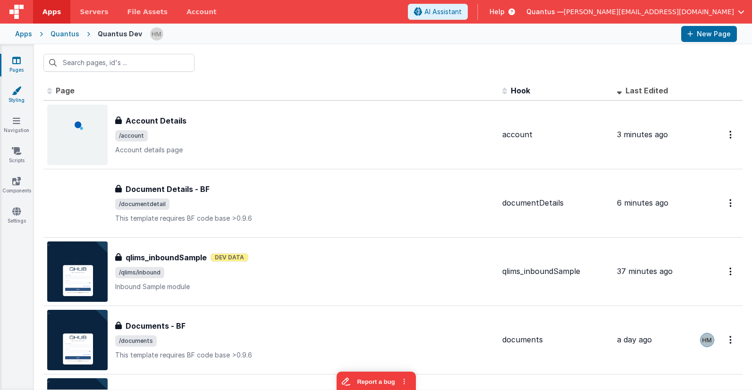
click at [20, 95] on icon at bounding box center [16, 90] width 9 height 9
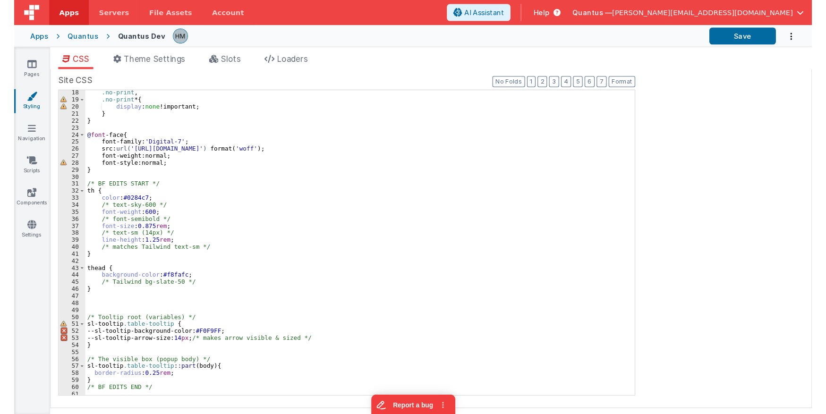
scroll to position [170, 0]
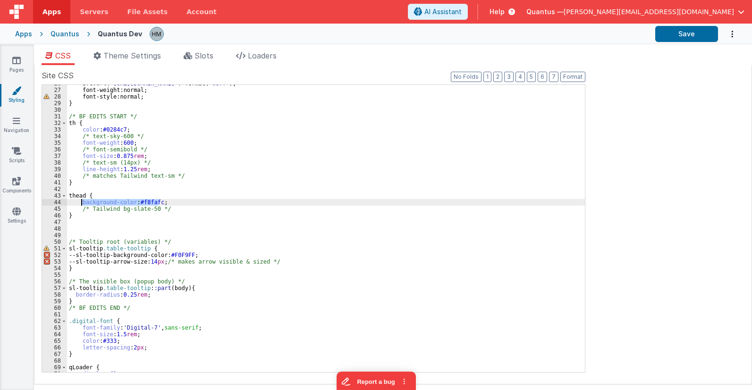
drag, startPoint x: 160, startPoint y: 203, endPoint x: 80, endPoint y: 200, distance: 79.3
click at [80, 200] on div "src : url( 'https://ucarecdn.com/11b29d3d-7298-4c3d-ae44-f8abe7ee2696/digital-7…" at bounding box center [326, 230] width 518 height 301
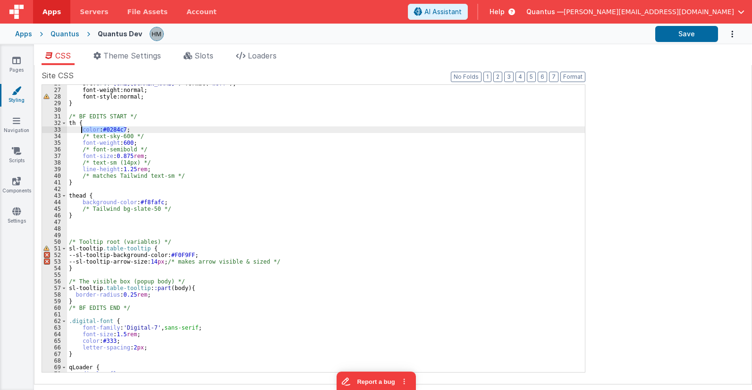
drag, startPoint x: 124, startPoint y: 128, endPoint x: 81, endPoint y: 131, distance: 43.6
click at [81, 131] on div "src : url( 'https://ucarecdn.com/11b29d3d-7298-4c3d-ae44-f8abe7ee2696/digital-7…" at bounding box center [326, 230] width 518 height 301
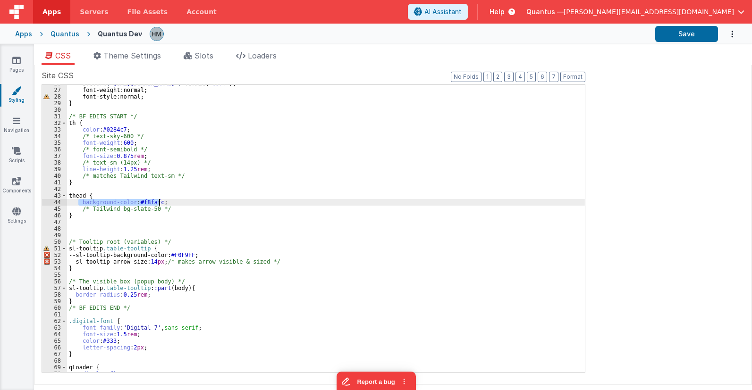
drag, startPoint x: 78, startPoint y: 201, endPoint x: 160, endPoint y: 201, distance: 82.1
click at [160, 201] on div "src : url( 'https://ucarecdn.com/11b29d3d-7298-4c3d-ae44-f8abe7ee2696/digital-7…" at bounding box center [326, 230] width 518 height 301
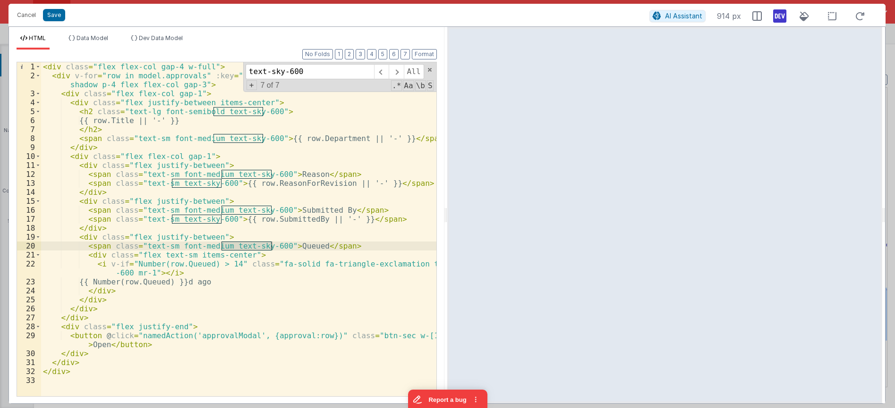
scroll to position [520, 0]
type input "text-sky-600"
click at [252, 85] on span "+" at bounding box center [251, 85] width 10 height 10
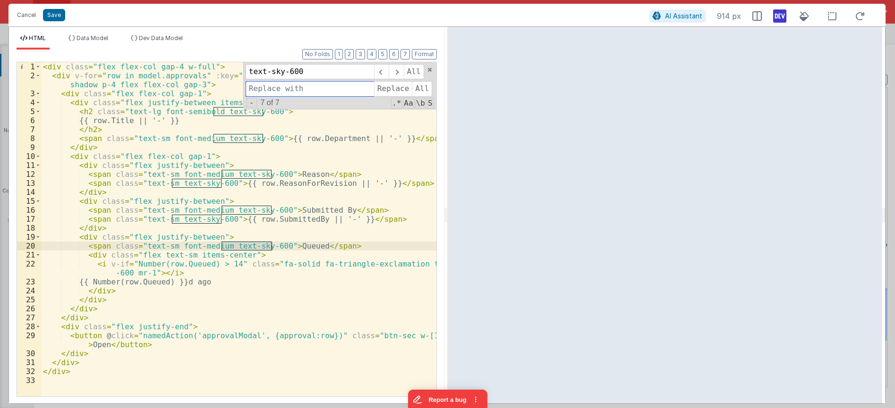
click at [285, 91] on input at bounding box center [309, 88] width 128 height 15
type input "text-slate-900"
click at [421, 89] on span "All" at bounding box center [422, 88] width 20 height 15
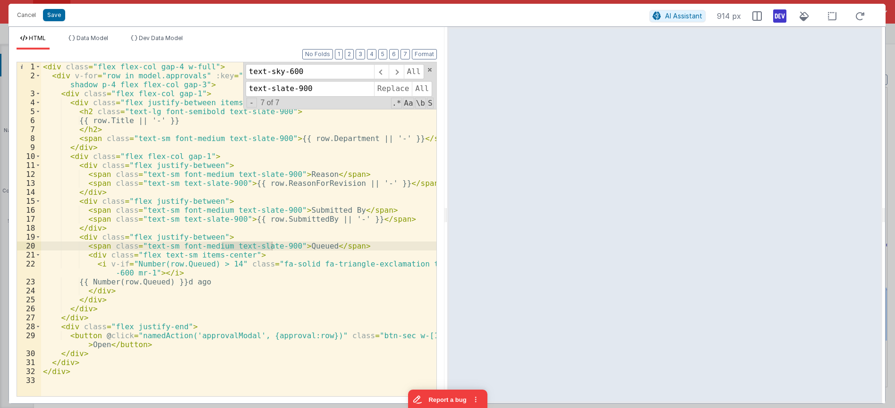
click at [380, 144] on div "< div class = "flex flex-col gap-4 w-full" > < div v-for = "row in model.approv…" at bounding box center [238, 238] width 395 height 352
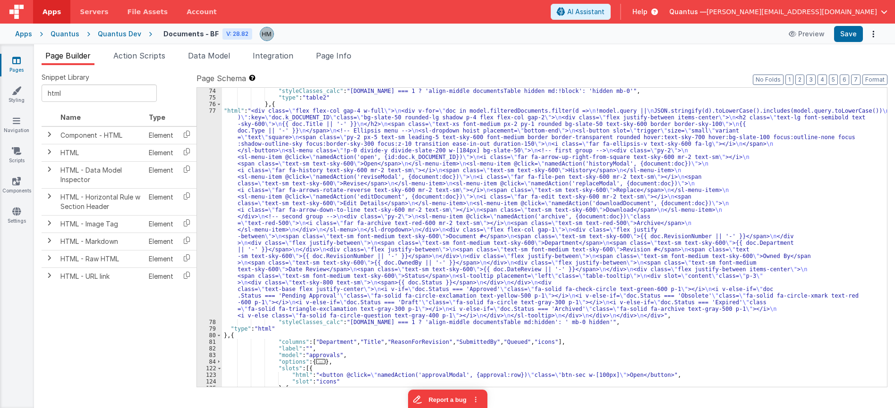
scroll to position [294, 0]
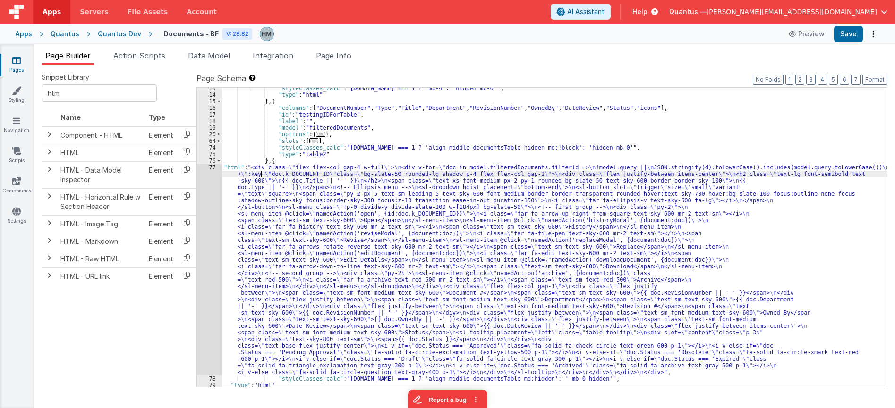
drag, startPoint x: 262, startPoint y: 174, endPoint x: 247, endPoint y: 174, distance: 14.2
click at [262, 174] on div ""styleClasses_calc" : "[DOMAIN_NAME] === 1 ? 'mb-4': 'hidden mb-0'" , "type" : …" at bounding box center [554, 241] width 665 height 313
click at [206, 166] on div "77" at bounding box center [209, 269] width 25 height 211
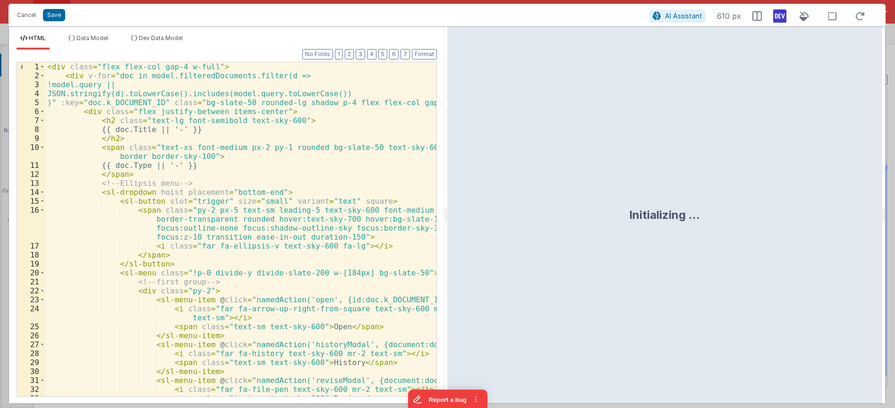
click at [206, 166] on div "< div class = "flex flex-col gap-4 w-full" > < div v-for = "doc in model.filter…" at bounding box center [240, 238] width 391 height 352
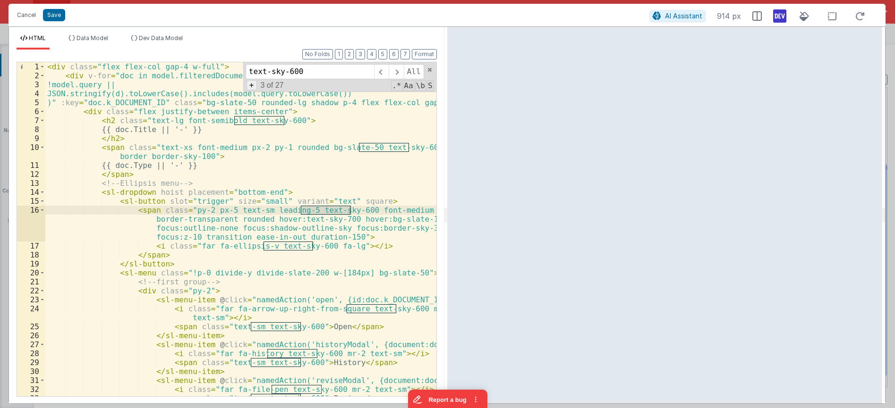
type input "text-sky-600"
click at [252, 85] on span "+" at bounding box center [251, 85] width 10 height 10
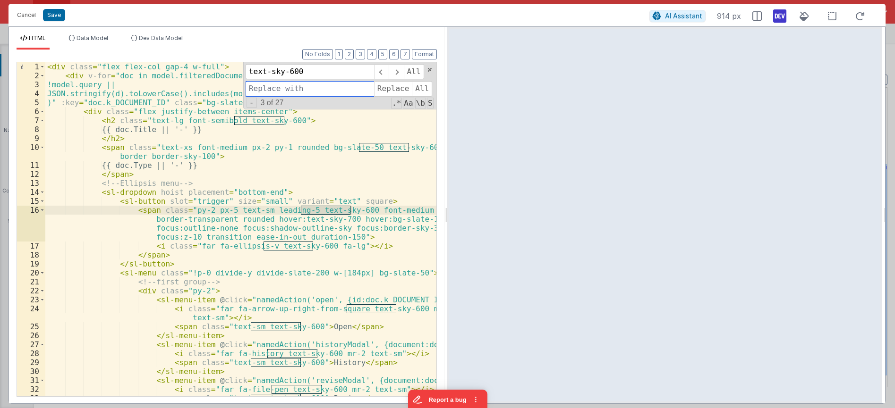
click at [277, 87] on input at bounding box center [309, 88] width 128 height 15
type input "text-slate-900"
click at [417, 93] on span "All" at bounding box center [422, 88] width 20 height 15
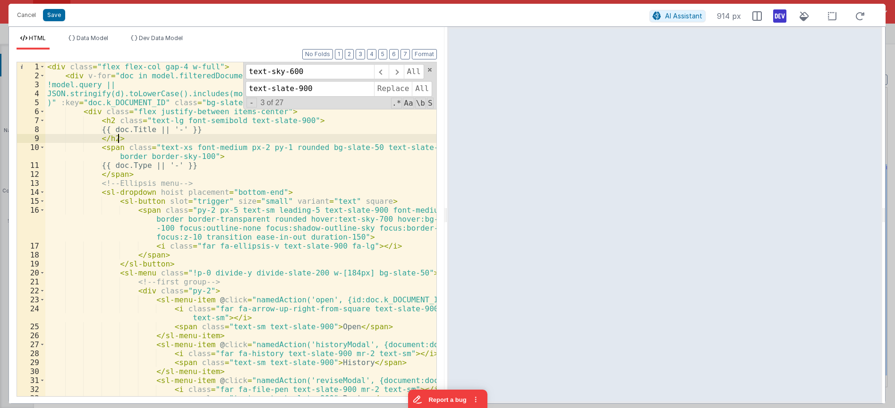
click at [292, 135] on div "< div class = "flex flex-col gap-4 w-full" > < div v-for = "doc in model.filter…" at bounding box center [240, 238] width 391 height 352
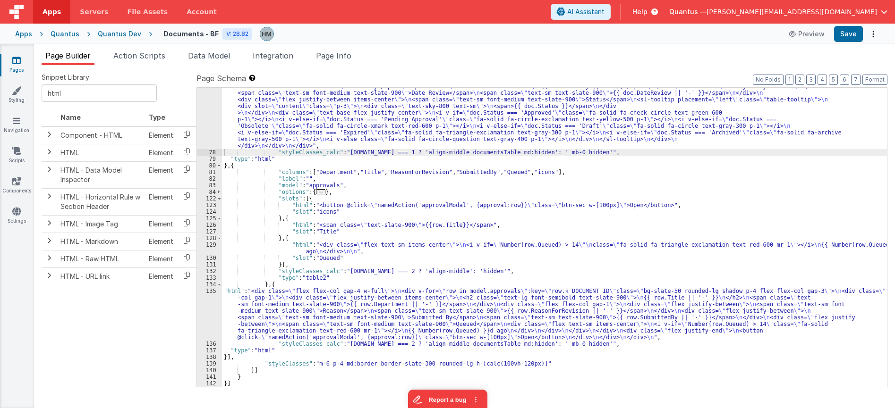
scroll to position [527, 0]
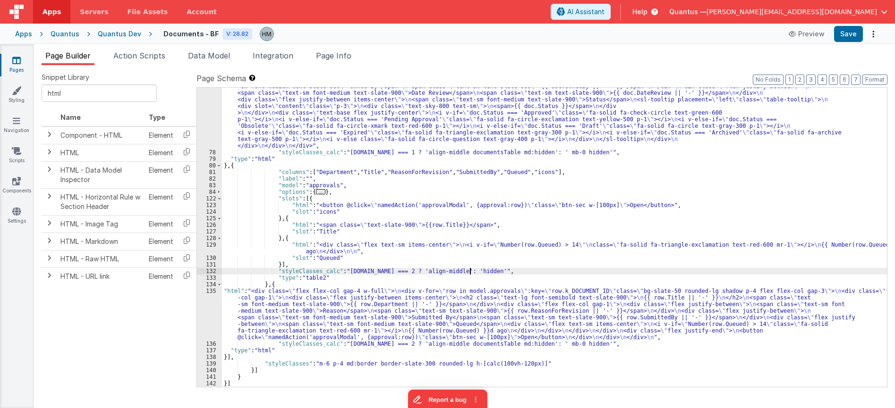
click at [470, 271] on div ""html" : "<div class= \" flex flex-col gap-4 w-full \" > \n <div v-for= \" doc …" at bounding box center [554, 193] width 665 height 524
click at [516, 342] on div ""html" : "<div class= \" flex flex-col gap-4 w-full \" > \n <div v-for= \" doc …" at bounding box center [554, 193] width 665 height 524
click at [533, 344] on div ""html" : "<div class= \" flex flex-col gap-4 w-full \" > \n <div v-for= \" doc …" at bounding box center [554, 193] width 665 height 524
click at [537, 343] on div ""html" : "<div class= \" flex flex-col gap-4 w-full \" > \n <div v-for= \" doc …" at bounding box center [554, 193] width 665 height 524
click at [536, 346] on div ""html" : "<div class= \" flex flex-col gap-4 w-full \" > \n <div v-for= \" doc …" at bounding box center [554, 237] width 665 height 299
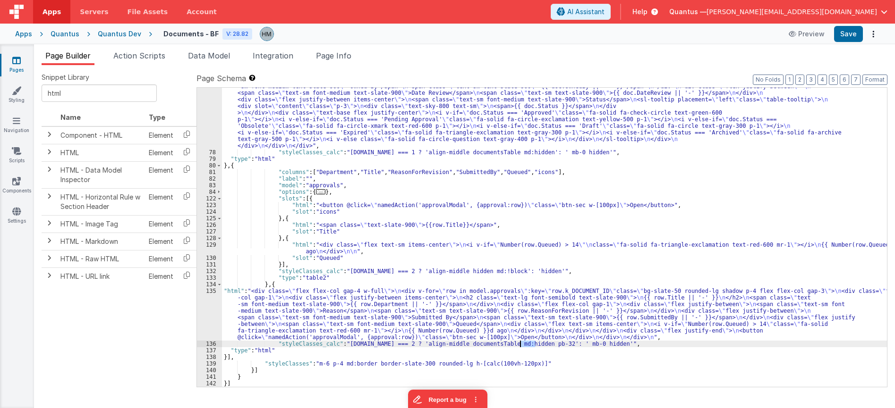
drag, startPoint x: 534, startPoint y: 343, endPoint x: 519, endPoint y: 345, distance: 15.2
click at [519, 345] on div ""html" : "<div class= \" flex flex-col gap-4 w-full \" > \n <div v-for= \" doc …" at bounding box center [554, 193] width 665 height 524
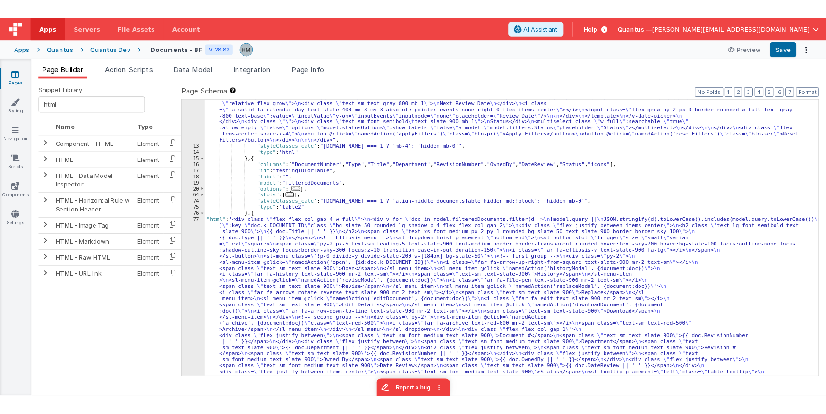
scroll to position [470, 0]
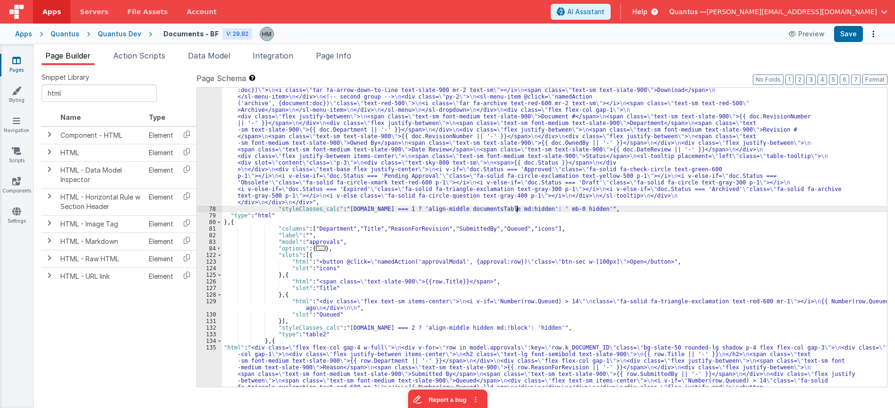
click at [517, 209] on div ""html" : "<div class= \" flex flex-col gap-4 w-full \" > \n <div v-for= \" doc …" at bounding box center [554, 273] width 665 height 570
click at [541, 200] on div ""html" : "<div class= \" flex flex-col gap-4 w-full \" > \n <div v-for= \" doc …" at bounding box center [554, 273] width 665 height 570
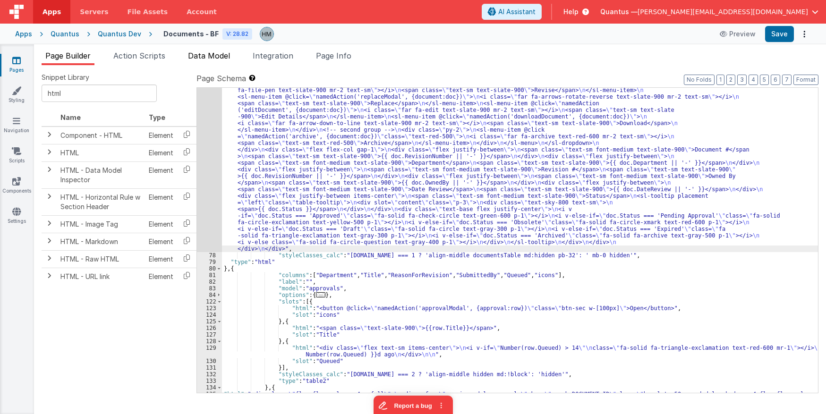
click at [213, 57] on span "Data Model" at bounding box center [209, 55] width 42 height 9
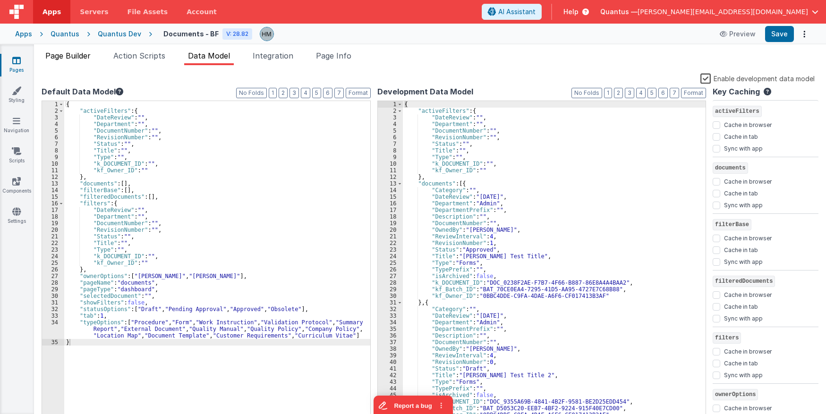
click at [73, 56] on span "Page Builder" at bounding box center [67, 55] width 45 height 9
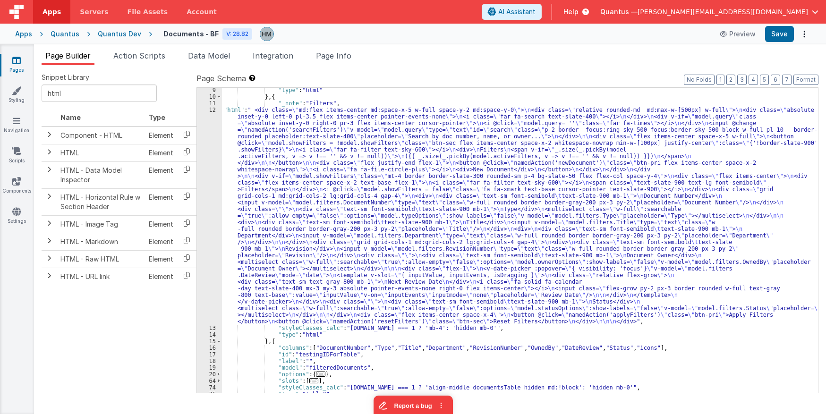
scroll to position [17, 0]
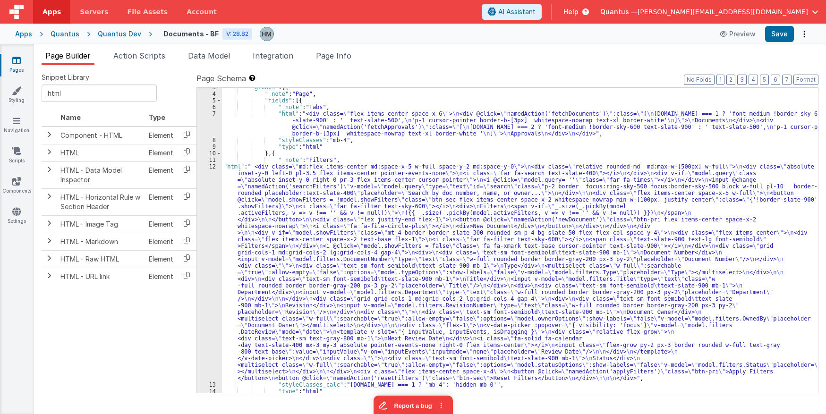
click at [264, 198] on div ""groups" : [{ "_note" : "Page" , "fields" : [{ "_note" : "Tabs" , "html" : "<di…" at bounding box center [520, 243] width 596 height 318
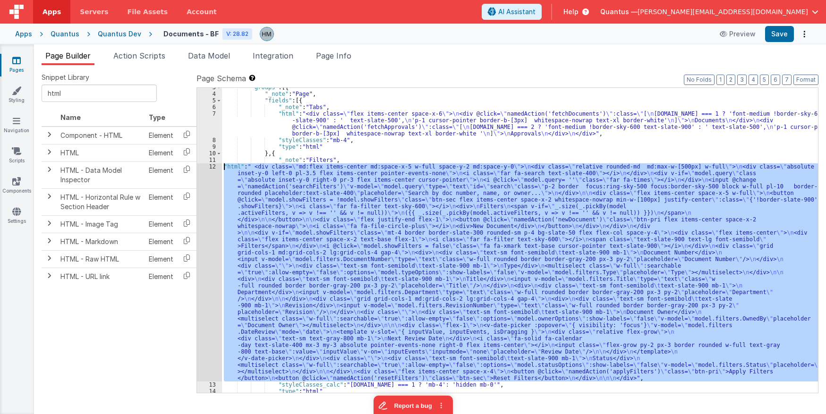
click at [213, 166] on div "12" at bounding box center [209, 272] width 25 height 218
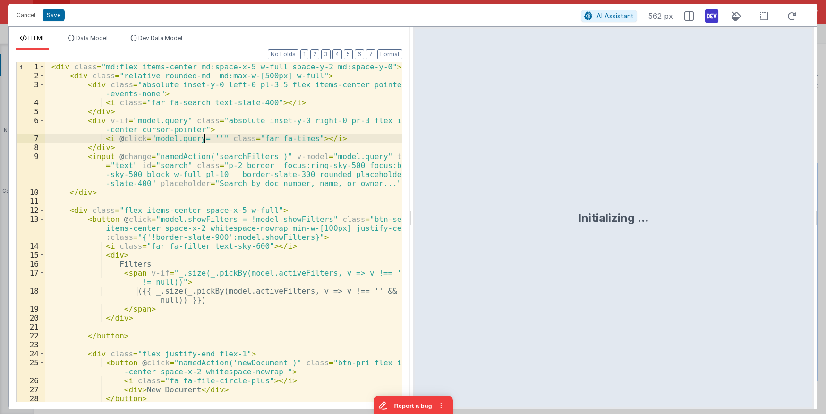
click at [206, 140] on div "< div class = "md:flex items-center md:space-x-5 w-full space-y-2 md:space-y-0"…" at bounding box center [223, 240] width 357 height 357
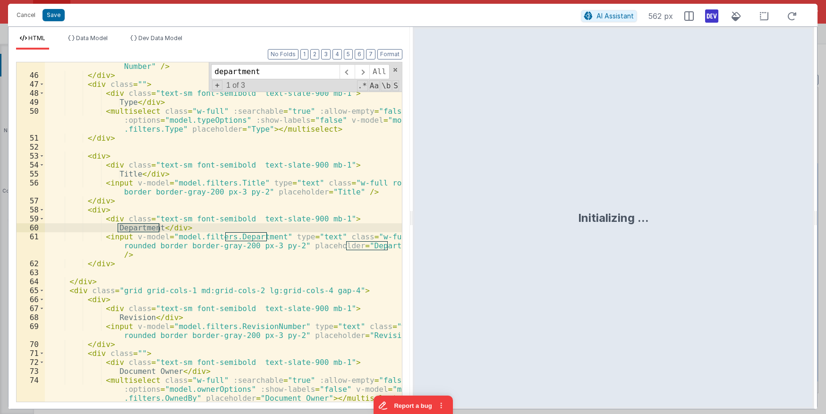
scroll to position [464, 0]
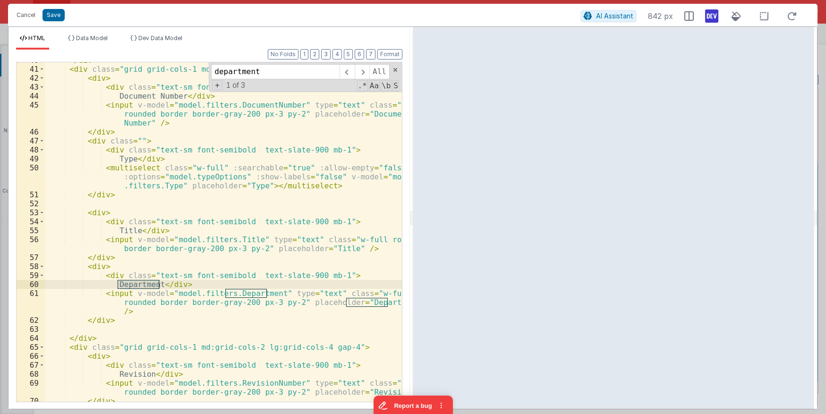
type input "department"
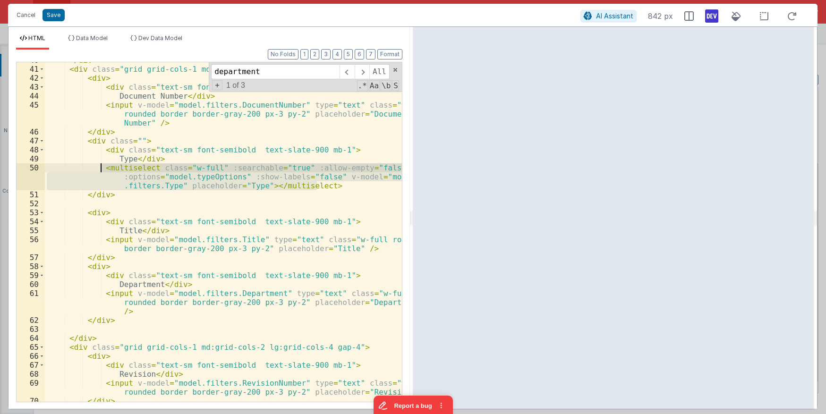
drag, startPoint x: 321, startPoint y: 189, endPoint x: 102, endPoint y: 170, distance: 220.4
click at [102, 170] on div "</ div > < div class = "grid grid-cols-1 md:grid-cols-2 lg:grid-cols-4 gap-4" >…" at bounding box center [223, 234] width 357 height 357
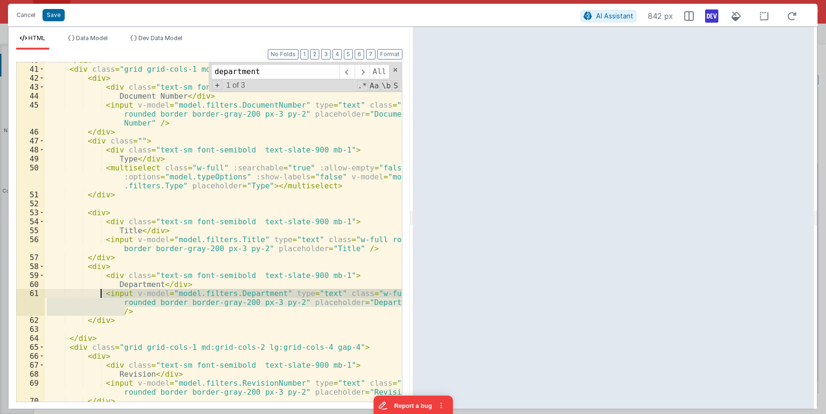
drag, startPoint x: 130, startPoint y: 310, endPoint x: 101, endPoint y: 294, distance: 33.6
click at [101, 294] on div "</ div > < div class = "grid grid-cols-1 md:grid-cols-2 lg:grid-cols-4 gap-4" >…" at bounding box center [223, 234] width 357 height 357
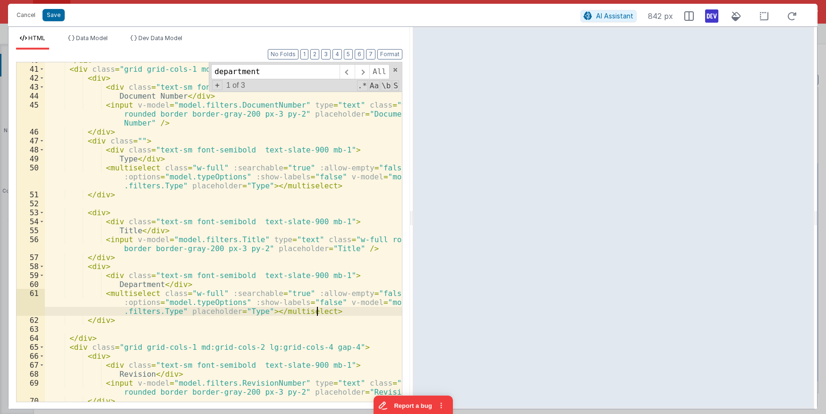
click at [200, 303] on div "</ div > < div class = "grid grid-cols-1 md:grid-cols-2 lg:grid-cols-4 gap-4" >…" at bounding box center [223, 234] width 357 height 357
click at [222, 297] on div "</ div > < div class = "grid grid-cols-1 md:grid-cols-2 lg:grid-cols-4 gap-4" >…" at bounding box center [223, 234] width 357 height 357
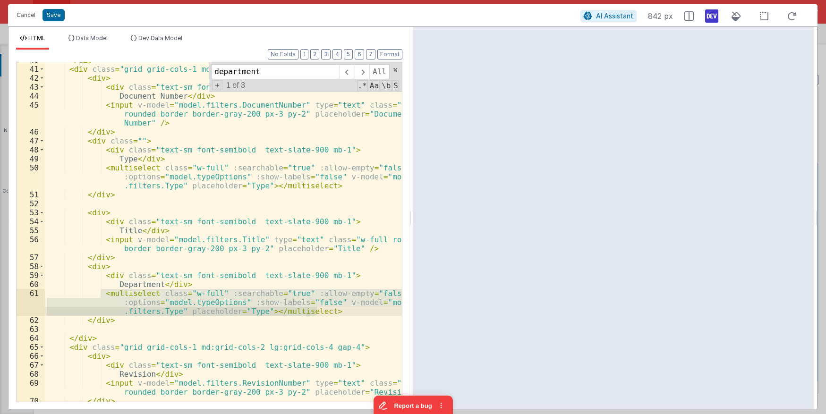
click at [160, 310] on div "</ div > < div class = "grid grid-cols-1 md:grid-cols-2 lg:grid-cols-4 gap-4" >…" at bounding box center [223, 231] width 357 height 339
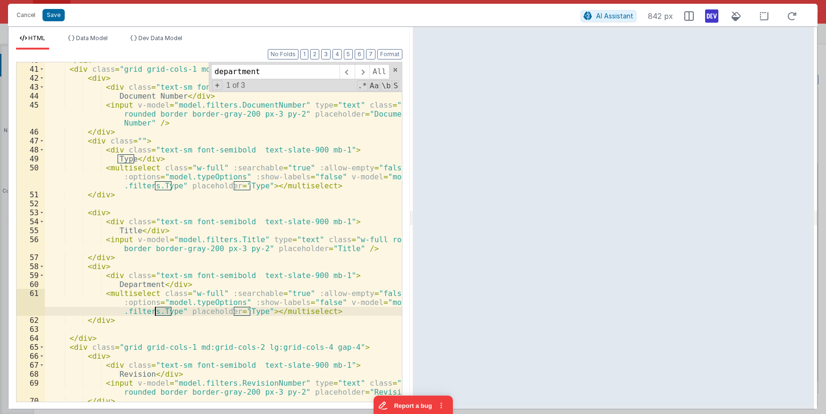
click at [160, 310] on div "</ div > < div class = "grid grid-cols-1 md:grid-cols-2 lg:grid-cols-4 gap-4" >…" at bounding box center [223, 234] width 357 height 357
click at [266, 307] on div "</ div > < div class = "grid grid-cols-1 md:grid-cols-2 lg:grid-cols-4 gap-4" >…" at bounding box center [223, 234] width 357 height 357
click at [266, 308] on div "</ div > < div class = "grid grid-cols-1 md:grid-cols-2 lg:grid-cols-4 gap-4" >…" at bounding box center [223, 234] width 357 height 357
click at [211, 300] on div "</ div > < div class = "grid grid-cols-1 md:grid-cols-2 lg:grid-cols-4 gap-4" >…" at bounding box center [223, 234] width 357 height 357
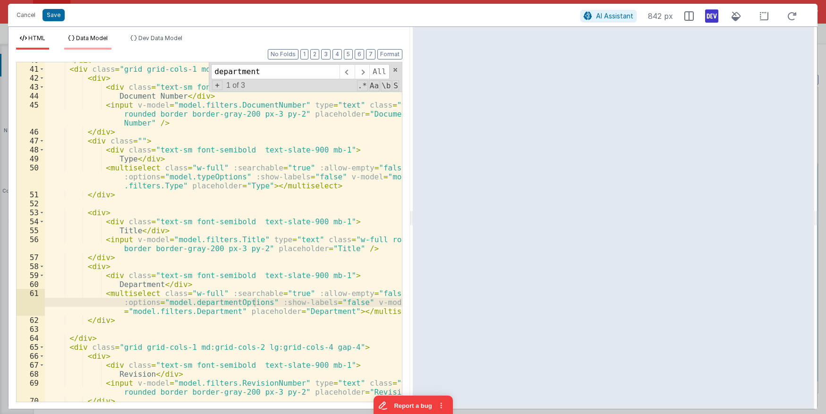
click at [108, 42] on span "Data Model" at bounding box center [92, 37] width 32 height 7
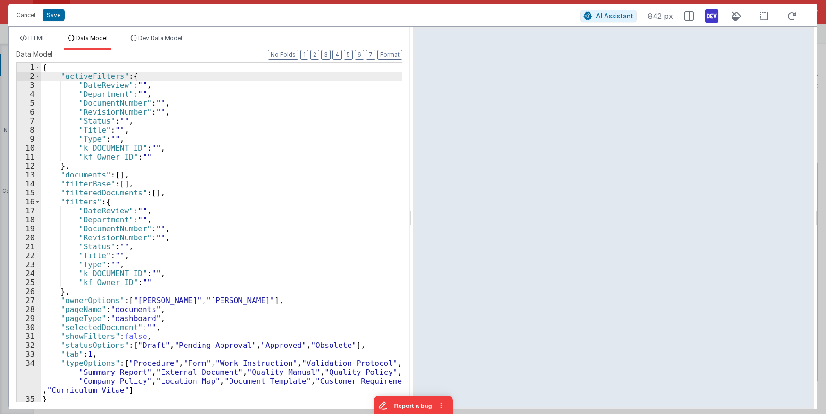
click at [66, 72] on div "{ "activeFilters" : { "DateReview" : "" , "Department" : "" , "DocumentNumber" …" at bounding box center [221, 241] width 361 height 357
click at [86, 71] on div "{ "activeFilters" : { "DateReview" : "" , "Department" : "" , "DocumentNumber" …" at bounding box center [221, 241] width 361 height 357
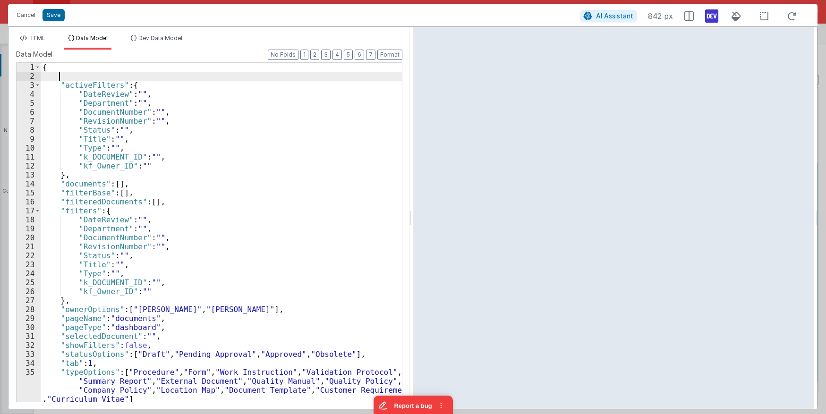
paste textarea
click at [150, 75] on div "{ "departmentOptions" : [ ] , "activeFilters" : { "DateReview" : "" , "Departme…" at bounding box center [221, 241] width 361 height 357
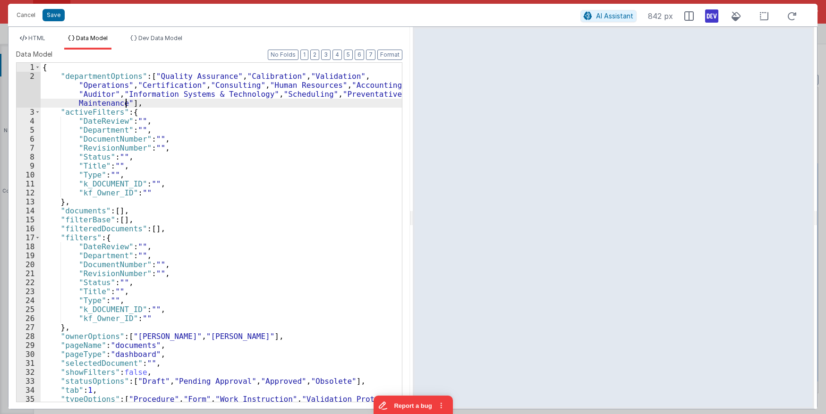
click at [282, 94] on div "{ "departmentOptions" : [ "Quality Assurance" , "Calibration" , "Validation" , …" at bounding box center [221, 255] width 361 height 384
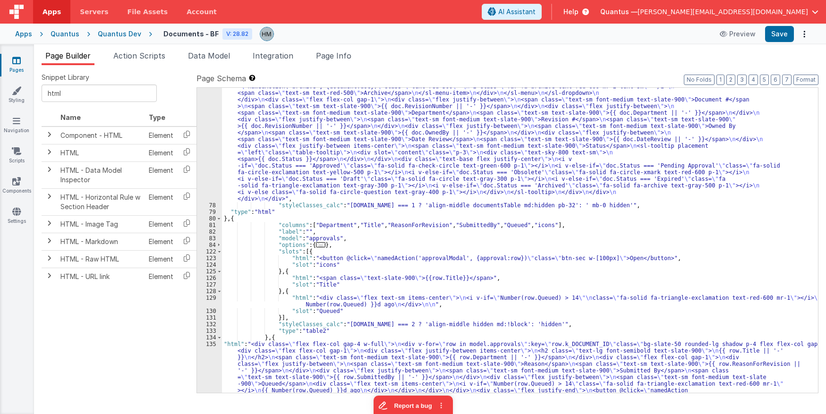
scroll to position [581, 0]
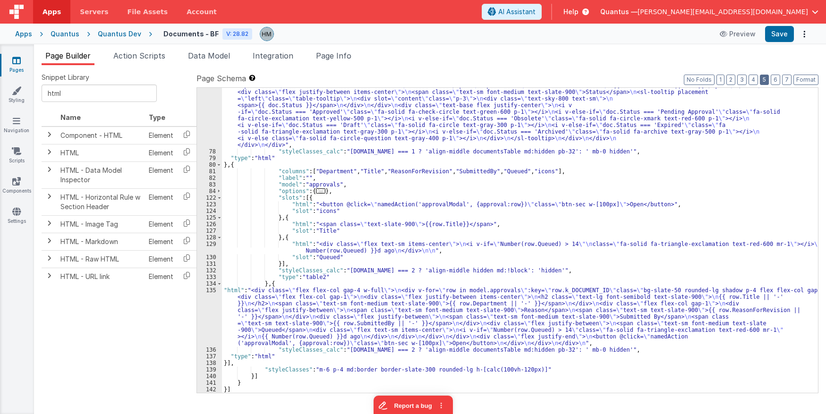
click at [764, 78] on button "5" at bounding box center [764, 80] width 9 height 10
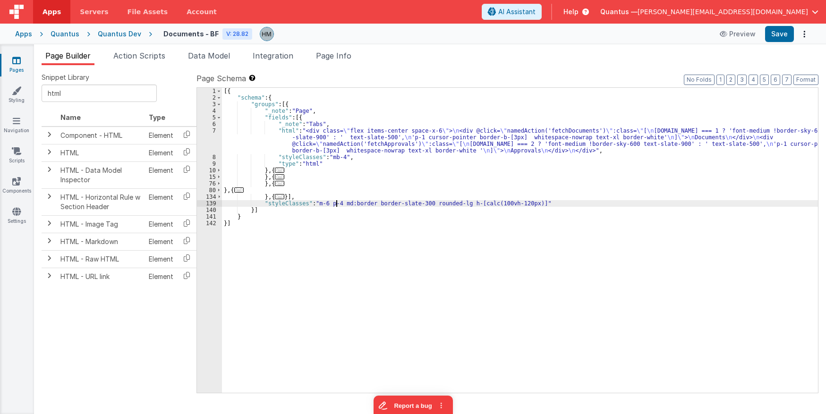
click at [336, 205] on div "[{ "schema" : { "groups" : [{ "_note" : "Page" , "fields" : [{ "_note" : "Tabs"…" at bounding box center [520, 247] width 596 height 318
drag, startPoint x: 523, startPoint y: 203, endPoint x: 315, endPoint y: 204, distance: 207.3
click at [315, 204] on div "[{ "schema" : { "groups" : [{ "_note" : "Page" , "fields" : [{ "_note" : "Tabs"…" at bounding box center [520, 247] width 596 height 318
click at [406, 193] on div "[{ "schema" : { "groups" : [{ "_note" : "Page" , "fields" : [{ "_note" : "Tabs"…" at bounding box center [520, 247] width 596 height 318
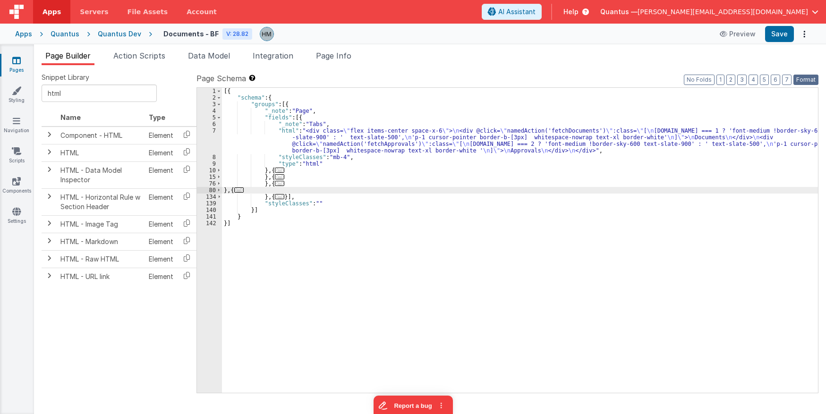
click at [814, 76] on button "Format" at bounding box center [805, 80] width 25 height 10
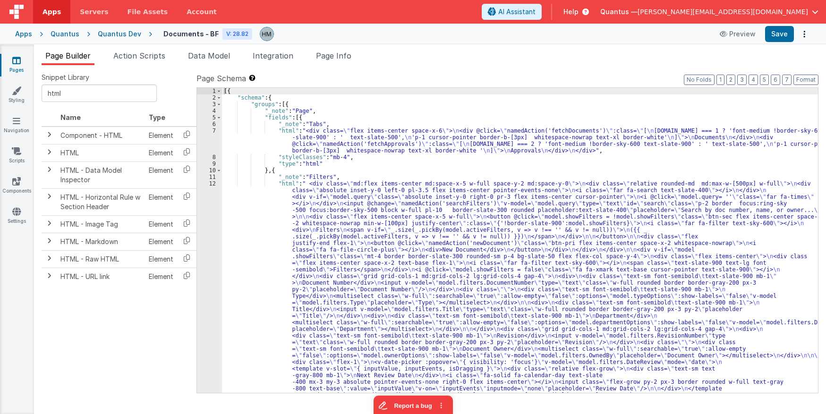
click at [621, 128] on div "[{ "schema" : { "groups" : [{ "_note" : "Page" , "fields" : [{ "_note" : "Tabs"…" at bounding box center [520, 366] width 596 height 556
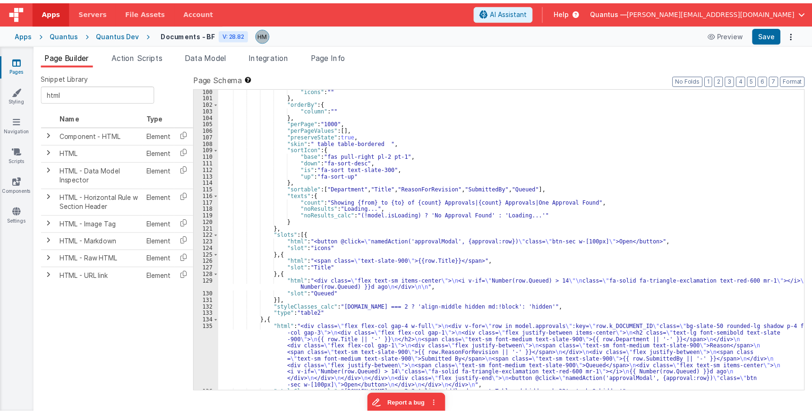
scroll to position [1347, 0]
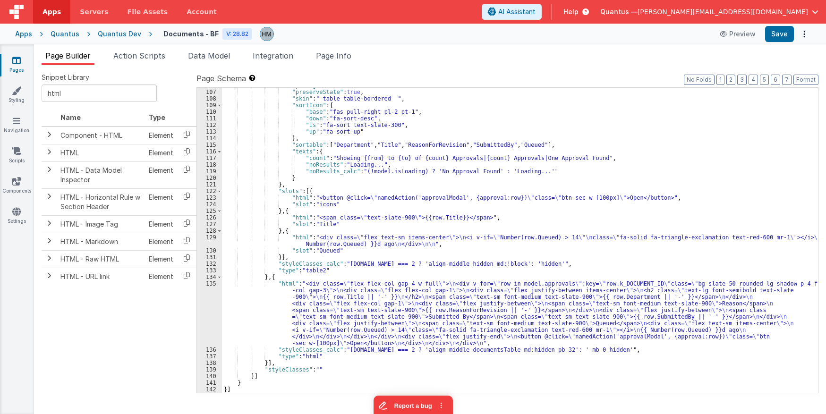
click at [313, 370] on div ""perPageValues" : [ ] , "preserveState" : true , "skin" : " table table-bordere…" at bounding box center [520, 241] width 596 height 318
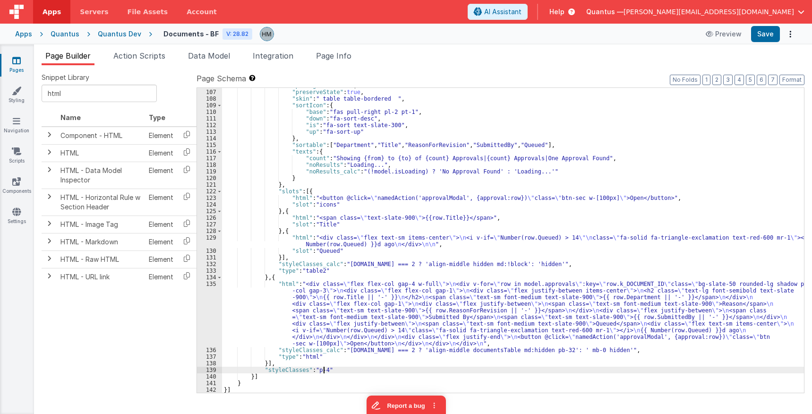
scroll to position [1367, 0]
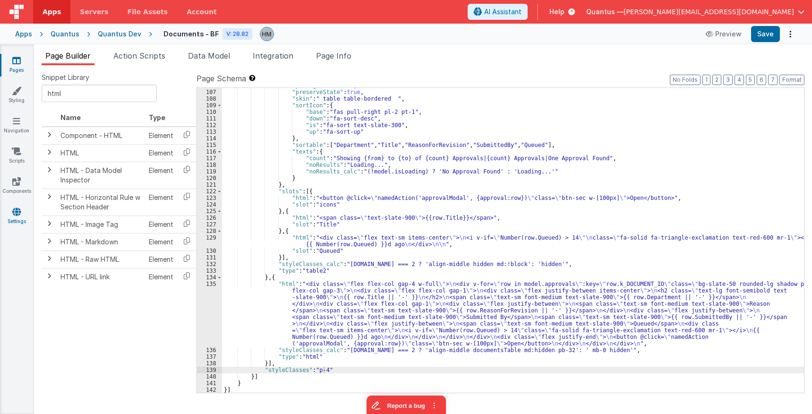
click at [16, 210] on icon at bounding box center [16, 211] width 8 height 9
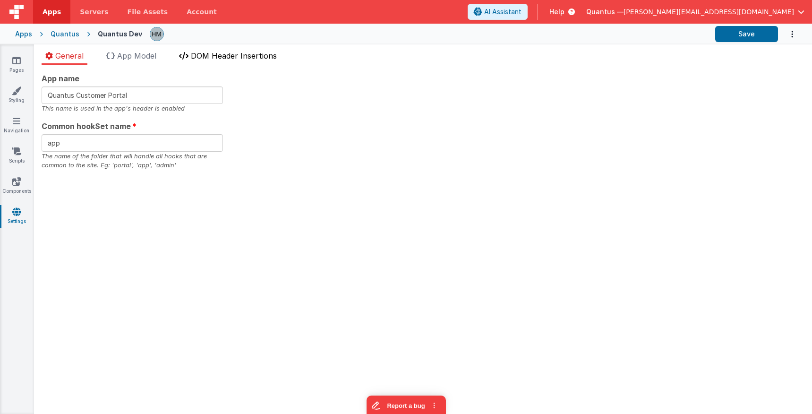
click at [243, 54] on span "DOM Header Insertions" at bounding box center [234, 55] width 86 height 9
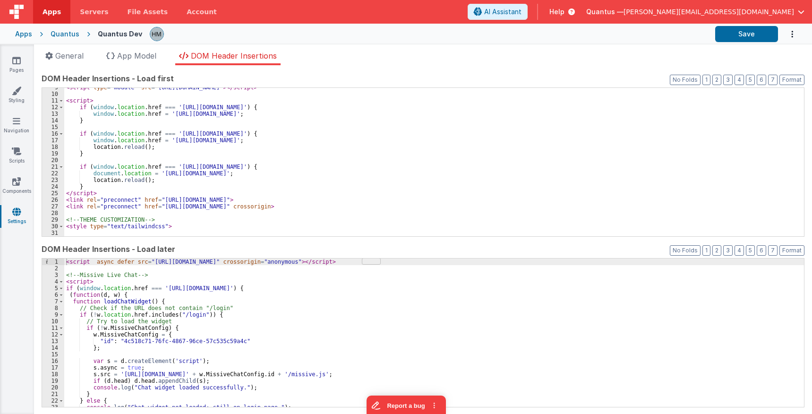
scroll to position [136, 0]
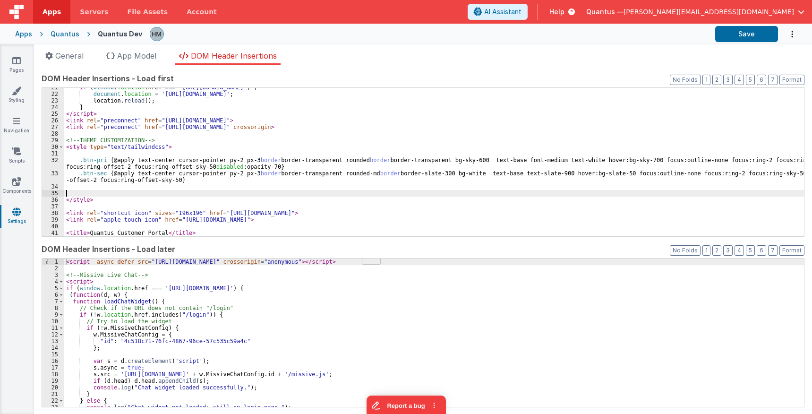
click at [201, 195] on div "if ( window . location . href === '[URL][DOMAIN_NAME]' ) { document . location …" at bounding box center [433, 164] width 739 height 161
click at [204, 304] on div "< script async defer src = "[URL][DOMAIN_NAME]" crossorigin = "anonymous" > </ …" at bounding box center [433, 338] width 739 height 161
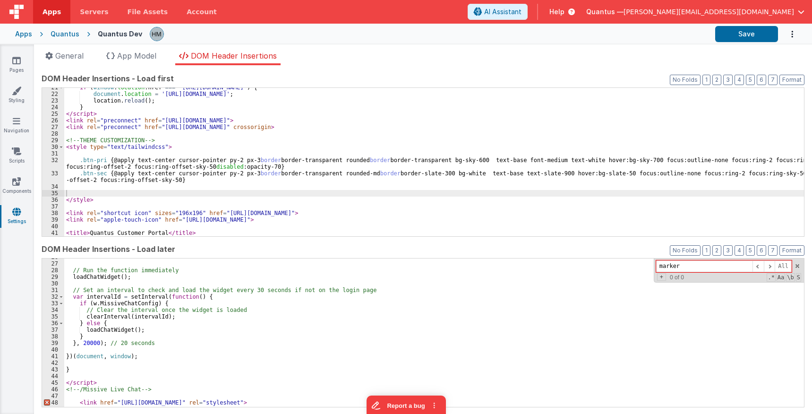
scroll to position [209, 0]
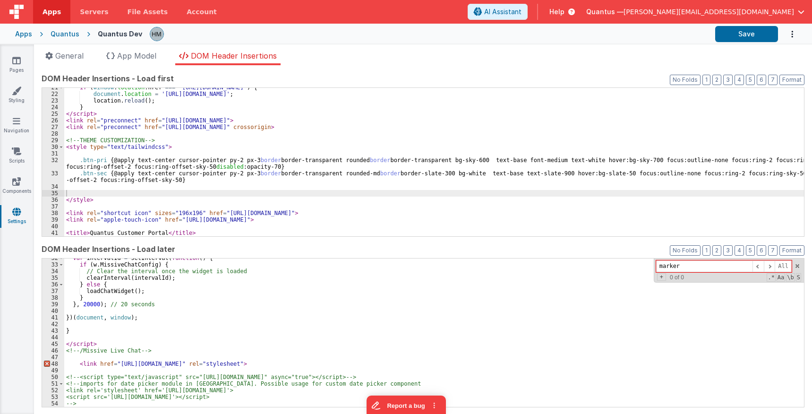
type input "marker"
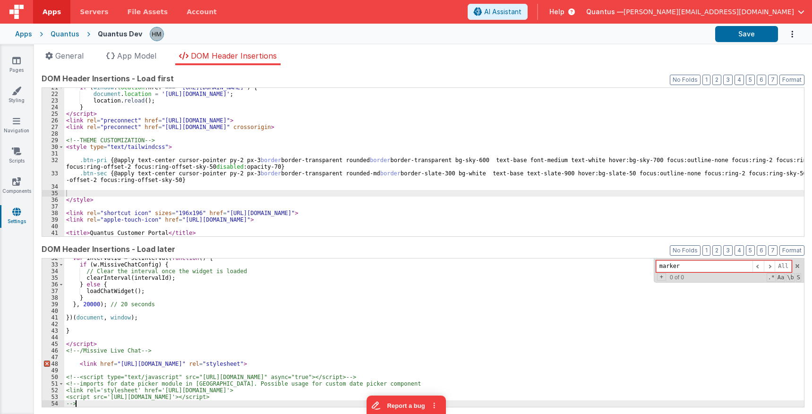
click at [121, 400] on div "var intervalId = setInterval ( function ( ) { if ( w . MissiveChatConfig ) { //…" at bounding box center [433, 334] width 739 height 161
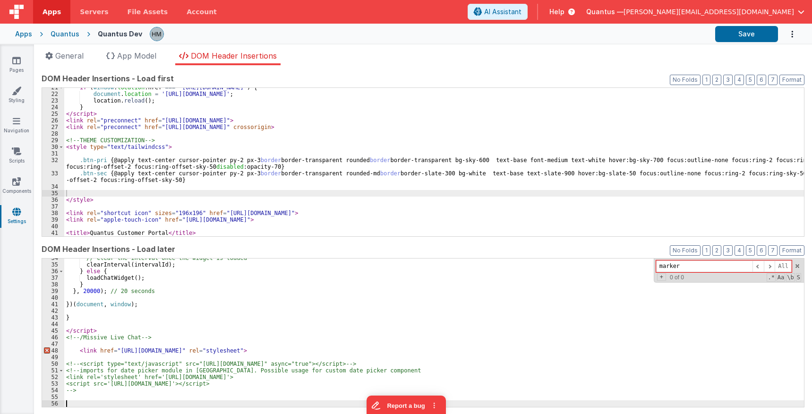
scroll to position [295, 0]
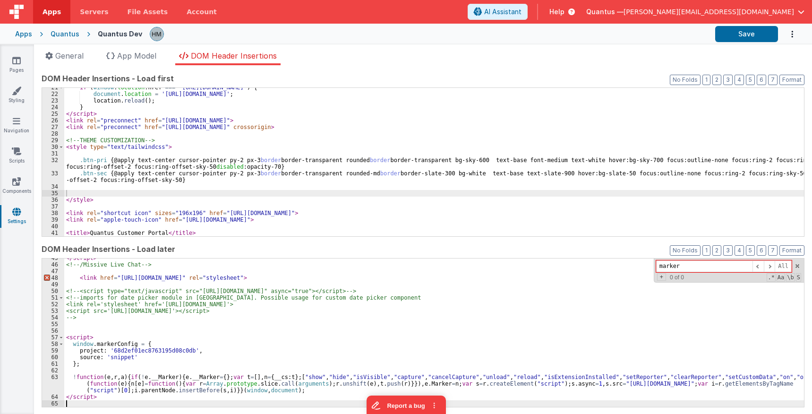
click at [153, 332] on div "</ script > <!-- /Missive Live Chat --> < link href = "[URL][DOMAIN_NAME]" rel …" at bounding box center [433, 334] width 739 height 161
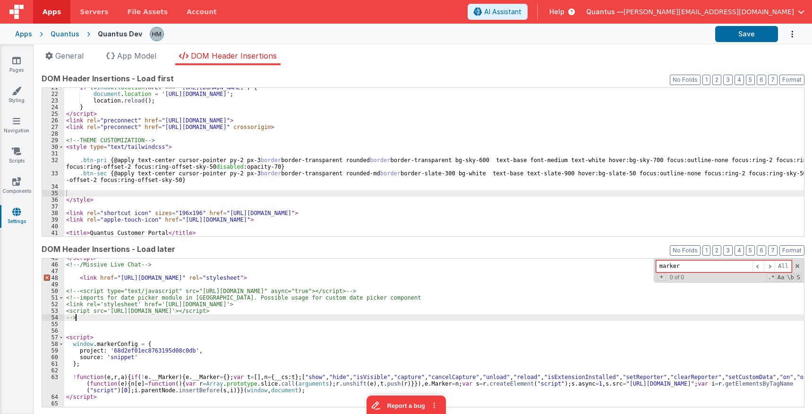
click at [416, 320] on div "</ script > <!-- /Missive Live Chat --> < link href = "[URL][DOMAIN_NAME]" rel …" at bounding box center [433, 334] width 739 height 161
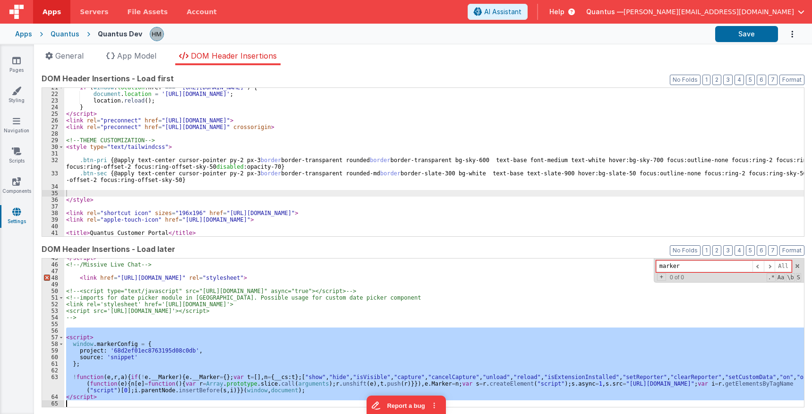
drag, startPoint x: 69, startPoint y: 332, endPoint x: 329, endPoint y: 455, distance: 287.4
click at [329, 406] on div "</ script > <!-- /Missive Live Chat --> < link href = "[URL][DOMAIN_NAME]" rel …" at bounding box center [433, 332] width 739 height 148
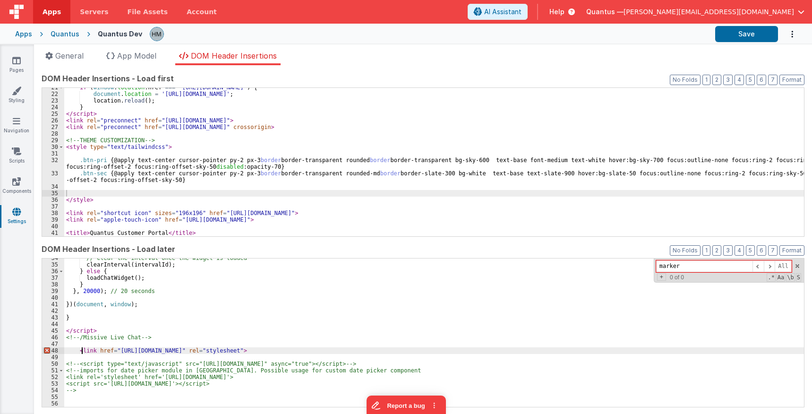
click at [80, 348] on div "// Clear the interval once the widget is loaded clearInterval ( intervalId ) ; …" at bounding box center [433, 334] width 739 height 161
drag, startPoint x: 77, startPoint y: 349, endPoint x: 55, endPoint y: 349, distance: 22.2
click at [64, 349] on div "// Clear the interval once the widget is loaded clearInterval ( intervalId ) ; …" at bounding box center [433, 332] width 739 height 148
drag, startPoint x: 78, startPoint y: 351, endPoint x: 47, endPoint y: 349, distance: 31.7
click at [64, 349] on div "// Clear the interval once the widget is loaded clearInterval ( intervalId ) ; …" at bounding box center [433, 332] width 739 height 148
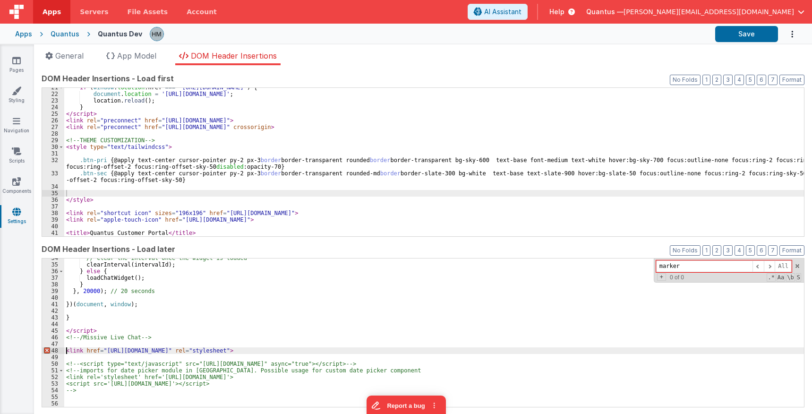
drag, startPoint x: 140, startPoint y: 330, endPoint x: 150, endPoint y: 327, distance: 10.2
click at [141, 330] on div "// Clear the interval once the widget is loaded clearInterval ( intervalId ) ; …" at bounding box center [433, 334] width 739 height 161
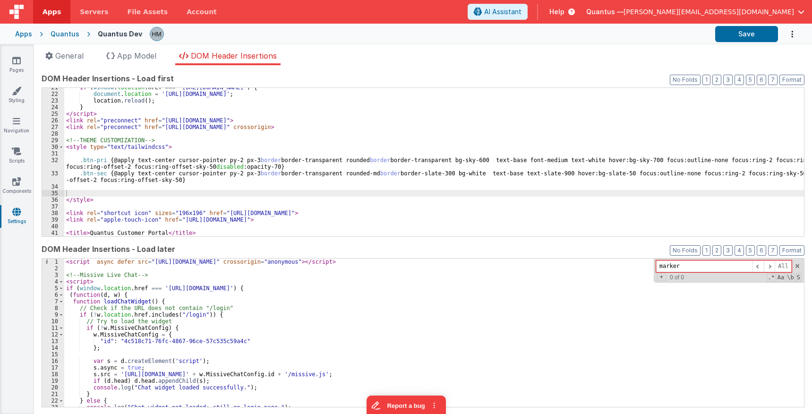
scroll to position [0, 0]
click at [404, 260] on div "< script async defer src = "[URL][DOMAIN_NAME]" crossorigin = "anonymous" > </ …" at bounding box center [433, 338] width 739 height 161
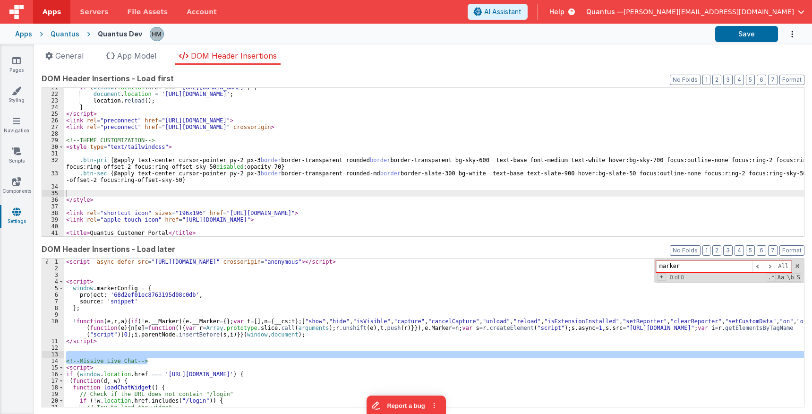
drag, startPoint x: 154, startPoint y: 359, endPoint x: 65, endPoint y: 357, distance: 89.2
click at [65, 357] on div "< script async defer src = "[URL][DOMAIN_NAME]" crossorigin = "anonymous" > </ …" at bounding box center [433, 338] width 739 height 161
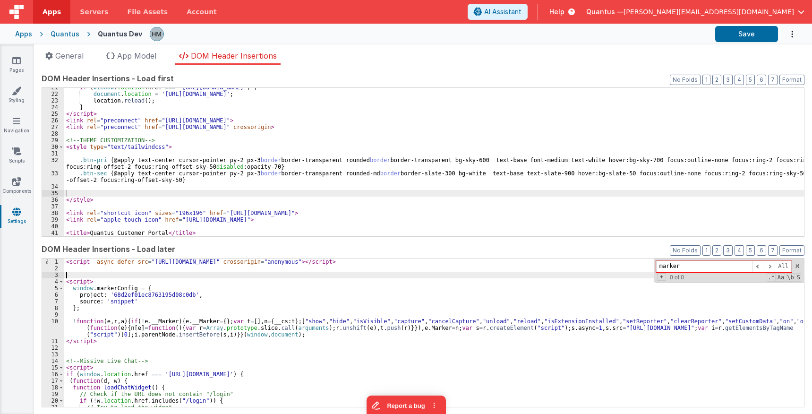
click at [77, 278] on div "< script async defer src = "[URL][DOMAIN_NAME]" crossorigin = "anonymous" > </ …" at bounding box center [433, 338] width 739 height 161
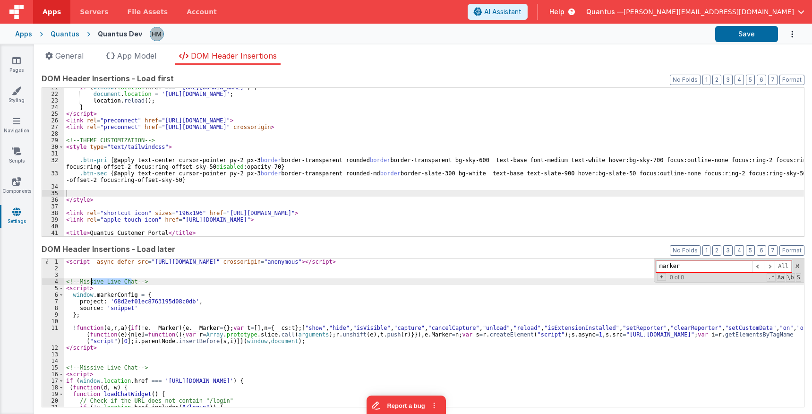
drag, startPoint x: 132, startPoint y: 280, endPoint x: 88, endPoint y: 281, distance: 44.4
click at [88, 281] on div "< script async defer src = "[URL][DOMAIN_NAME]" crossorigin = "anonymous" > </ …" at bounding box center [433, 338] width 739 height 161
